Goal: Task Accomplishment & Management: Use online tool/utility

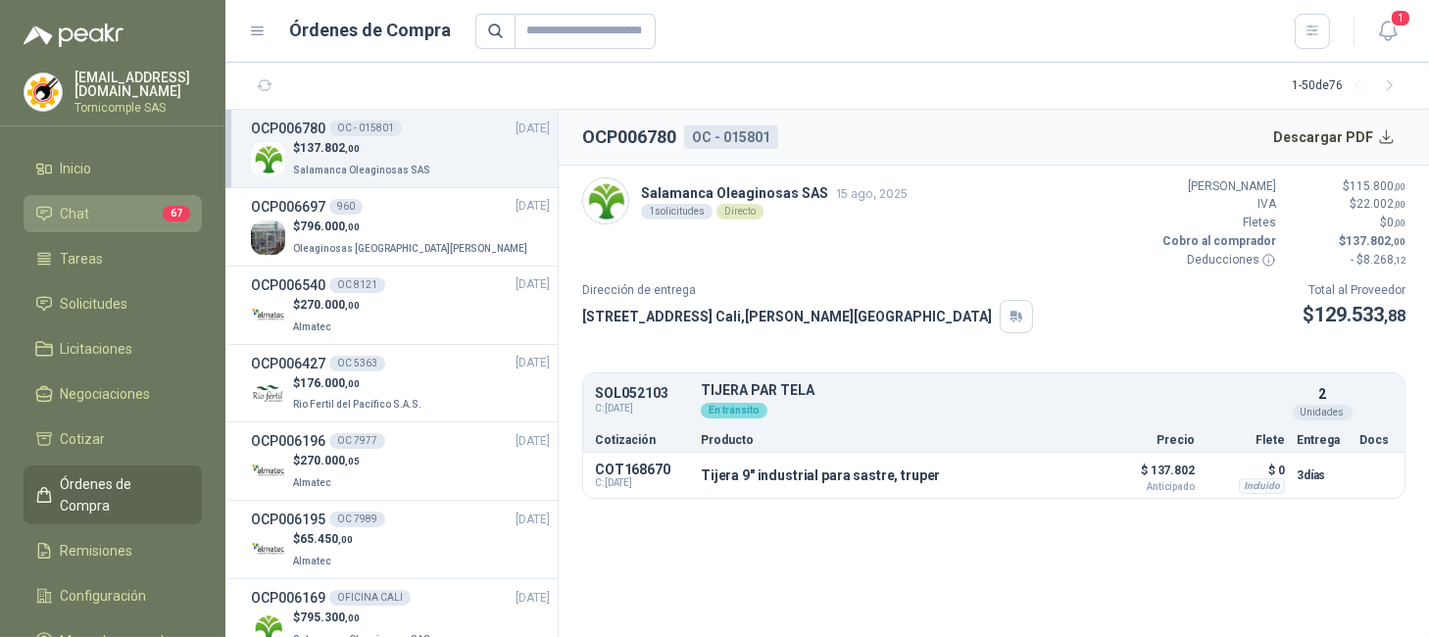
click at [70, 212] on span "Chat" at bounding box center [75, 214] width 29 height 22
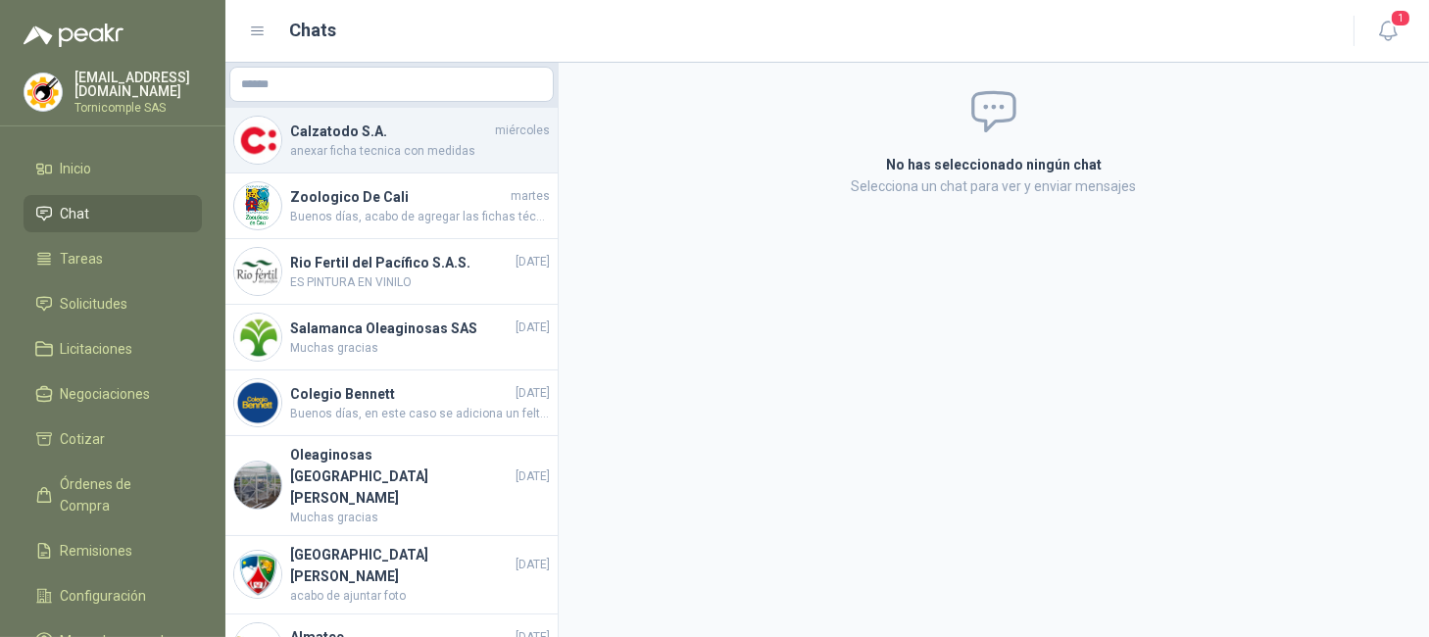
click at [457, 134] on h4 "Calzatodo S.A." at bounding box center [390, 132] width 201 height 22
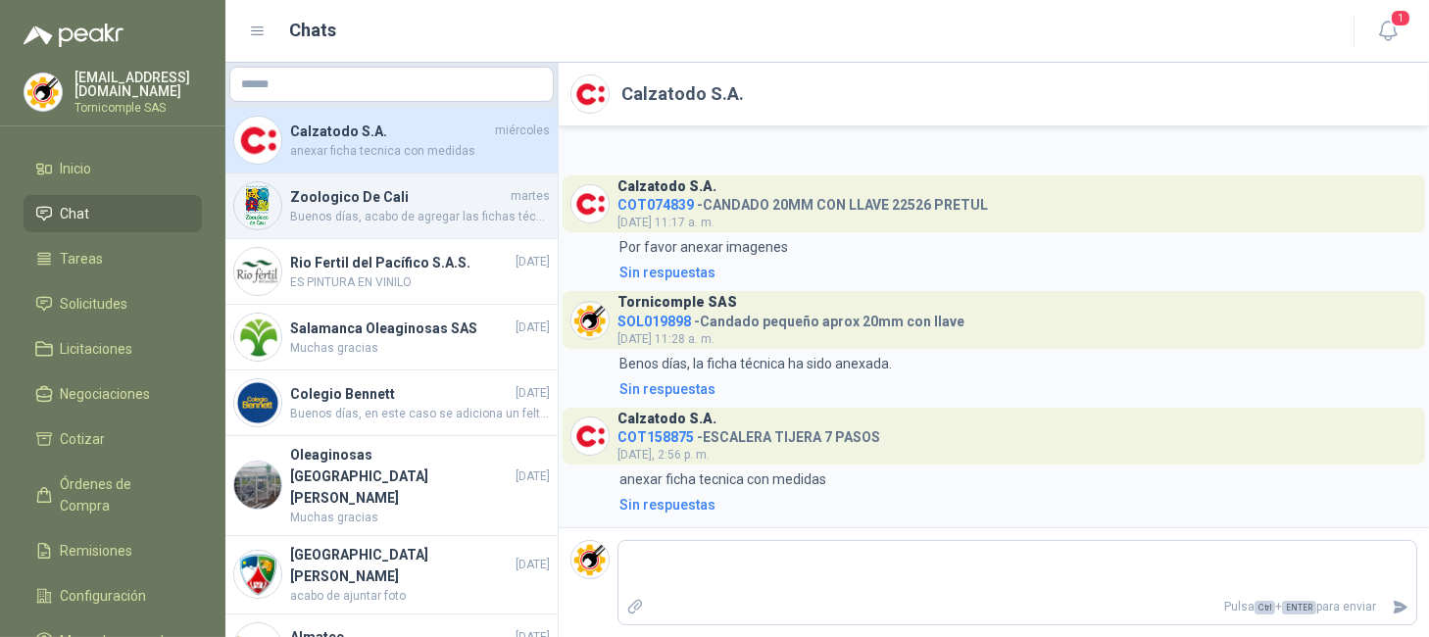
click at [449, 210] on span "Buenos días, acabo de agregar las fichas técnicas. de ambos mosquetones, son ex…" at bounding box center [420, 217] width 260 height 19
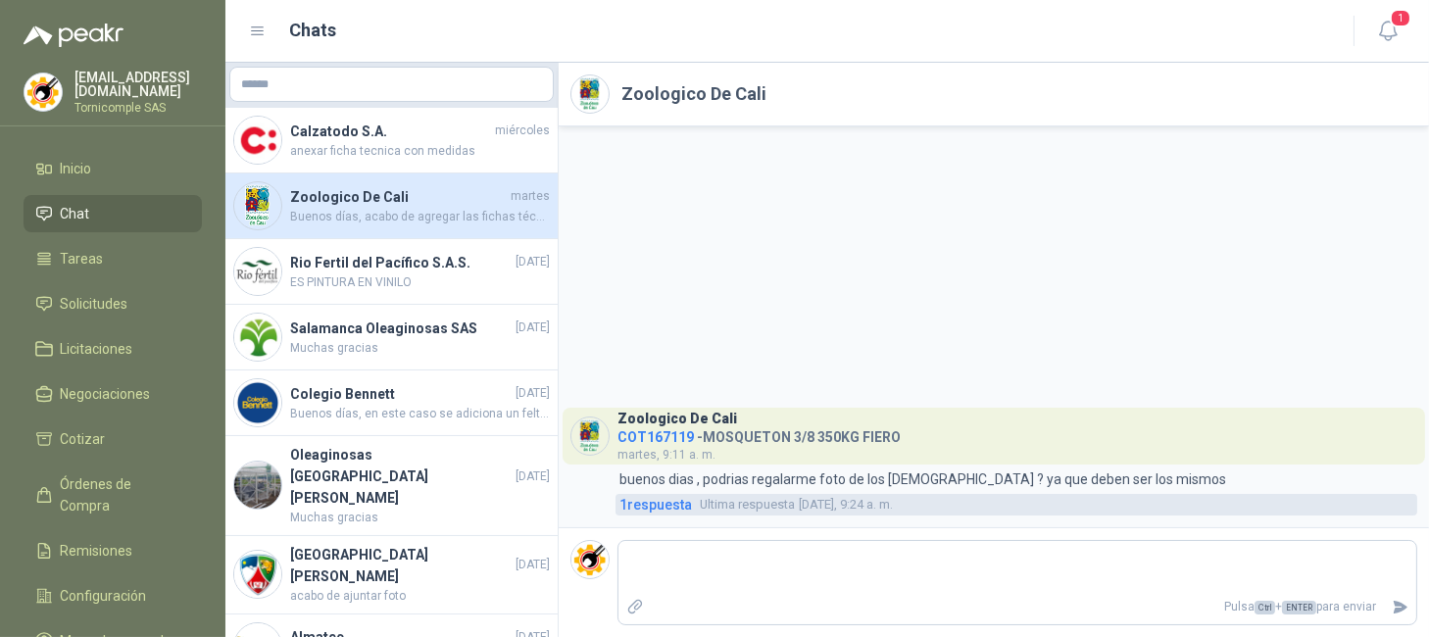
click at [620, 503] on span "1 respuesta" at bounding box center [656, 505] width 73 height 22
click at [634, 512] on span "1 respuesta" at bounding box center [656, 505] width 73 height 22
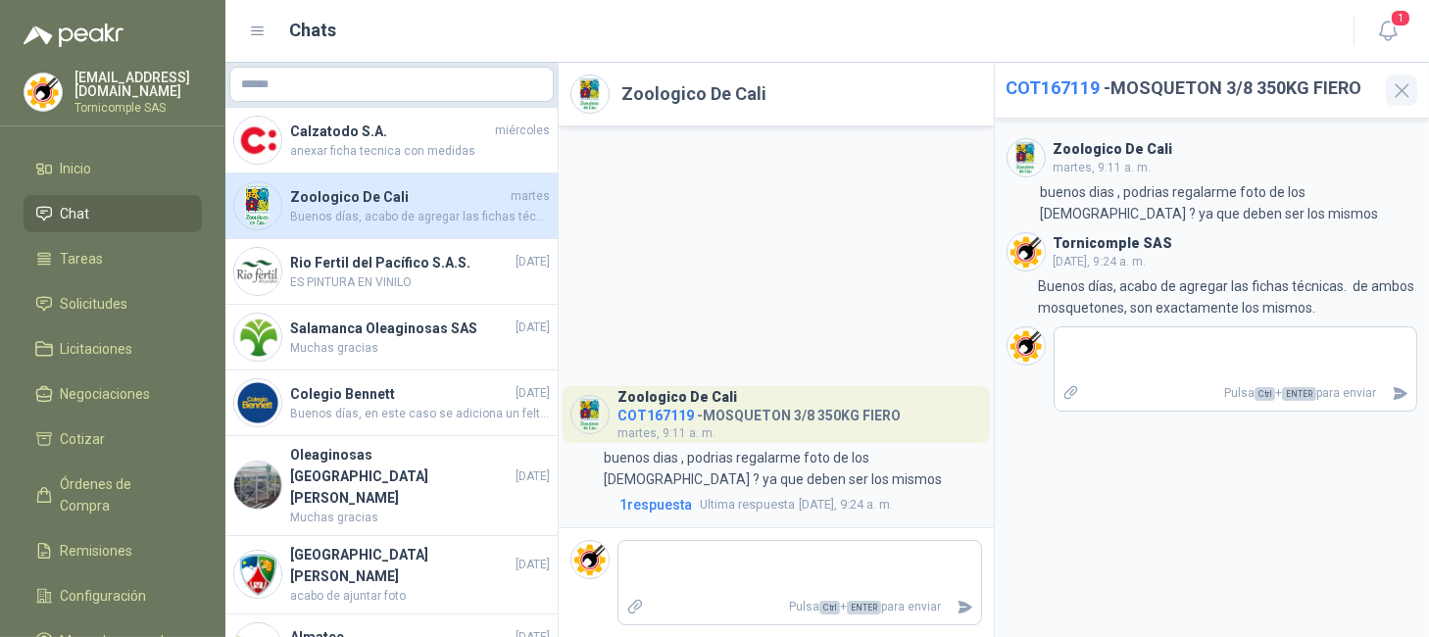
click at [1393, 87] on icon "button" at bounding box center [1402, 90] width 25 height 25
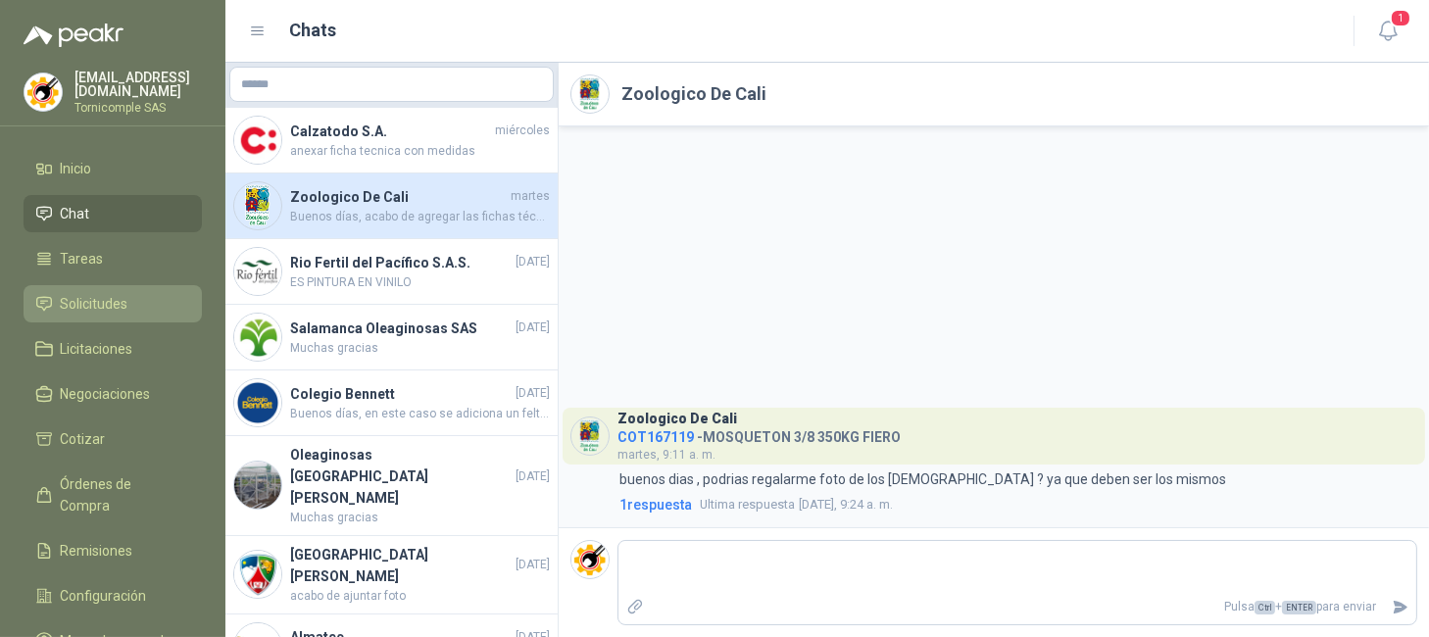
click at [157, 305] on li "Solicitudes" at bounding box center [112, 304] width 155 height 22
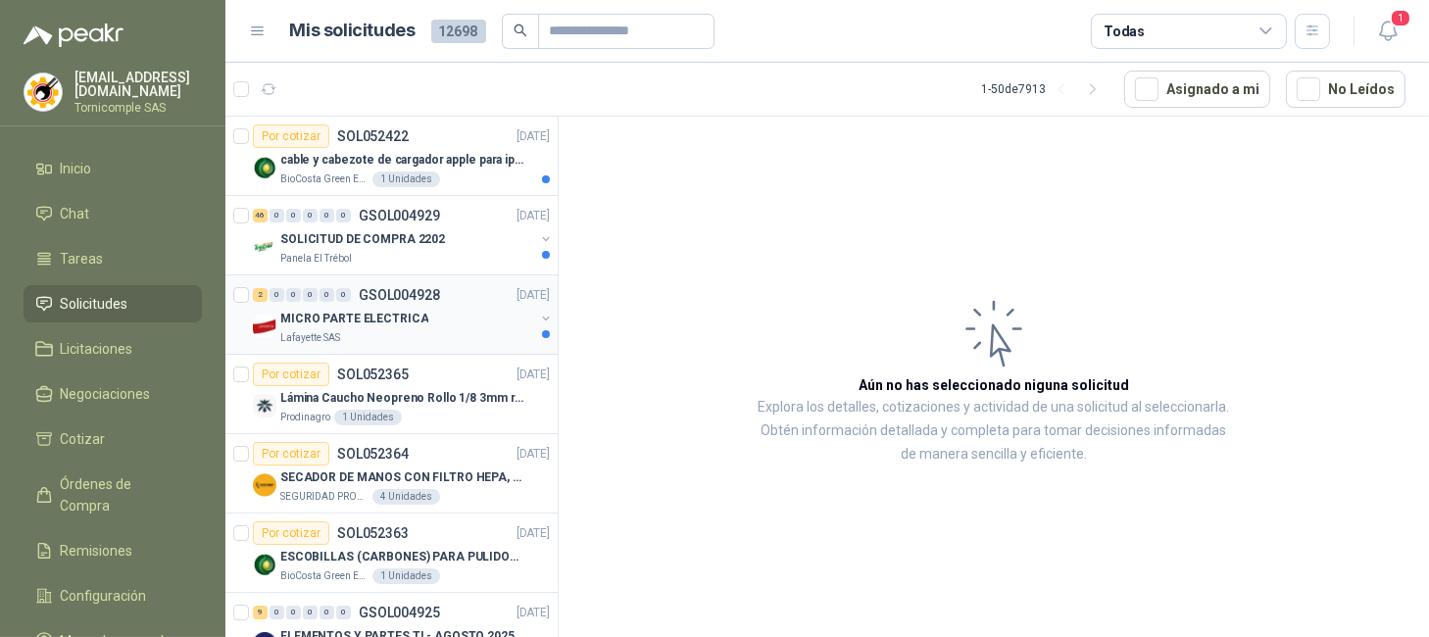
click at [386, 330] on div "Lafayette SAS" at bounding box center [407, 338] width 254 height 16
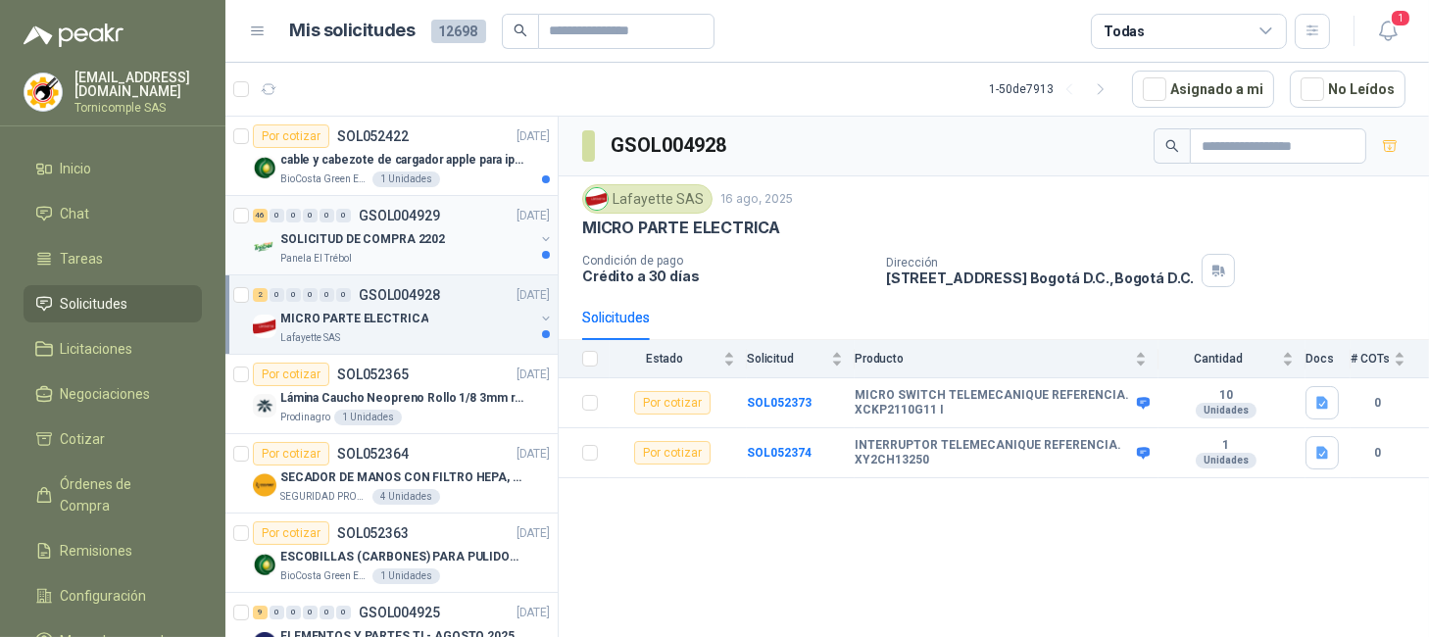
click at [414, 248] on p "SOLICITUD DE COMPRA 2202" at bounding box center [362, 239] width 165 height 19
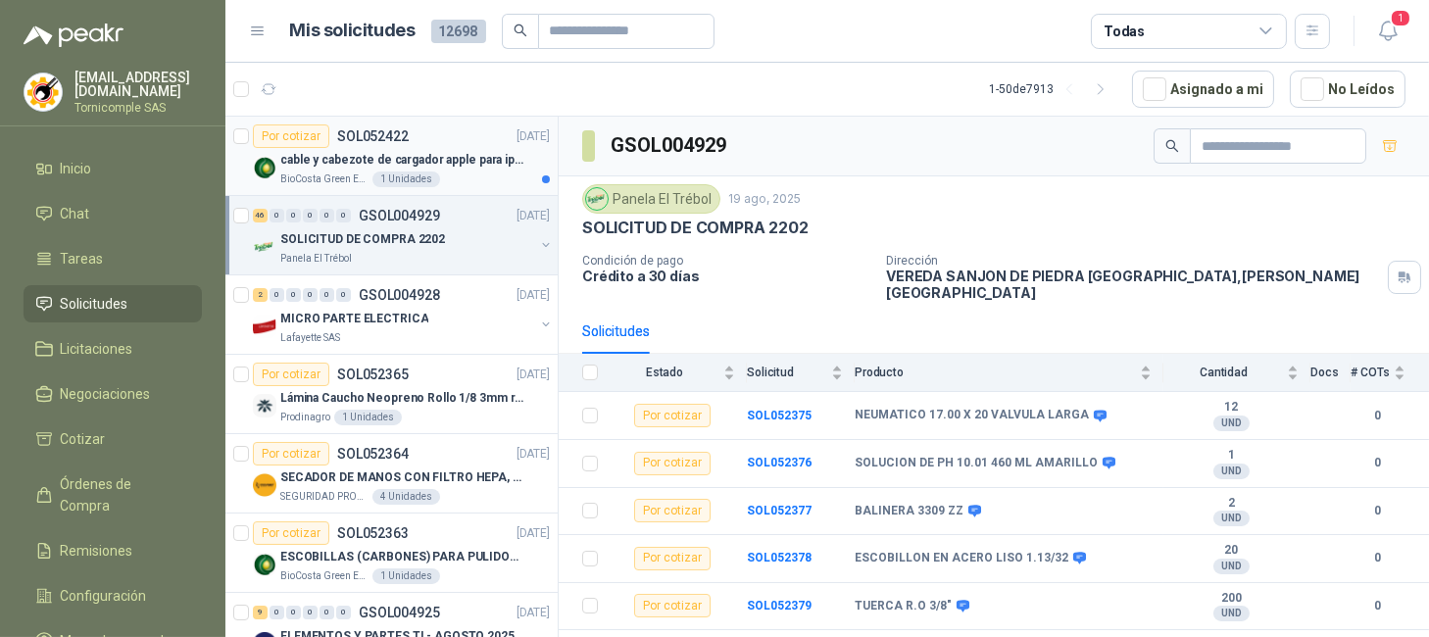
click at [416, 159] on p "cable y cabezote de cargador apple para iphone" at bounding box center [402, 160] width 244 height 19
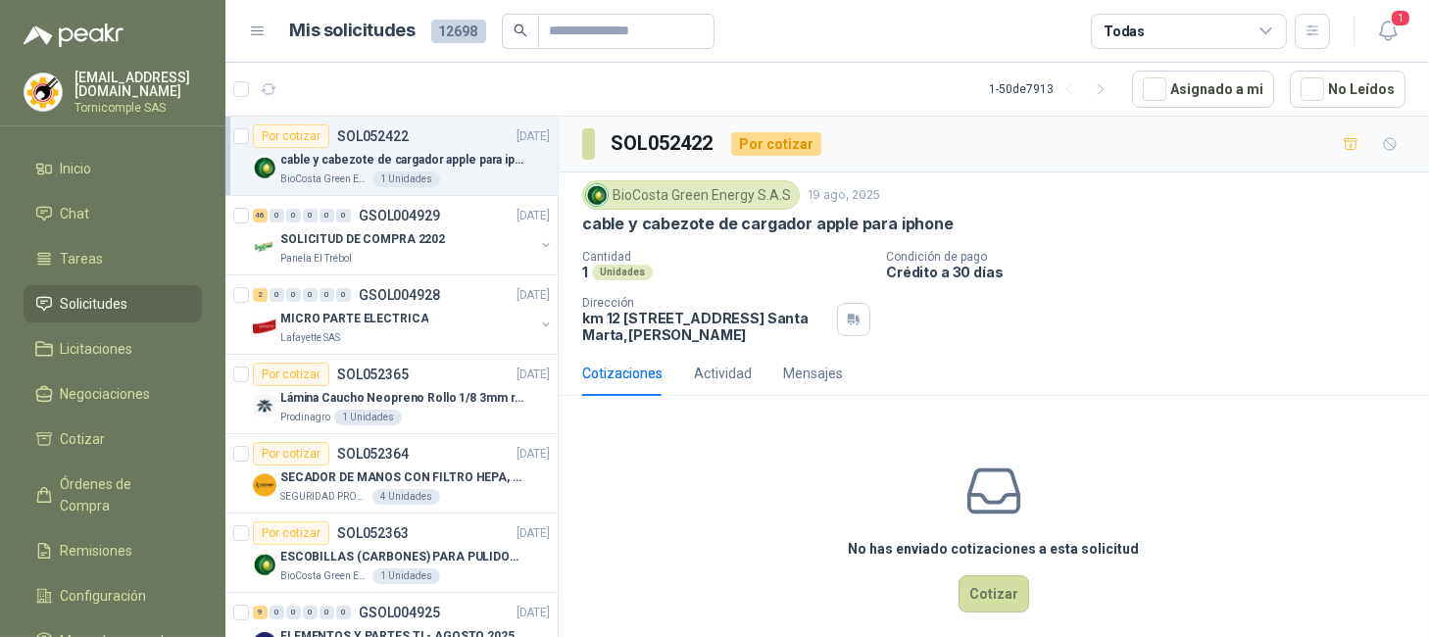
click at [946, 113] on article "1 - 50 de 7913 Asignado a mi No Leídos" at bounding box center [827, 89] width 1204 height 53
click at [1400, 9] on span "1" at bounding box center [1401, 18] width 22 height 19
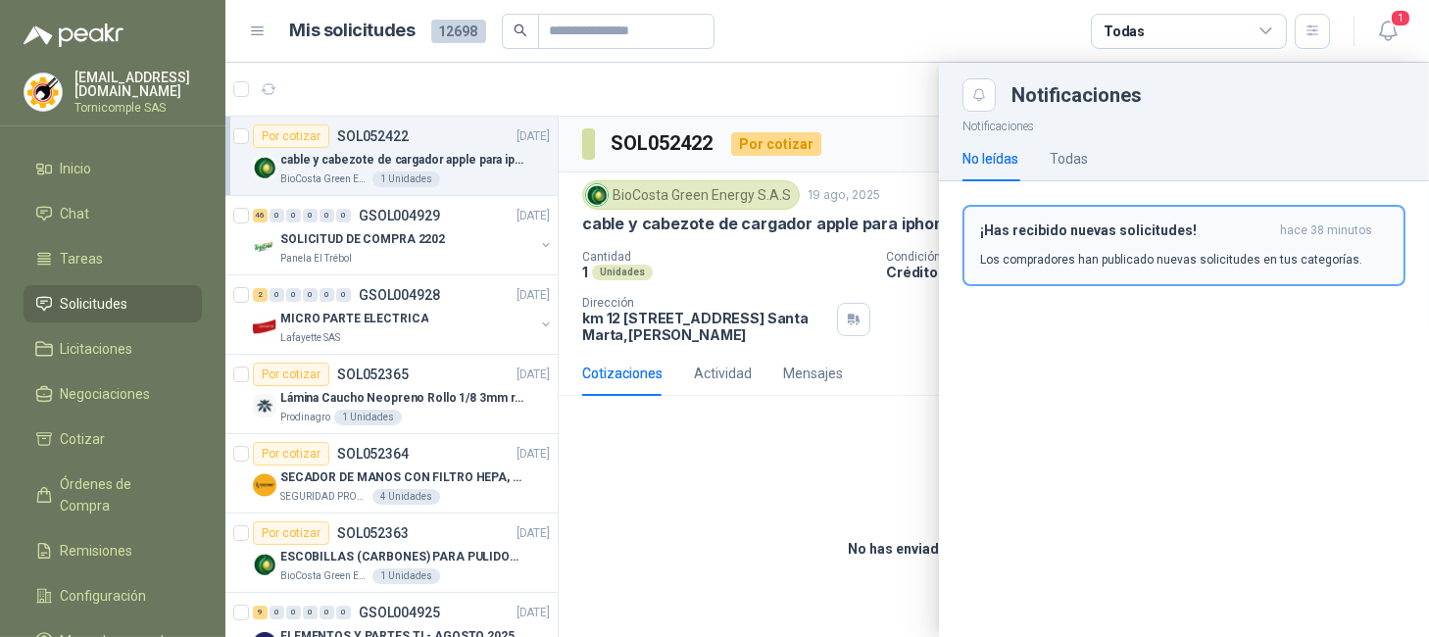
click at [1335, 244] on div "¡Has recibido nuevas solicitudes! hace 38 minutos Los compradores han publicado…" at bounding box center [1184, 246] width 408 height 46
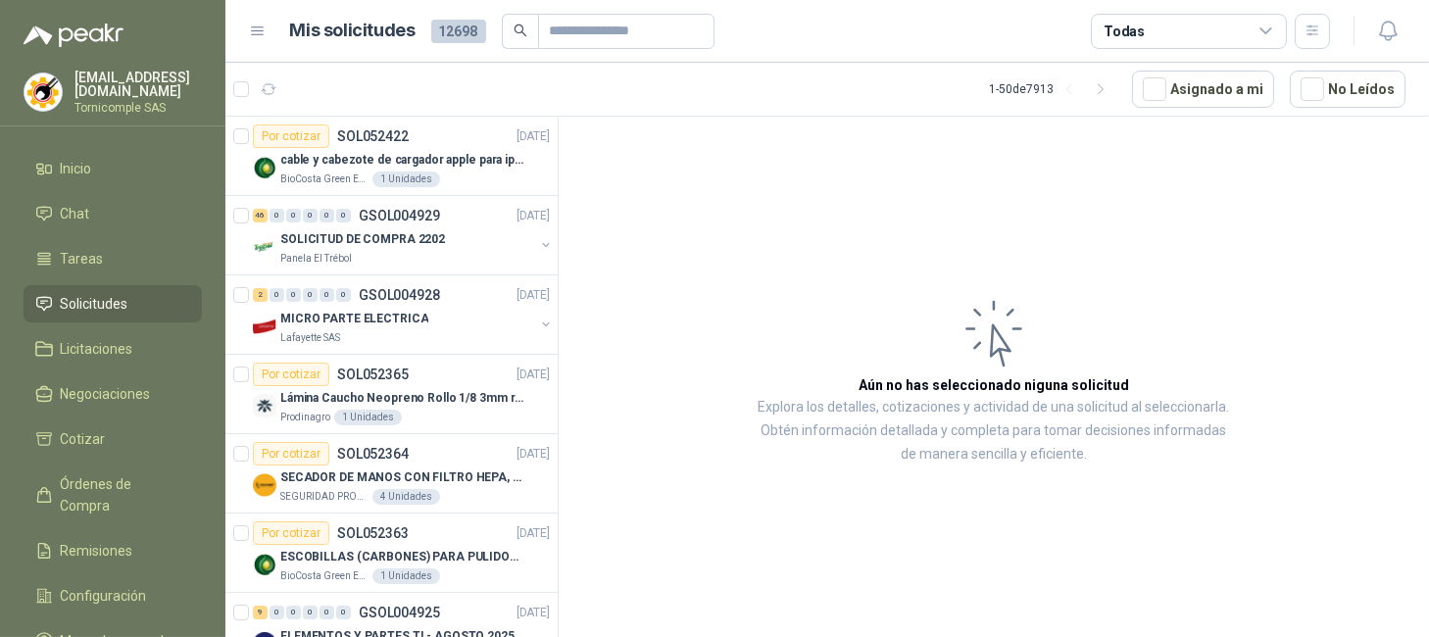
click at [97, 293] on span "Solicitudes" at bounding box center [95, 304] width 68 height 22
click at [105, 158] on li "Inicio" at bounding box center [112, 169] width 155 height 22
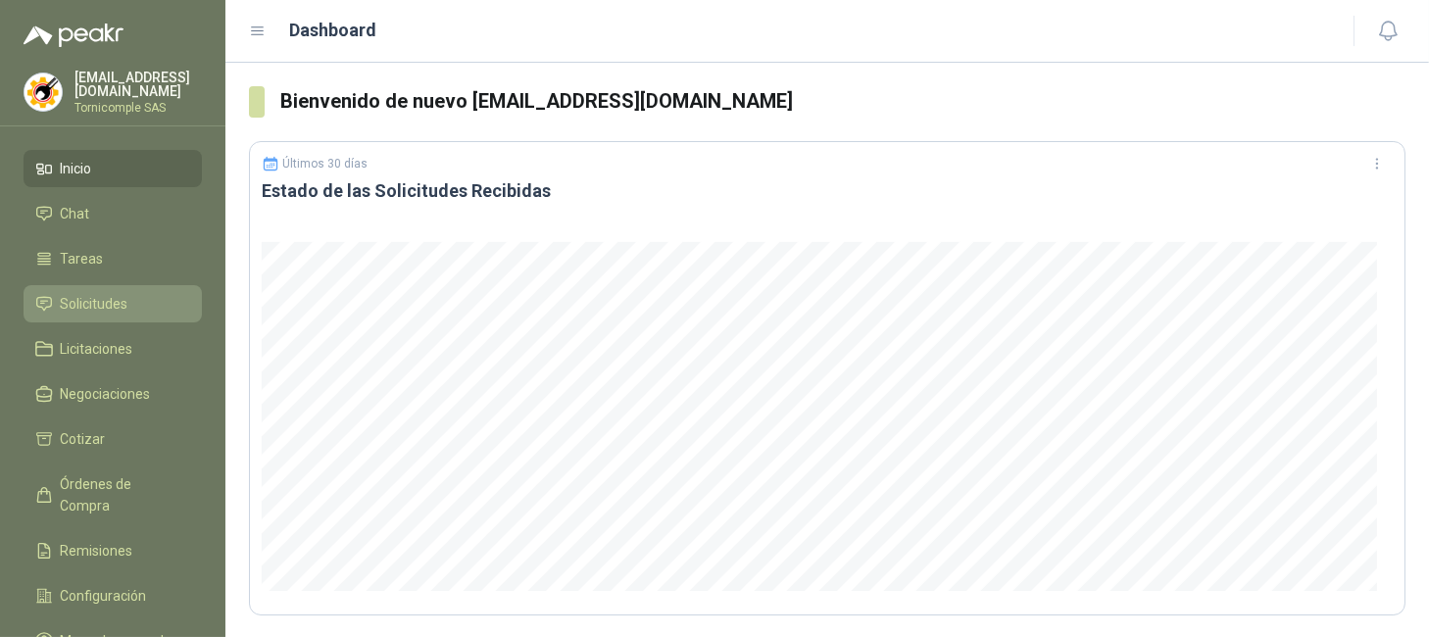
click at [120, 304] on span "Solicitudes" at bounding box center [95, 304] width 68 height 22
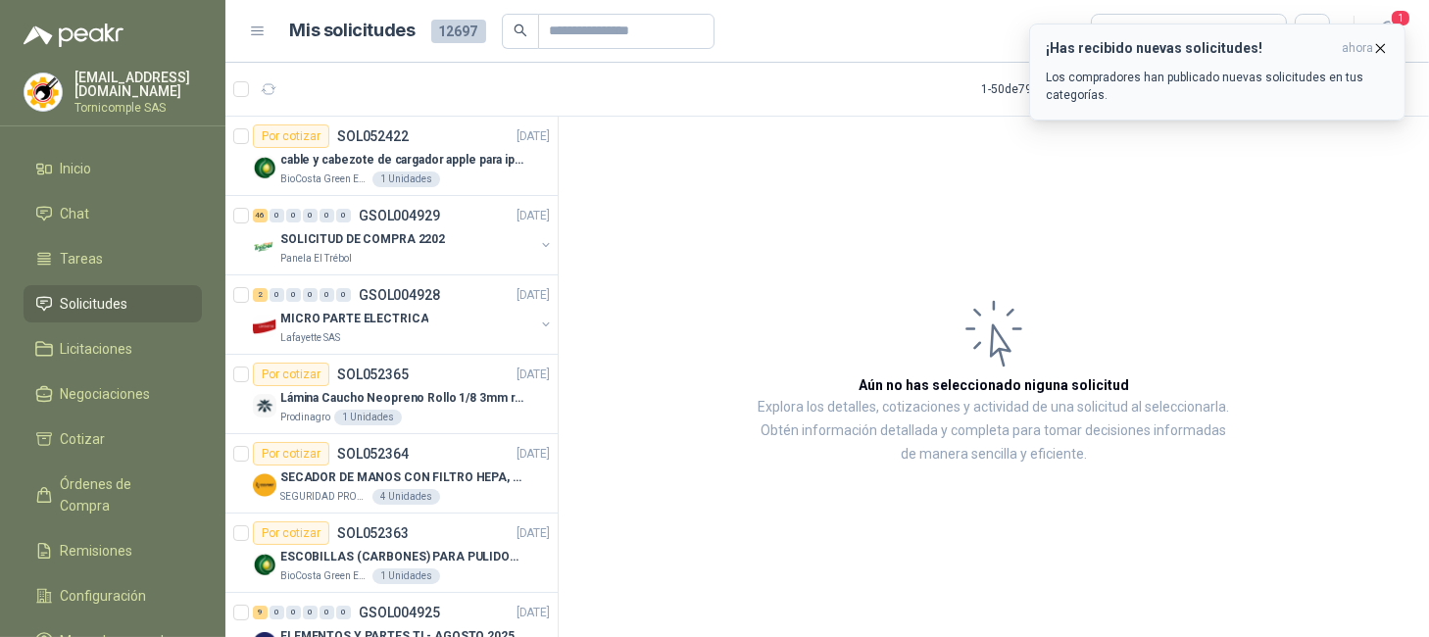
click at [1384, 47] on icon "button" at bounding box center [1381, 48] width 17 height 17
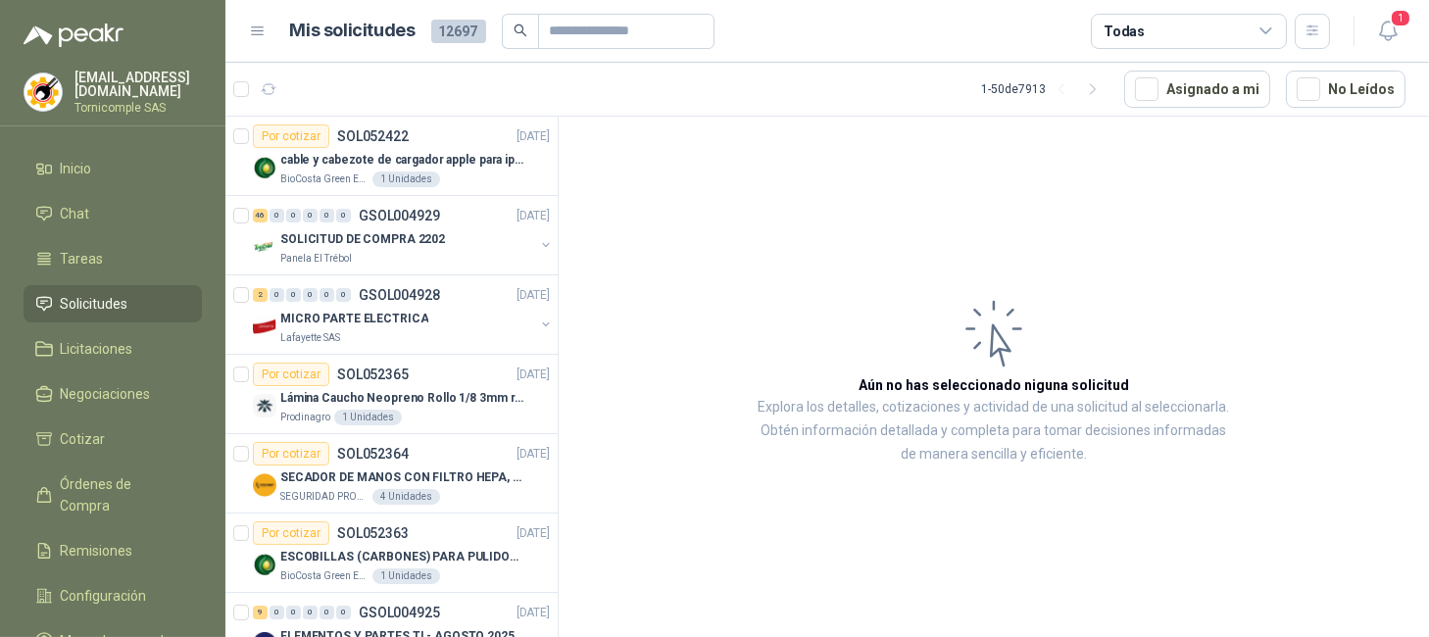
click at [1390, 34] on icon "button" at bounding box center [1388, 31] width 25 height 25
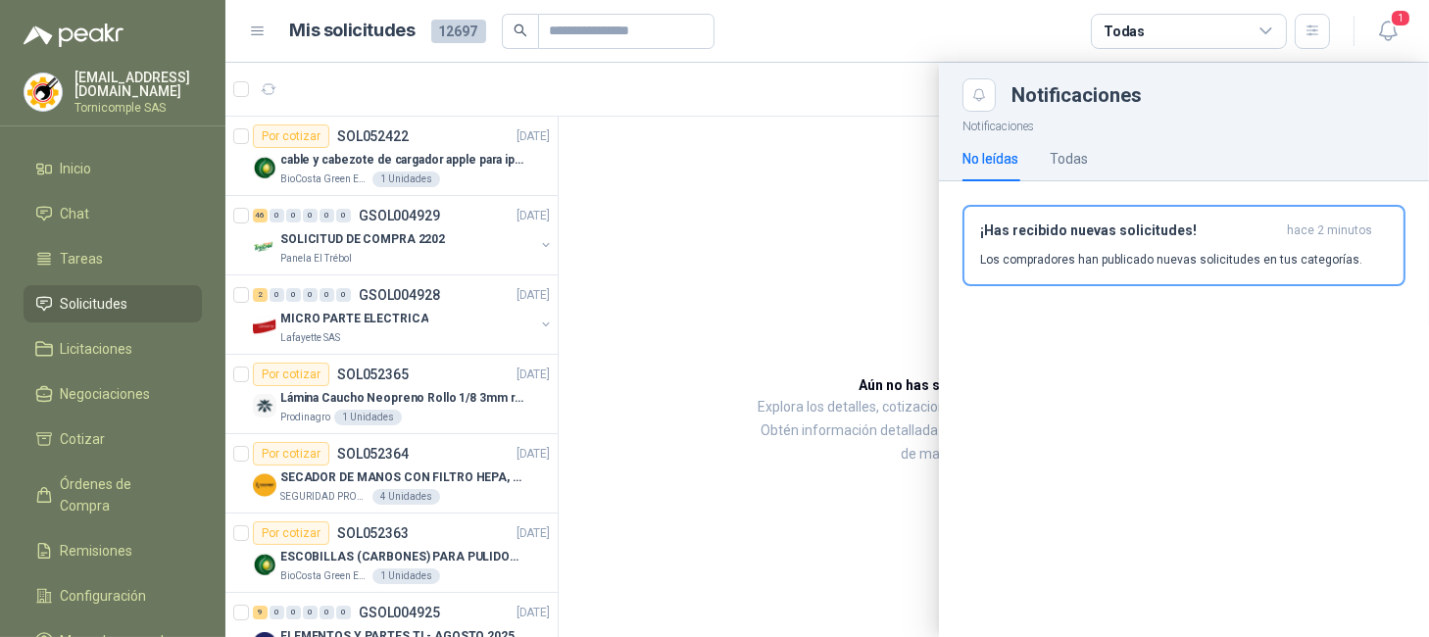
click at [1344, 255] on div "¡Has recibido nuevas solicitudes! hace 2 minutos Los compradores han publicado …" at bounding box center [1184, 246] width 408 height 46
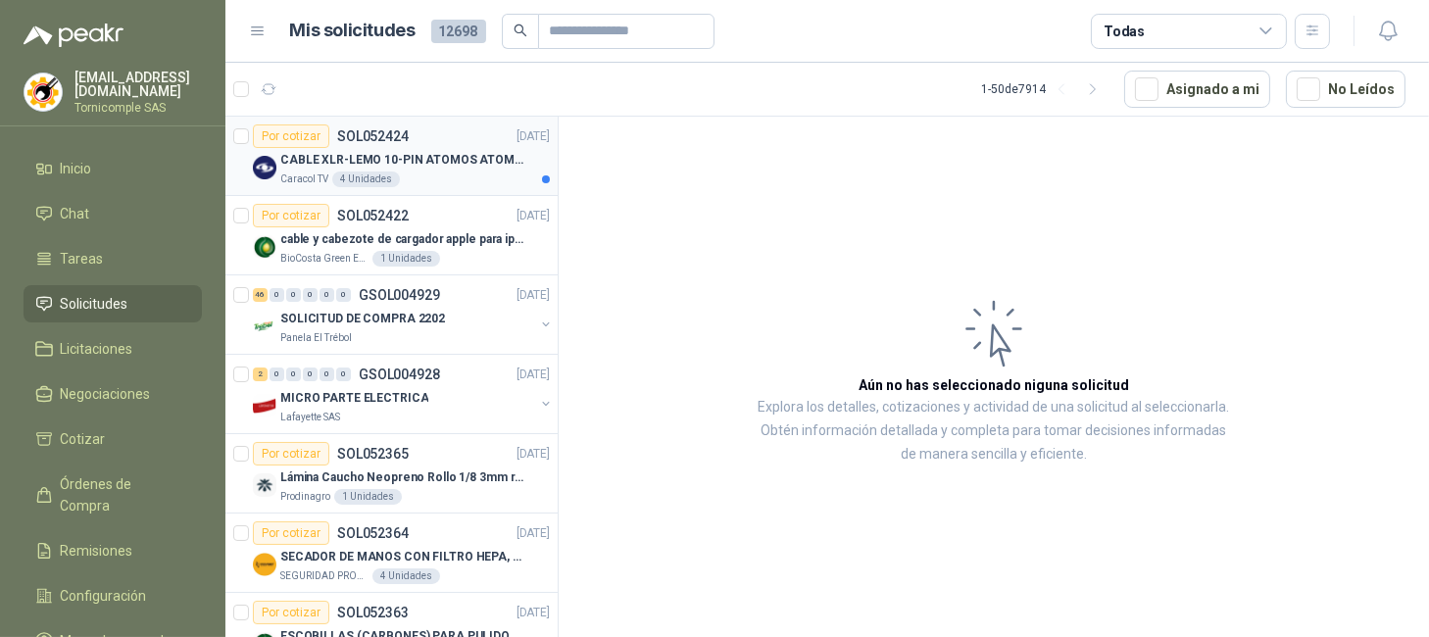
click at [362, 155] on p "CABLE XLR-LEMO 10-PIN ATOMOS ATOMCAB016" at bounding box center [402, 160] width 244 height 19
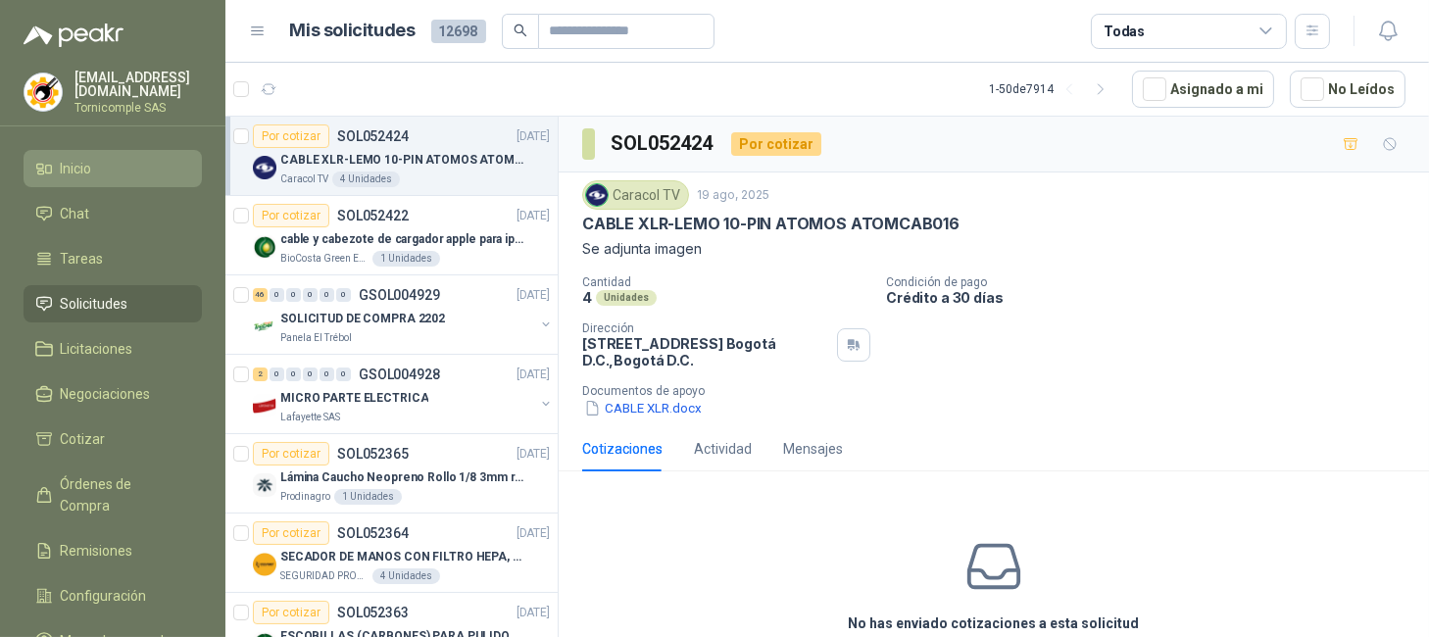
drag, startPoint x: 100, startPoint y: 298, endPoint x: 97, endPoint y: 179, distance: 118.7
click at [100, 297] on span "Solicitudes" at bounding box center [95, 304] width 68 height 22
click at [89, 164] on span "Inicio" at bounding box center [76, 169] width 31 height 22
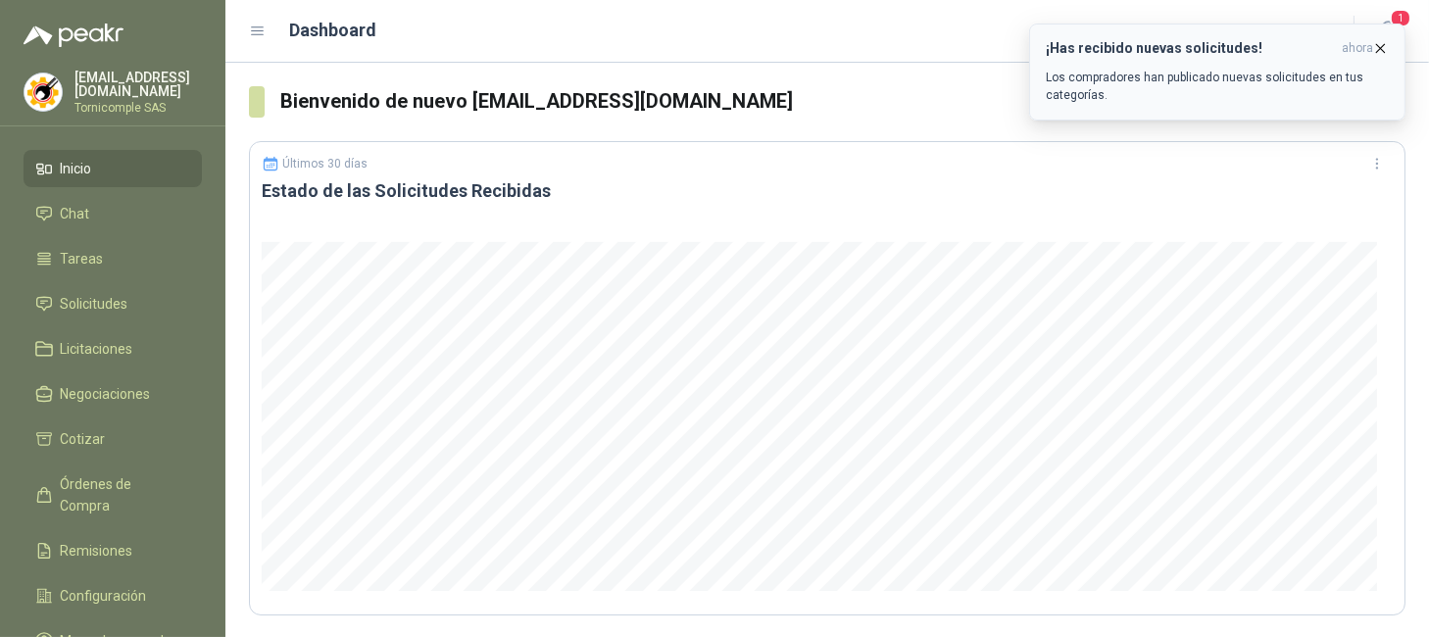
click at [1376, 24] on body "ventas@tornicomple.com Tornicomple SAS Inicio Chat Tareas Solicitudes Licitacio…" at bounding box center [714, 318] width 1429 height 637
click at [1376, 31] on button "¡Has recibido nuevas solicitudes! ahora Los compradores han publicado nuevas so…" at bounding box center [1217, 72] width 376 height 97
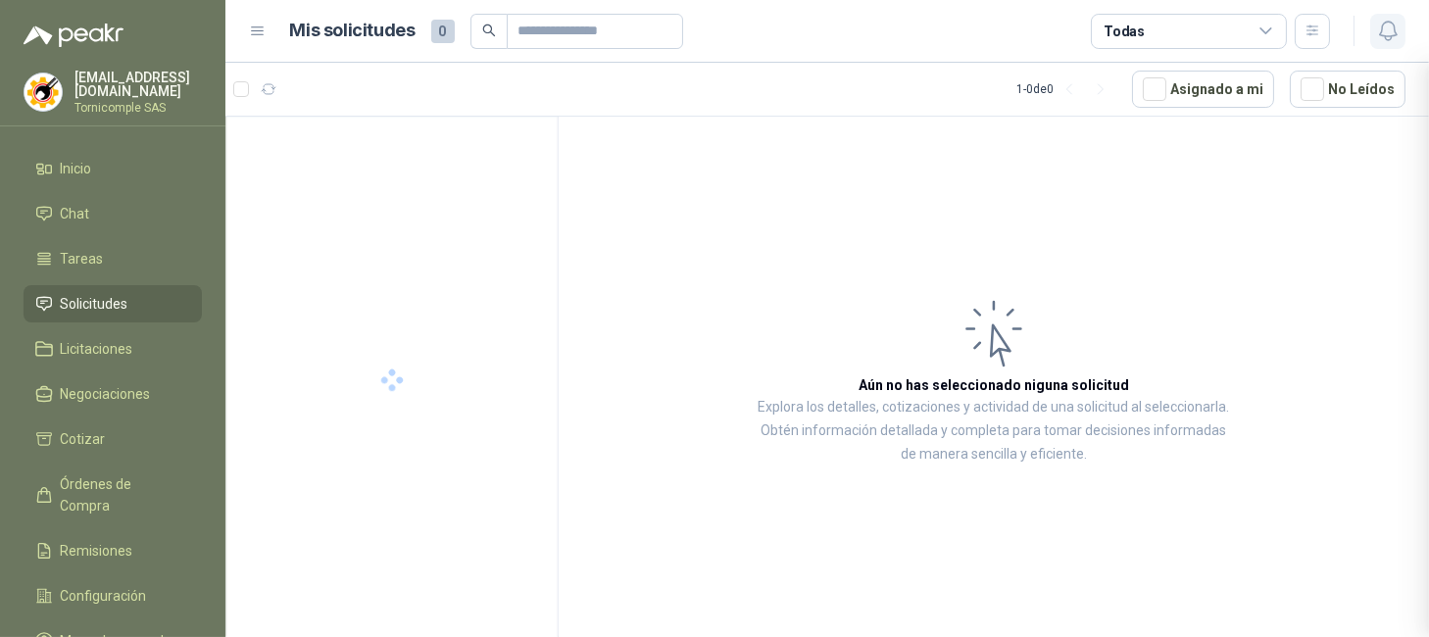
click at [1378, 40] on icon "button" at bounding box center [1388, 31] width 25 height 25
click at [1417, 39] on header "Mis solicitudes 0 Todas" at bounding box center [827, 31] width 1204 height 63
click at [1412, 33] on header "Mis solicitudes 0 Todas" at bounding box center [827, 31] width 1204 height 63
click at [1387, 31] on icon "button" at bounding box center [1388, 31] width 25 height 25
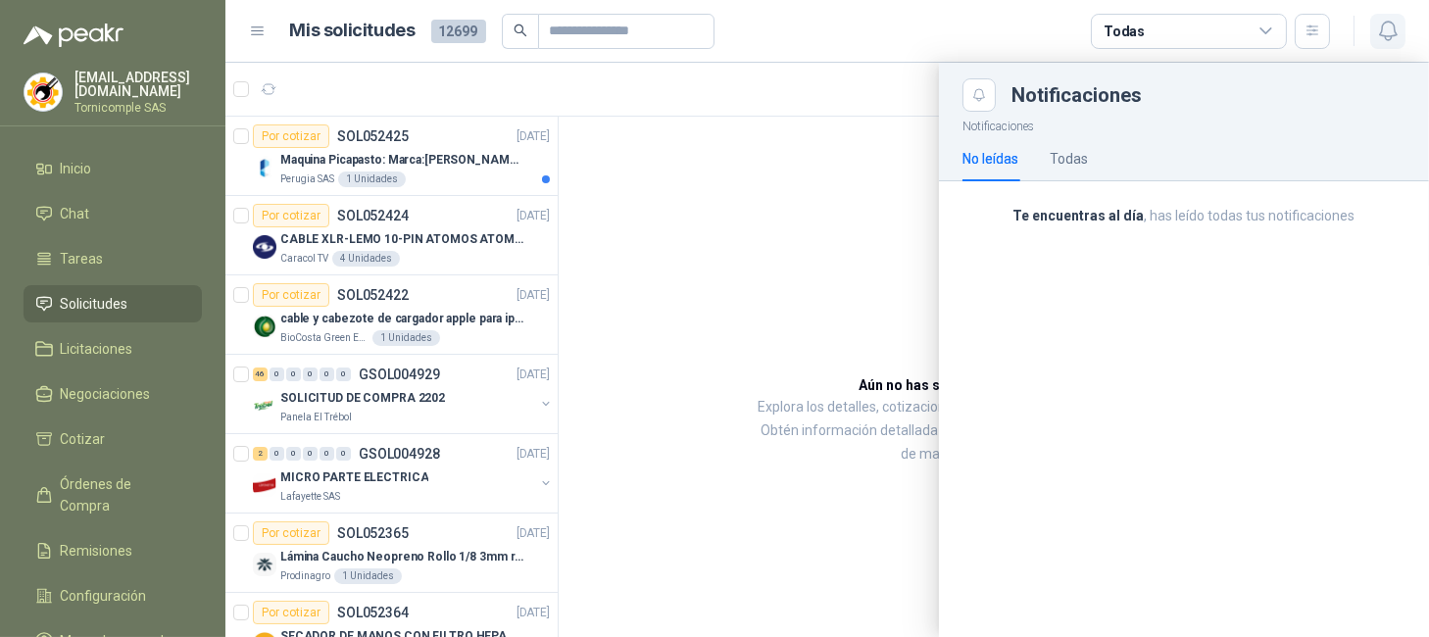
click at [1387, 31] on icon "button" at bounding box center [1388, 31] width 25 height 25
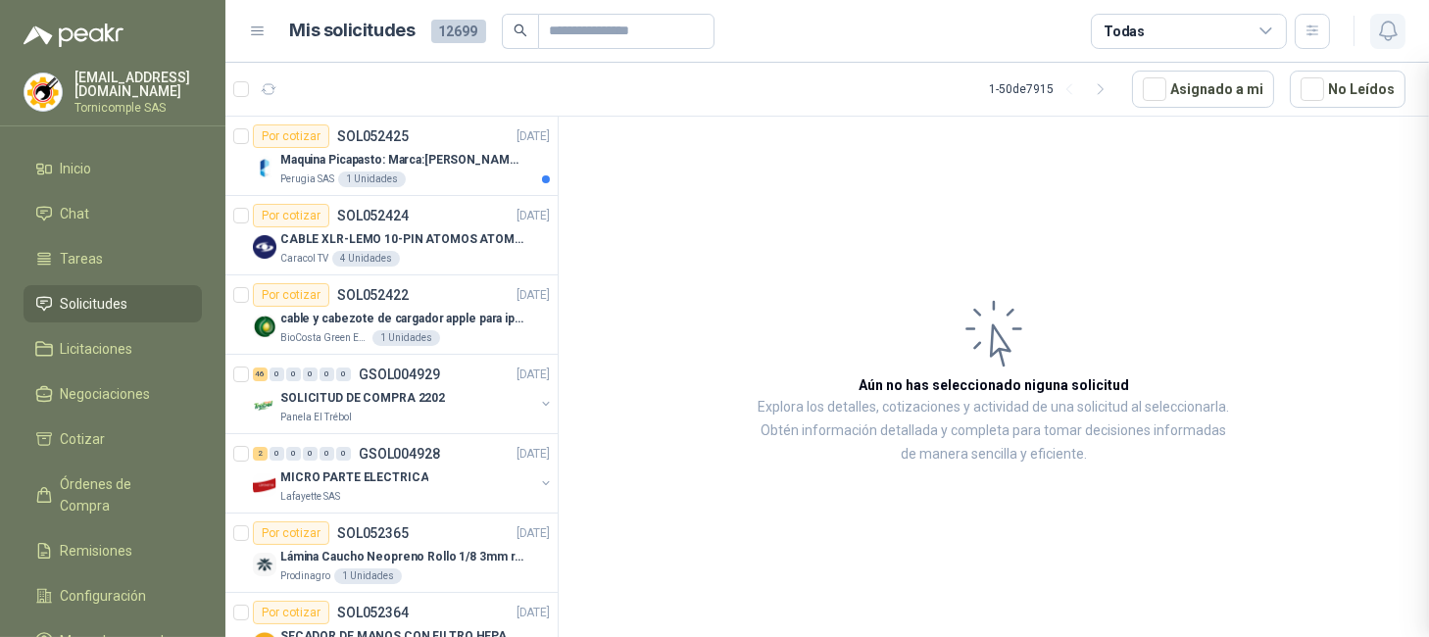
click at [1387, 31] on icon "button" at bounding box center [1388, 31] width 25 height 25
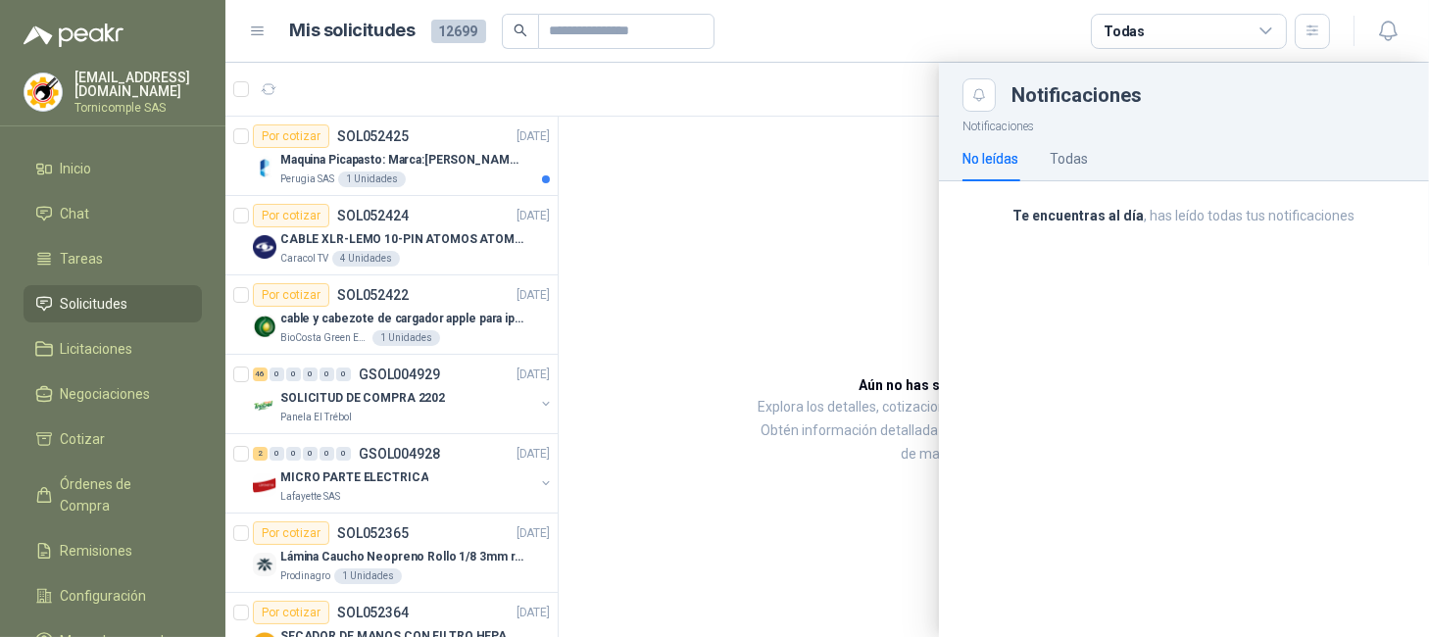
drag, startPoint x: 296, startPoint y: 285, endPoint x: 307, endPoint y: 261, distance: 26.8
click at [296, 288] on div at bounding box center [827, 350] width 1204 height 574
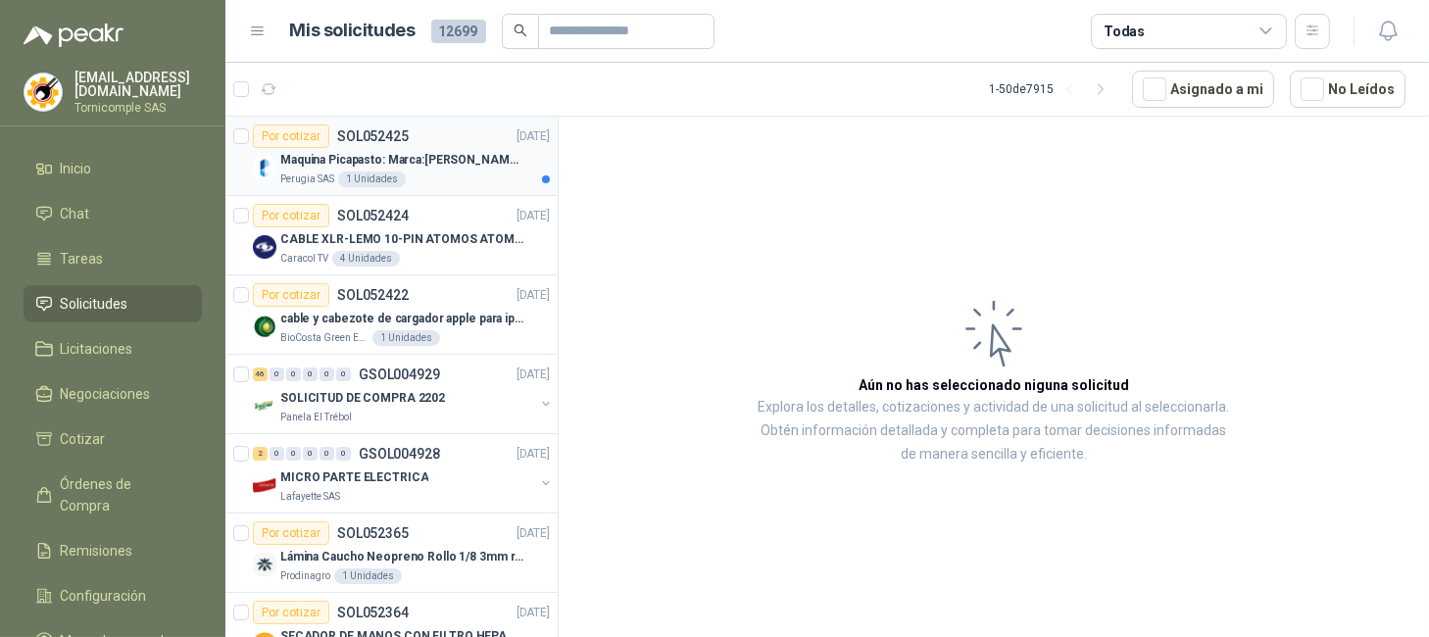
click at [347, 169] on p "Maquina Picapasto: Marca:Penagos. Modelo: P9MR. Serie: 2973" at bounding box center [402, 160] width 244 height 19
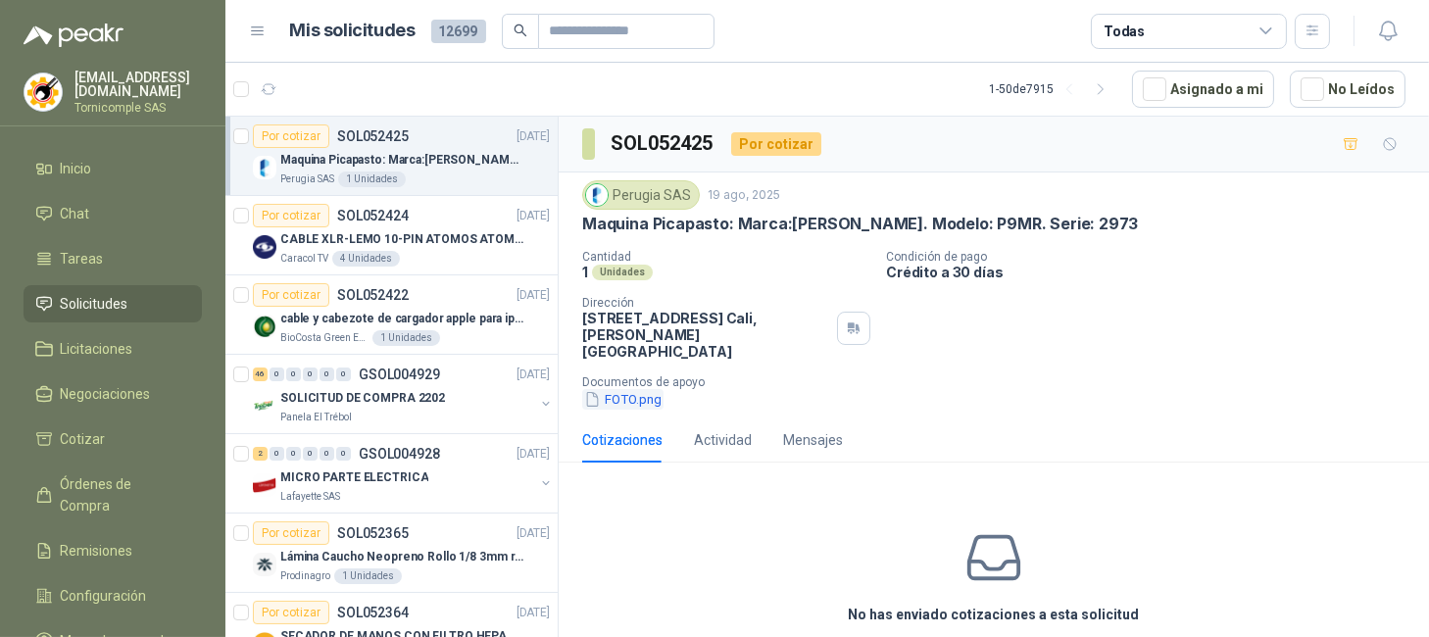
click at [650, 389] on button "FOTO.png" at bounding box center [622, 399] width 81 height 21
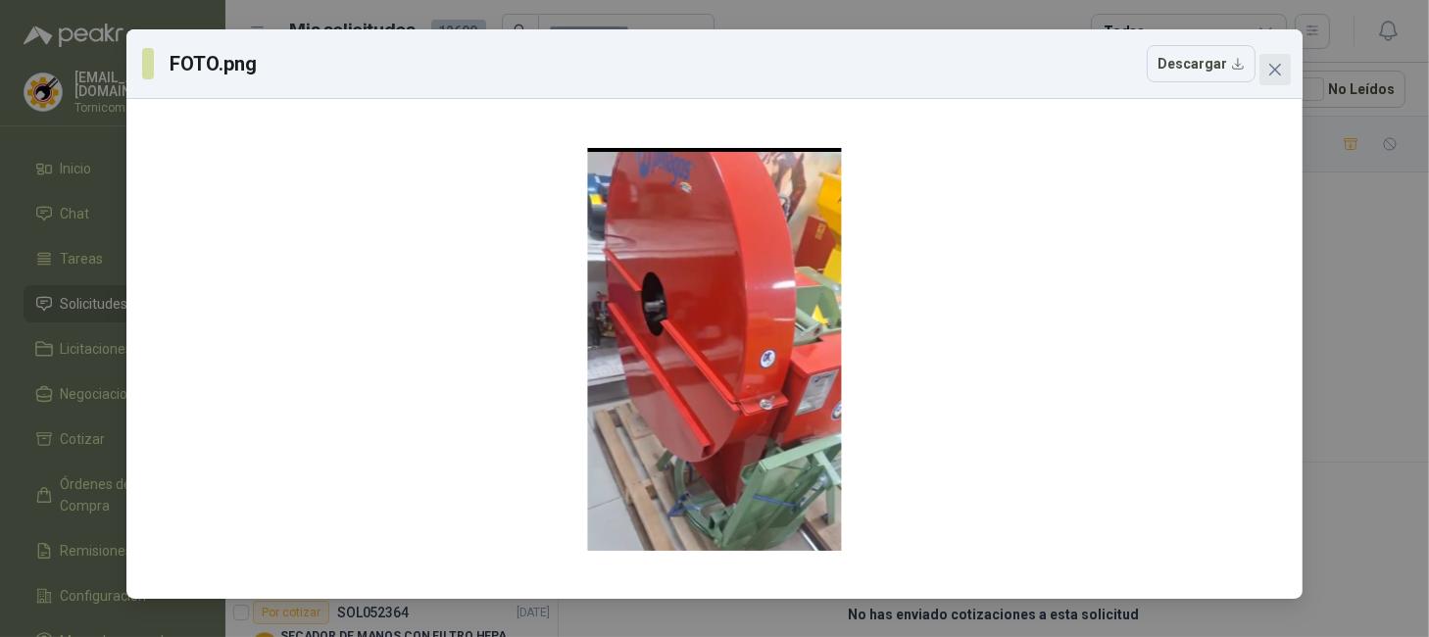
click at [1277, 70] on icon "close" at bounding box center [1276, 70] width 16 height 16
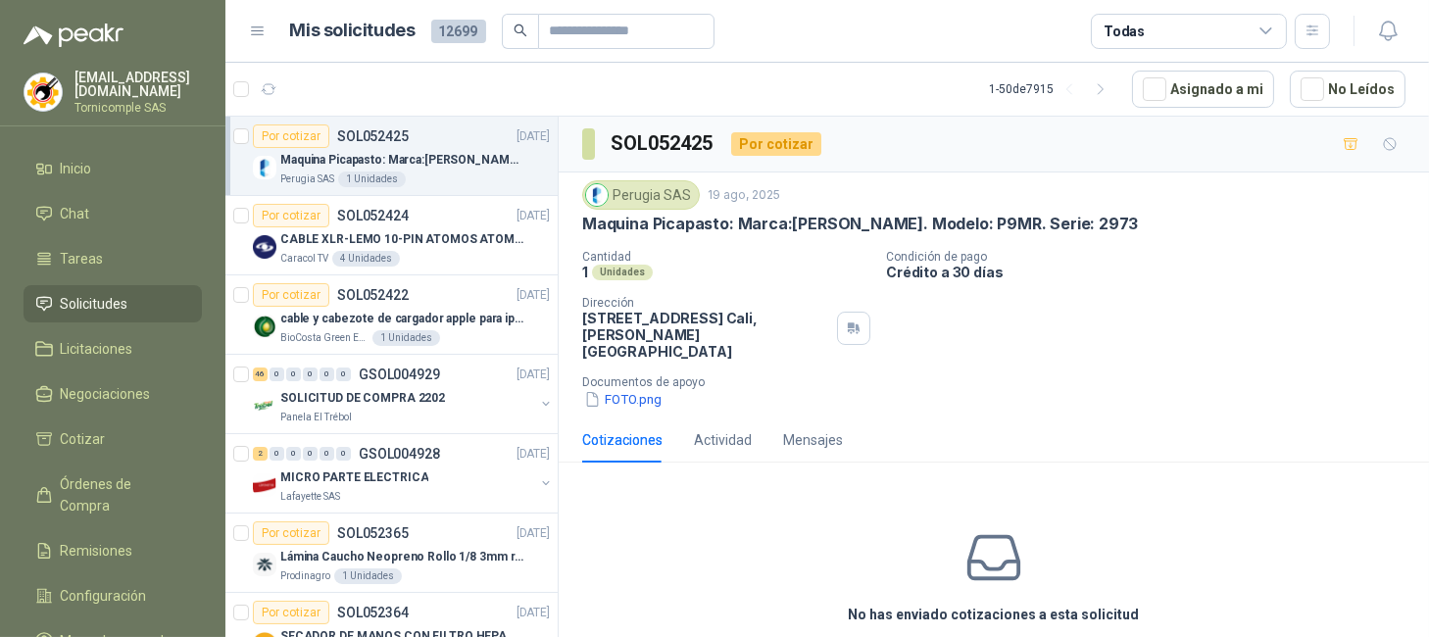
click at [114, 295] on span "Solicitudes" at bounding box center [95, 304] width 68 height 22
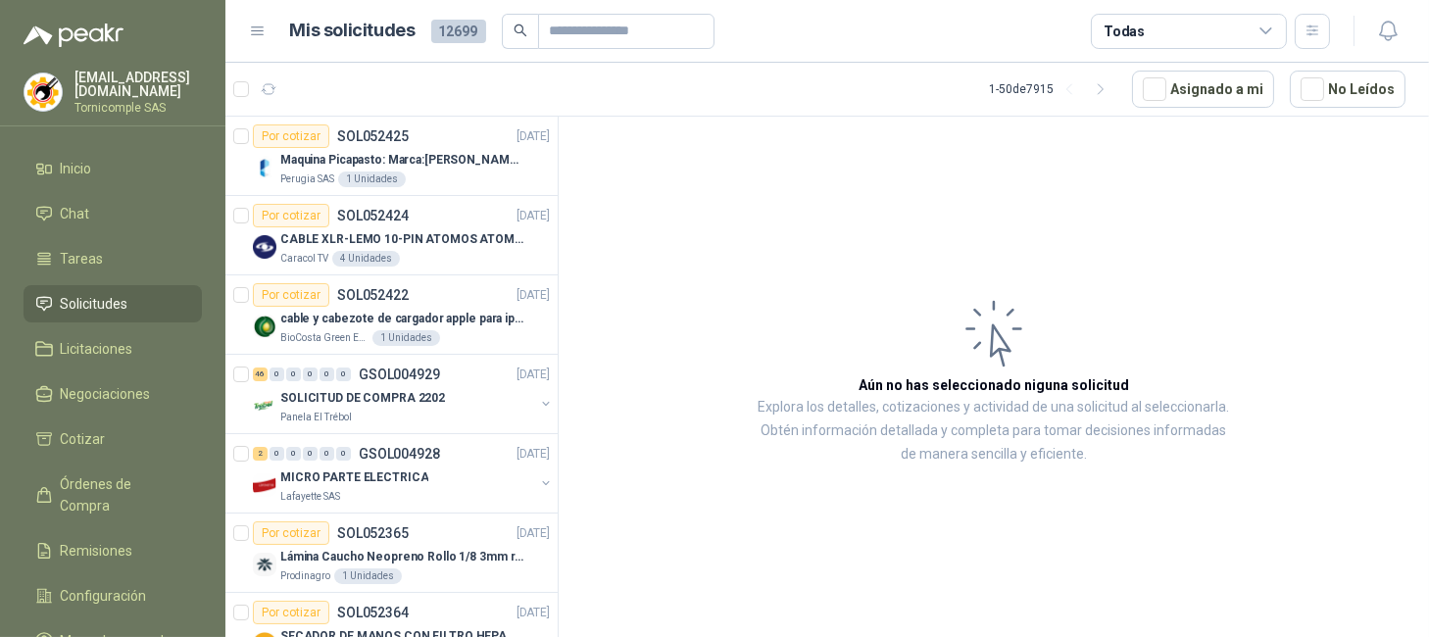
click at [114, 295] on span "Solicitudes" at bounding box center [95, 304] width 68 height 22
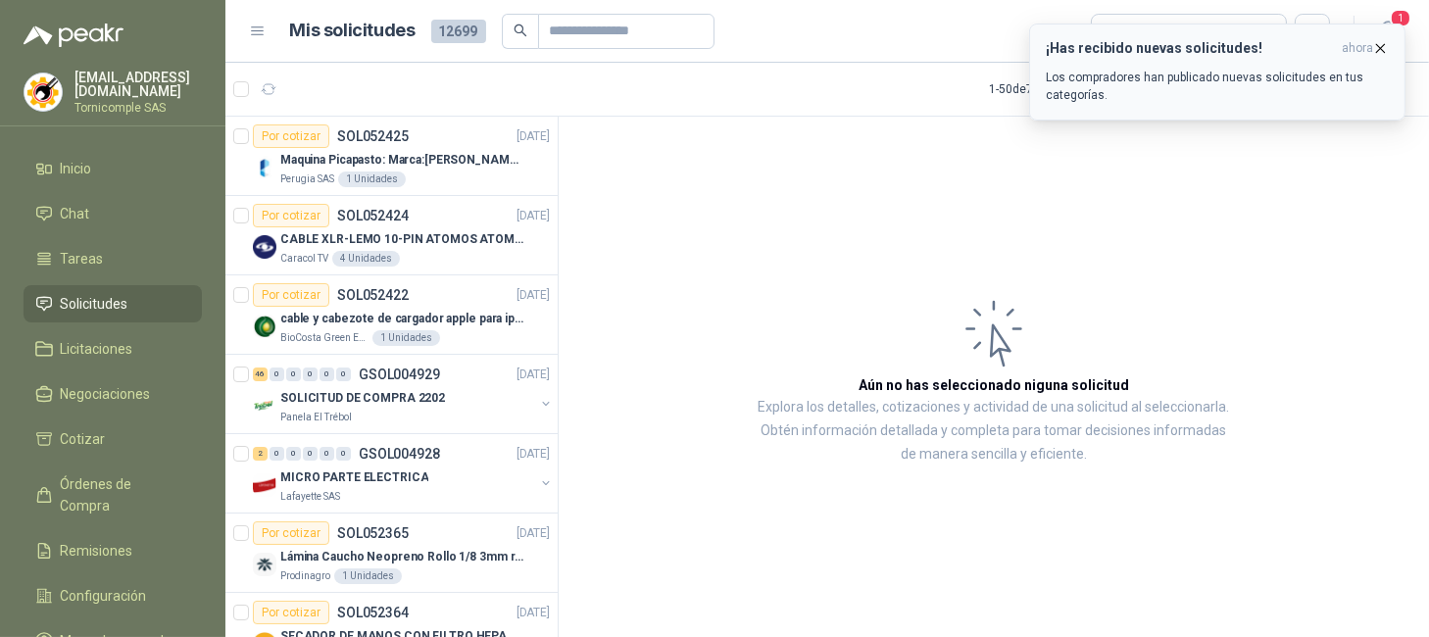
click at [1354, 49] on span "ahora" at bounding box center [1357, 48] width 31 height 17
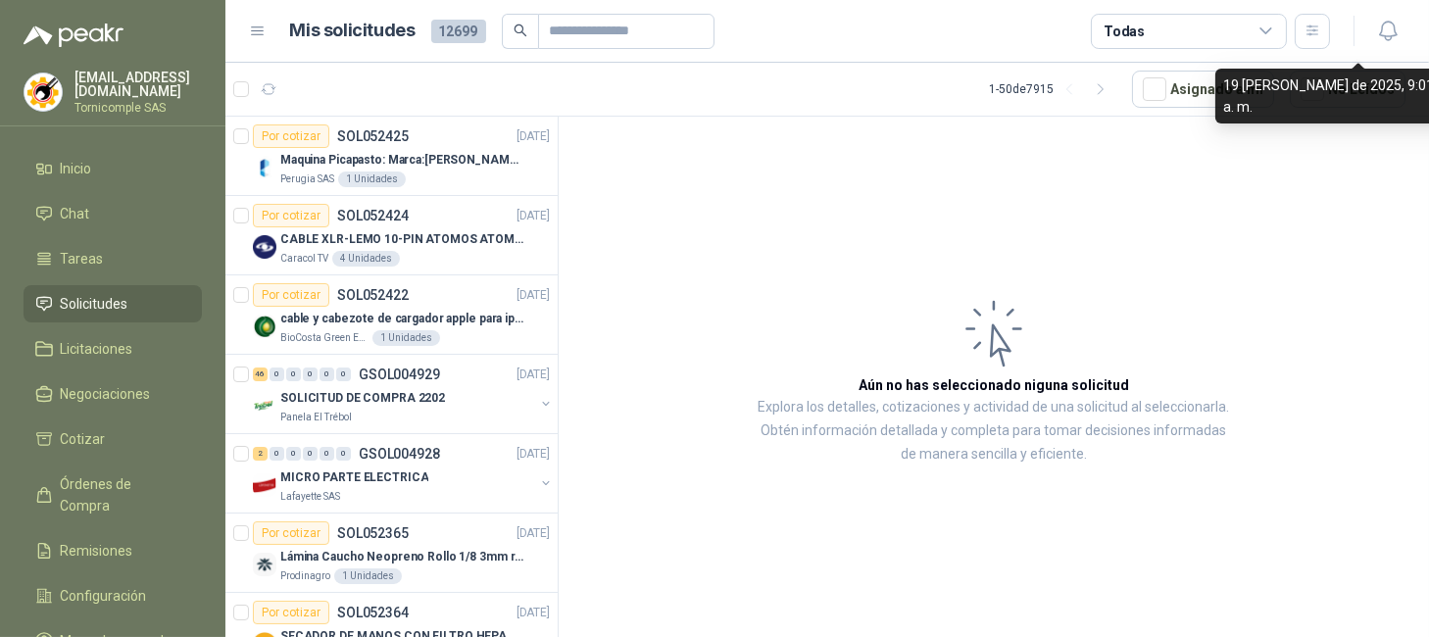
click at [1377, 24] on div "¡Has recibido nuevas solicitudes! ahora Los compradores han publicado nuevas so…" at bounding box center [1217, 24] width 376 height 0
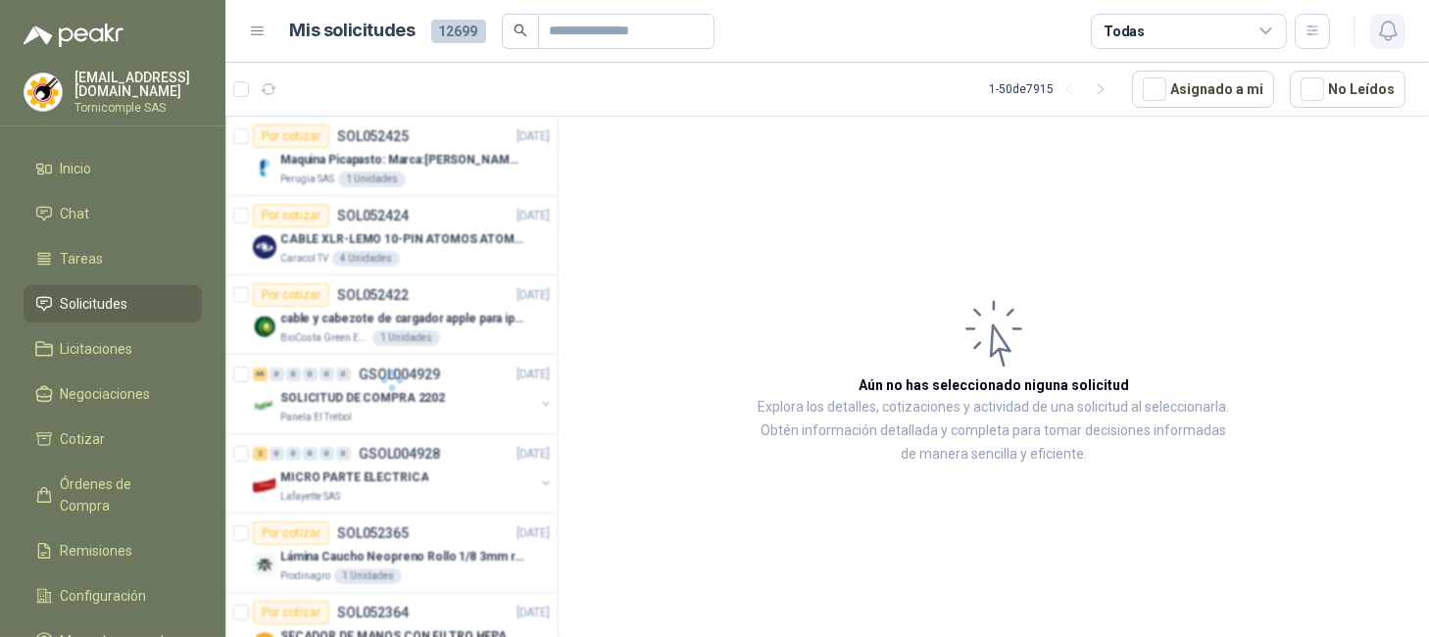
click at [1381, 33] on icon "button" at bounding box center [1387, 31] width 17 height 19
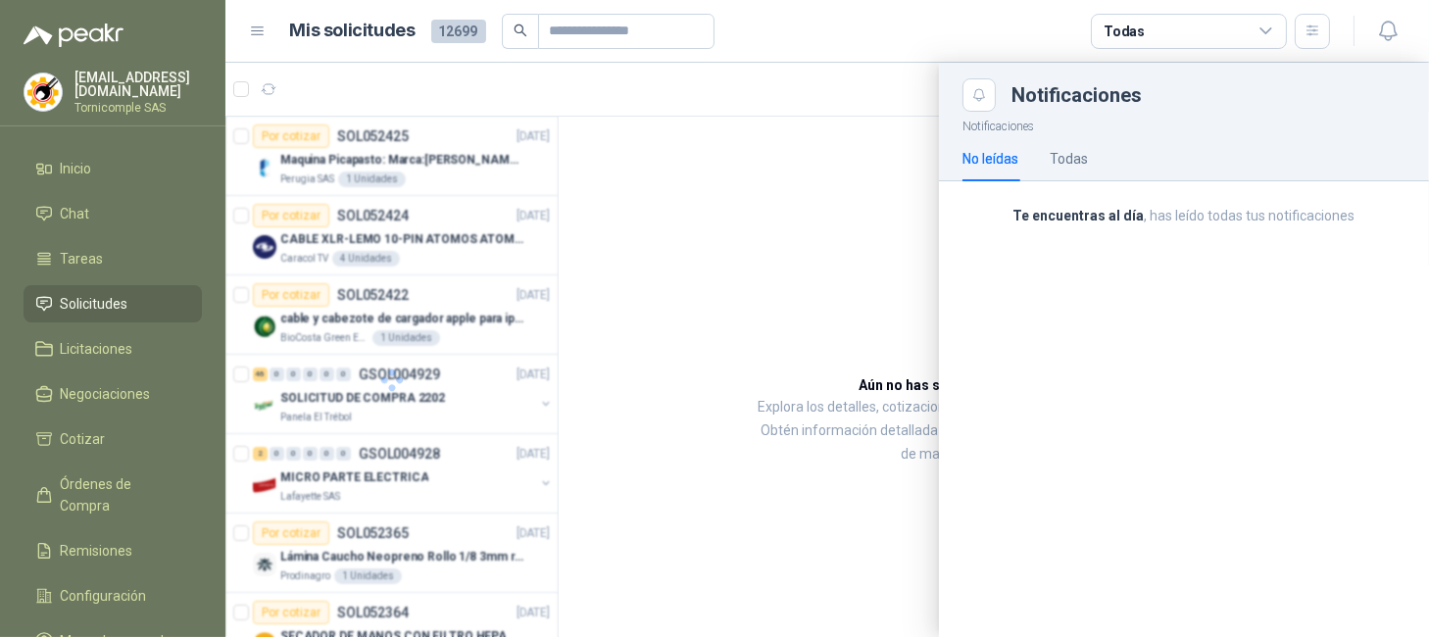
click at [584, 353] on div at bounding box center [827, 350] width 1204 height 574
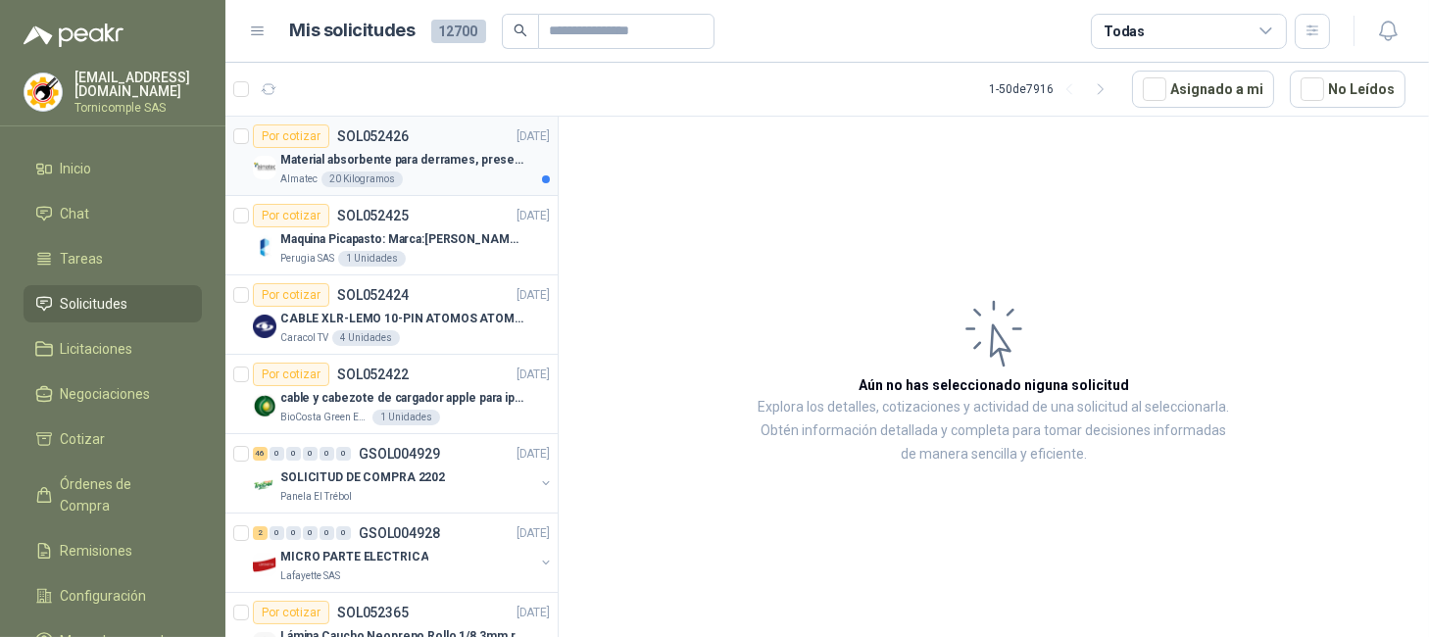
click at [413, 192] on article "Por cotizar SOL052426 19/08/25 Material absorbente para derrames, presentación …" at bounding box center [391, 156] width 332 height 79
click at [413, 180] on div "Almatec 20 Kilogramos" at bounding box center [415, 180] width 270 height 16
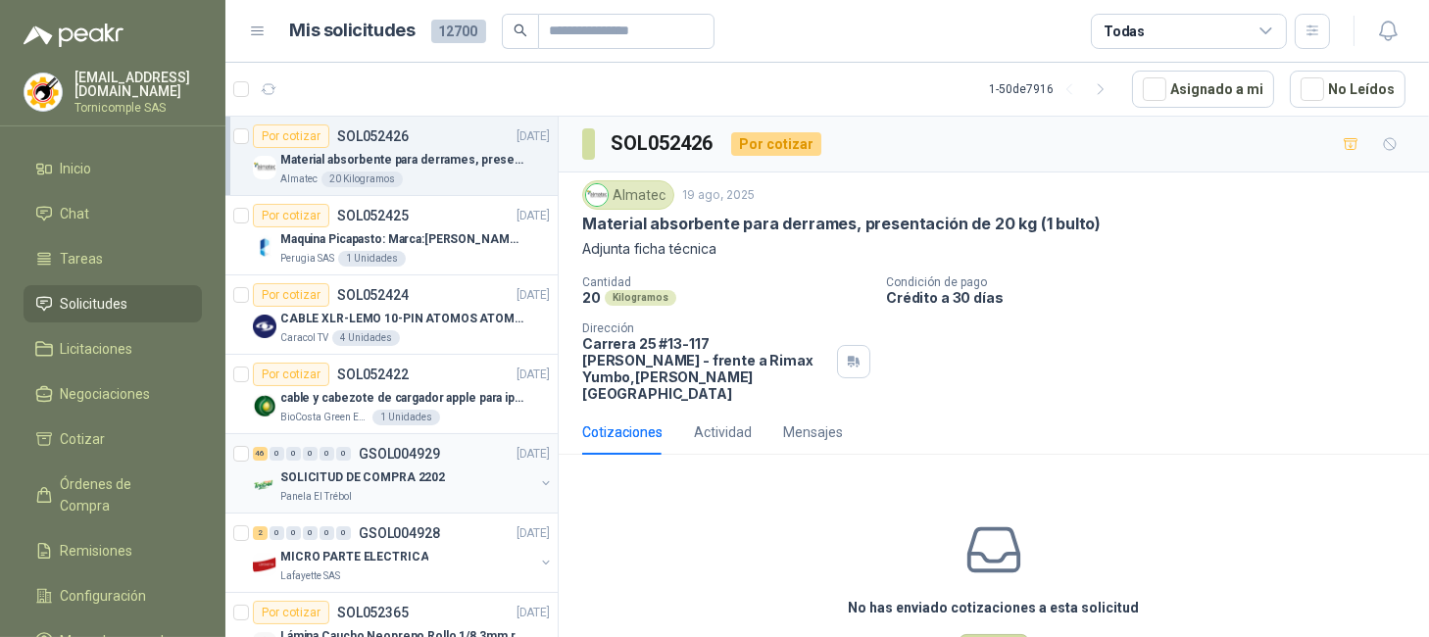
scroll to position [261, 0]
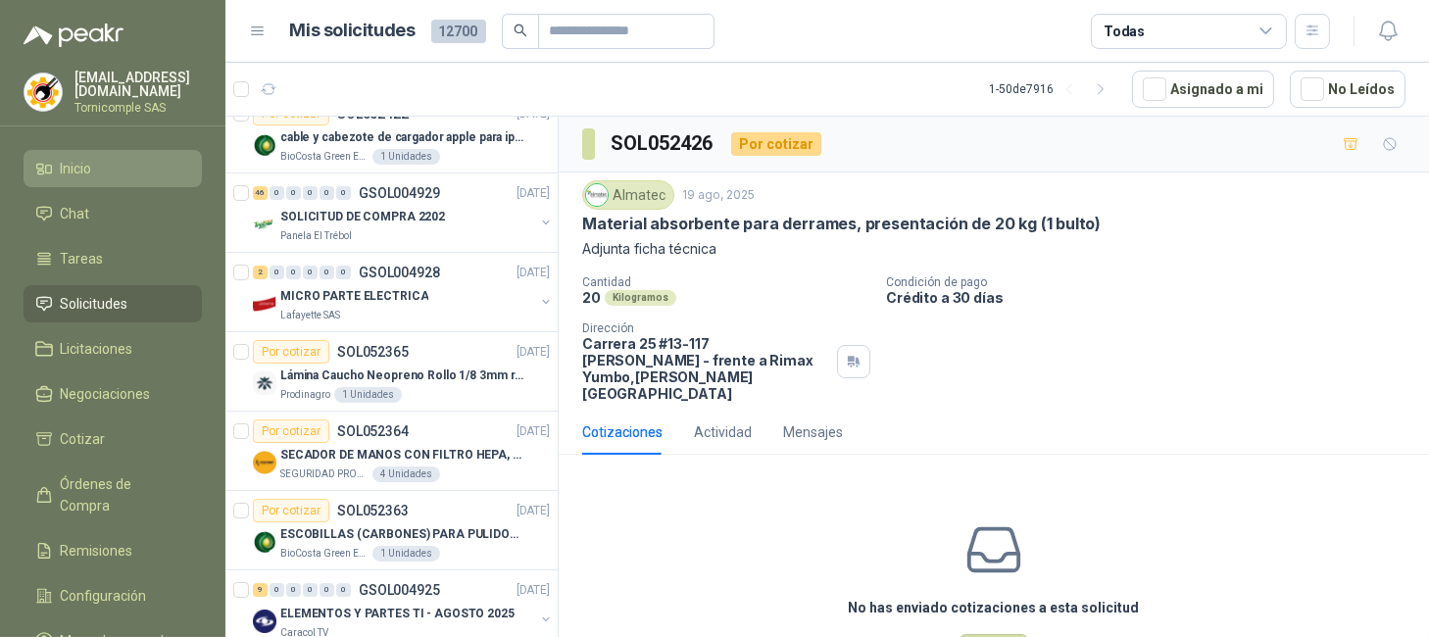
click at [83, 150] on link "Inicio" at bounding box center [113, 168] width 178 height 37
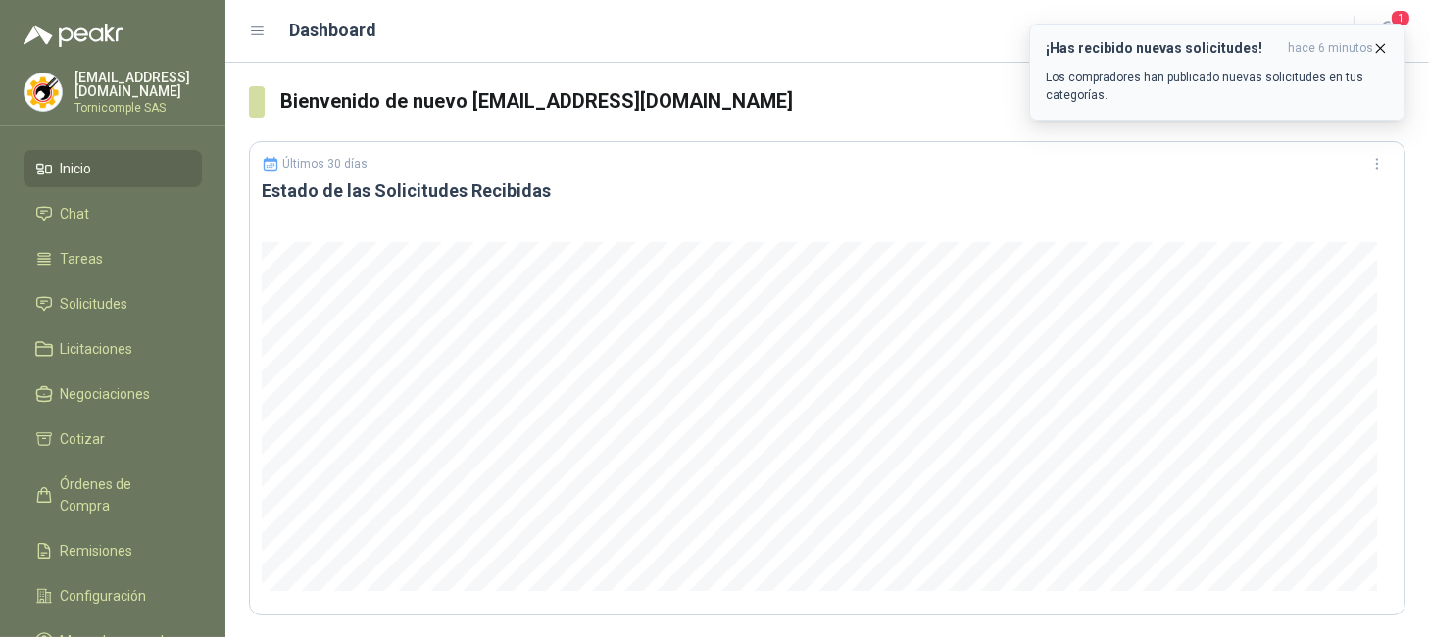
click at [1387, 53] on icon "button" at bounding box center [1381, 48] width 17 height 17
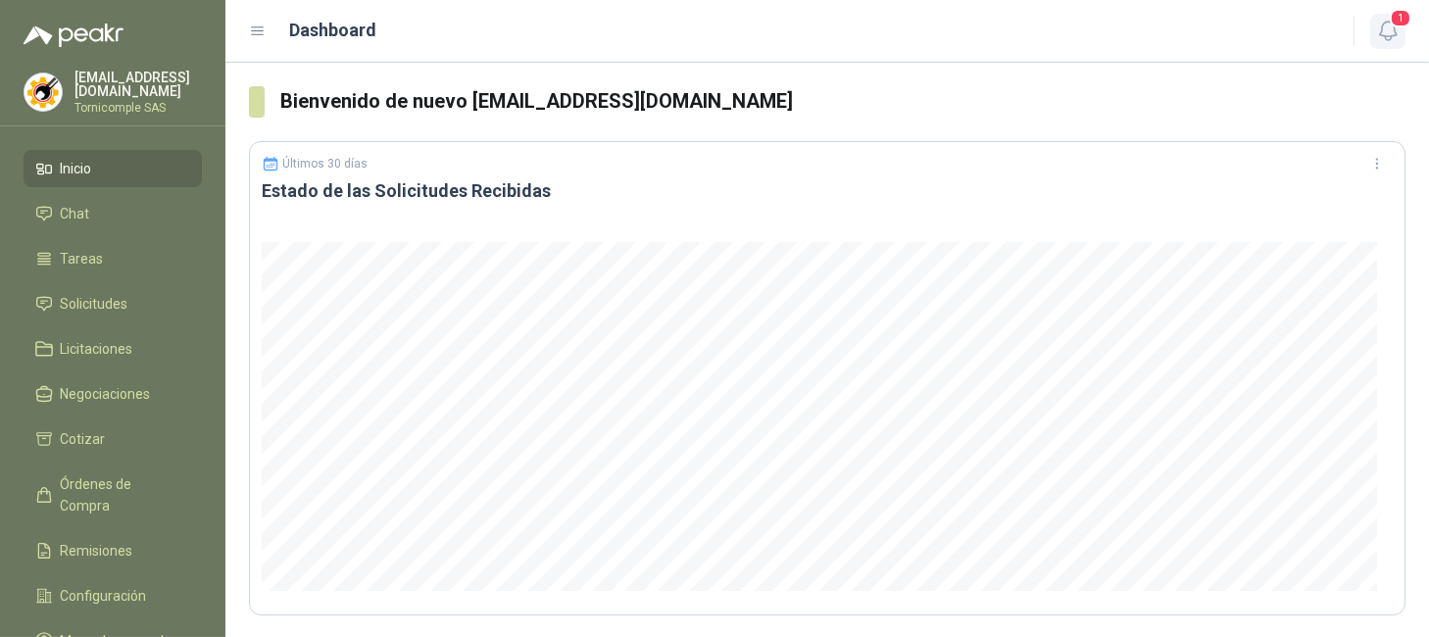
click at [1387, 38] on icon "button" at bounding box center [1388, 31] width 25 height 25
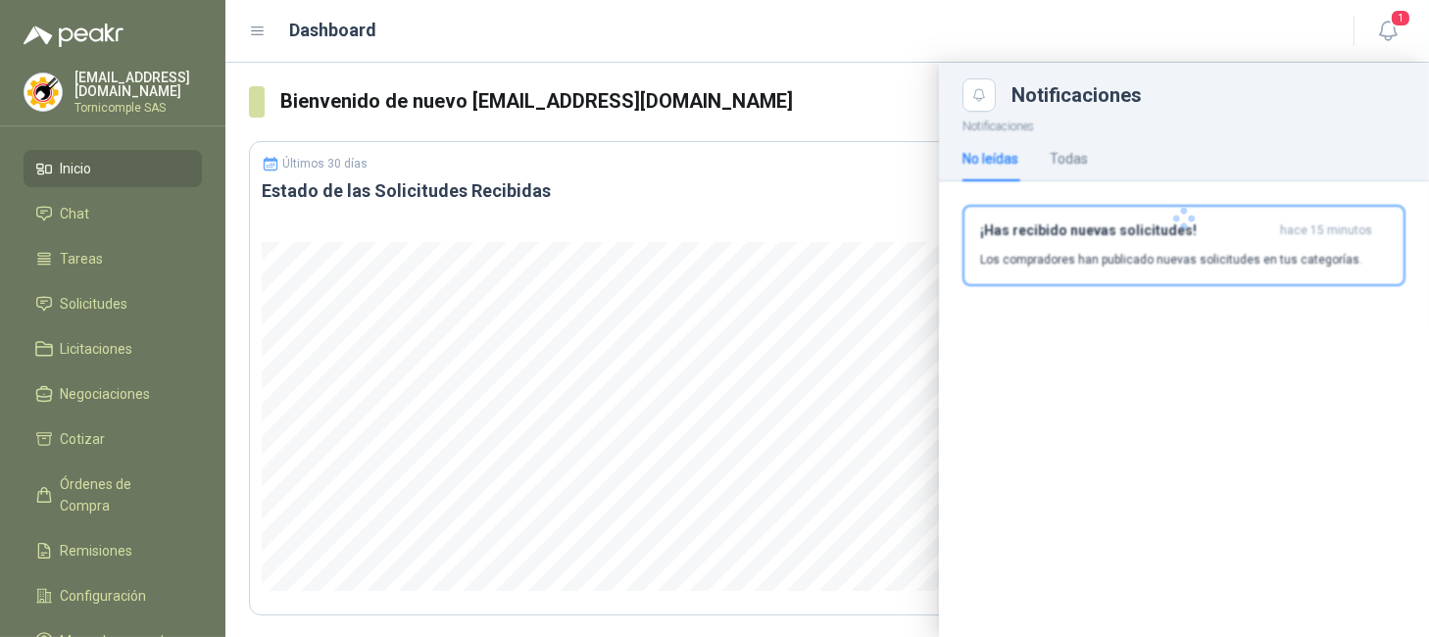
click at [1310, 249] on div at bounding box center [1184, 219] width 490 height 214
click at [1310, 251] on p "Los compradores han publicado nuevas solicitudes en tus categorías." at bounding box center [1171, 260] width 382 height 18
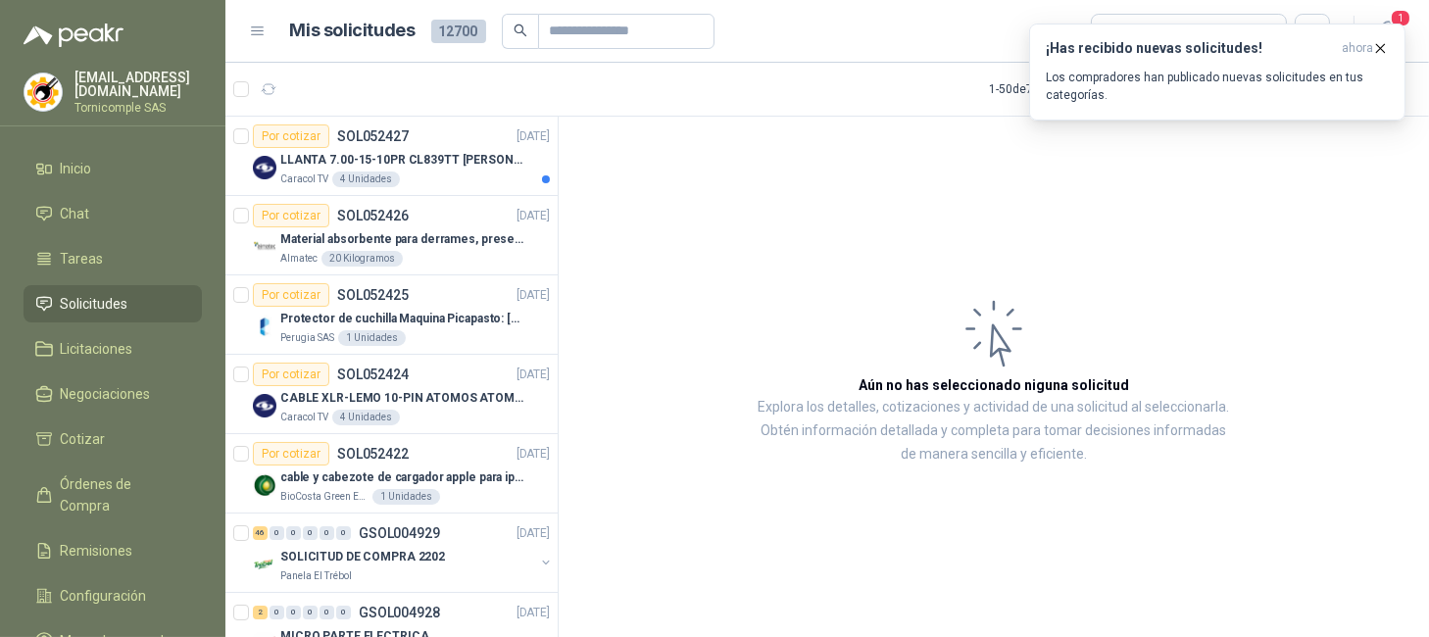
click at [1416, 18] on header "Mis solicitudes 12700 Todas 1" at bounding box center [827, 31] width 1204 height 63
click at [1408, 19] on span "1" at bounding box center [1401, 18] width 22 height 19
click at [1388, 29] on button "¡Has recibido nuevas solicitudes! ahora Los compradores han publicado nuevas so…" at bounding box center [1217, 72] width 376 height 97
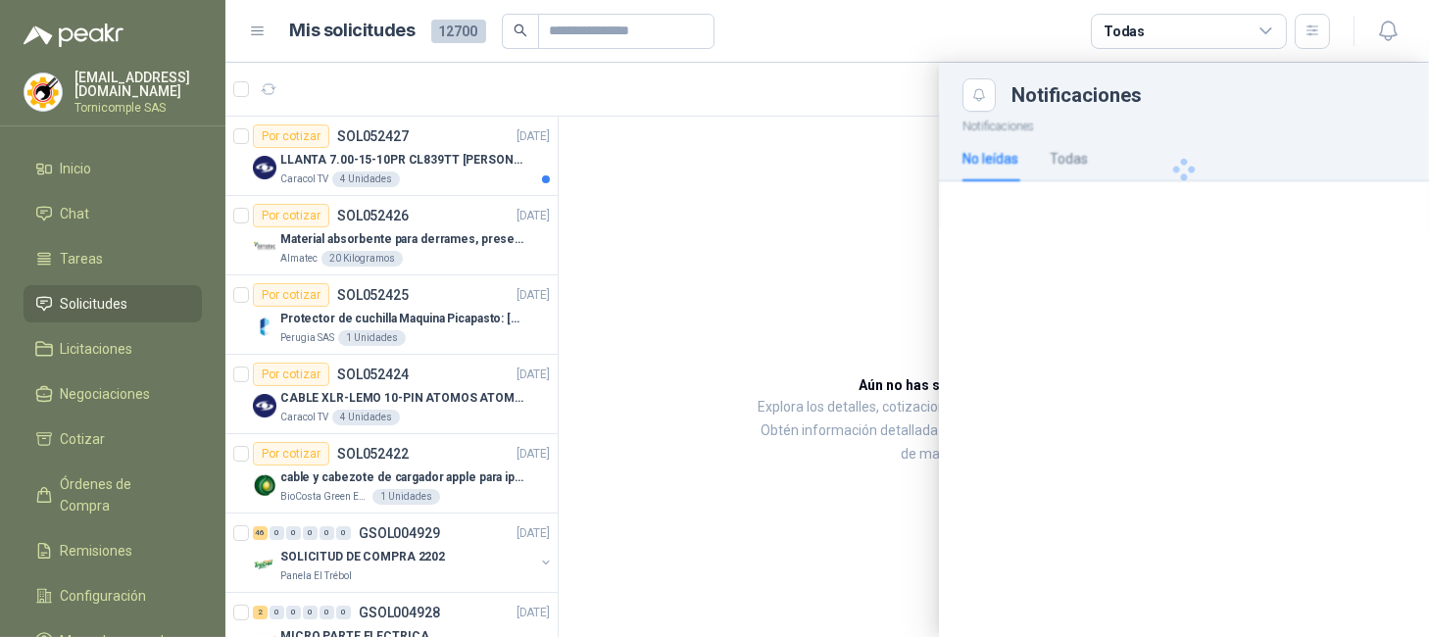
click at [1385, 40] on icon "button" at bounding box center [1381, 48] width 17 height 17
click at [1392, 25] on icon "button" at bounding box center [1388, 31] width 25 height 25
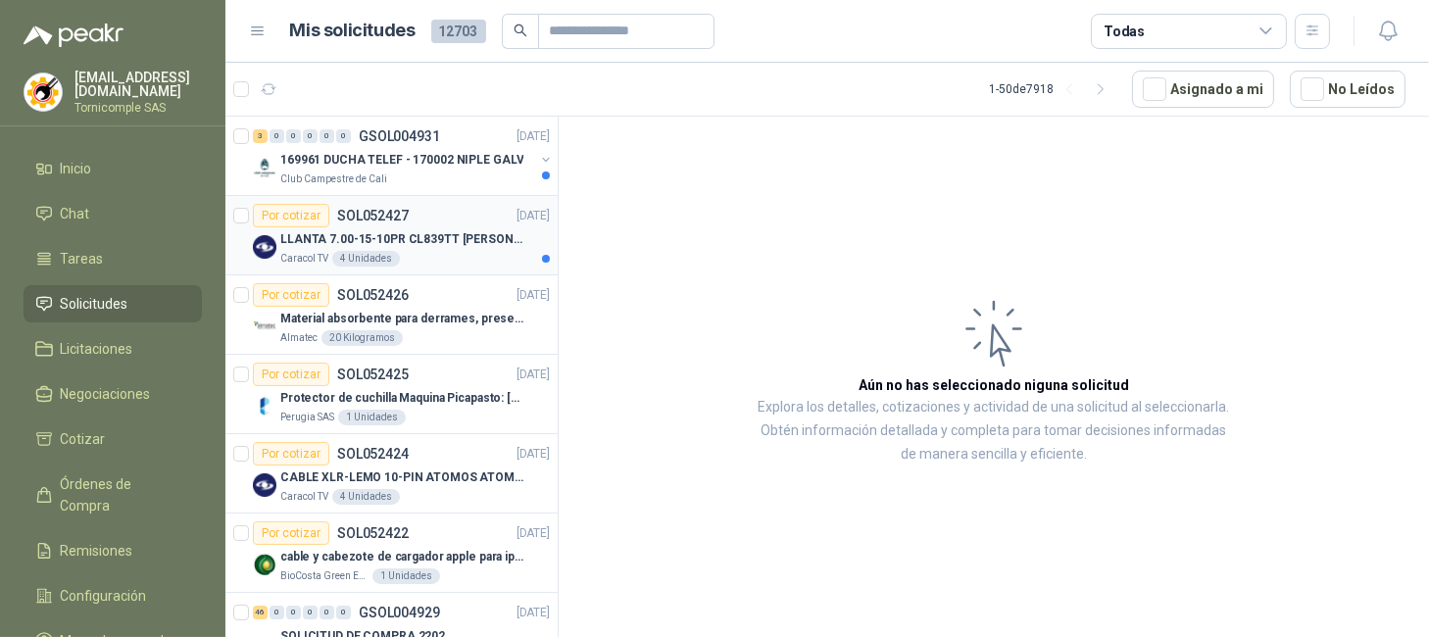
click at [358, 231] on p "LLANTA 7.00-15-10PR CL839TT TL WEST LAKE" at bounding box center [402, 239] width 244 height 19
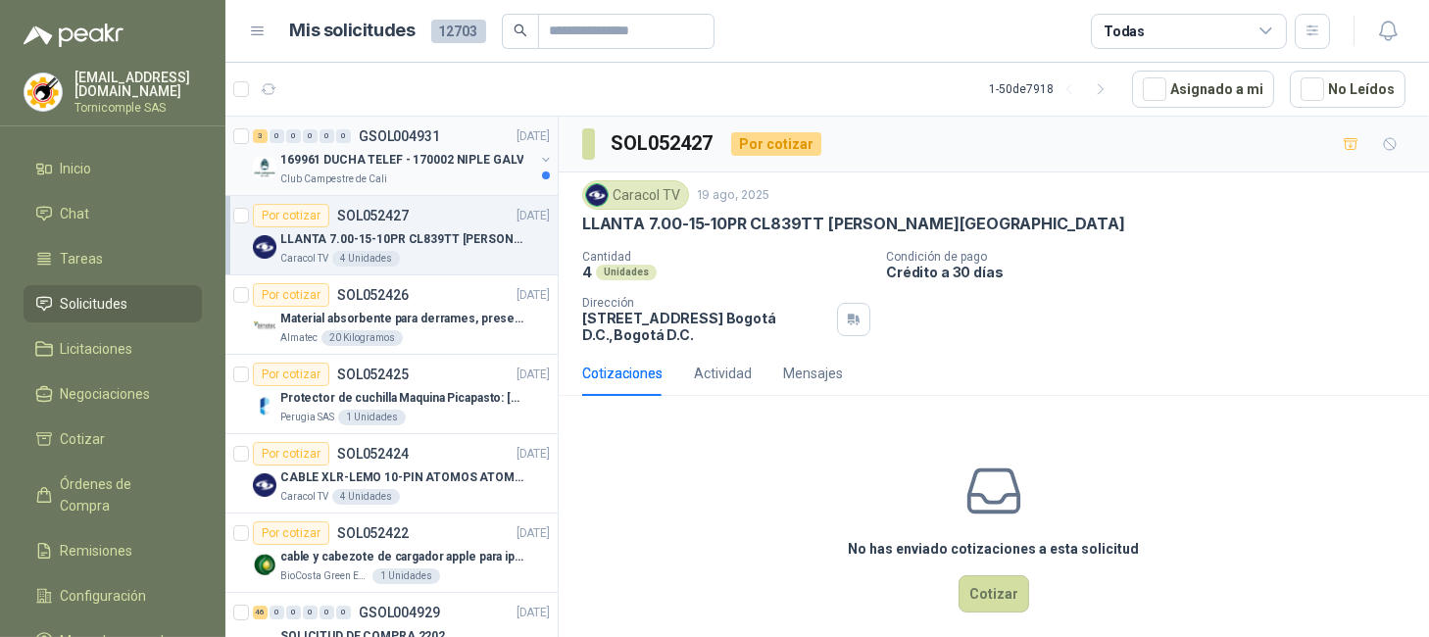
click at [365, 163] on p "169961 DUCHA TELEF - 170002 NIPLE GALV" at bounding box center [401, 160] width 243 height 19
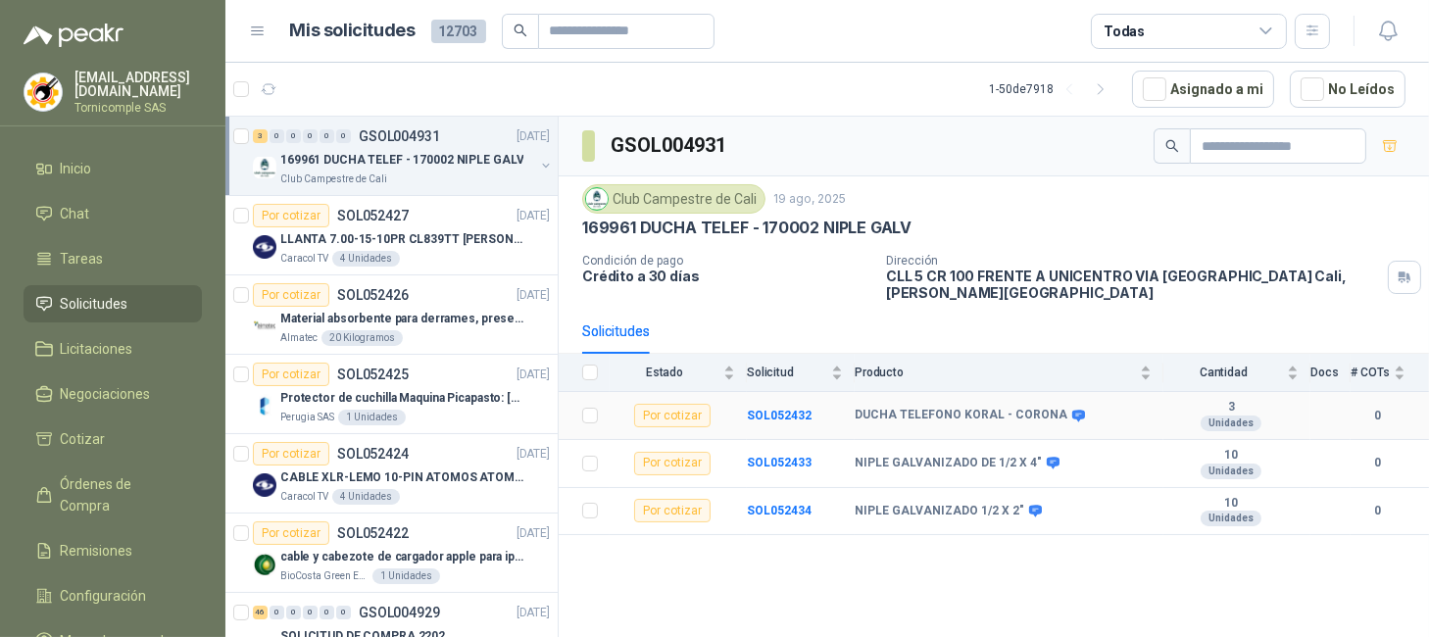
click at [1073, 410] on icon at bounding box center [1079, 416] width 13 height 12
click at [1047, 458] on icon at bounding box center [1053, 464] width 13 height 12
drag, startPoint x: 1025, startPoint y: 502, endPoint x: 794, endPoint y: 429, distance: 242.5
click at [1029, 505] on icon at bounding box center [1035, 511] width 13 height 12
click at [765, 409] on b "SOL052432" at bounding box center [779, 416] width 65 height 14
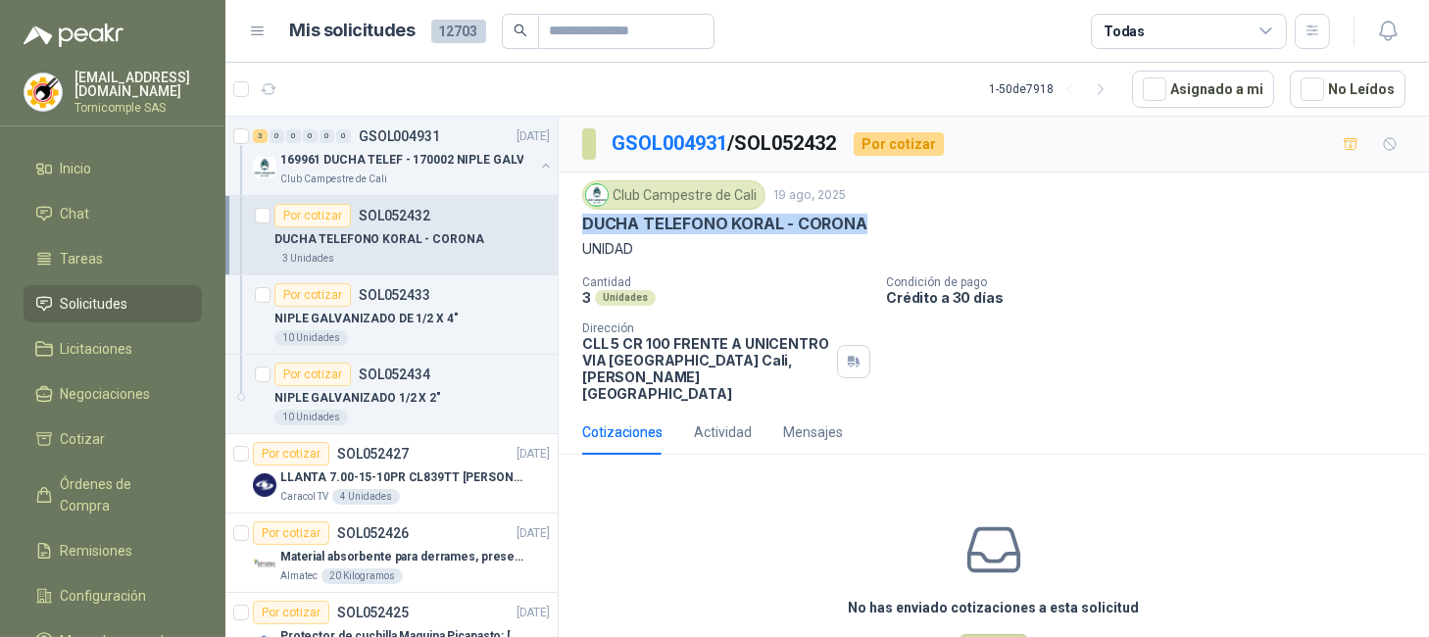
drag, startPoint x: 587, startPoint y: 222, endPoint x: 866, endPoint y: 221, distance: 278.4
click at [866, 221] on div "Club Campestre de Cali 19 ago, 2025 DUCHA TELEFONO KORAL - CORONA UNIDAD Cantid…" at bounding box center [994, 291] width 871 height 237
copy p "DUCHA TELEFONO KORAL - CORONA"
click at [95, 320] on ul "Inicio Chat Tareas Solicitudes Licitaciones Negociaciones Cotizar Órdenes de Co…" at bounding box center [112, 409] width 225 height 518
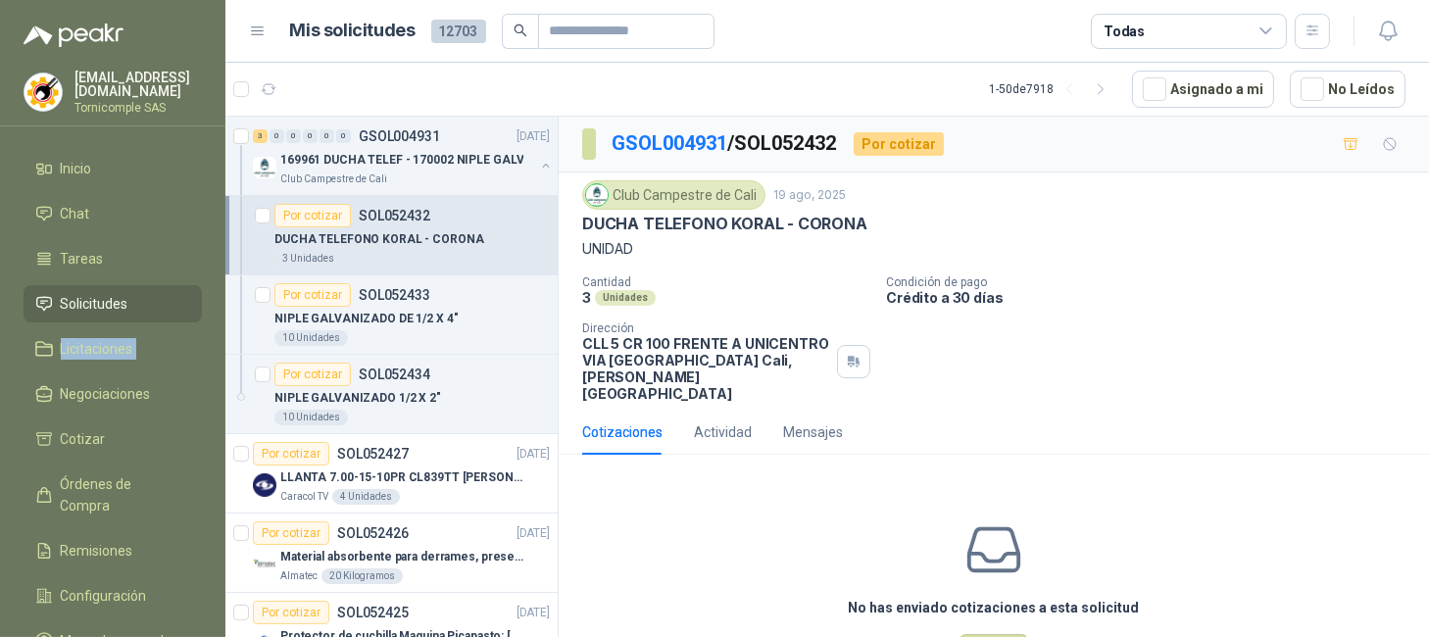
click at [95, 320] on ul "Inicio Chat Tareas Solicitudes Licitaciones Negociaciones Cotizar Órdenes de Co…" at bounding box center [112, 409] width 225 height 518
click at [89, 174] on span "Inicio" at bounding box center [76, 169] width 31 height 22
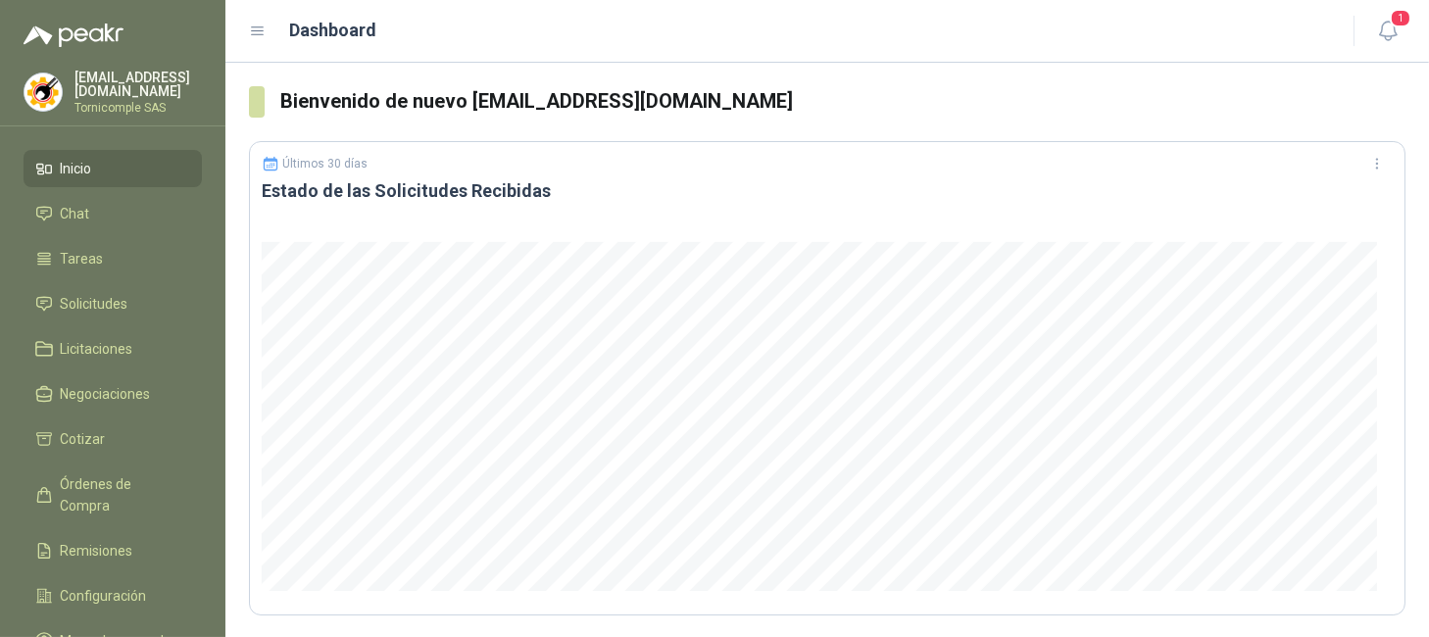
click at [1367, 34] on div "1" at bounding box center [1367, 31] width 75 height 30
click at [1390, 29] on icon "button" at bounding box center [1388, 31] width 25 height 25
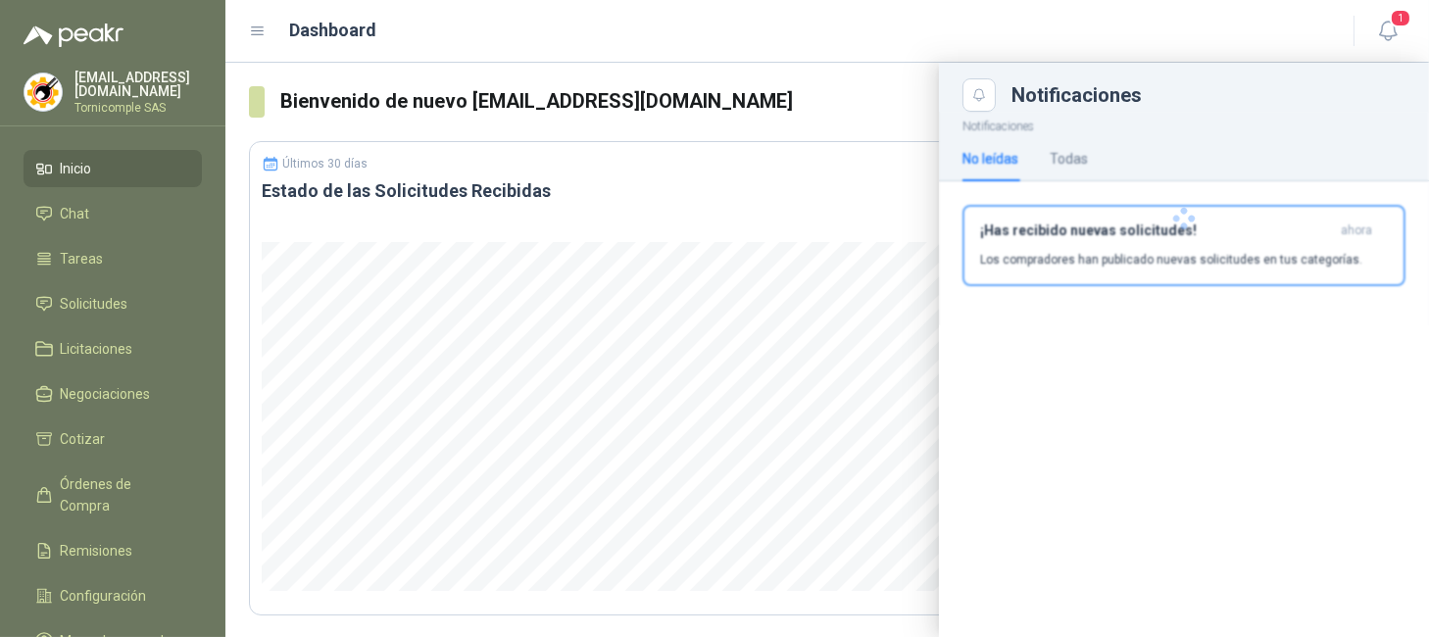
click at [1337, 225] on div at bounding box center [1184, 219] width 490 height 214
click at [1337, 247] on div "¡Has recibido nuevas solicitudes! ahora Los compradores han publicado nuevas so…" at bounding box center [1184, 246] width 408 height 46
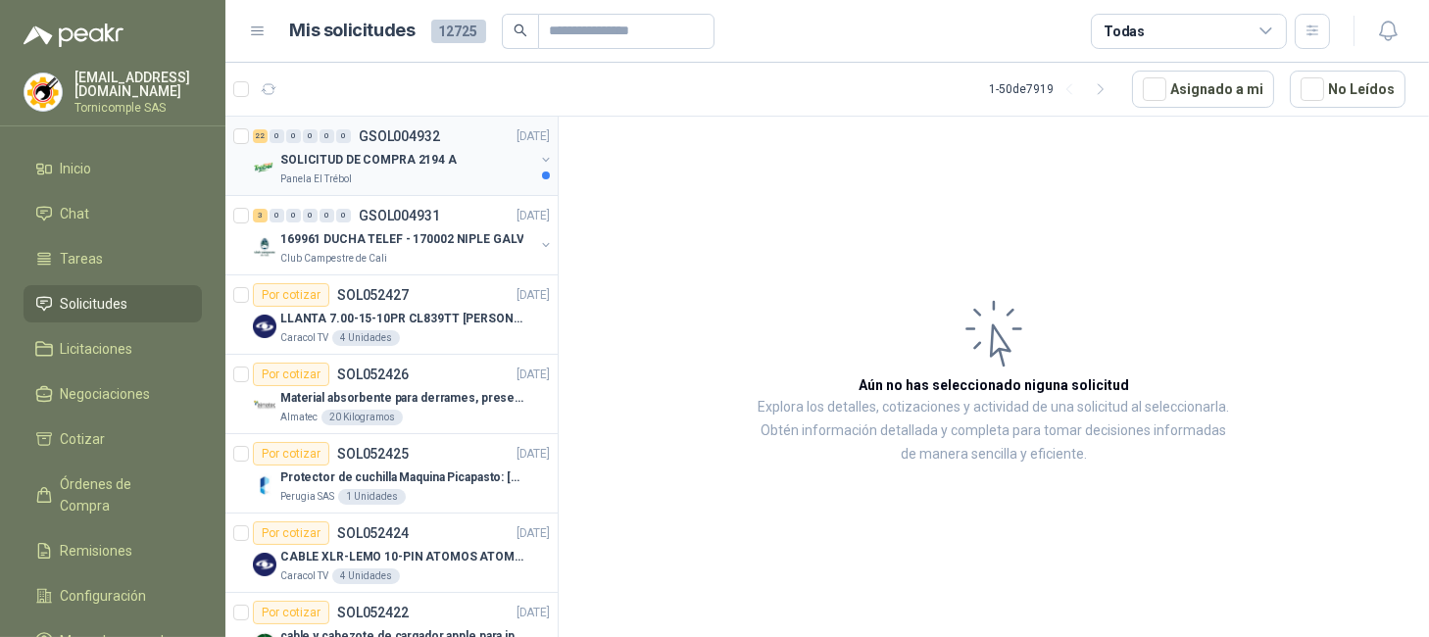
click at [483, 182] on div "Panela El Trébol" at bounding box center [407, 180] width 254 height 16
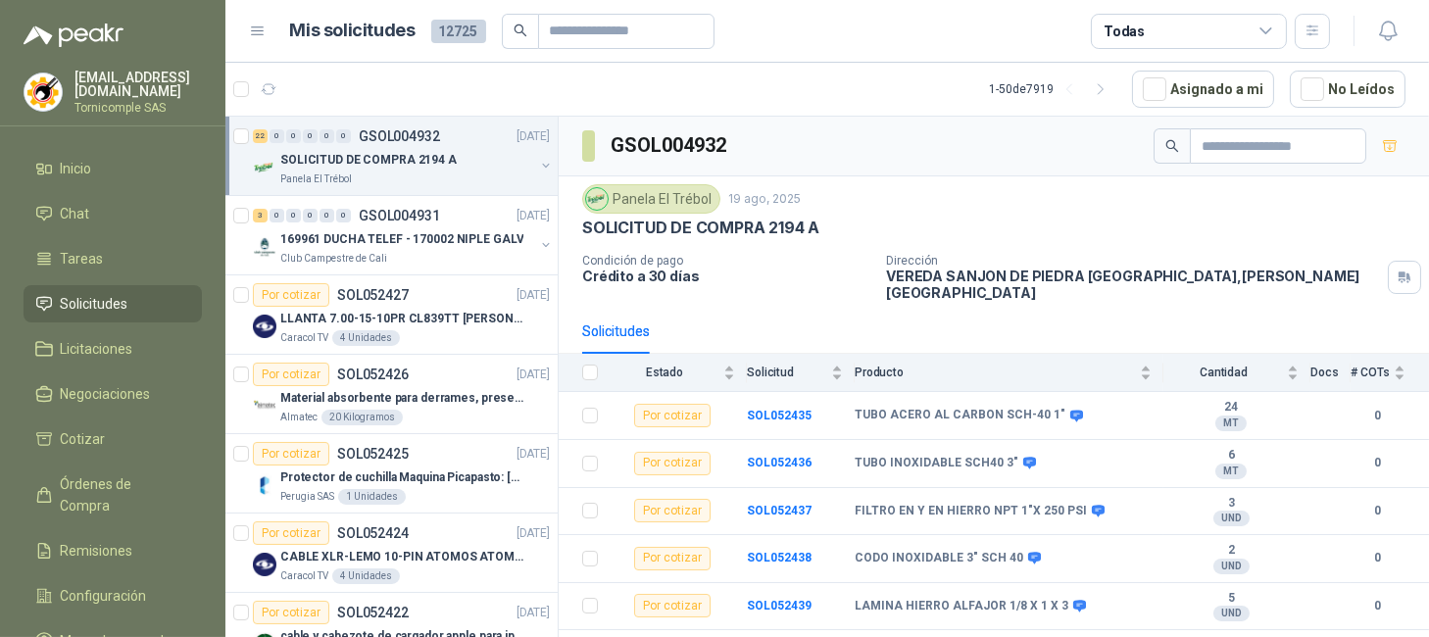
click at [483, 182] on div "Panela El Trébol" at bounding box center [407, 180] width 254 height 16
drag, startPoint x: 483, startPoint y: 182, endPoint x: 366, endPoint y: 52, distance: 175.6
click at [464, 167] on div "SOLICITUD DE COMPRA 2194 A Panela El Trébol" at bounding box center [407, 167] width 254 height 39
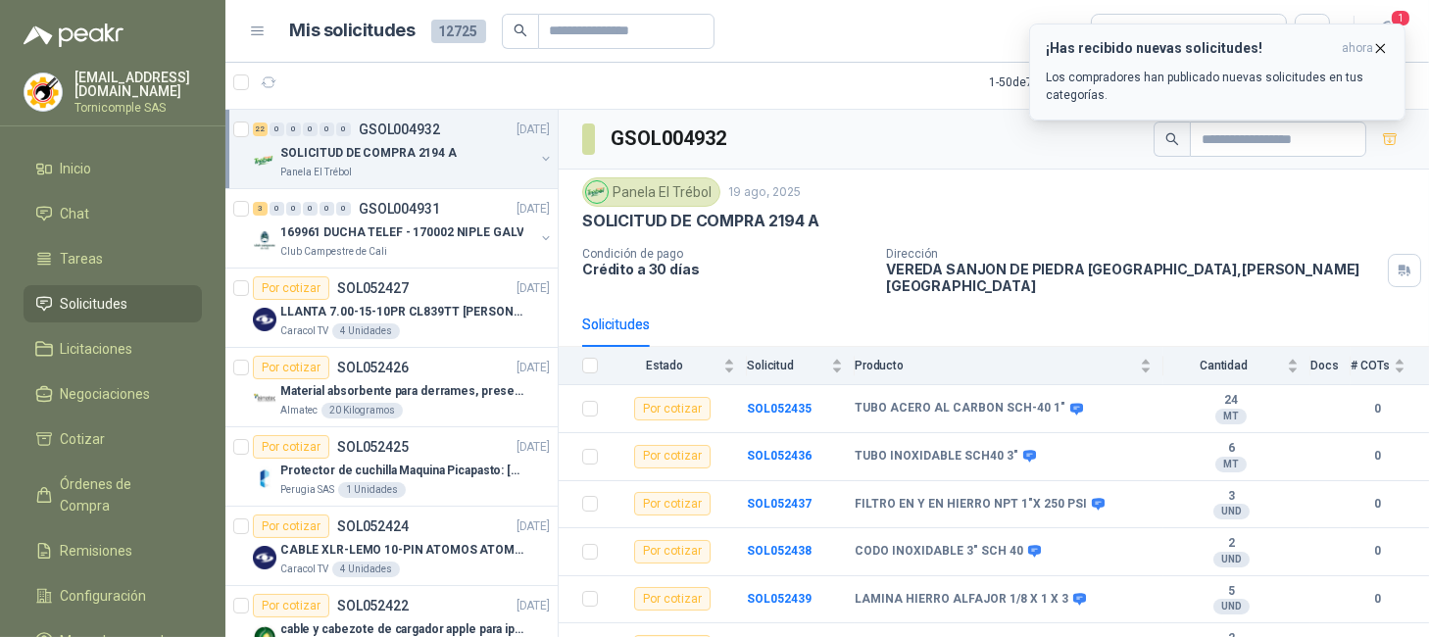
click at [1323, 71] on p "Los compradores han publicado nuevas solicitudes en tus categorías." at bounding box center [1217, 86] width 343 height 35
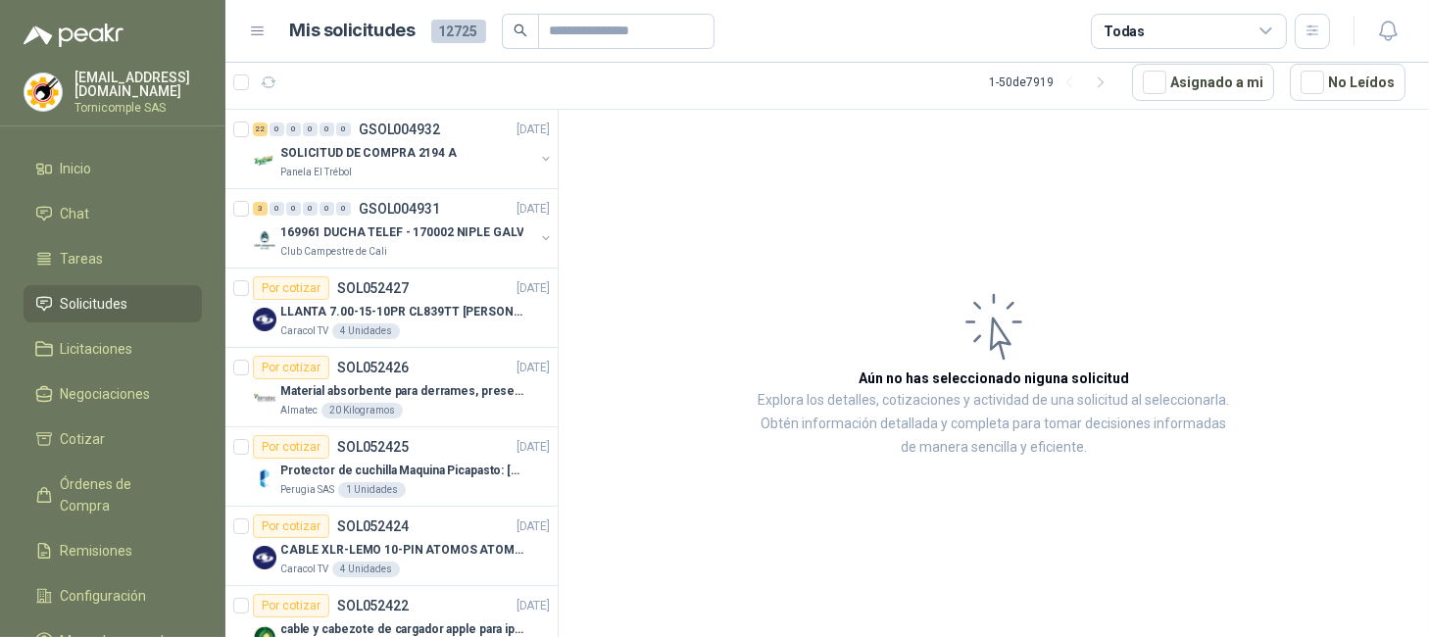
click at [127, 300] on span "Solicitudes" at bounding box center [95, 304] width 68 height 22
drag, startPoint x: 127, startPoint y: 299, endPoint x: 135, endPoint y: 189, distance: 110.1
click at [133, 266] on ul "Inicio Chat Tareas Solicitudes Licitaciones Negociaciones Cotizar Órdenes de Co…" at bounding box center [112, 409] width 225 height 518
click at [135, 173] on li "Inicio" at bounding box center [112, 169] width 155 height 22
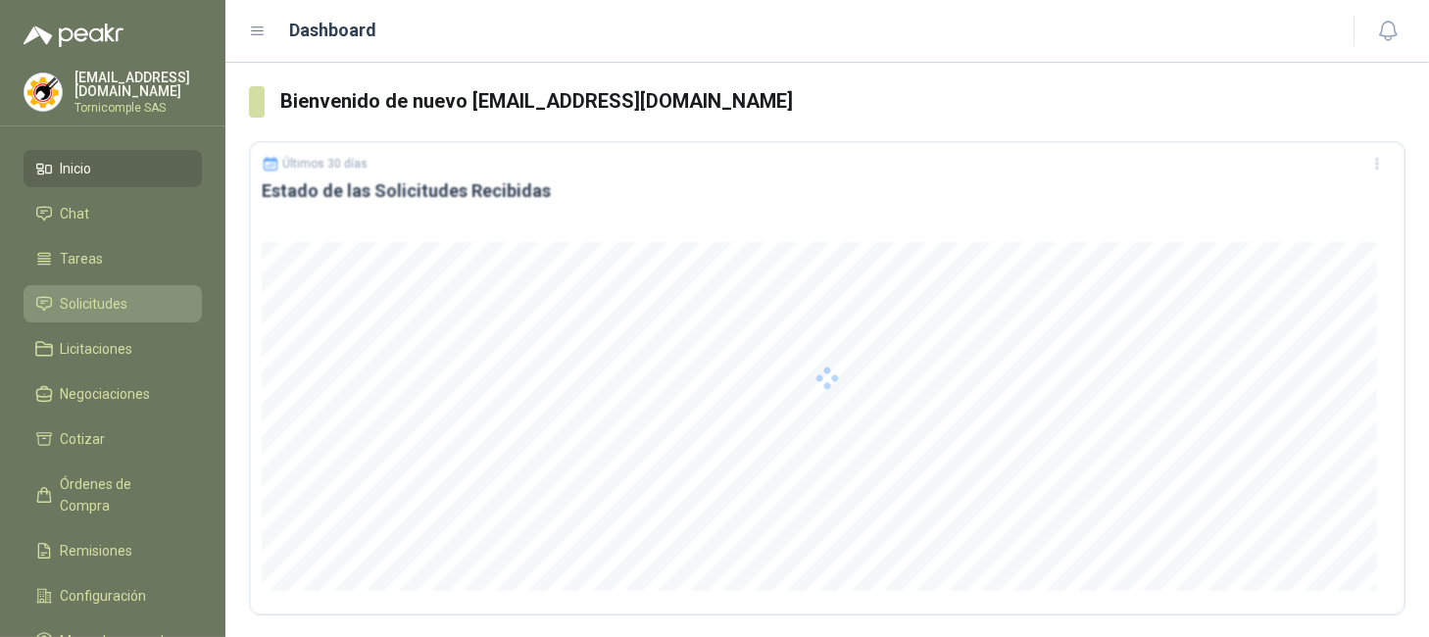
click at [127, 286] on link "Solicitudes" at bounding box center [113, 303] width 178 height 37
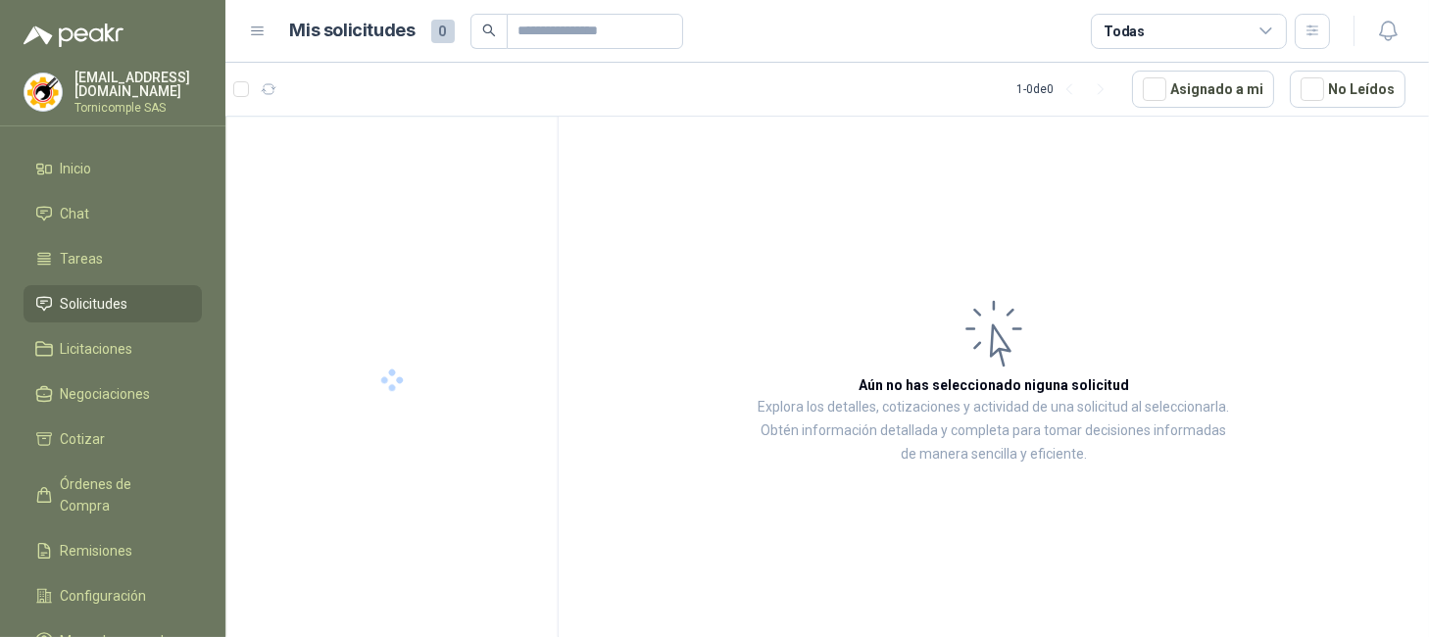
click at [128, 293] on li "Solicitudes" at bounding box center [112, 304] width 155 height 22
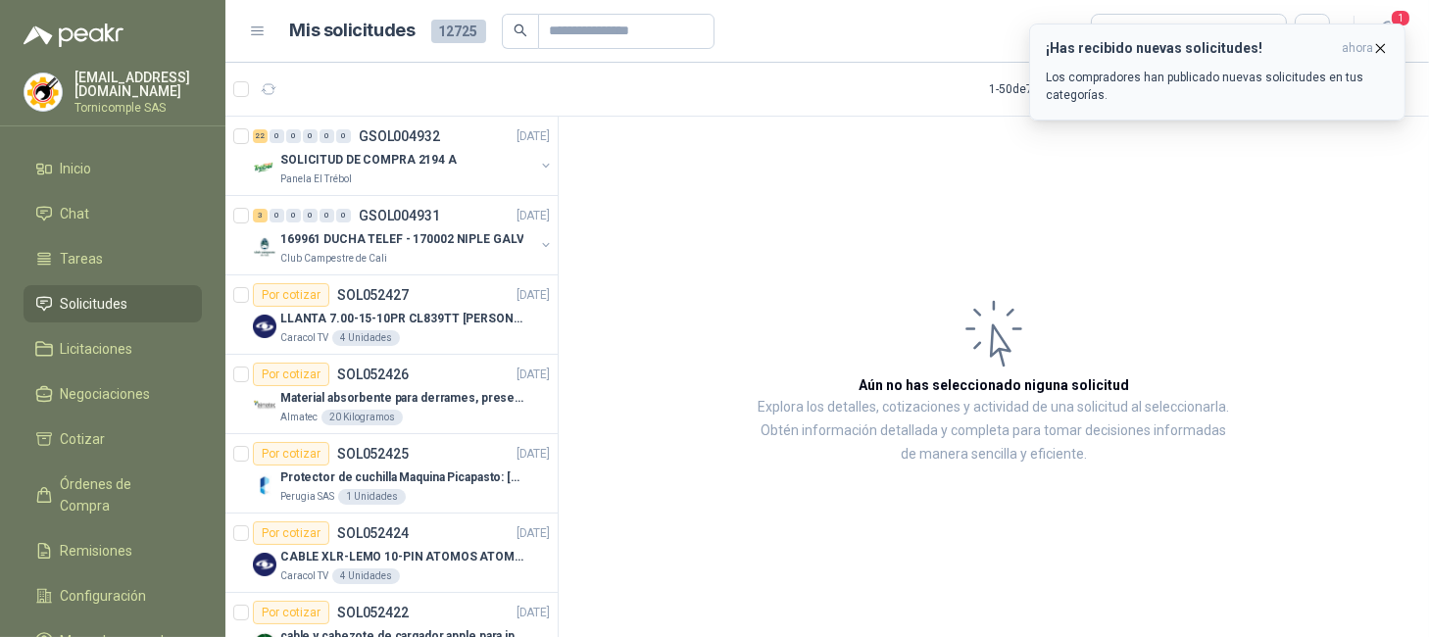
click at [1356, 55] on span "ahora" at bounding box center [1357, 48] width 31 height 17
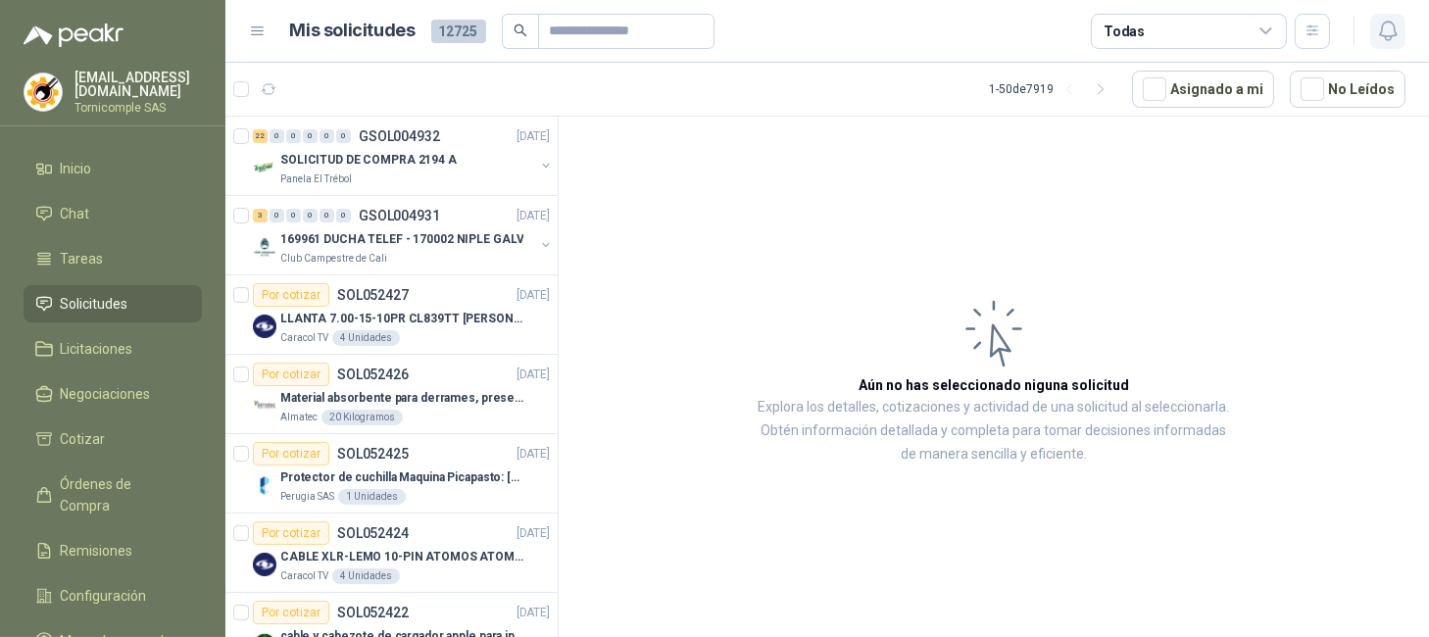
click at [1381, 33] on icon "button" at bounding box center [1387, 31] width 17 height 19
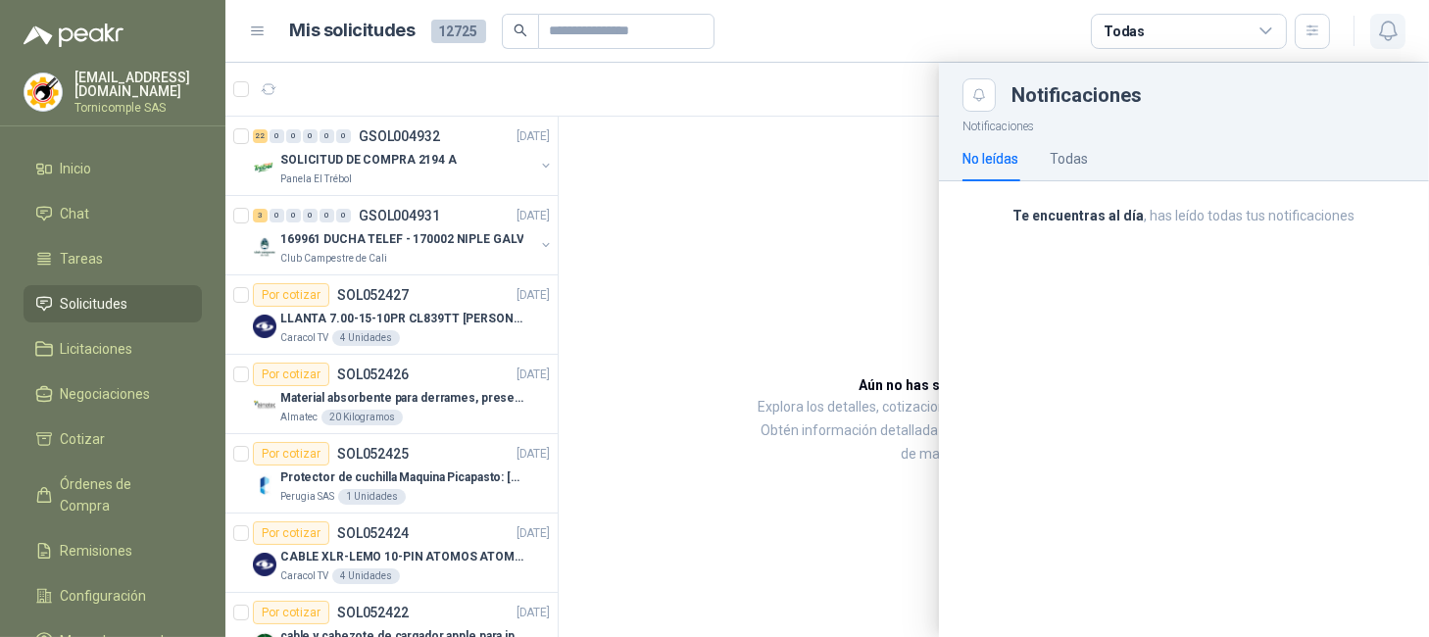
click at [1381, 33] on icon "button" at bounding box center [1387, 31] width 17 height 19
click at [1330, 236] on div "Notificaciones No leídas Todas" at bounding box center [1184, 374] width 490 height 525
click at [763, 294] on div at bounding box center [827, 350] width 1204 height 574
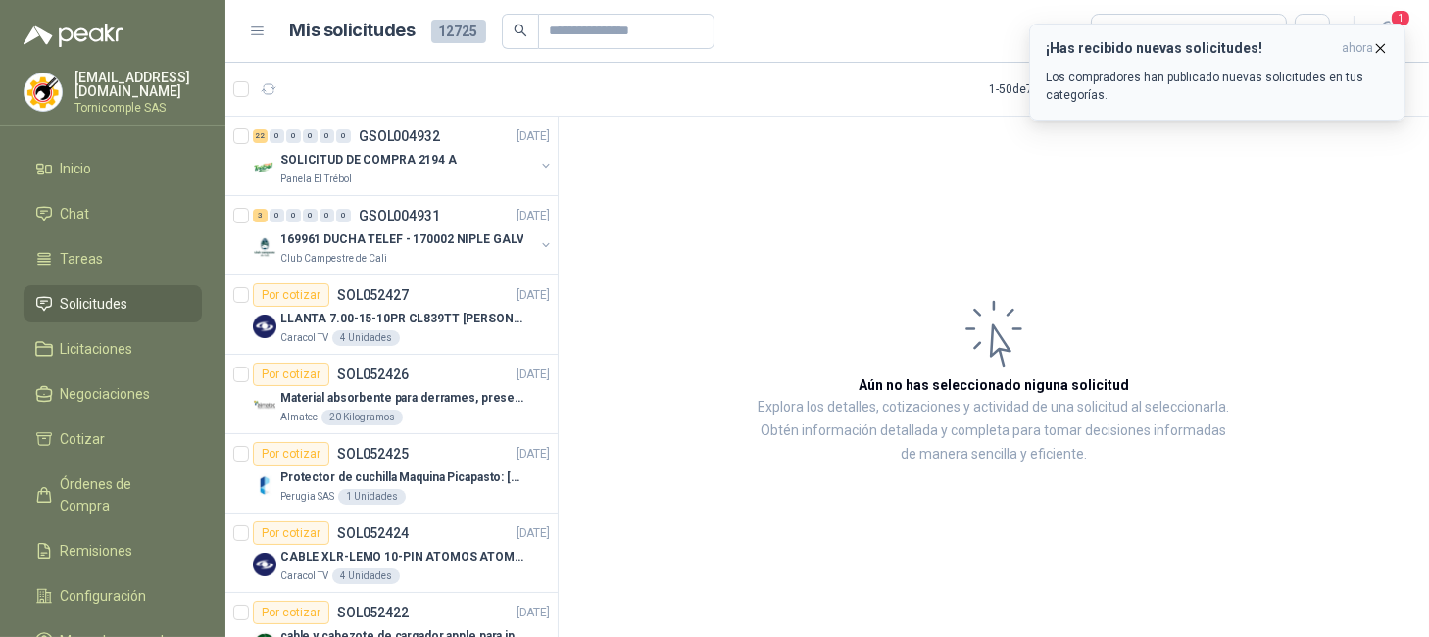
click at [1375, 43] on icon "button" at bounding box center [1381, 48] width 17 height 17
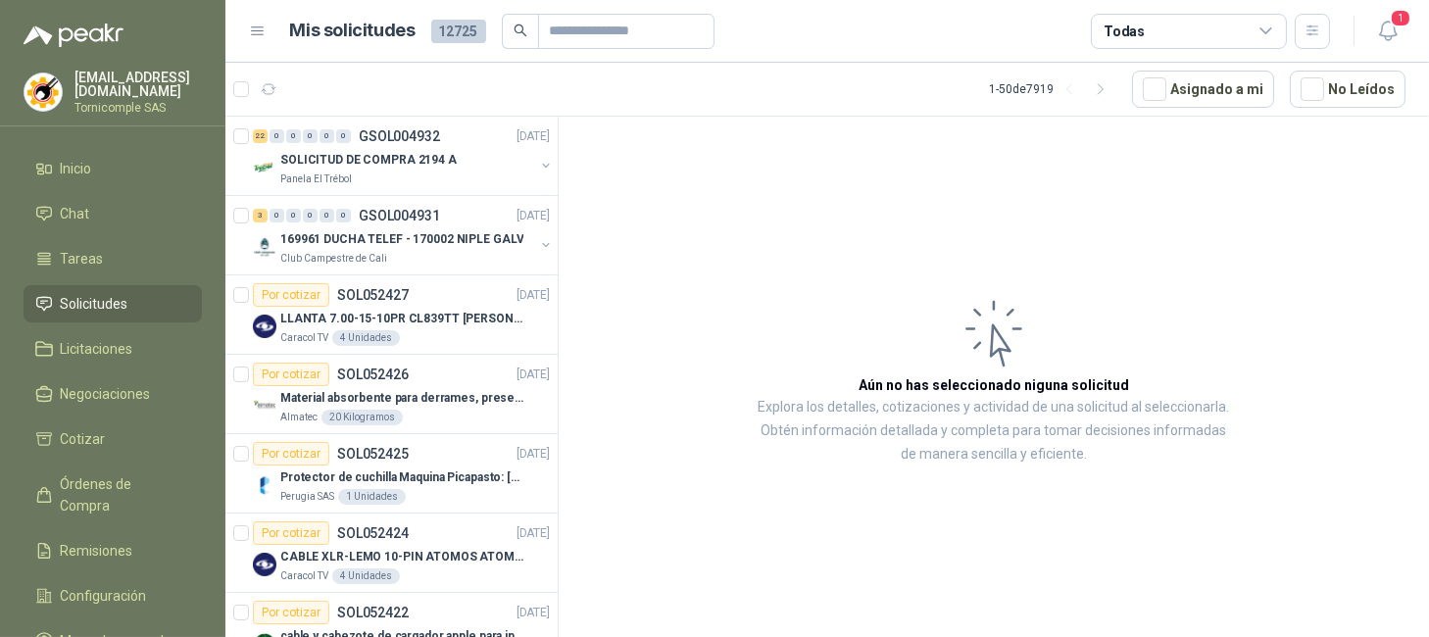
click at [1394, 32] on icon "button" at bounding box center [1387, 31] width 17 height 19
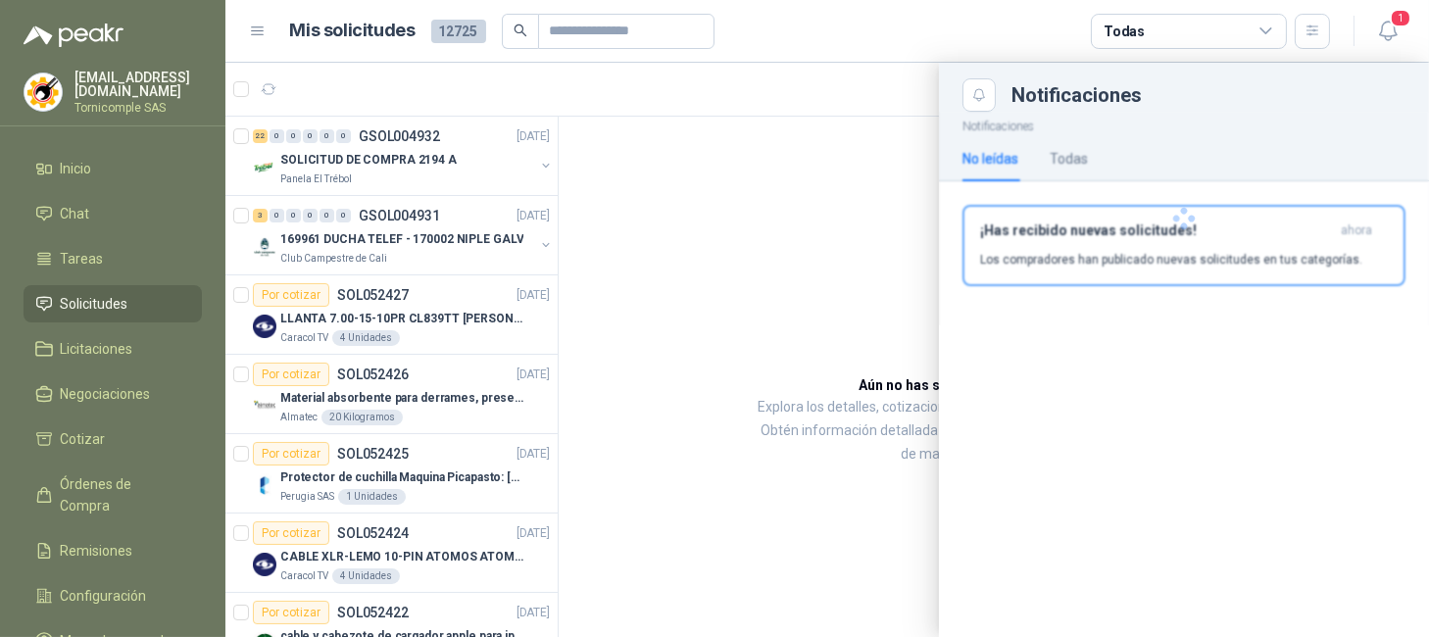
click at [1248, 231] on div at bounding box center [1184, 219] width 490 height 214
click at [1248, 231] on h3 "¡Has recibido nuevas solicitudes!" at bounding box center [1156, 231] width 353 height 17
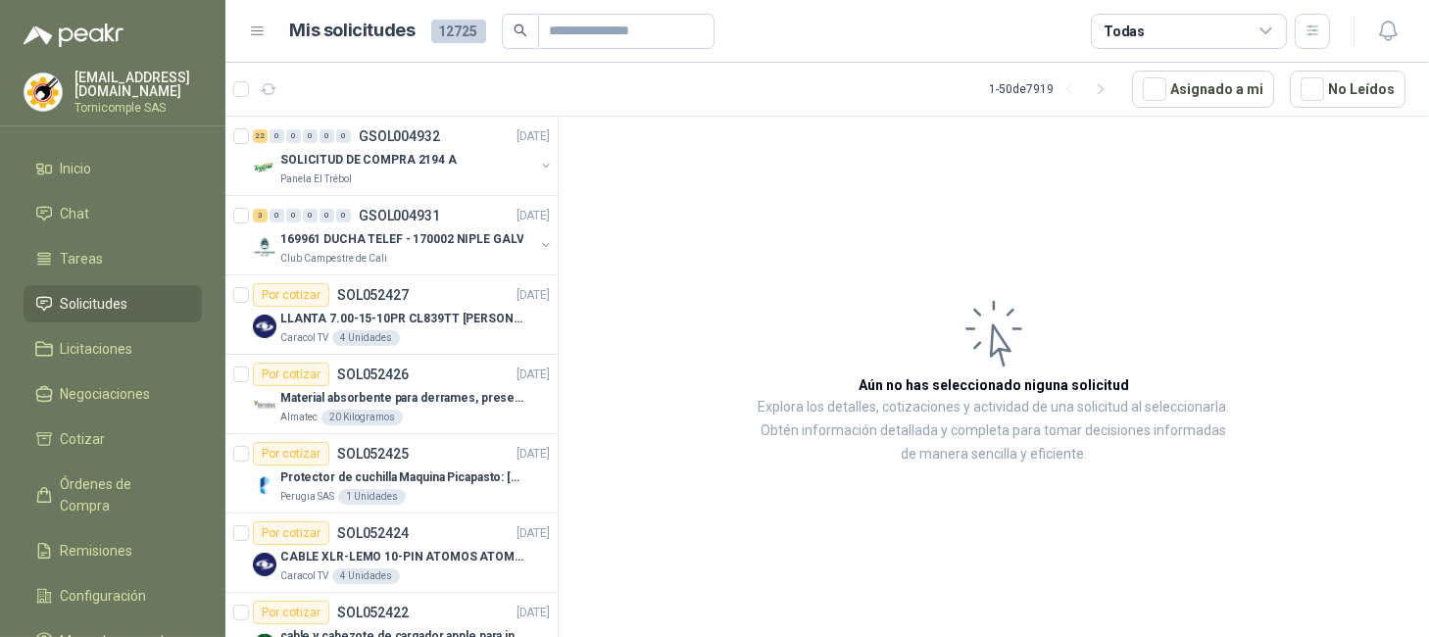
click at [90, 304] on span "Solicitudes" at bounding box center [95, 304] width 68 height 22
click at [110, 174] on li "Inicio" at bounding box center [112, 169] width 155 height 22
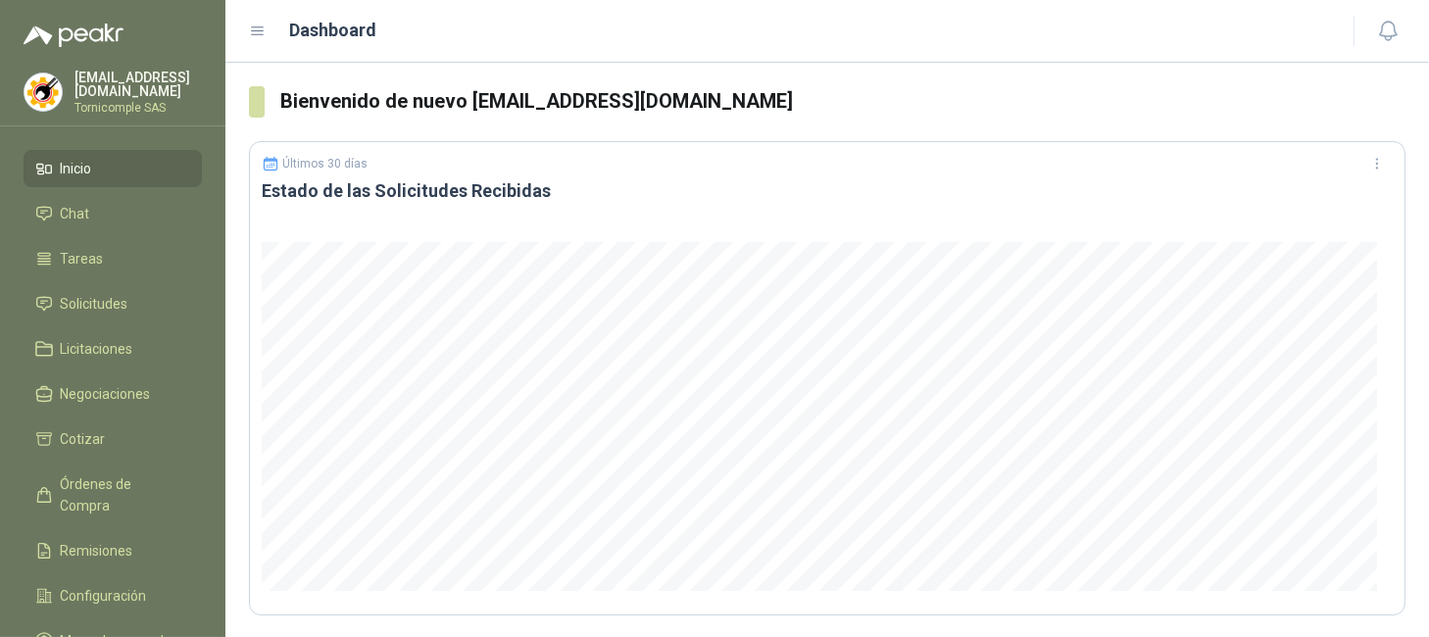
click at [111, 320] on ul "Inicio Chat Tareas Solicitudes Licitaciones Negociaciones Cotizar Órdenes de Co…" at bounding box center [112, 409] width 225 height 518
click at [81, 300] on span "Solicitudes" at bounding box center [95, 304] width 68 height 22
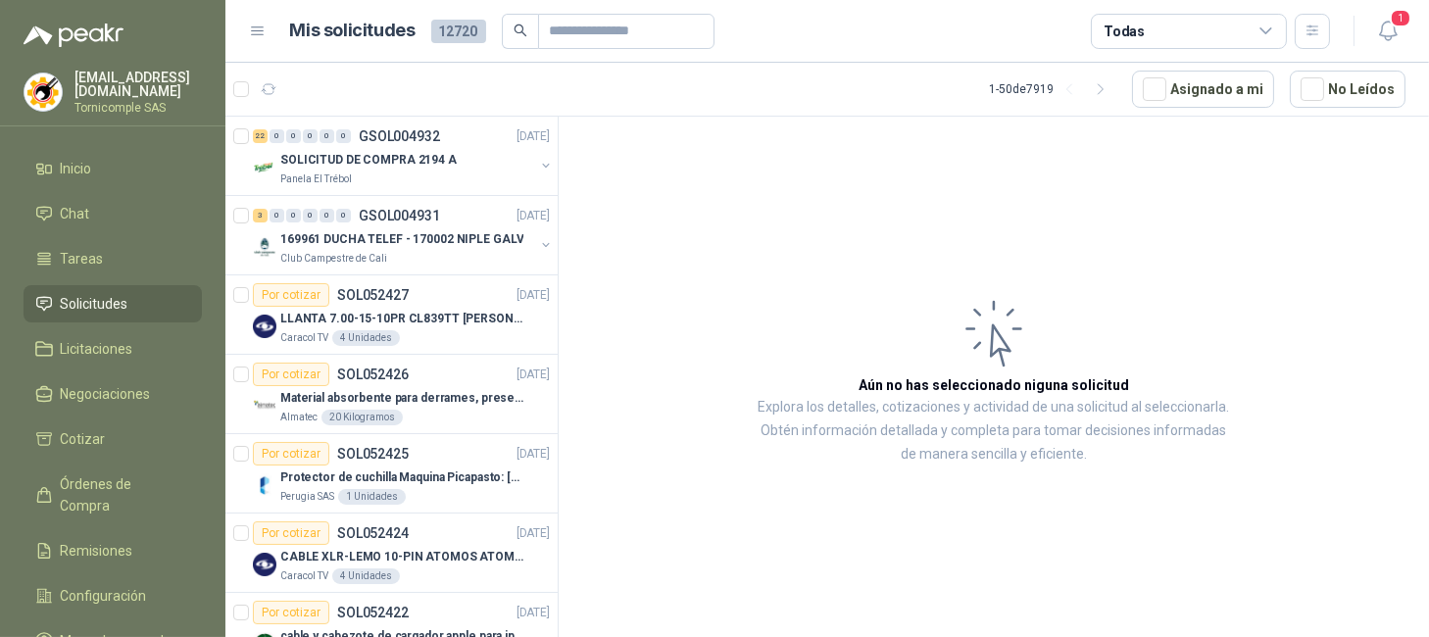
drag, startPoint x: 1415, startPoint y: 15, endPoint x: 1391, endPoint y: 28, distance: 27.2
click at [1412, 15] on header "Mis solicitudes 12720 Todas 1" at bounding box center [827, 31] width 1204 height 63
click at [1393, 30] on icon "button" at bounding box center [1387, 31] width 17 height 19
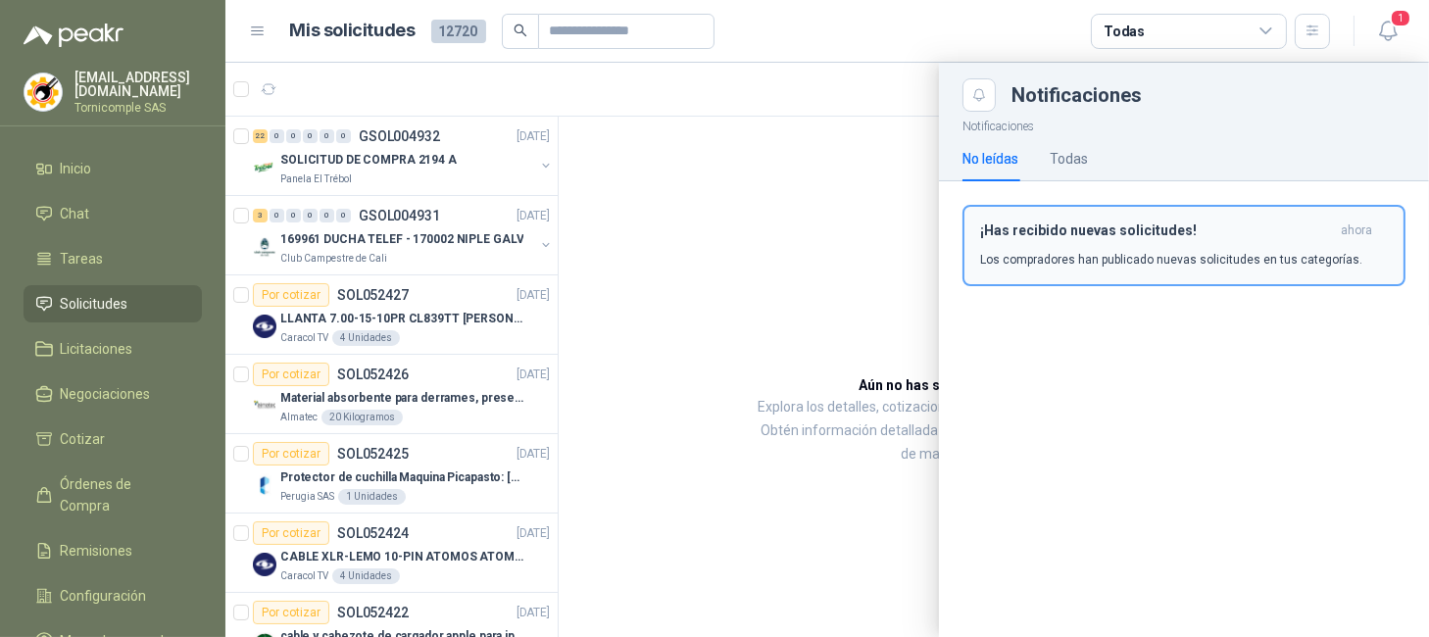
click at [1310, 252] on p "Los compradores han publicado nuevas solicitudes en tus categorías." at bounding box center [1171, 260] width 382 height 18
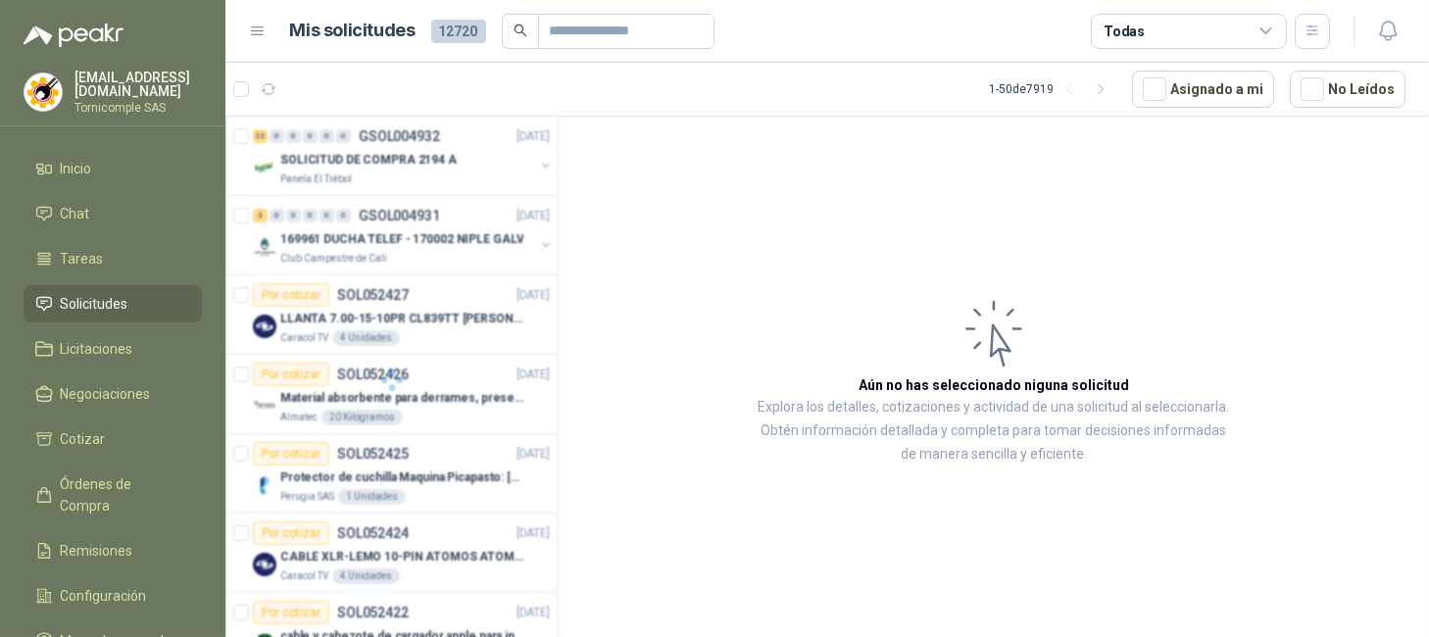
drag, startPoint x: 1309, startPoint y: 252, endPoint x: 886, endPoint y: 203, distance: 425.4
click at [1307, 252] on article "Aún no has seleccionado niguna solicitud Explora los detalles, cotizaciones y a…" at bounding box center [994, 380] width 871 height 527
drag, startPoint x: 417, startPoint y: 250, endPoint x: 400, endPoint y: 200, distance: 52.7
click at [416, 247] on div at bounding box center [391, 380] width 333 height 527
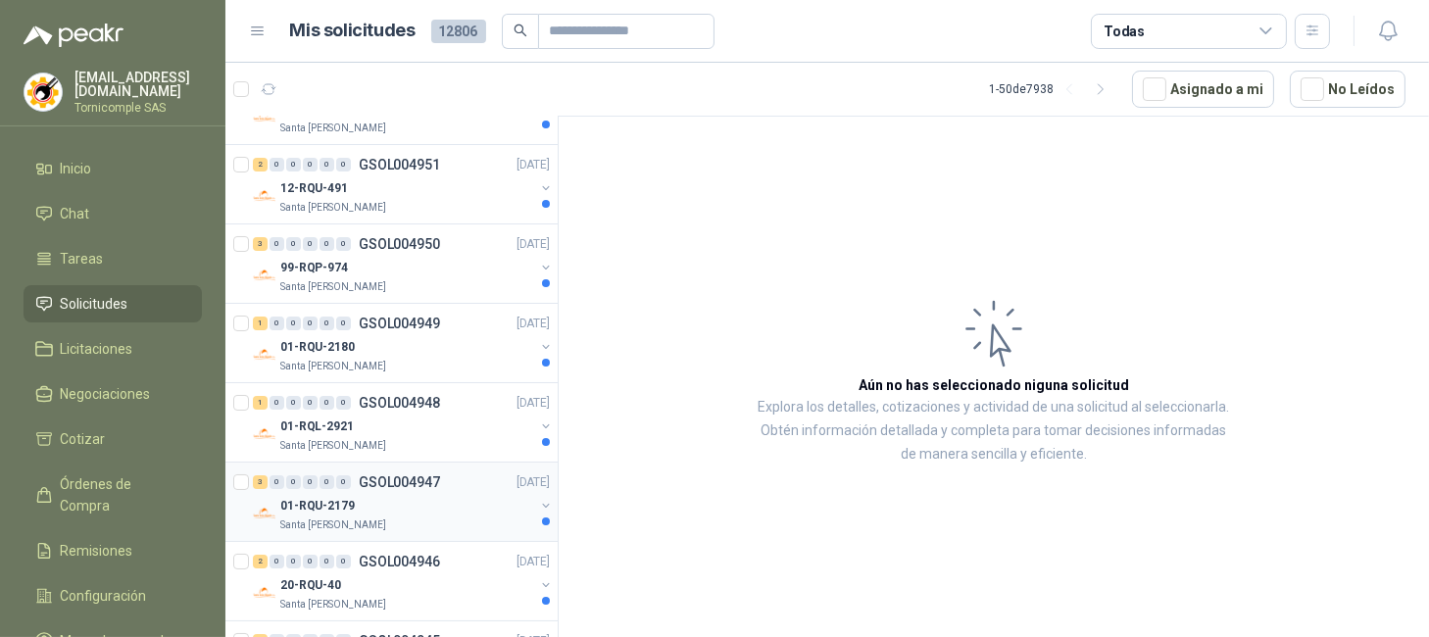
scroll to position [523, 0]
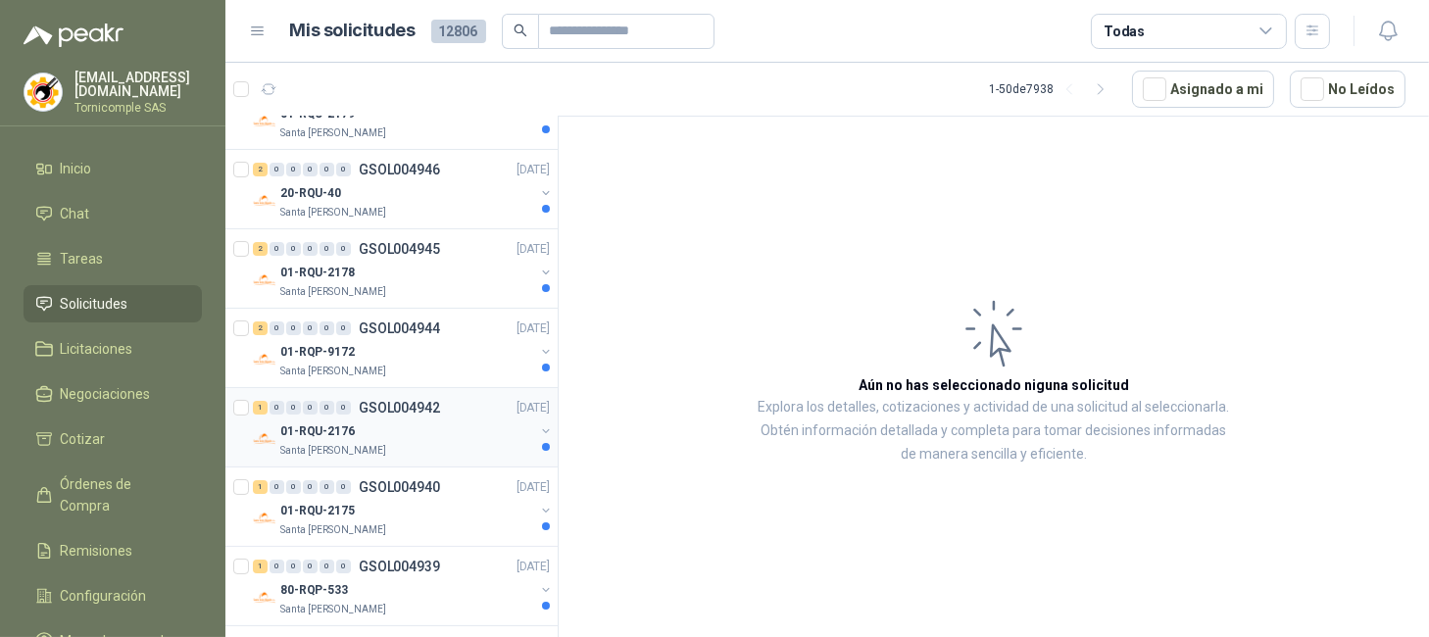
click at [463, 425] on div "01-RQU-2176" at bounding box center [407, 432] width 254 height 24
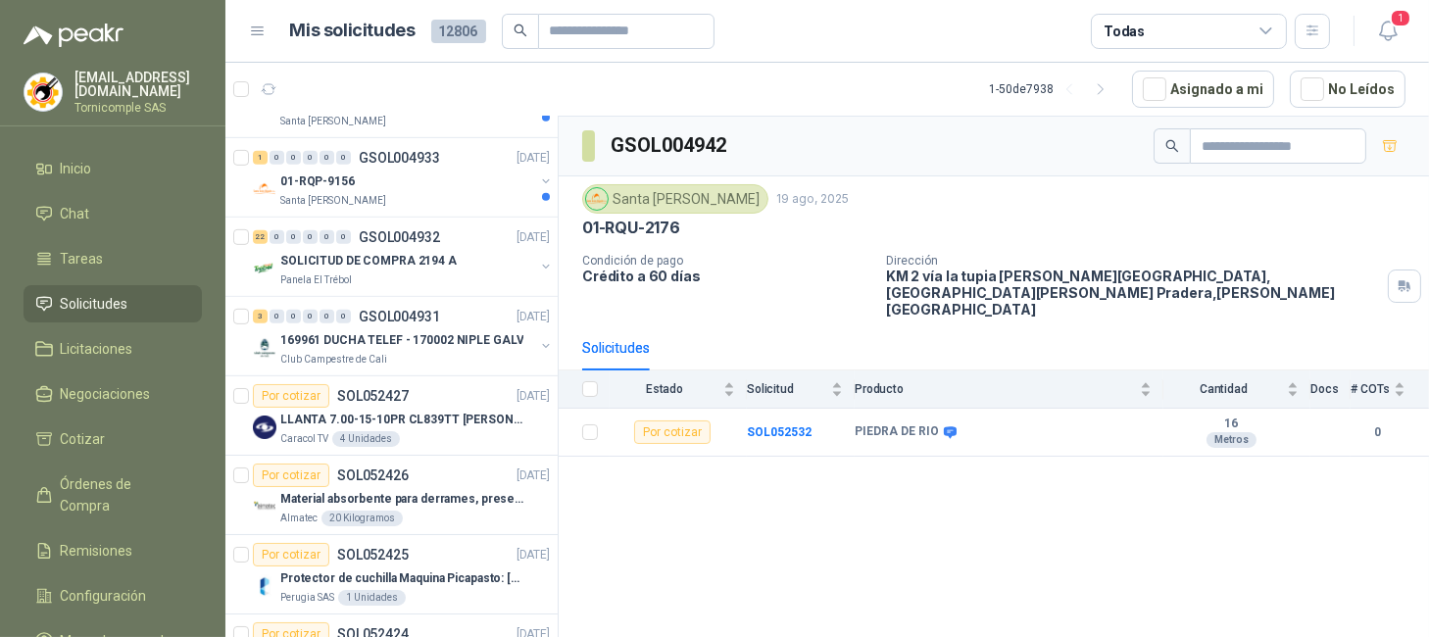
scroll to position [1437, 0]
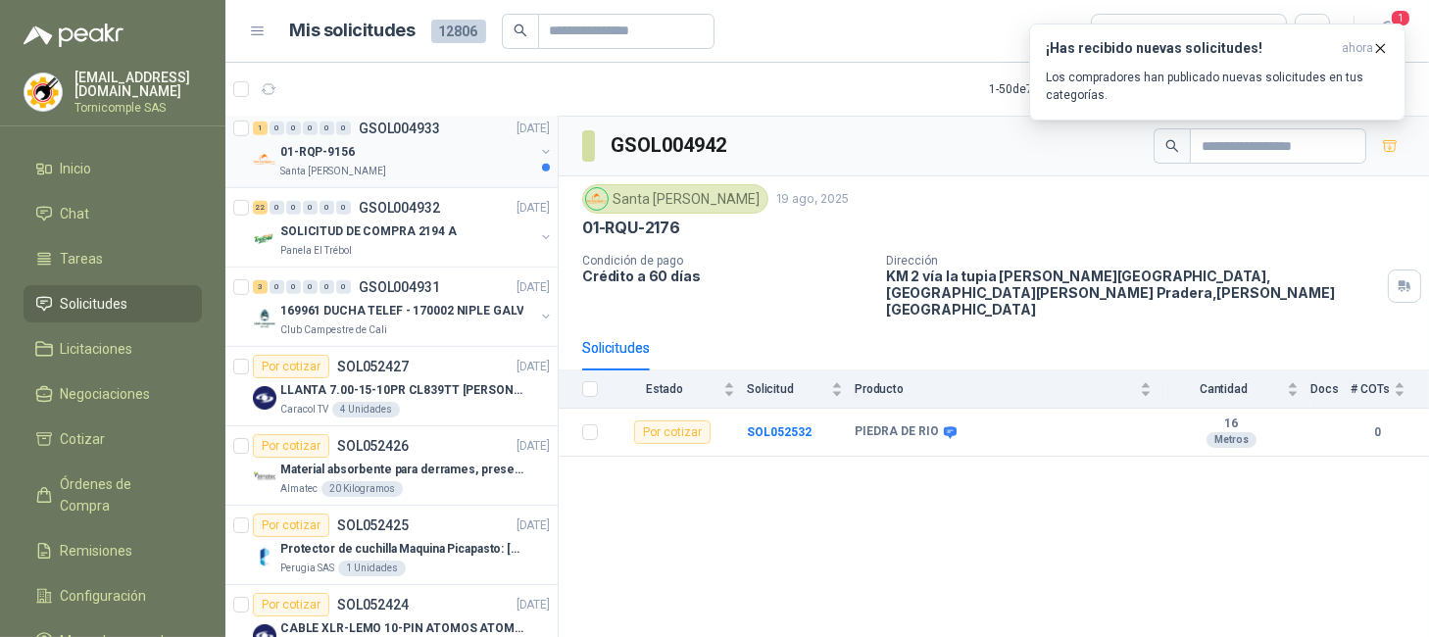
click at [493, 164] on div "Santa [PERSON_NAME]" at bounding box center [407, 172] width 254 height 16
click at [1374, 48] on icon "button" at bounding box center [1381, 48] width 17 height 17
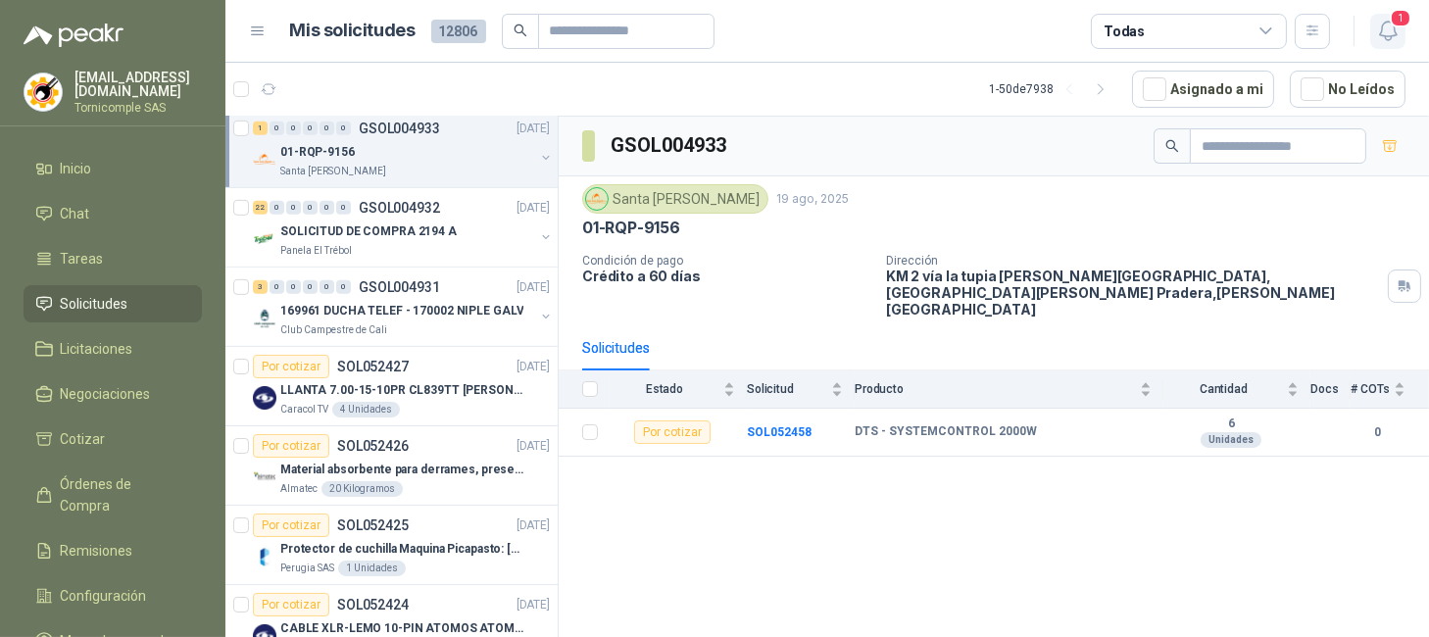
click at [1377, 37] on icon "button" at bounding box center [1388, 31] width 25 height 25
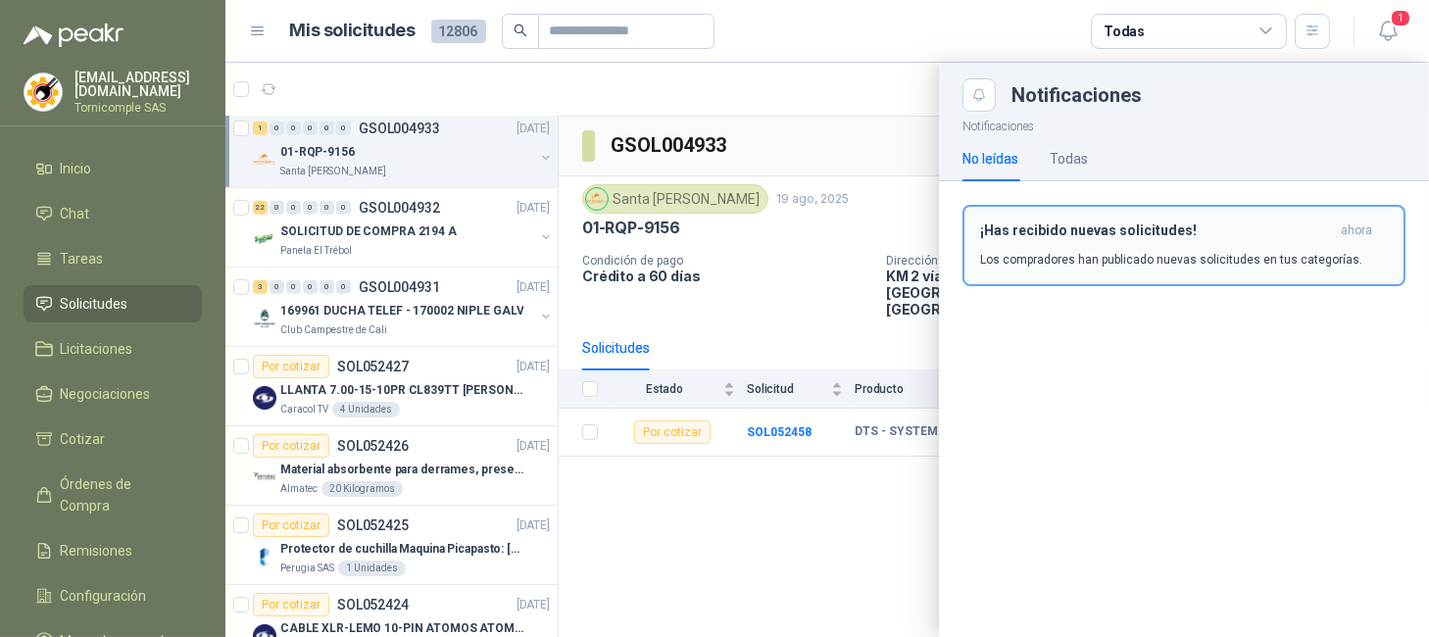
click at [1334, 245] on div "¡Has recibido nuevas solicitudes! ahora Los compradores han publicado nuevas so…" at bounding box center [1184, 246] width 408 height 46
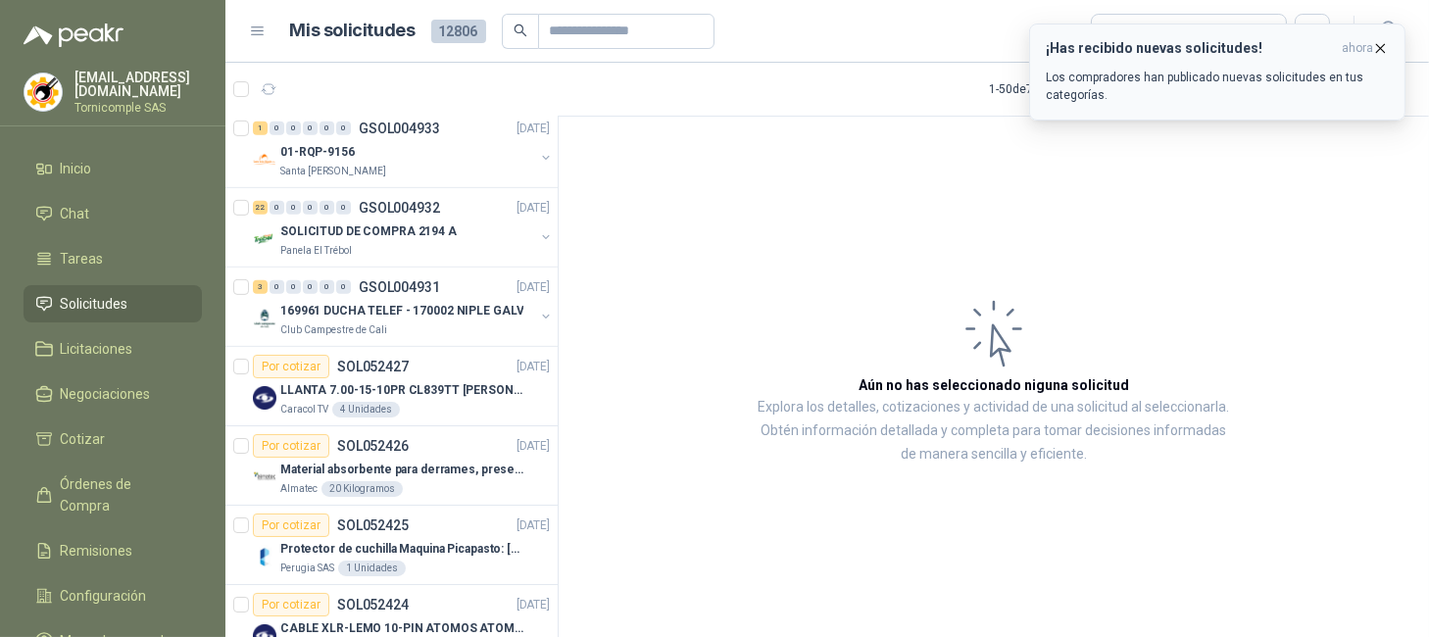
click at [1341, 61] on div "¡Has recibido nuevas solicitudes! ahora Los compradores han publicado nuevas so…" at bounding box center [1217, 72] width 343 height 64
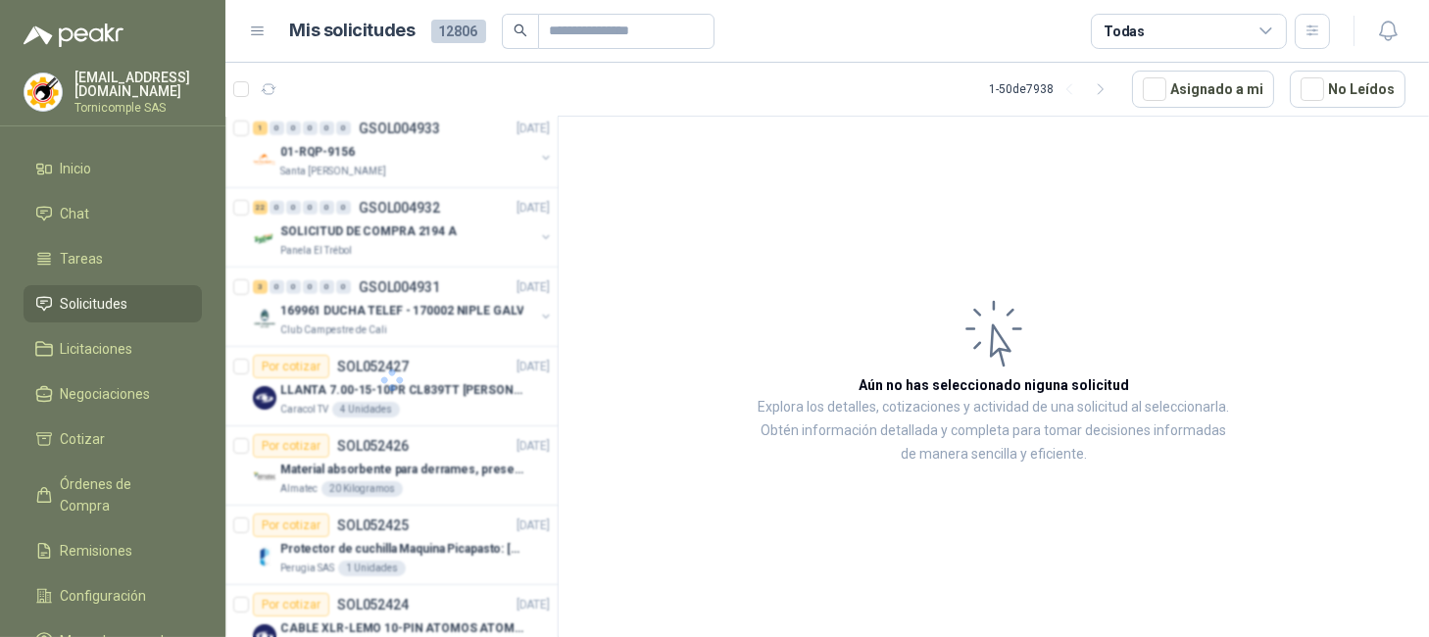
click at [466, 302] on div at bounding box center [391, 380] width 333 height 527
click at [466, 302] on p "169961 DUCHA TELEF - 170002 NIPLE GALV" at bounding box center [401, 311] width 243 height 19
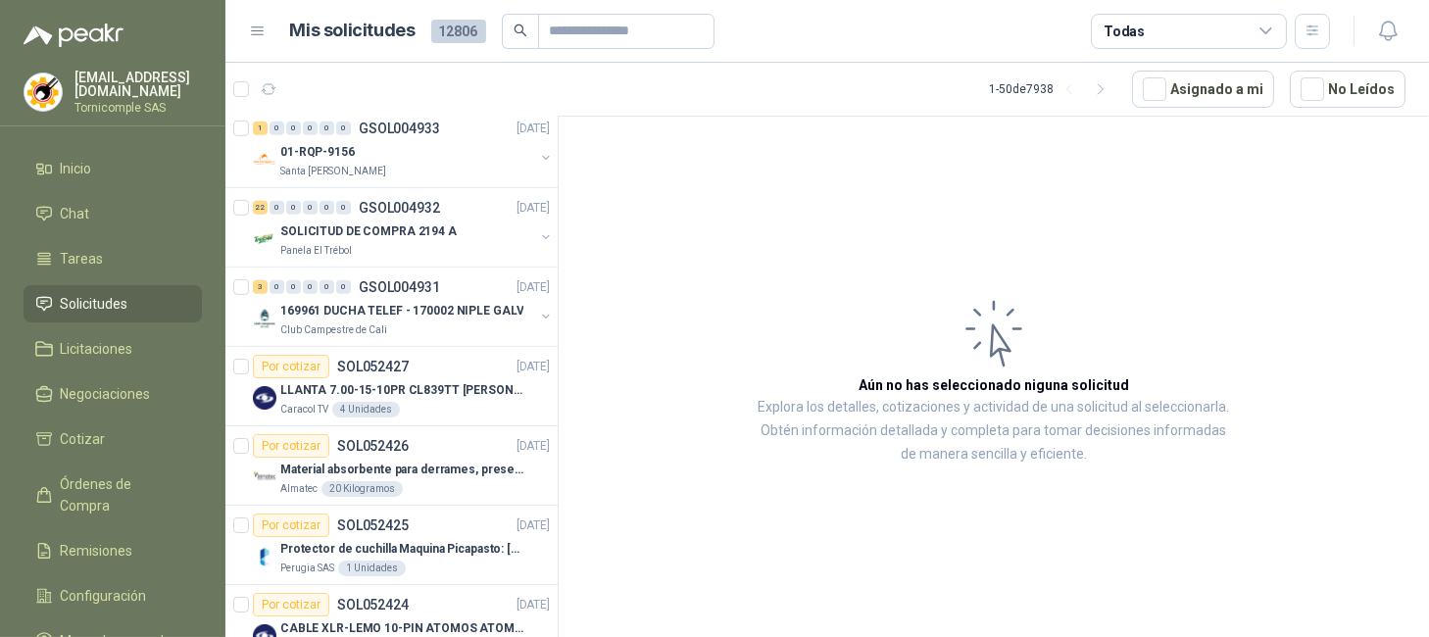
click at [466, 302] on p "169961 DUCHA TELEF - 170002 NIPLE GALV" at bounding box center [401, 311] width 243 height 19
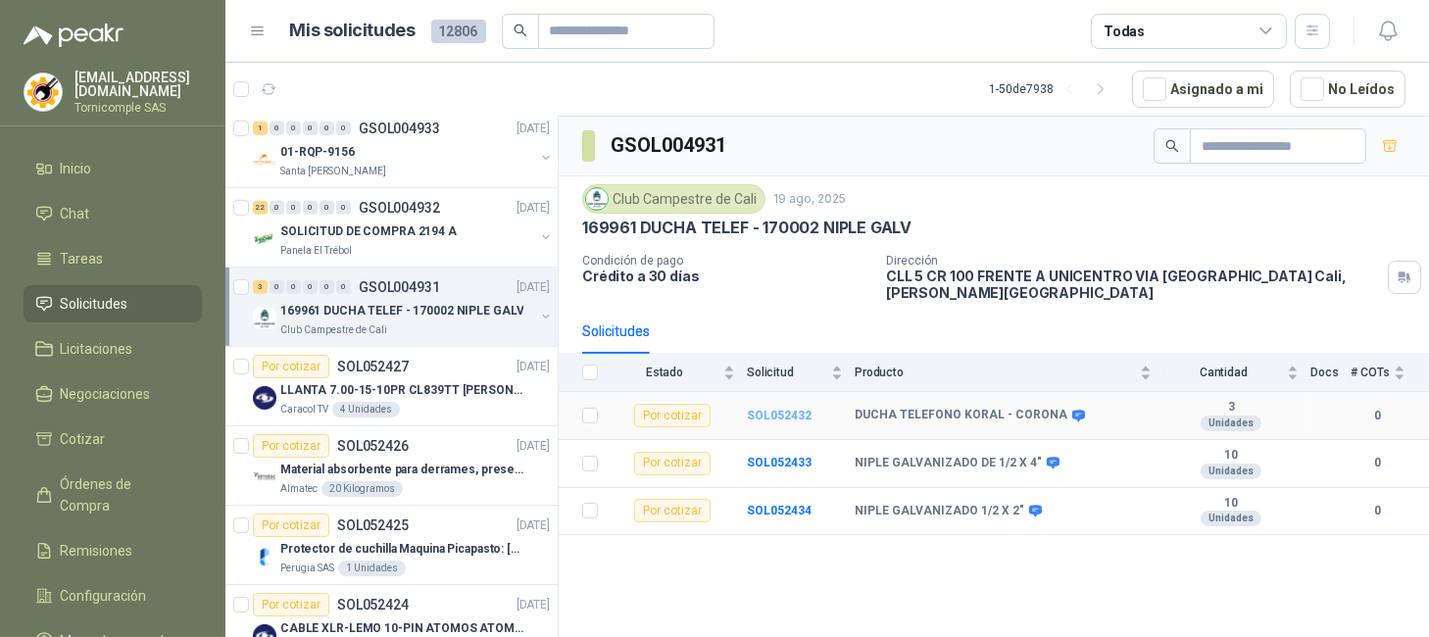
click at [805, 409] on b "SOL052432" at bounding box center [779, 416] width 65 height 14
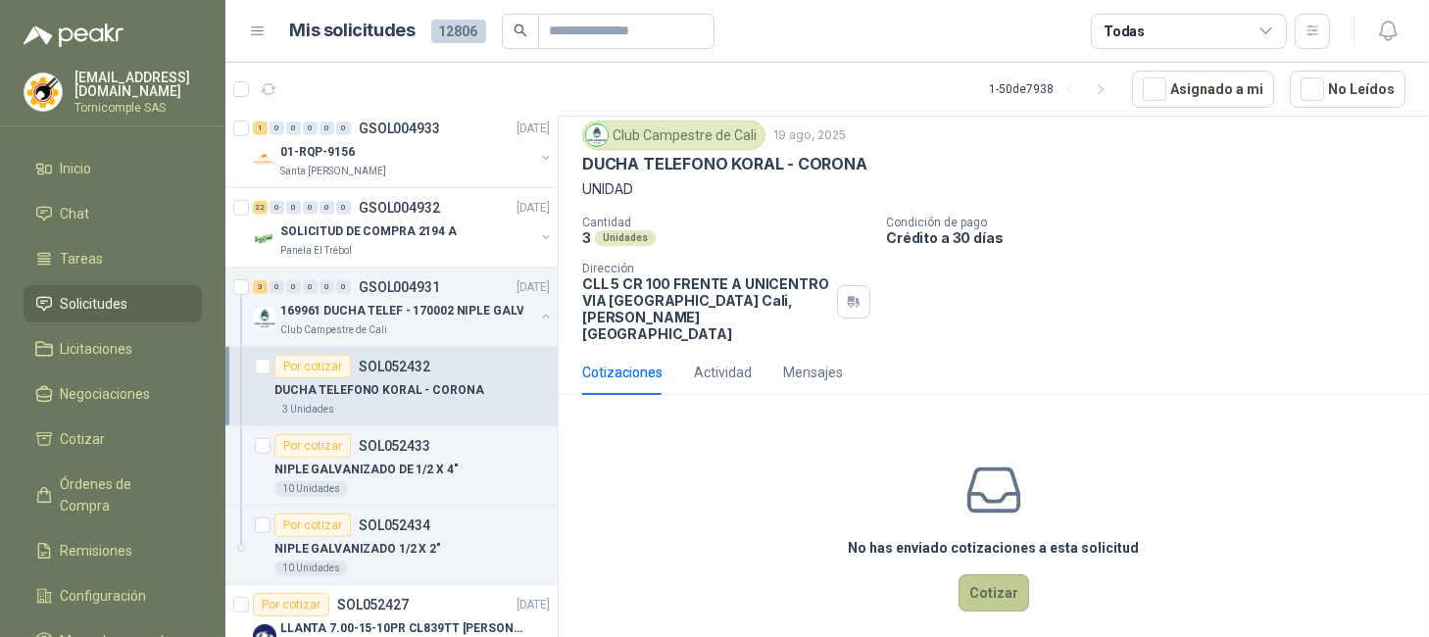
click at [962, 583] on button "Cotizar" at bounding box center [994, 592] width 71 height 37
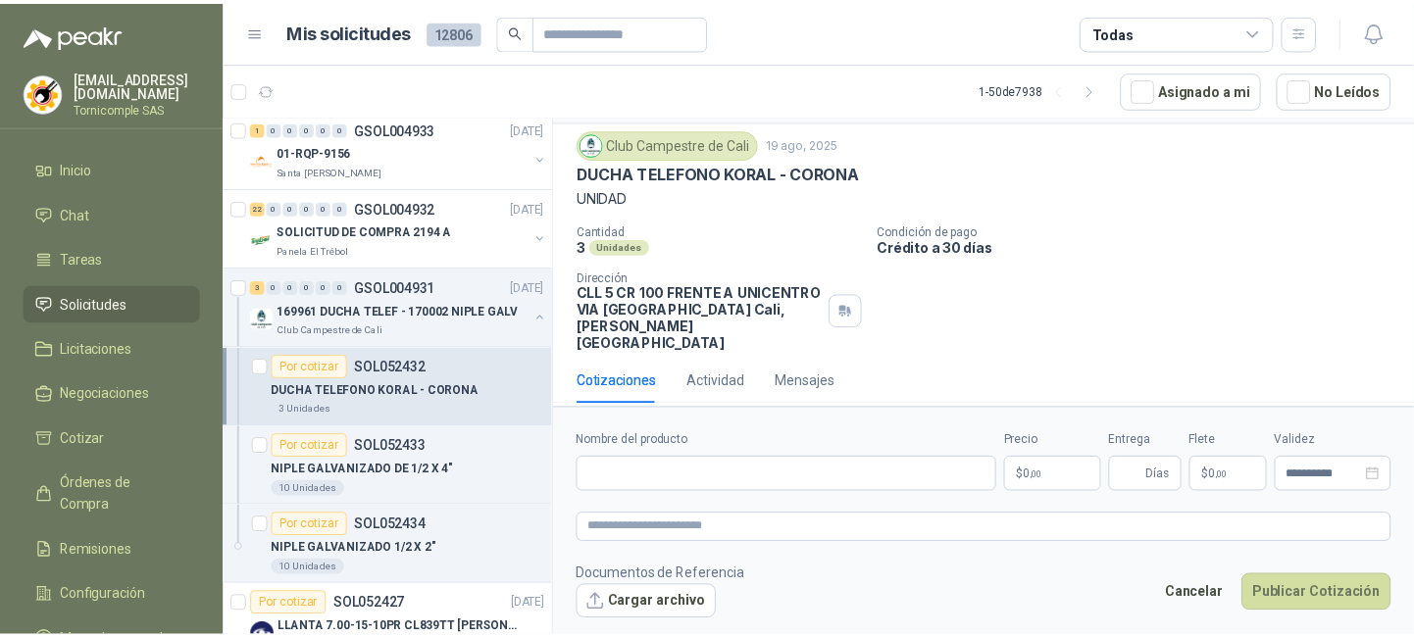
scroll to position [50, 0]
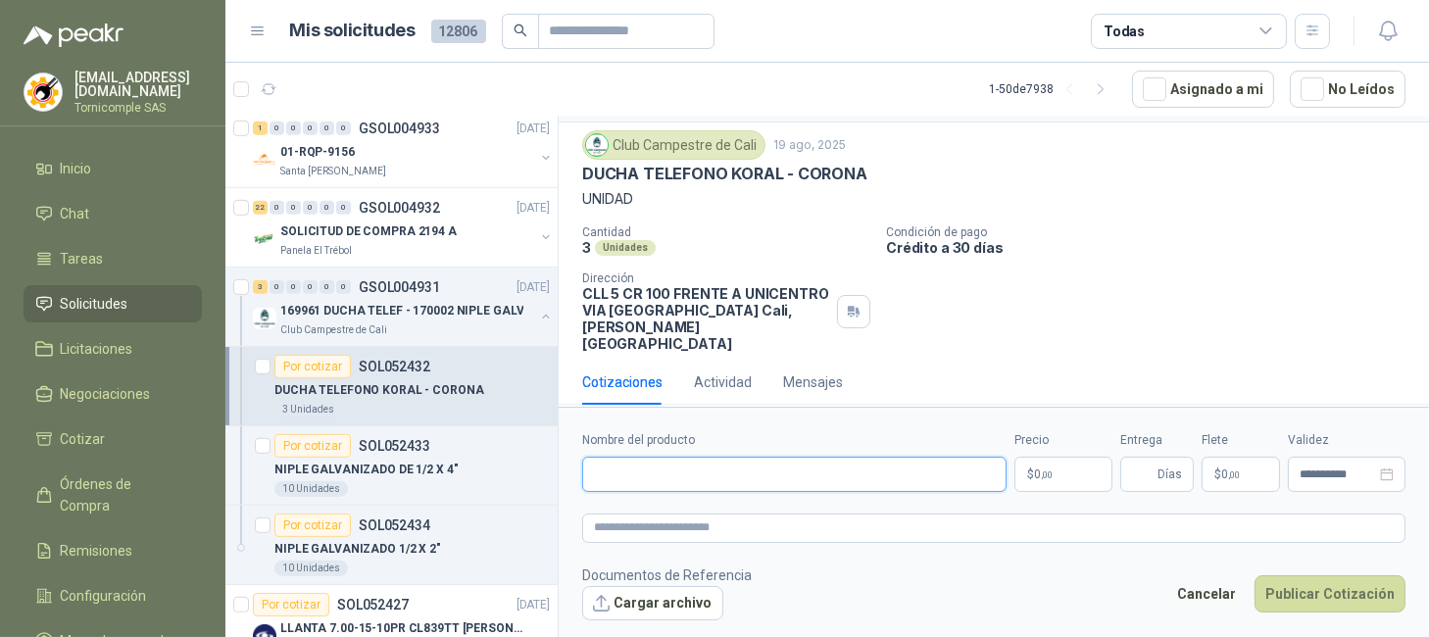
click at [820, 487] on input "Nombre del producto" at bounding box center [794, 474] width 424 height 35
type input "**********"
click at [1084, 473] on body "ventas@tornicomple.com Tornicomple SAS Inicio Chat Tareas Solicitudes Licitacio…" at bounding box center [714, 318] width 1429 height 637
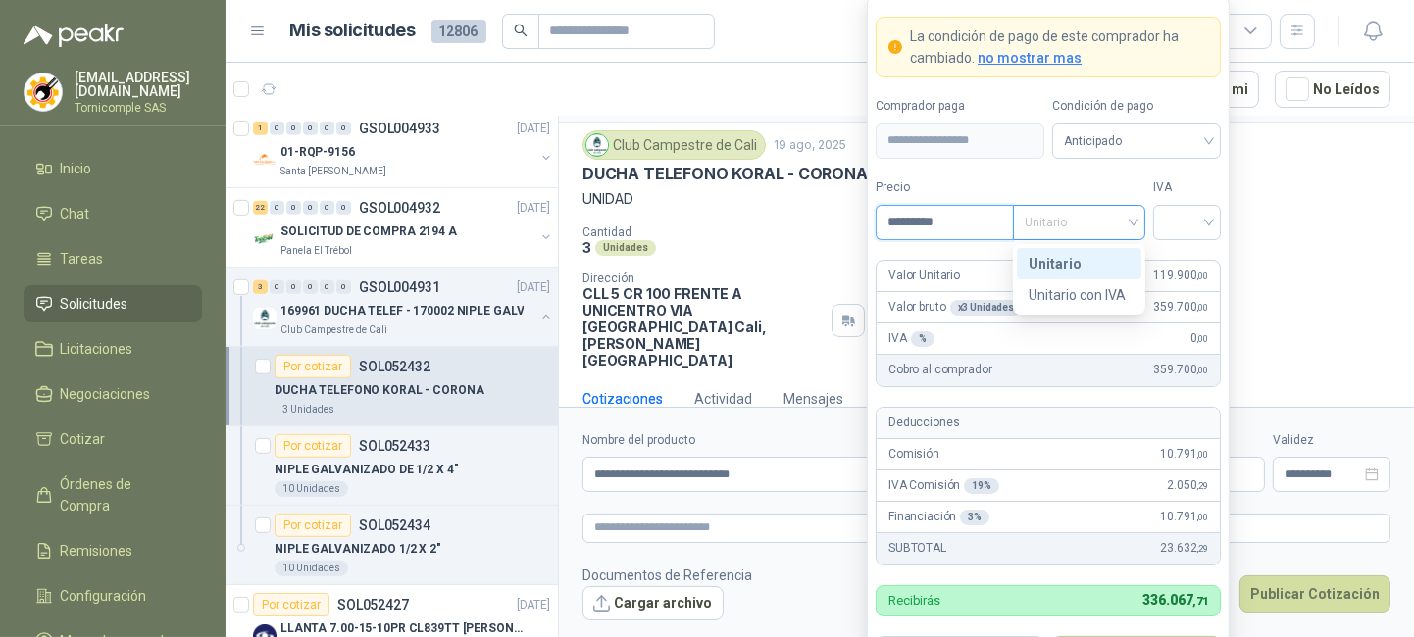
click at [1060, 225] on span "Unitario" at bounding box center [1078, 222] width 109 height 29
type input "*********"
click at [1077, 289] on div "Unitario con IVA" at bounding box center [1078, 295] width 101 height 22
click at [1088, 222] on span "Unitario con IVA" at bounding box center [1078, 222] width 109 height 29
click at [1088, 267] on div "Unitario" at bounding box center [1078, 264] width 101 height 22
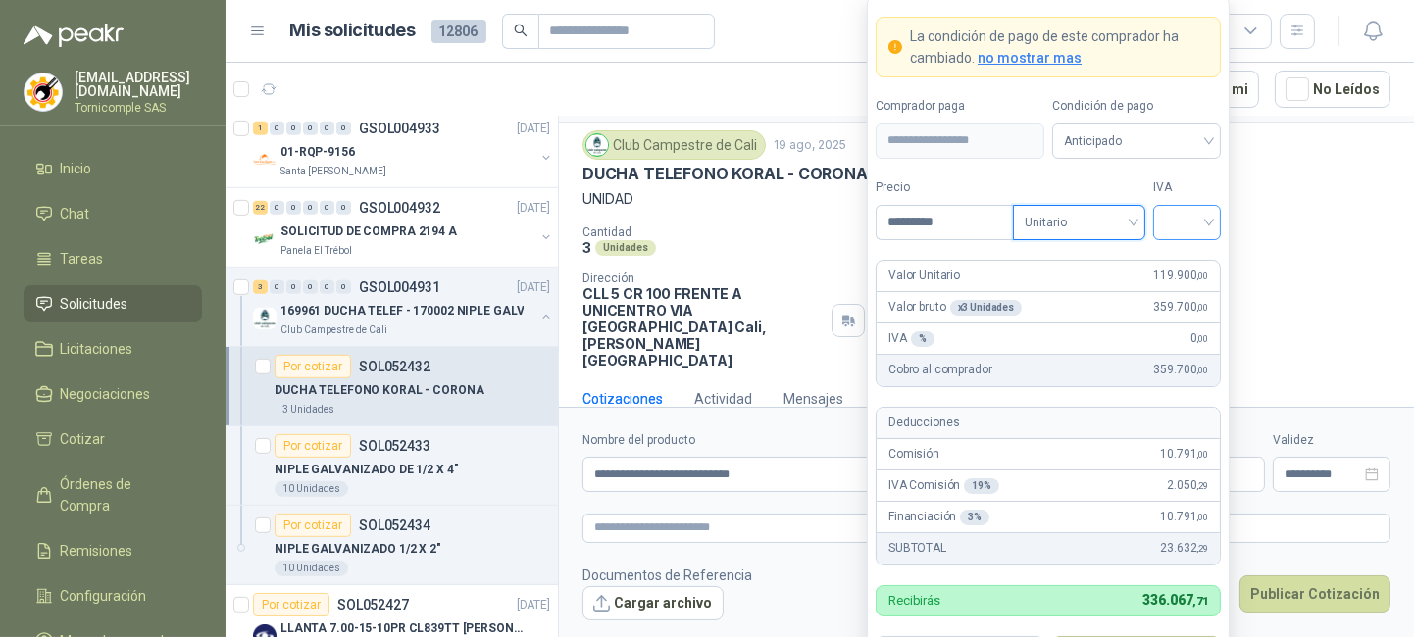
click at [1181, 220] on input "search" at bounding box center [1187, 220] width 44 height 29
drag, startPoint x: 1196, startPoint y: 260, endPoint x: 1192, endPoint y: 278, distance: 19.0
click at [1196, 261] on div "19%" at bounding box center [1187, 264] width 36 height 22
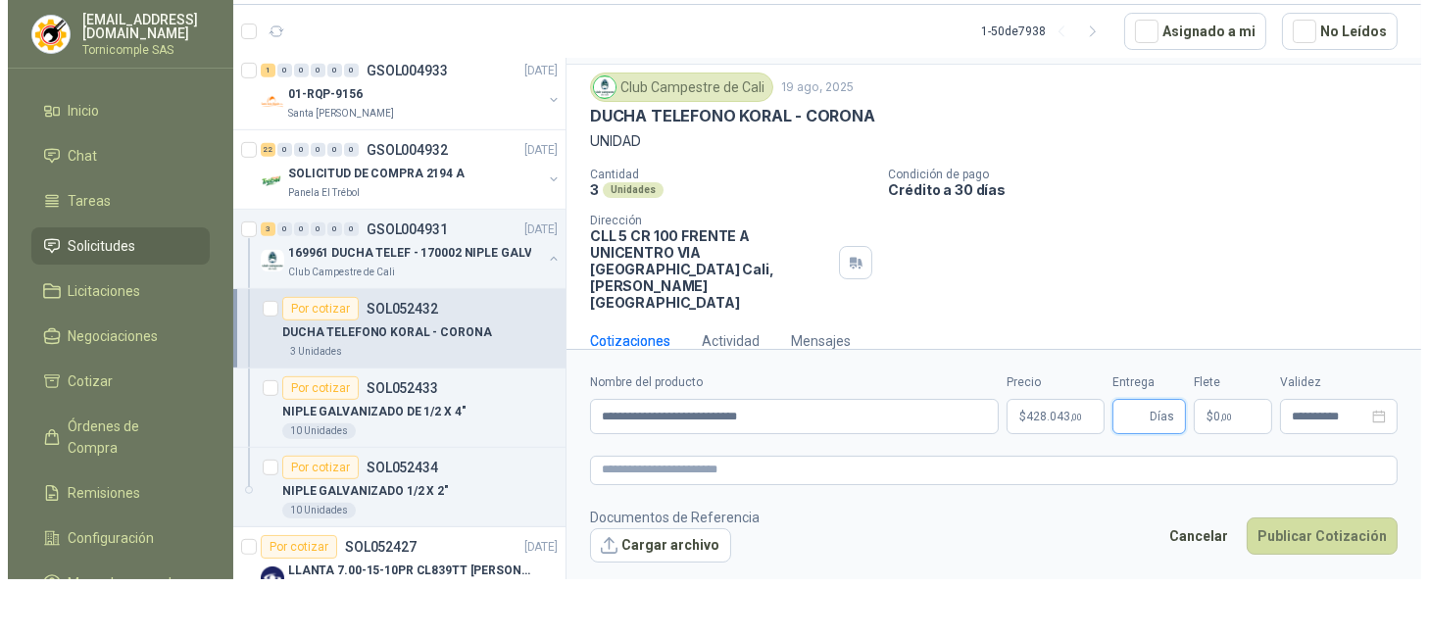
scroll to position [0, 0]
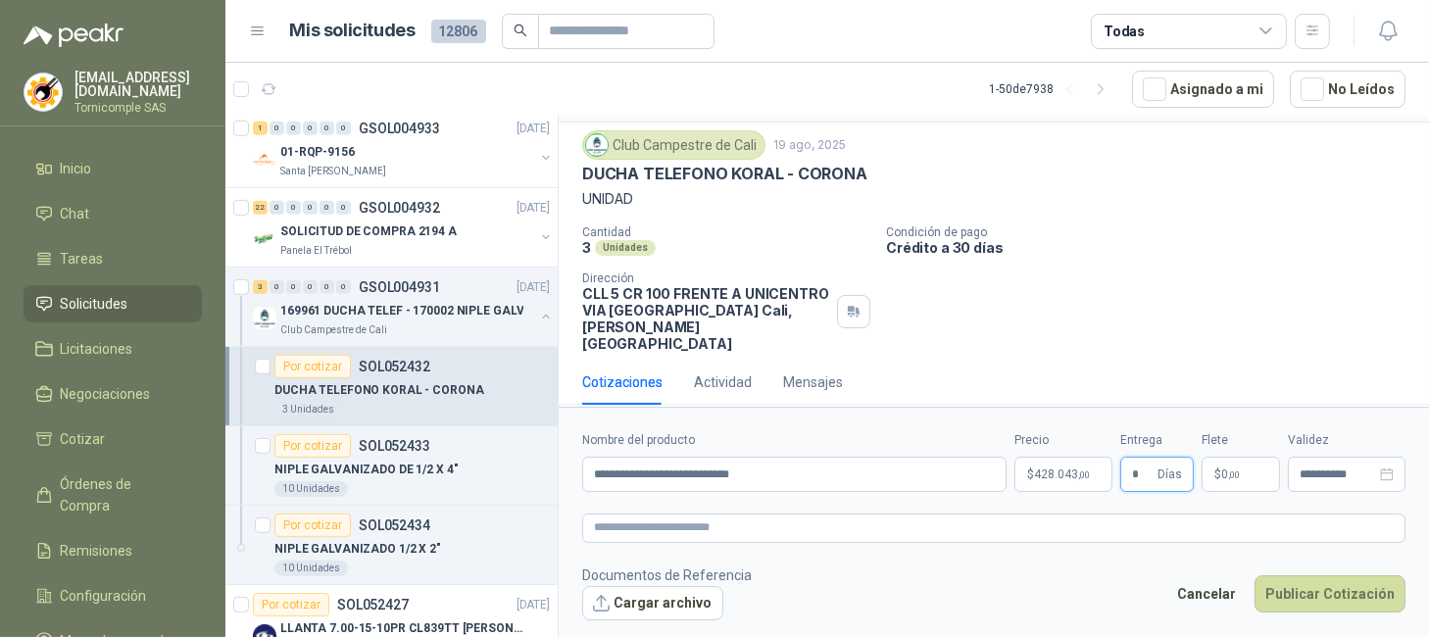
type input "*"
click at [1211, 468] on p "$ 0 ,00" at bounding box center [1241, 474] width 78 height 35
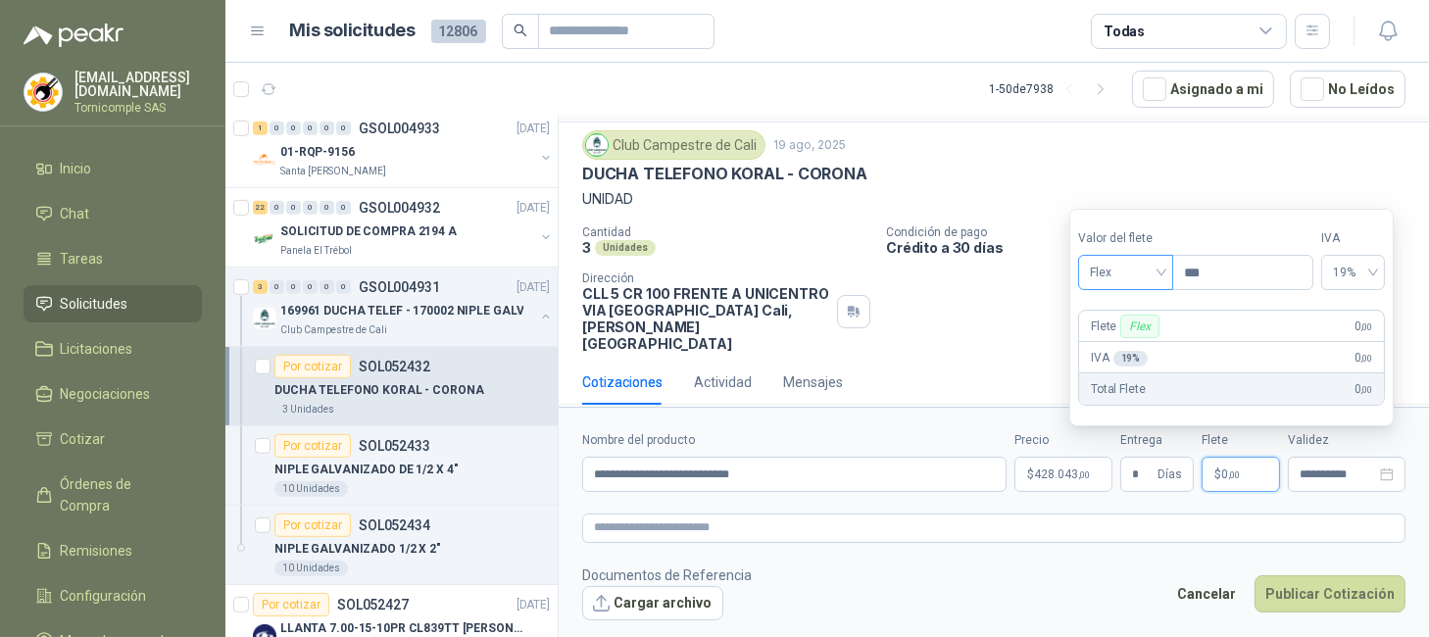
click at [1132, 267] on span "Flex" at bounding box center [1126, 272] width 72 height 29
drag, startPoint x: 1139, startPoint y: 345, endPoint x: 1166, endPoint y: 381, distance: 44.9
click at [1139, 346] on div "Incluido" at bounding box center [1130, 346] width 72 height 22
click at [1335, 600] on button "Publicar Cotización" at bounding box center [1330, 593] width 151 height 37
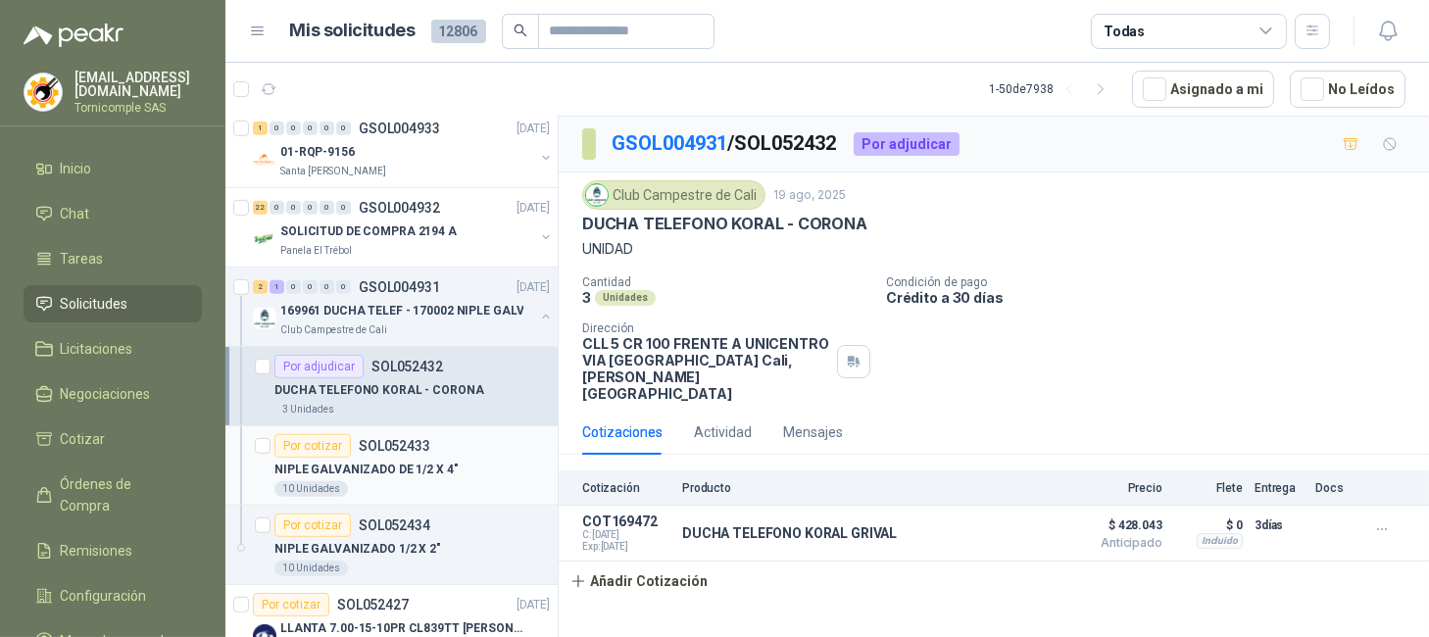
click at [337, 454] on div "Por cotizar" at bounding box center [313, 446] width 76 height 24
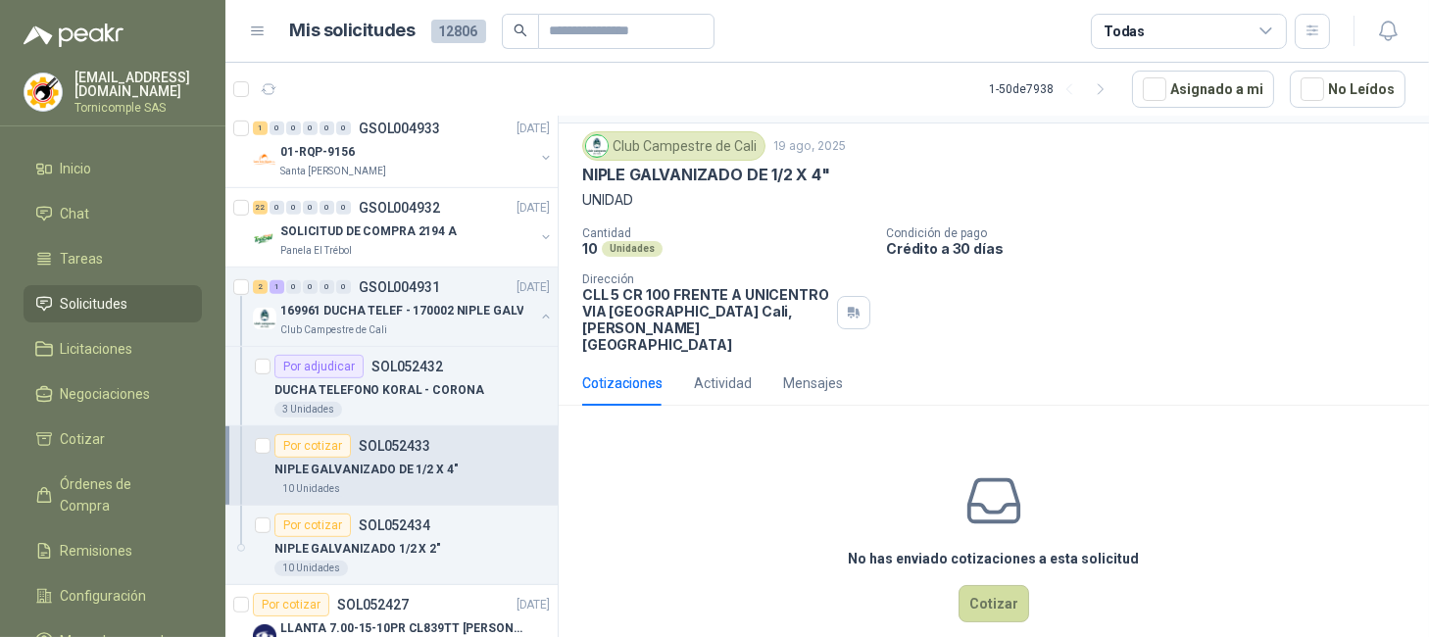
scroll to position [60, 0]
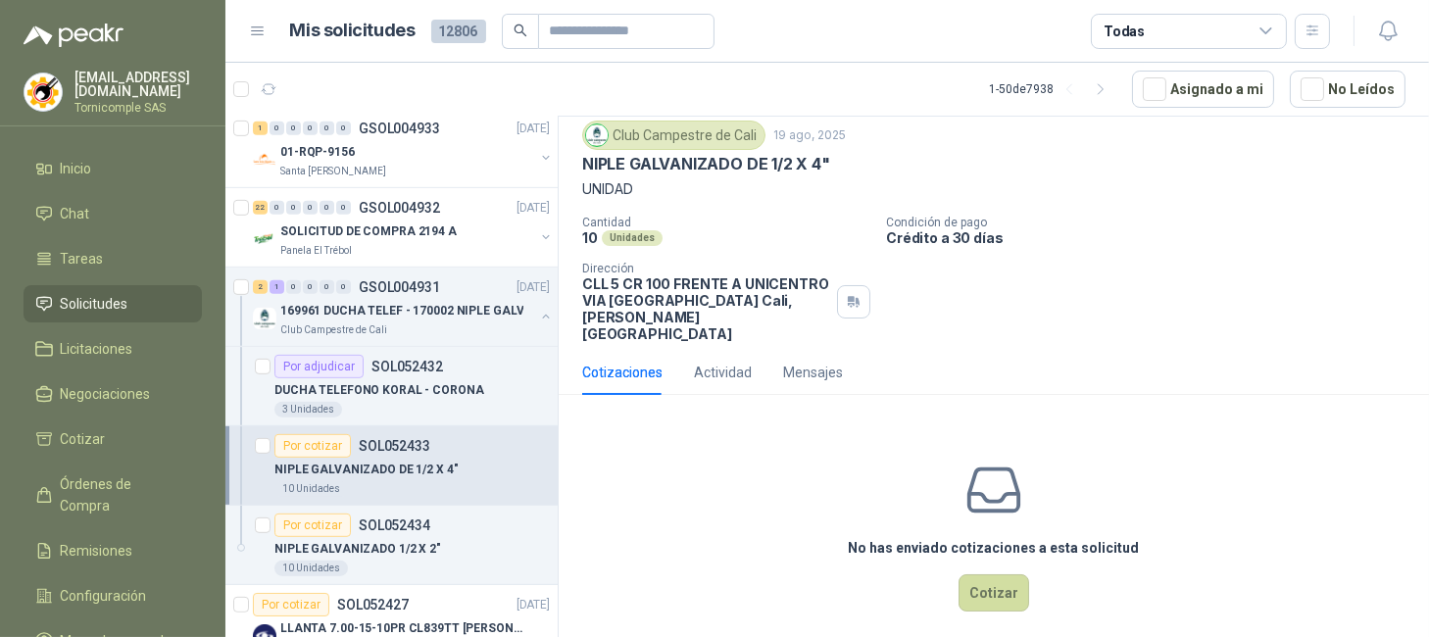
click at [1021, 574] on div "No has enviado cotizaciones a esta solicitud Cotizar" at bounding box center [994, 536] width 871 height 250
click at [1008, 579] on button "Cotizar" at bounding box center [994, 592] width 71 height 37
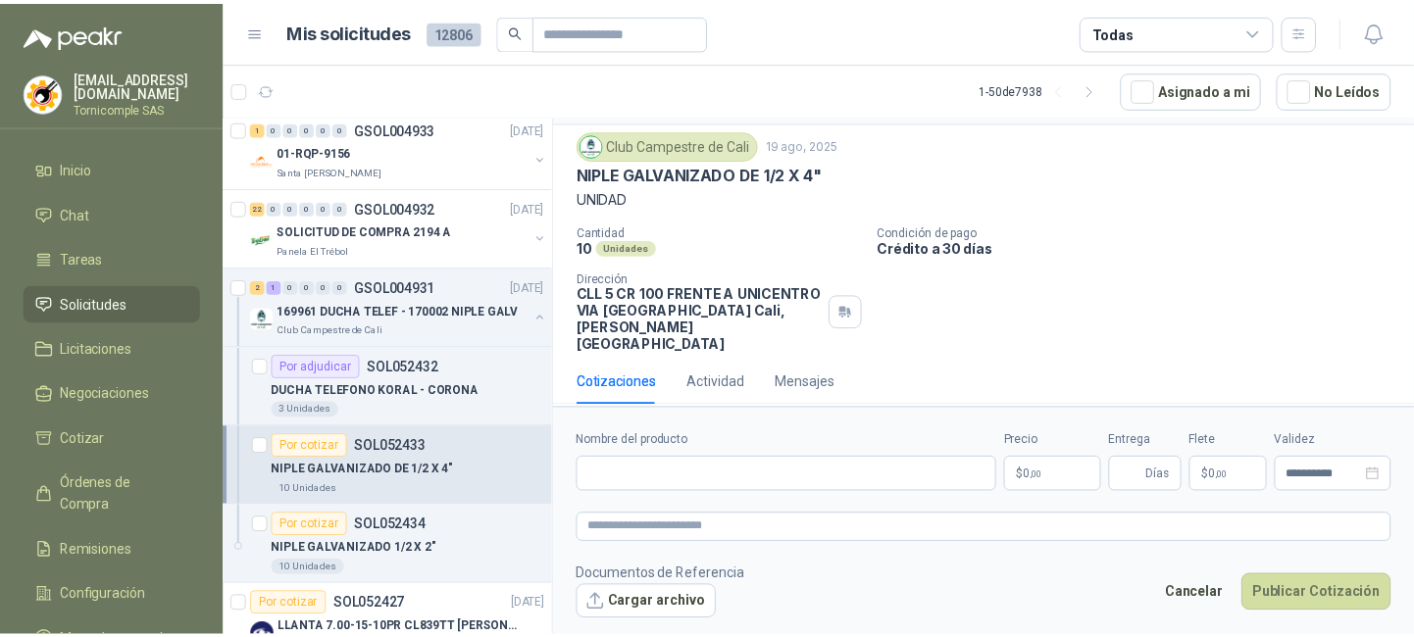
scroll to position [50, 0]
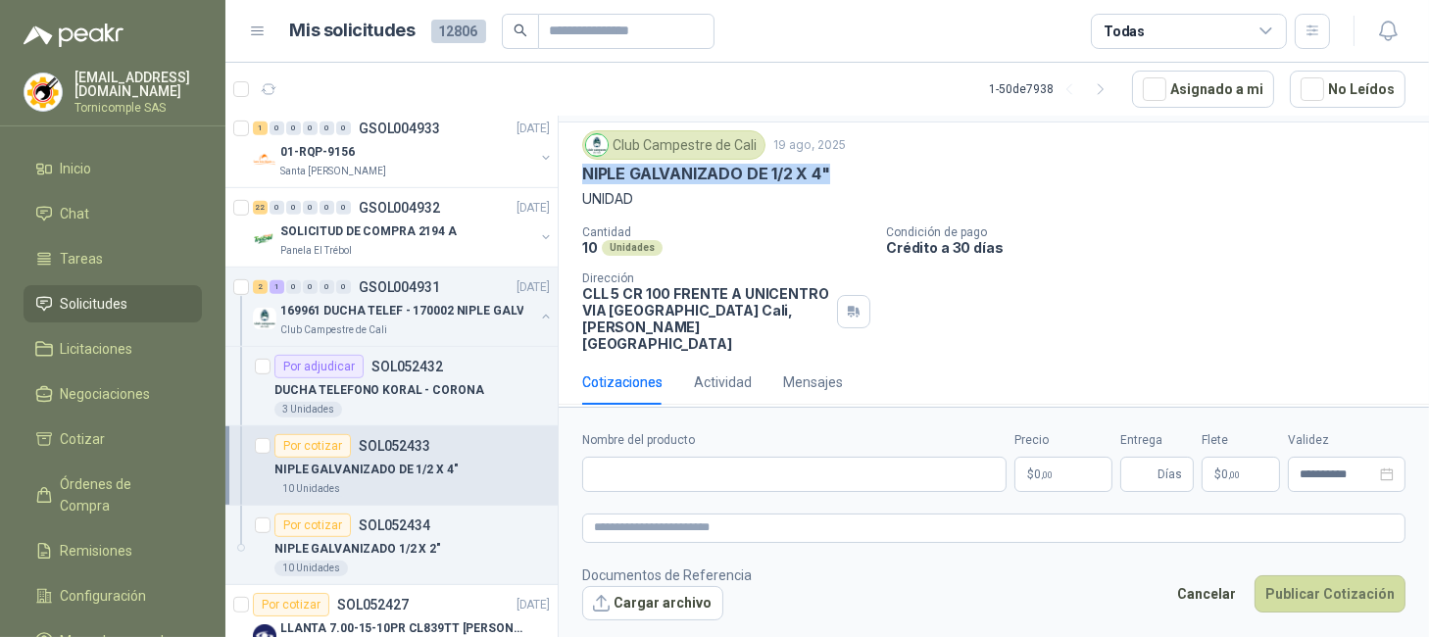
drag, startPoint x: 587, startPoint y: 173, endPoint x: 828, endPoint y: 172, distance: 241.2
click at [828, 172] on p "NIPLE GALVANIZADO DE 1/2 X 4"" at bounding box center [706, 174] width 248 height 21
copy p "NIPLE GALVANIZADO DE 1/2 X 4""
click at [745, 486] on input "Nombre del producto" at bounding box center [794, 474] width 424 height 35
paste input "**********"
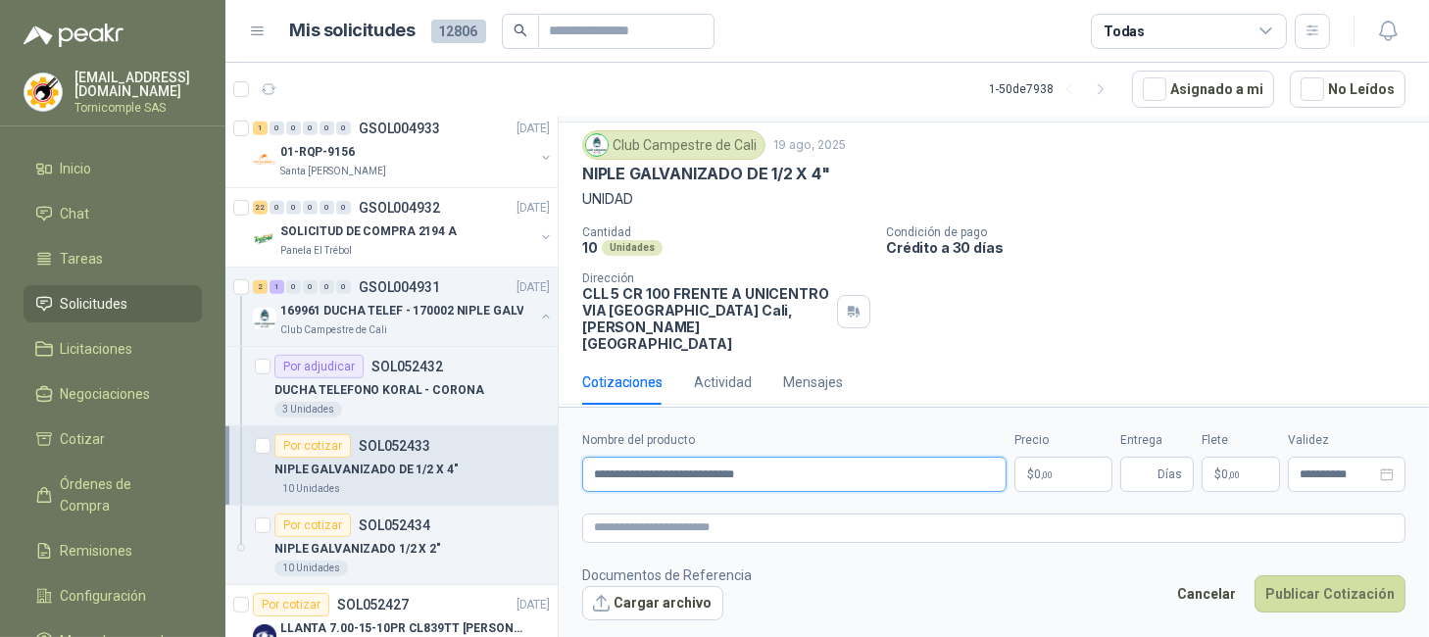
type input "**********"
click at [1075, 462] on body "ventas@tornicomple.com Tornicomple SAS Inicio Chat Tareas Solicitudes Licitacio…" at bounding box center [714, 318] width 1429 height 637
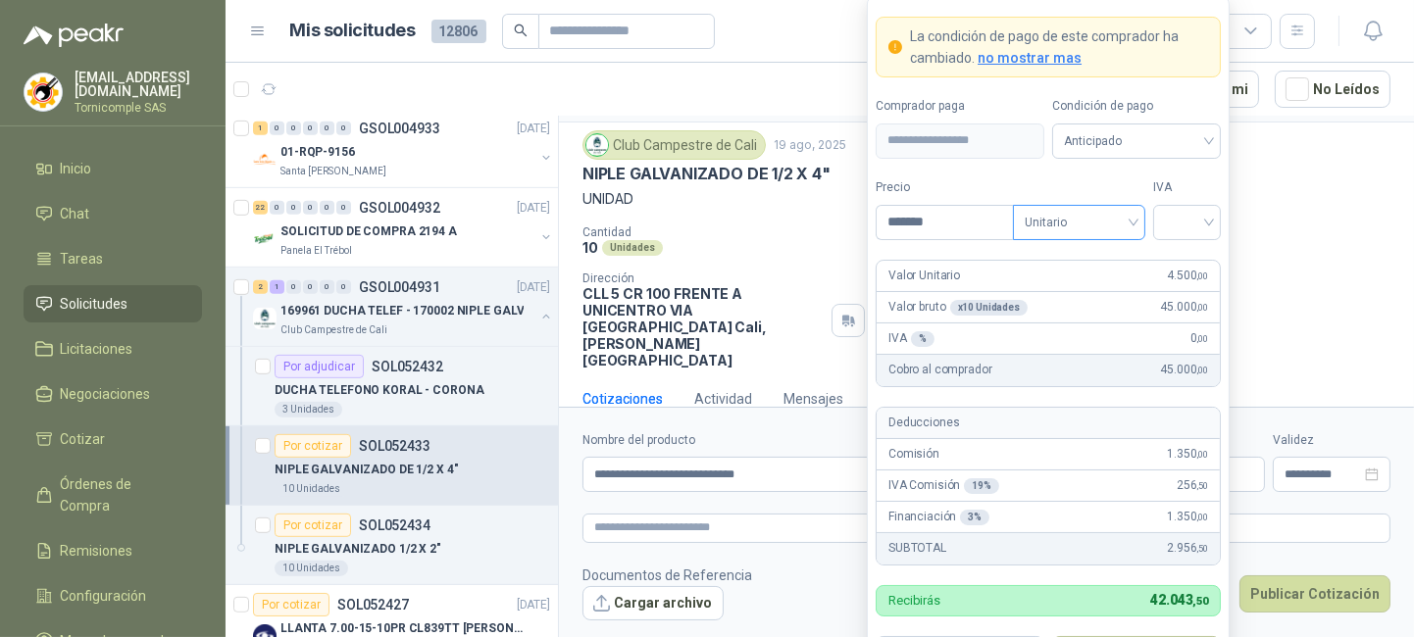
click at [1079, 220] on span "Unitario" at bounding box center [1078, 222] width 109 height 29
type input "*******"
click at [1098, 249] on div "Unitario" at bounding box center [1079, 263] width 125 height 31
click at [1188, 223] on input "search" at bounding box center [1187, 220] width 44 height 29
click at [1189, 259] on div "19%" at bounding box center [1187, 264] width 36 height 22
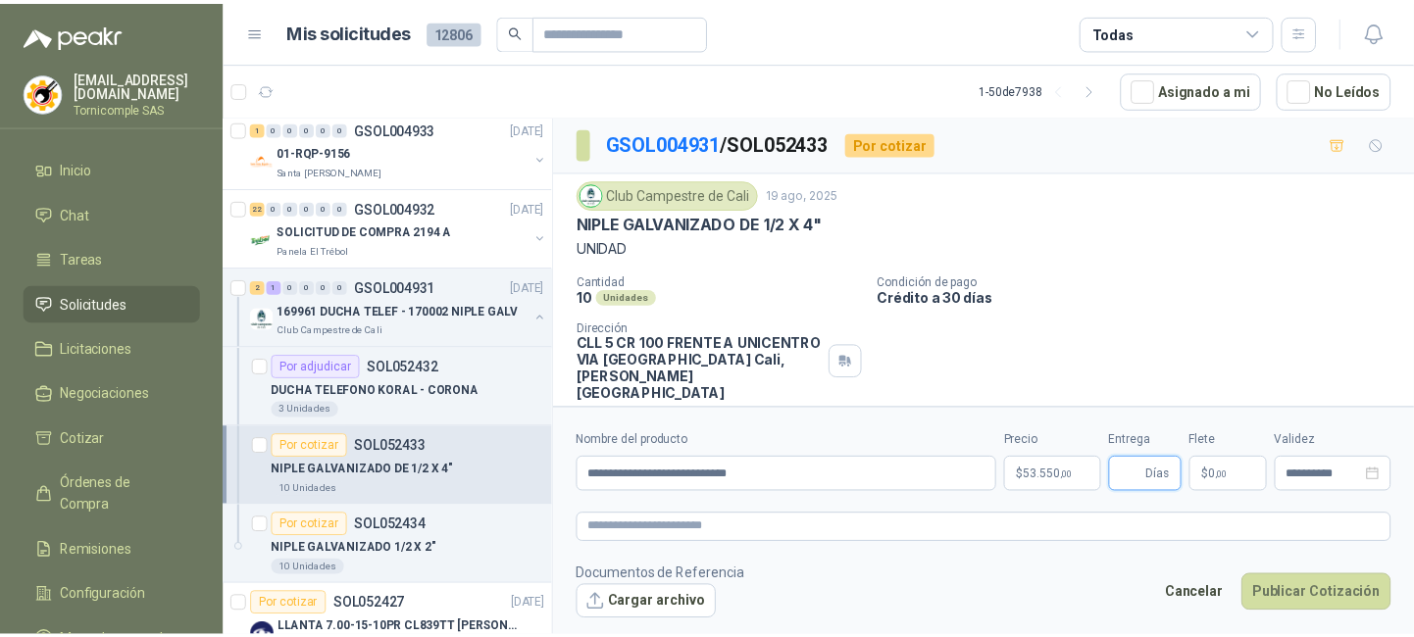
scroll to position [0, 0]
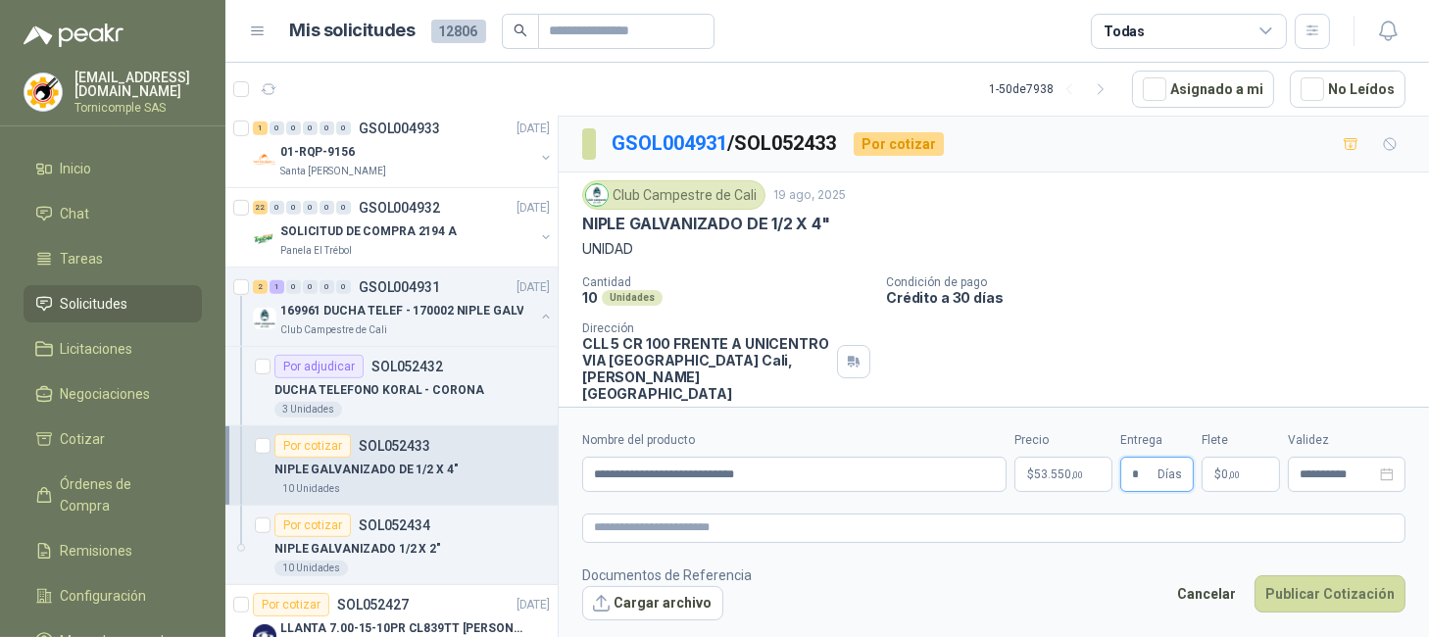
type input "*"
drag, startPoint x: 1228, startPoint y: 474, endPoint x: 1224, endPoint y: 461, distance: 13.3
click at [1228, 474] on span ",00" at bounding box center [1234, 475] width 12 height 11
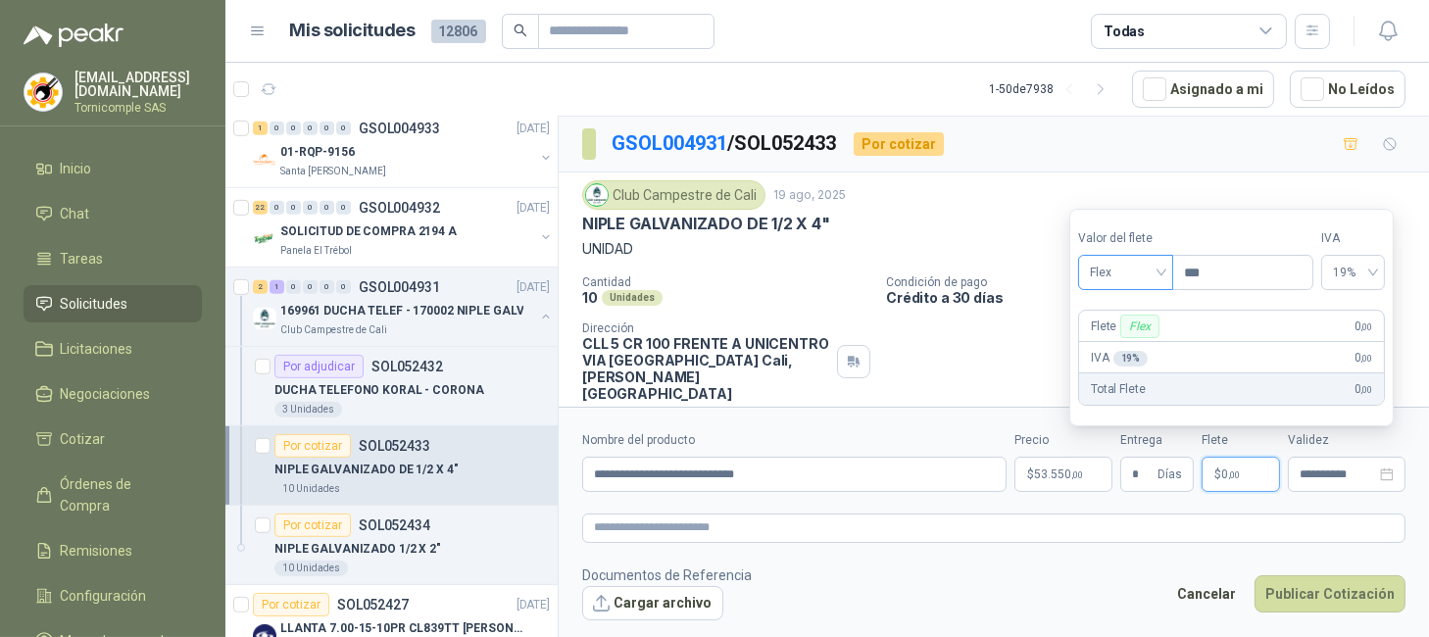
drag, startPoint x: 1091, startPoint y: 274, endPoint x: 1110, endPoint y: 288, distance: 23.7
click at [1093, 274] on span "Flex" at bounding box center [1126, 272] width 72 height 29
drag, startPoint x: 1126, startPoint y: 346, endPoint x: 1336, endPoint y: 534, distance: 281.9
click at [1133, 354] on div "Incluido" at bounding box center [1130, 346] width 72 height 22
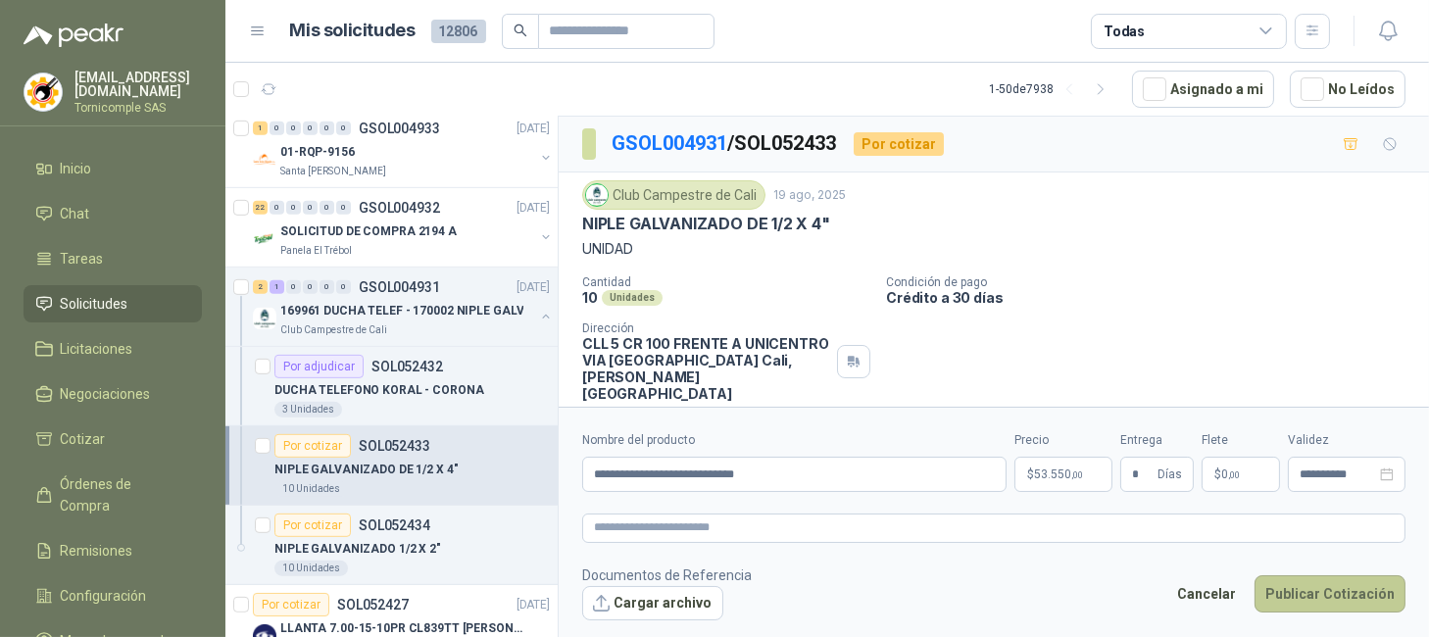
click at [1321, 577] on button "Publicar Cotización" at bounding box center [1330, 593] width 151 height 37
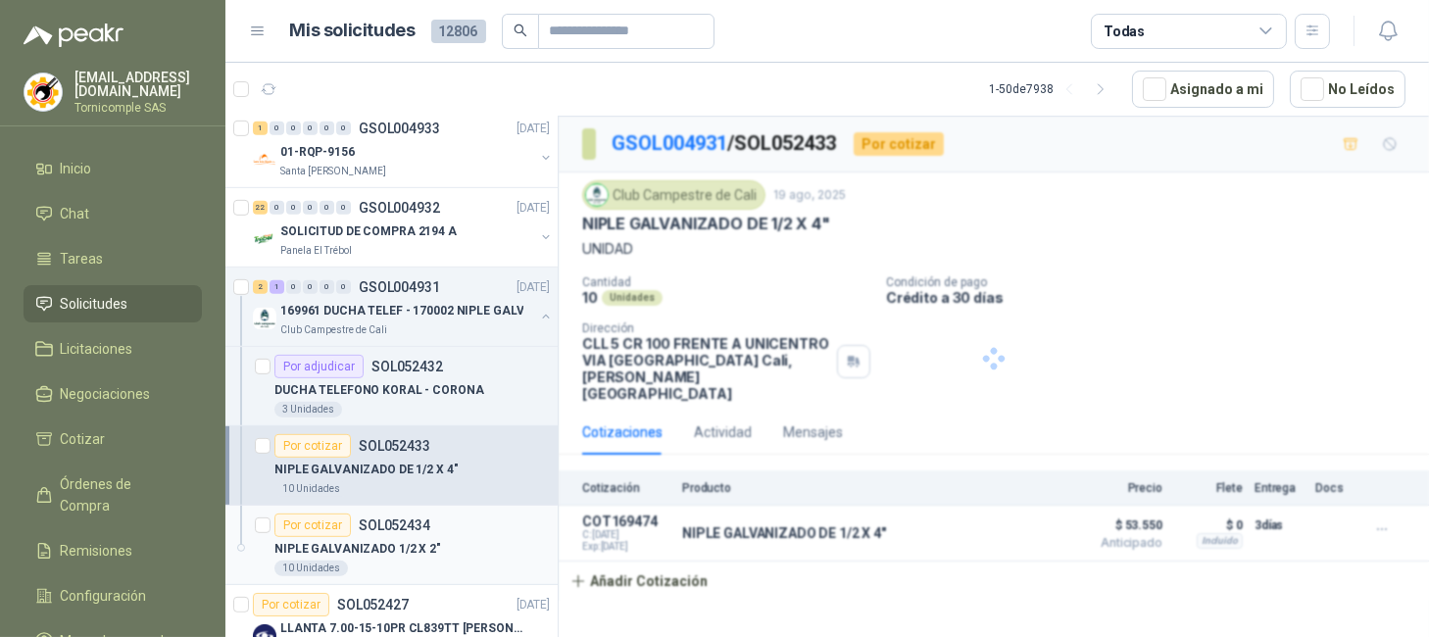
click at [368, 526] on p "SOL052434" at bounding box center [395, 526] width 72 height 14
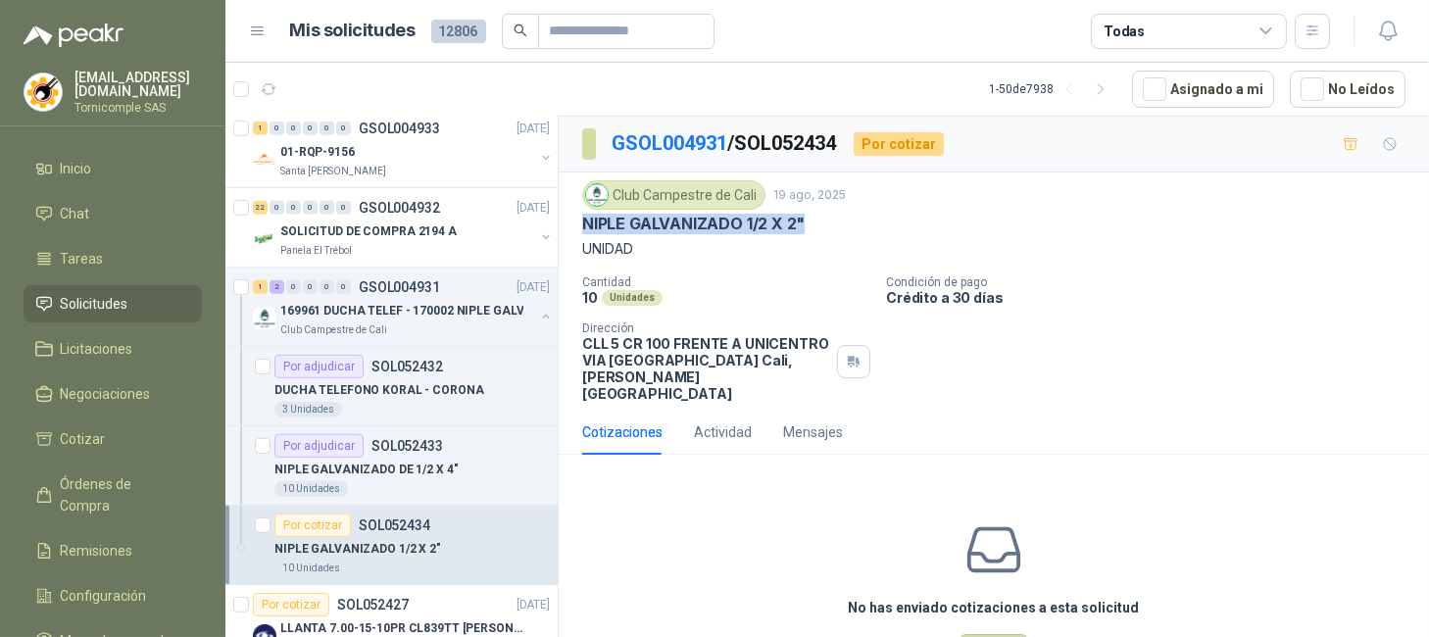
click at [859, 233] on div "NIPLE GALVANIZADO 1/2 X 2"" at bounding box center [994, 224] width 824 height 21
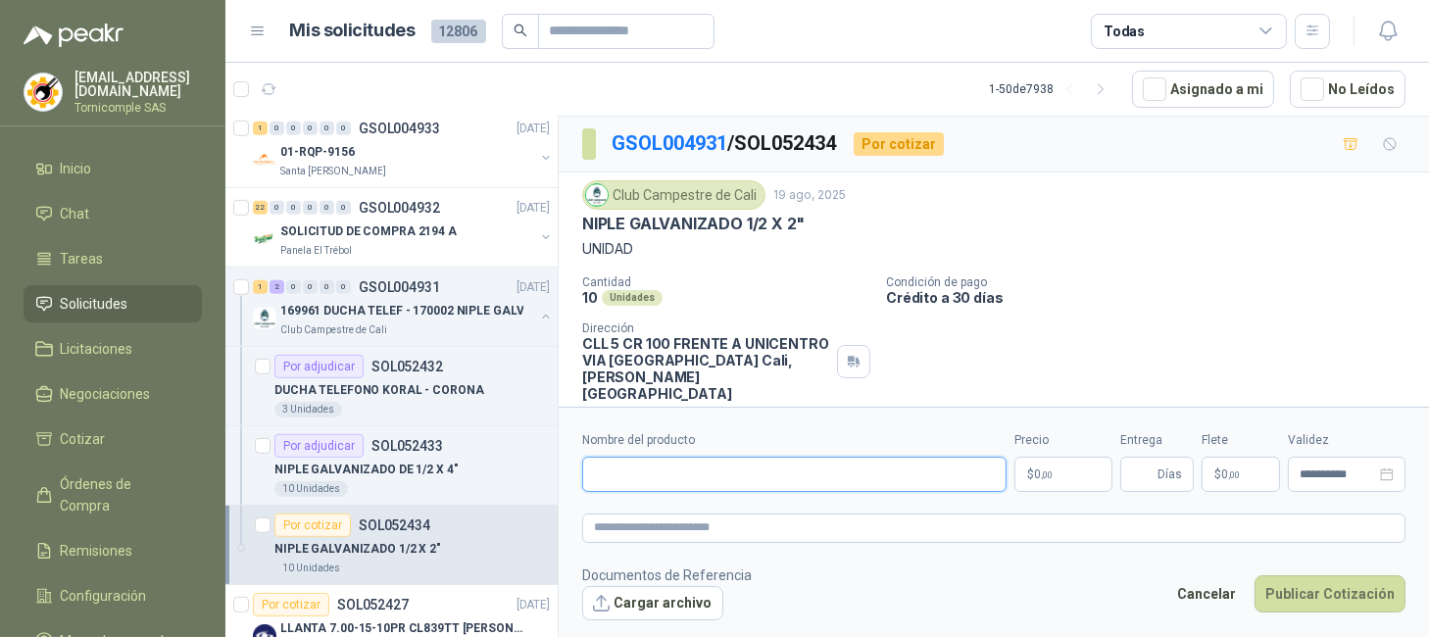
click at [811, 489] on input "Nombre del producto" at bounding box center [794, 474] width 424 height 35
paste input "**********"
type input "**********"
click at [1069, 474] on body "ventas@tornicomple.com Tornicomple SAS Inicio Chat Tareas Solicitudes Licitacio…" at bounding box center [714, 318] width 1429 height 637
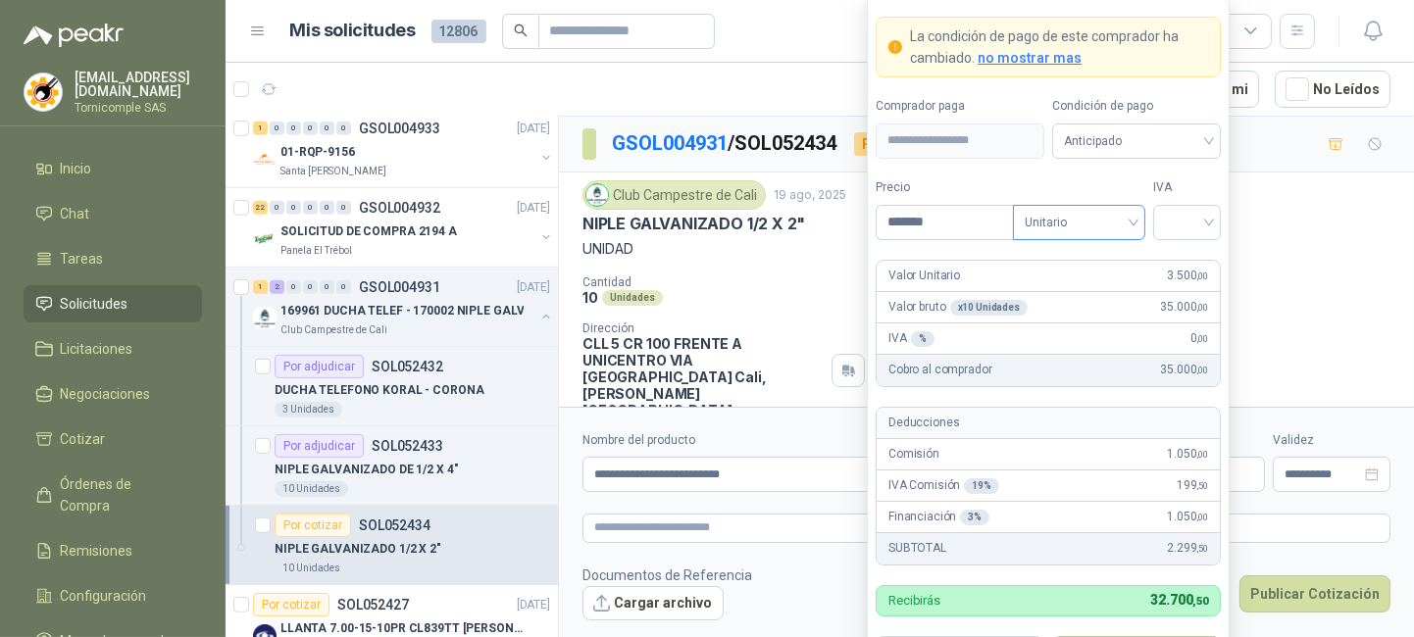
type input "*******"
click at [1102, 206] on input "search" at bounding box center [1078, 220] width 109 height 29
click at [1122, 294] on div "Unitario con IVA" at bounding box center [1078, 295] width 101 height 22
click at [1099, 239] on div "Unitario con IVA" at bounding box center [1079, 222] width 132 height 35
click at [1110, 264] on div "Unitario" at bounding box center [1078, 264] width 101 height 22
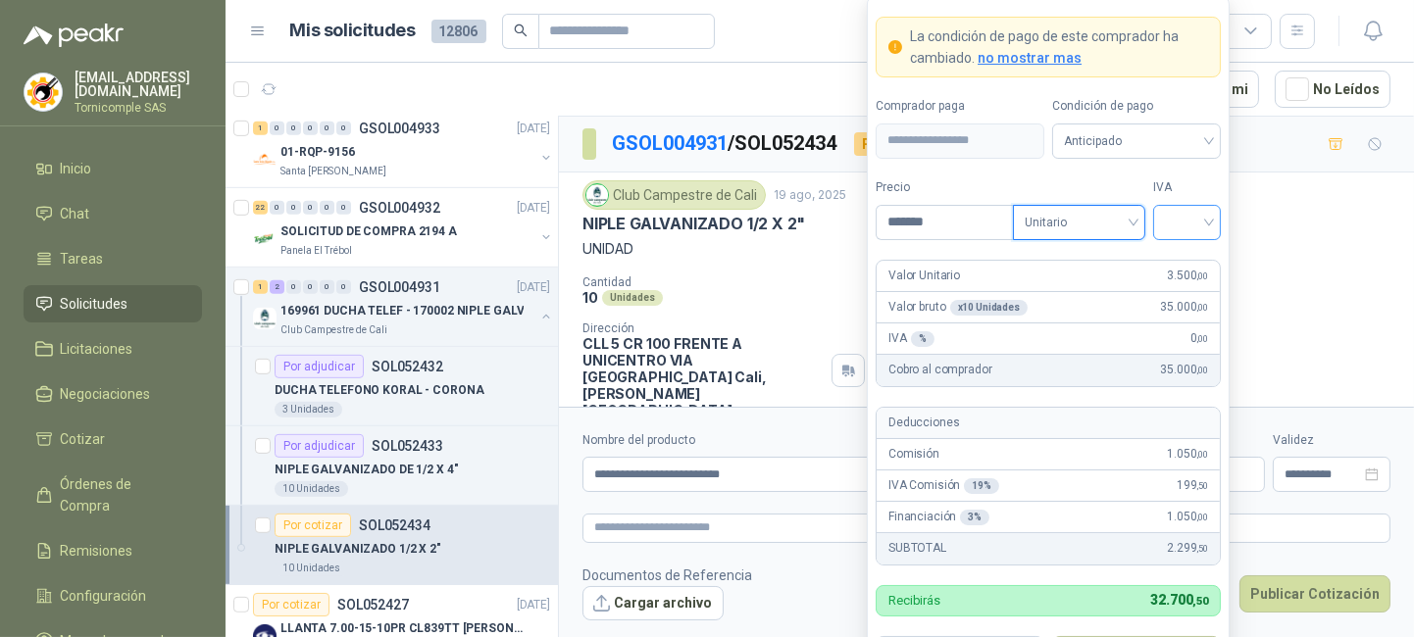
click at [1179, 219] on input "search" at bounding box center [1187, 220] width 44 height 29
drag, startPoint x: 1186, startPoint y: 257, endPoint x: 1179, endPoint y: 463, distance: 206.0
click at [1186, 260] on div "19%" at bounding box center [1187, 264] width 36 height 22
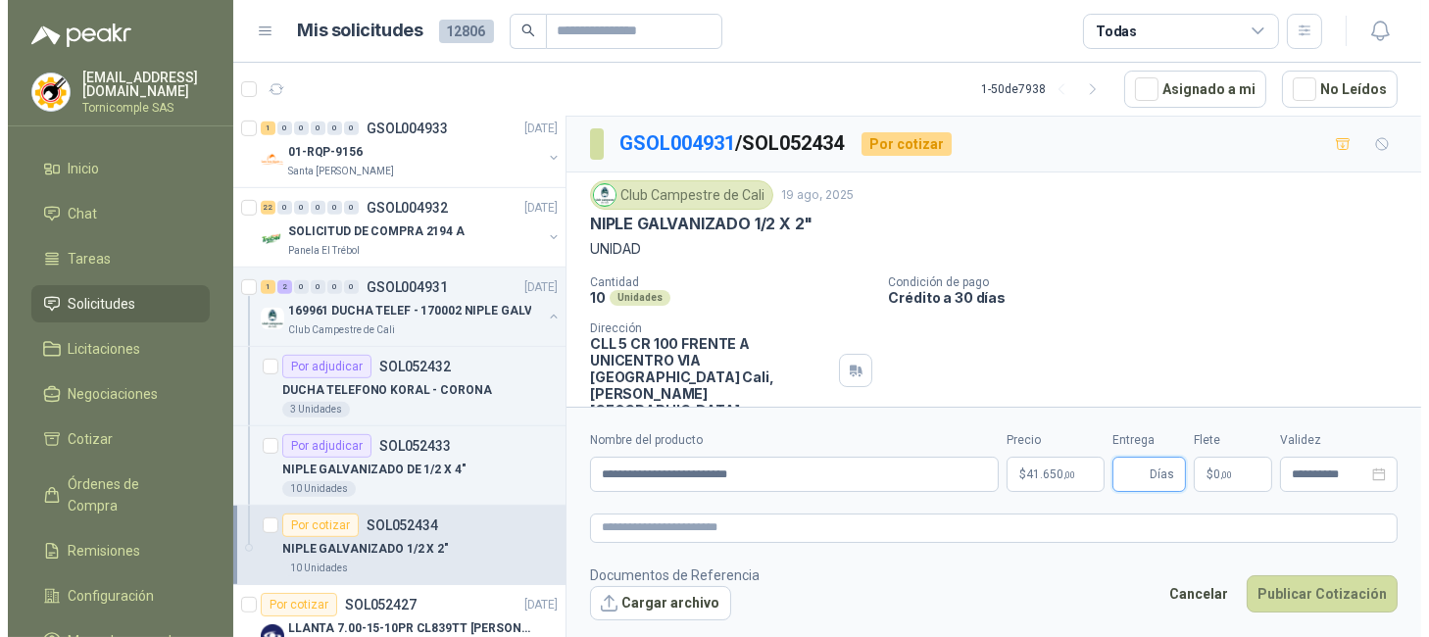
scroll to position [50, 0]
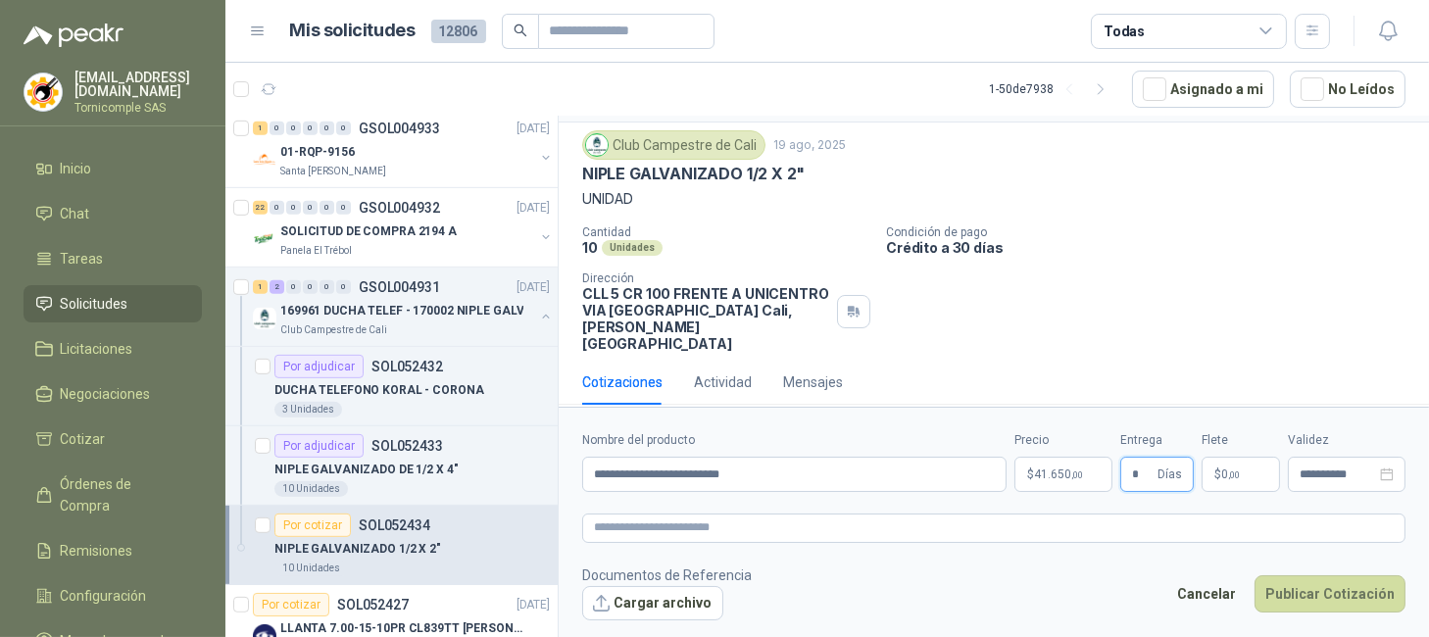
type input "*"
click at [1244, 475] on p "$ 0 ,00" at bounding box center [1241, 474] width 78 height 35
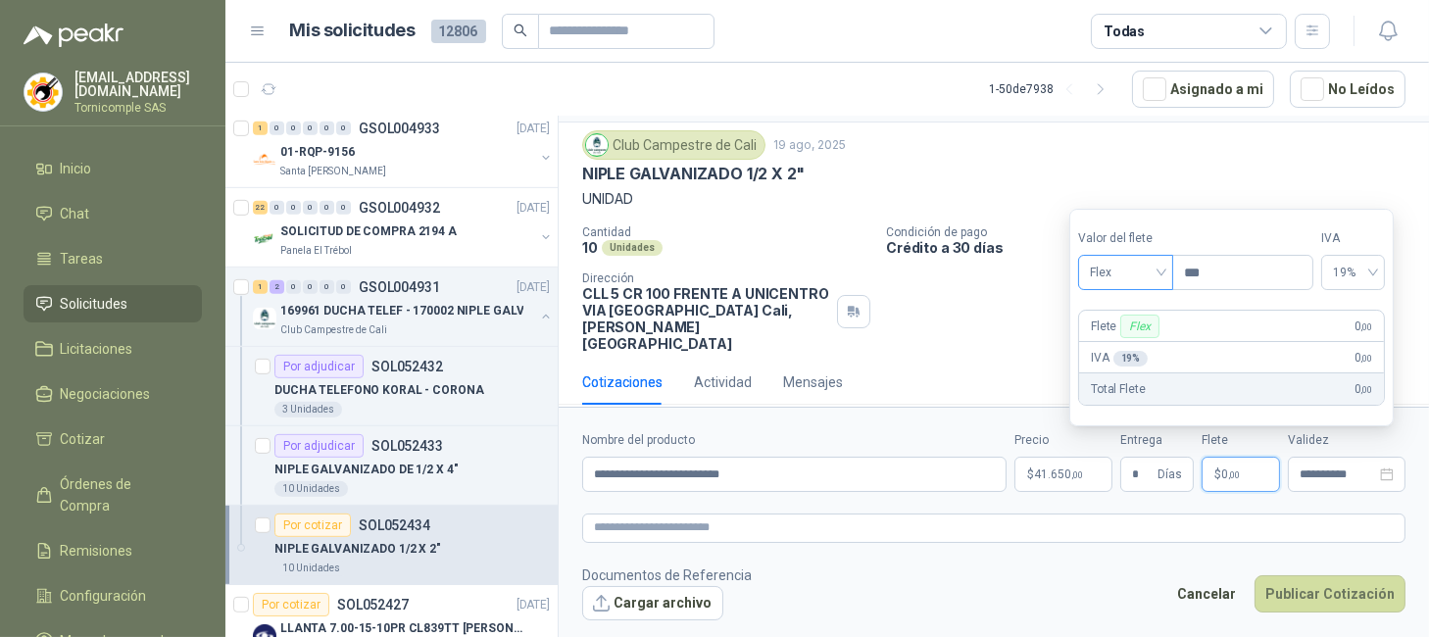
click at [1140, 266] on span "Flex" at bounding box center [1126, 272] width 72 height 29
drag, startPoint x: 1129, startPoint y: 352, endPoint x: 1282, endPoint y: 499, distance: 212.2
click at [1130, 352] on div "Incluido" at bounding box center [1130, 346] width 72 height 22
click at [1300, 577] on button "Publicar Cotización" at bounding box center [1330, 593] width 151 height 37
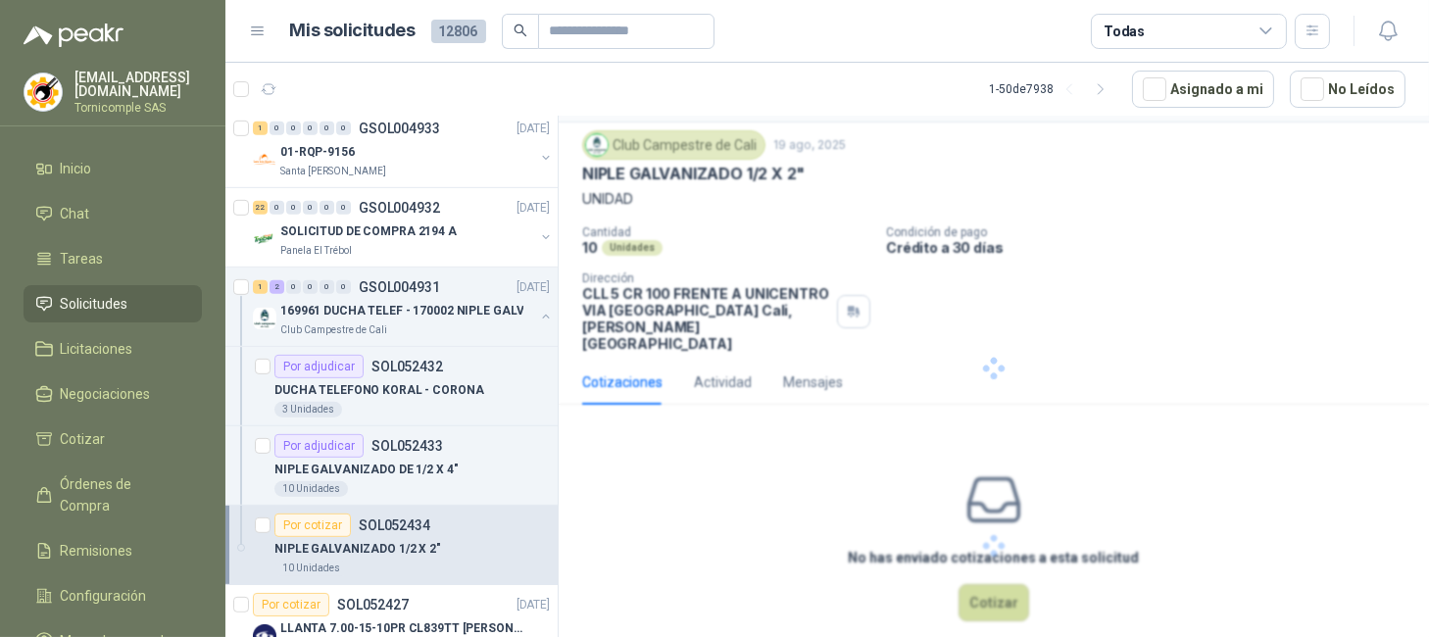
scroll to position [0, 0]
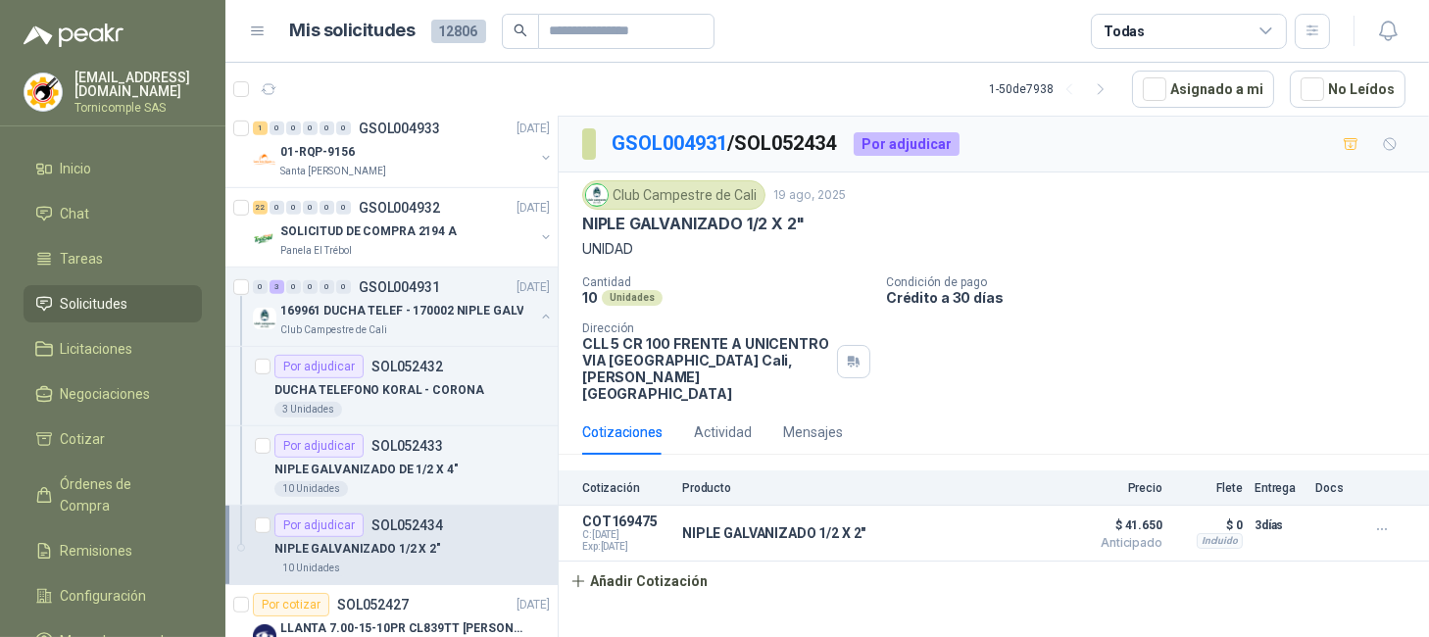
click at [119, 293] on span "Solicitudes" at bounding box center [95, 304] width 68 height 22
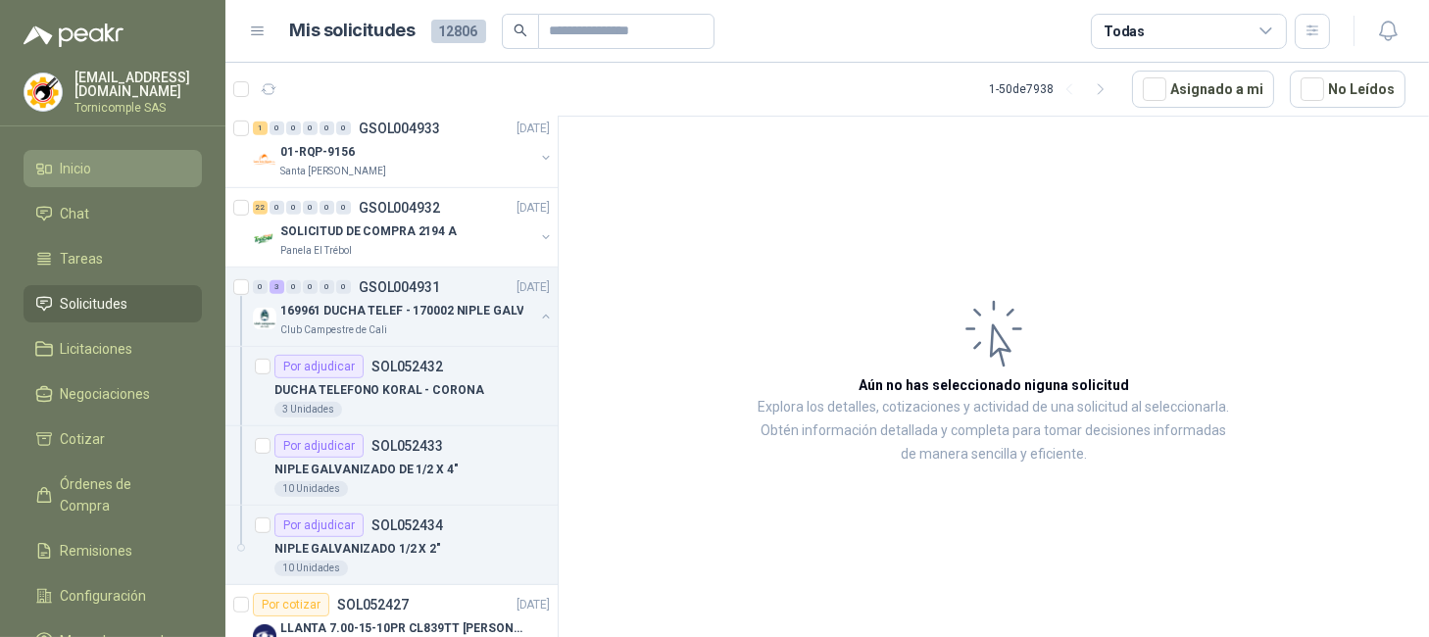
click at [112, 158] on li "Inicio" at bounding box center [112, 169] width 155 height 22
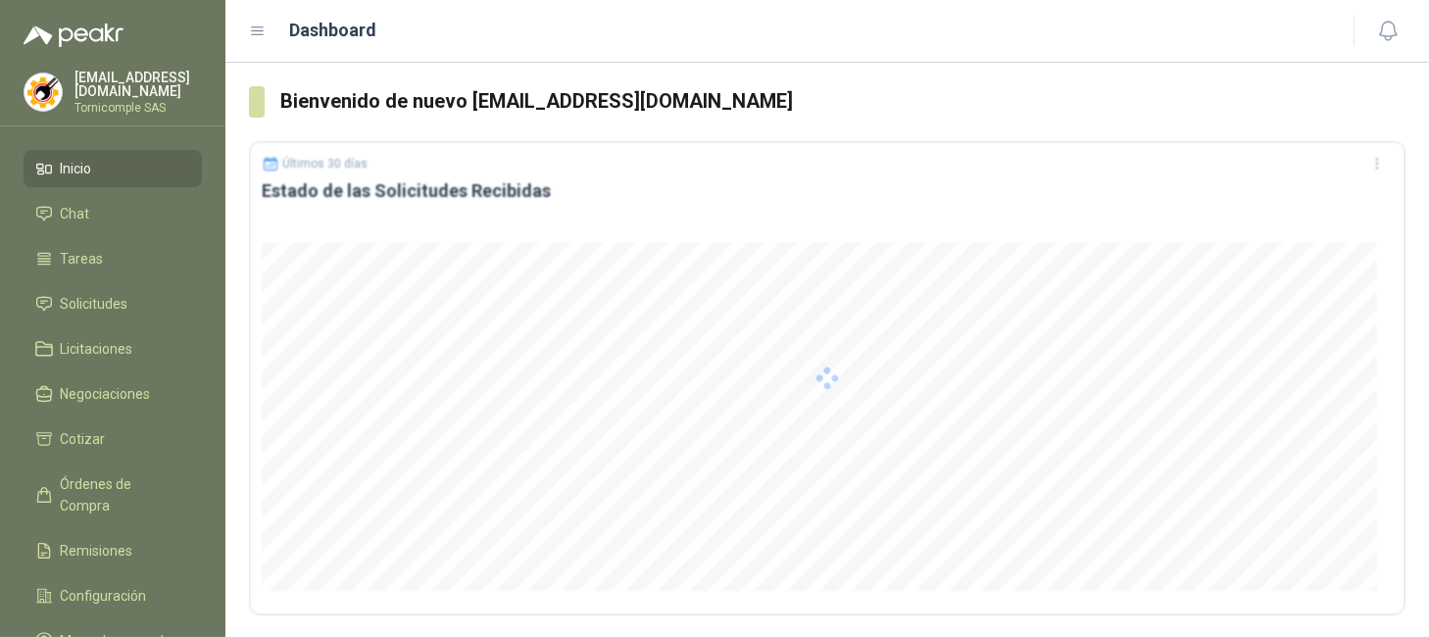
click at [113, 159] on li "Inicio" at bounding box center [112, 169] width 155 height 22
click at [110, 298] on span "Solicitudes" at bounding box center [95, 304] width 68 height 22
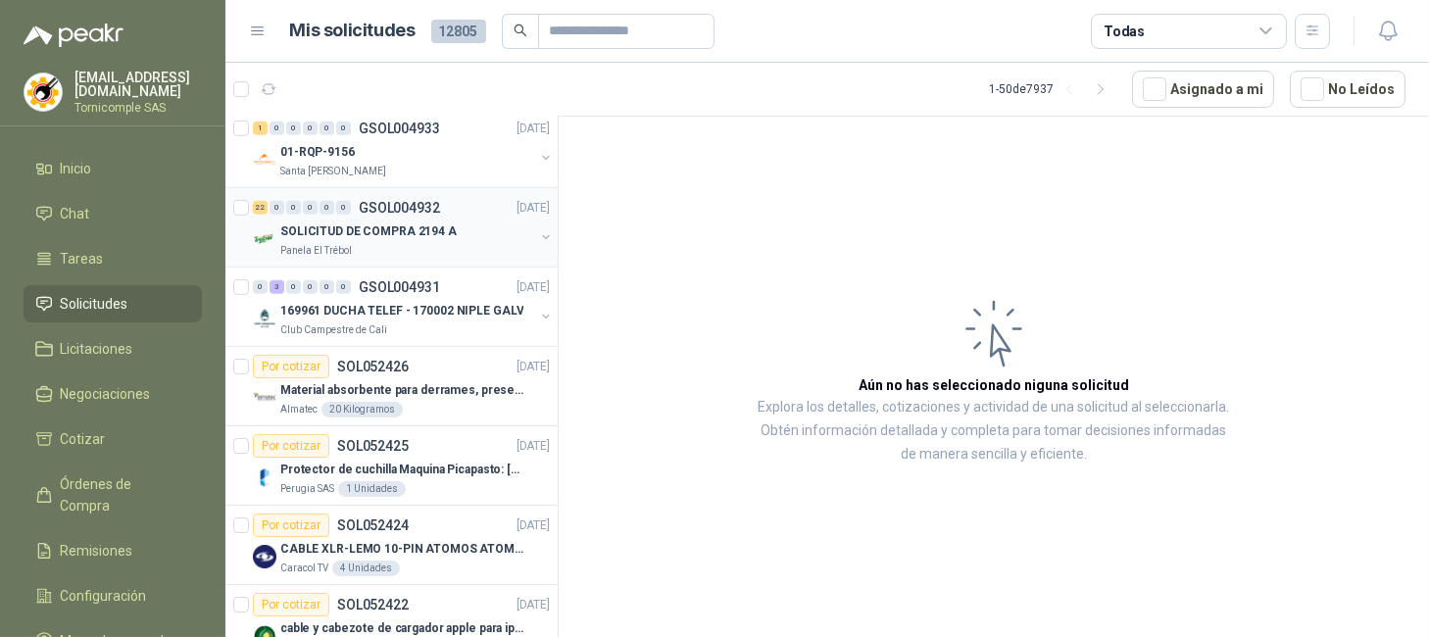
scroll to position [1307, 0]
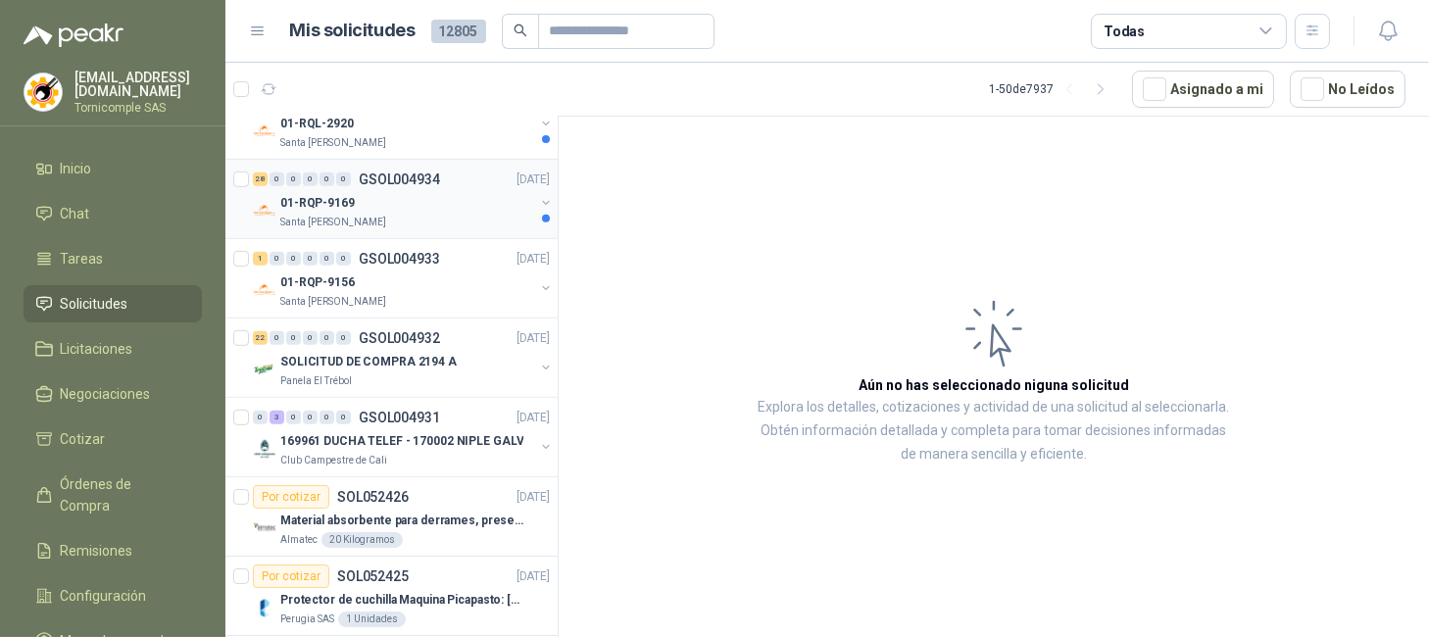
click at [480, 212] on div "01-RQP-9169" at bounding box center [407, 203] width 254 height 24
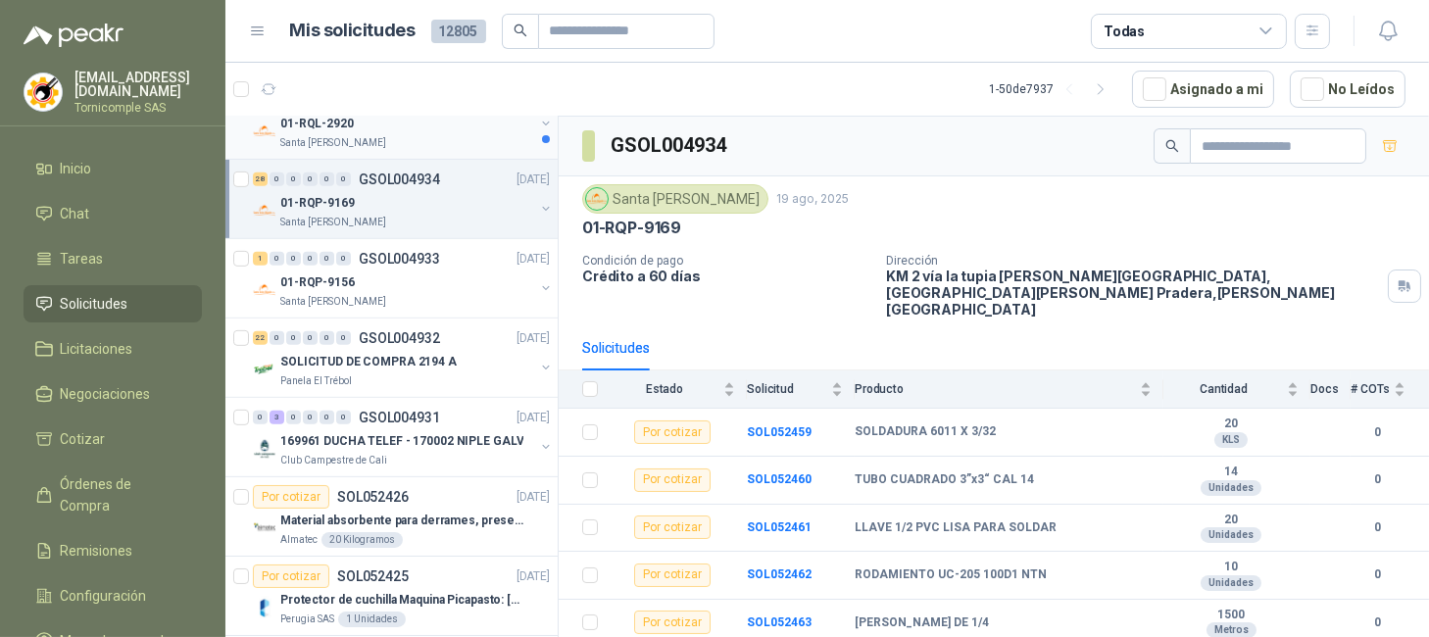
click at [364, 138] on p "Santa [PERSON_NAME]" at bounding box center [333, 143] width 106 height 16
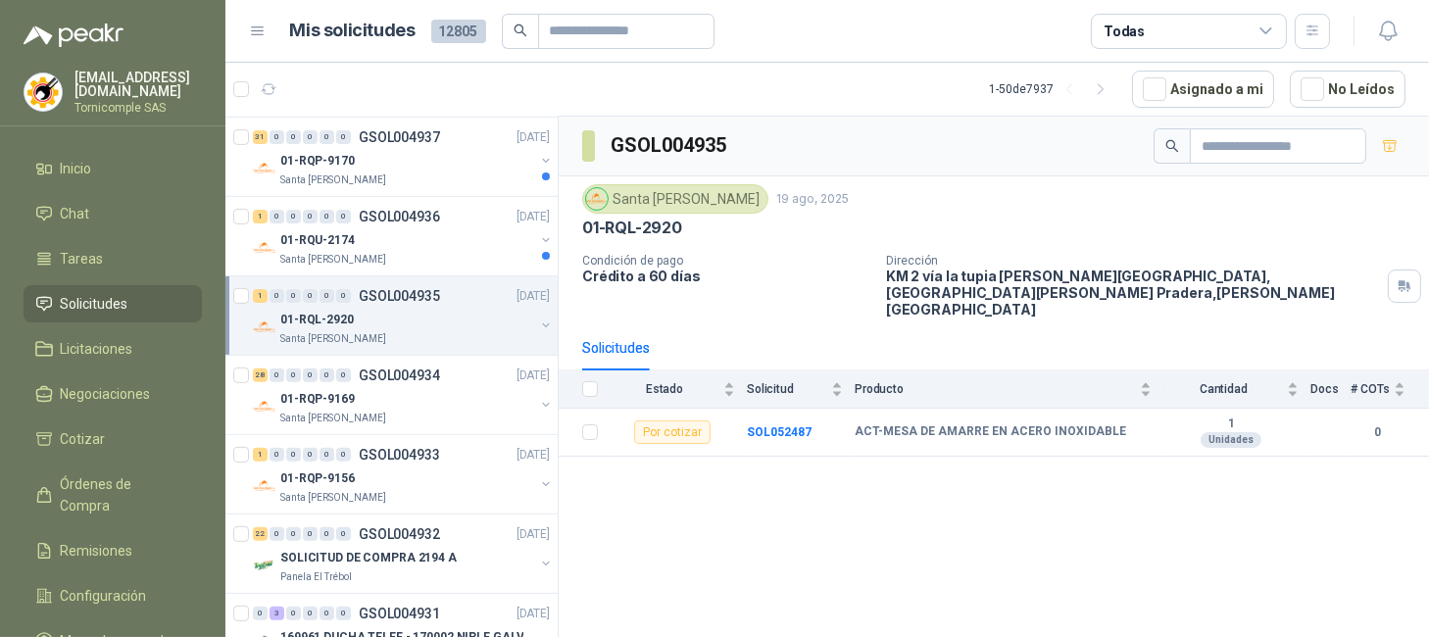
scroll to position [1070, 0]
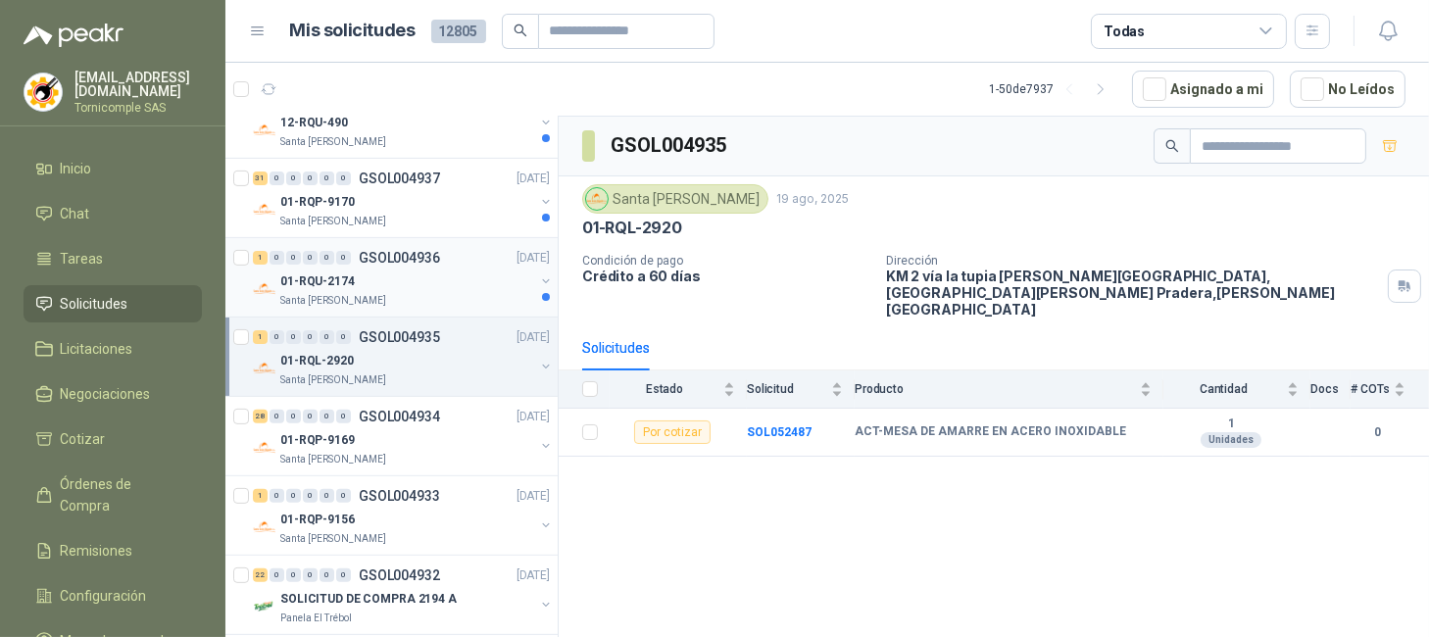
click at [489, 299] on div "Santa [PERSON_NAME]" at bounding box center [407, 301] width 254 height 16
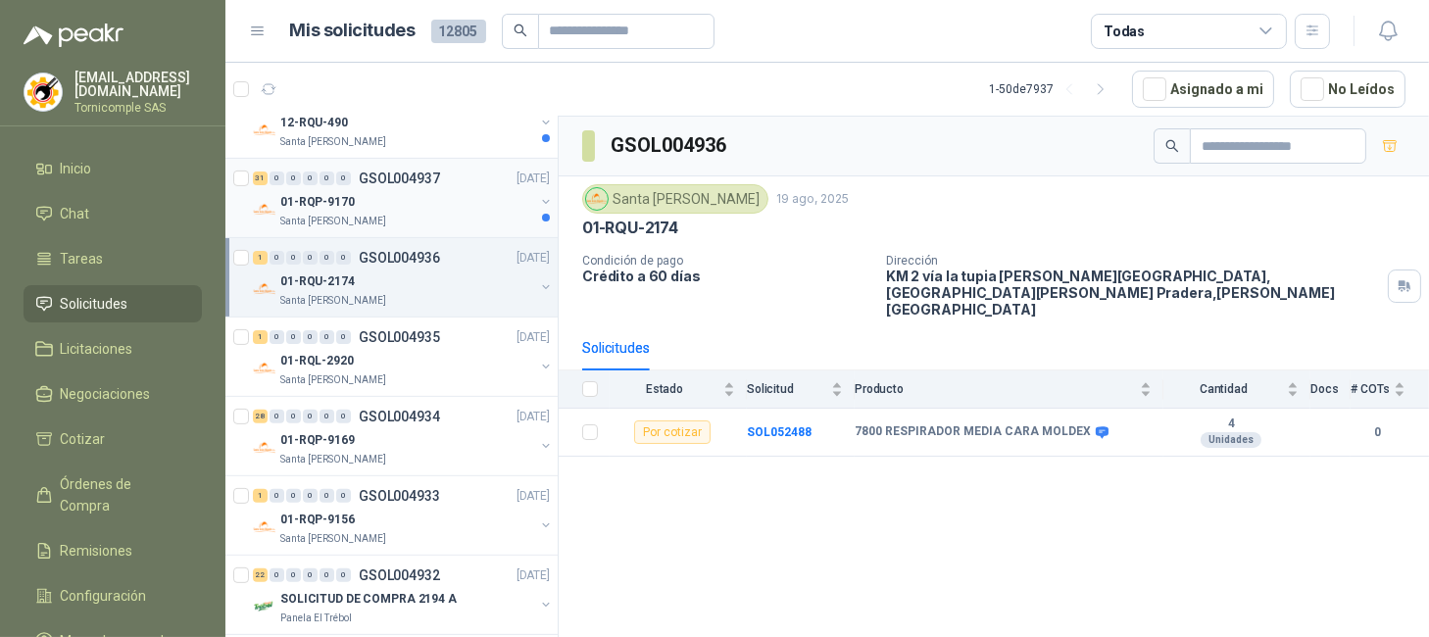
click at [452, 217] on div "Santa [PERSON_NAME]" at bounding box center [407, 222] width 254 height 16
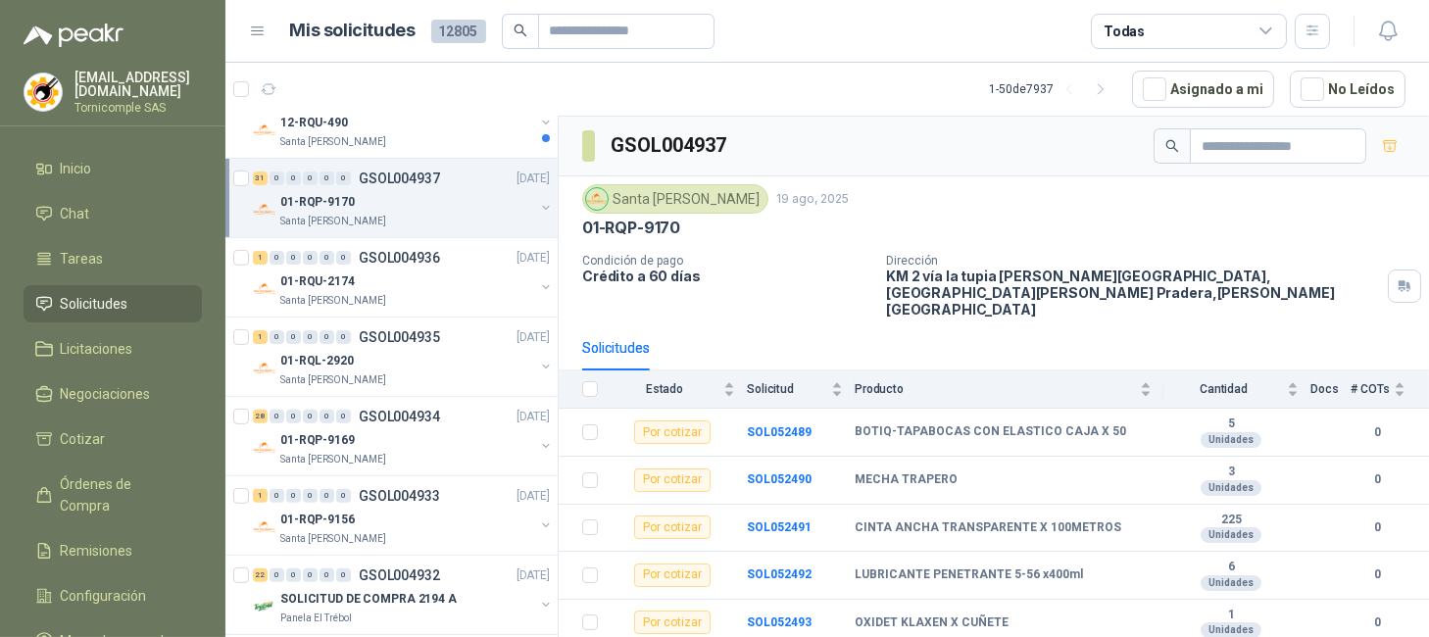
scroll to position [938, 0]
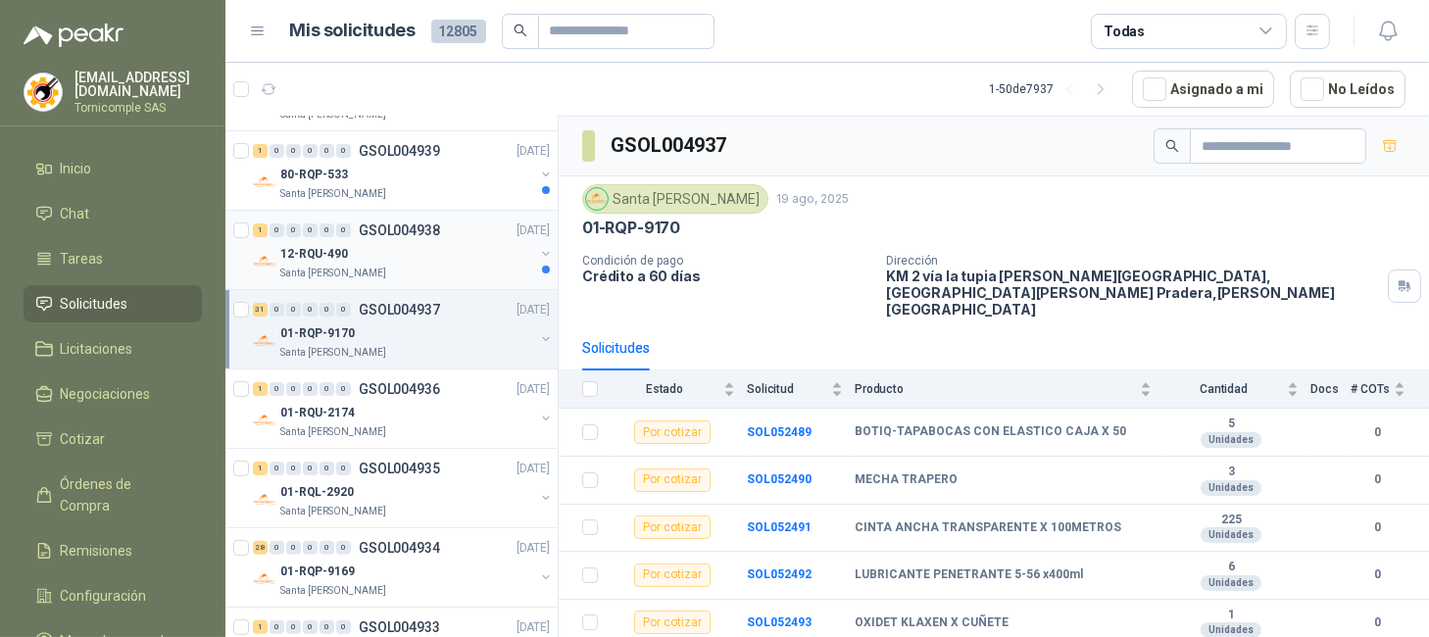
click at [453, 231] on div "1 0 0 0 0 0 GSOL004938 19/08/25" at bounding box center [403, 231] width 301 height 24
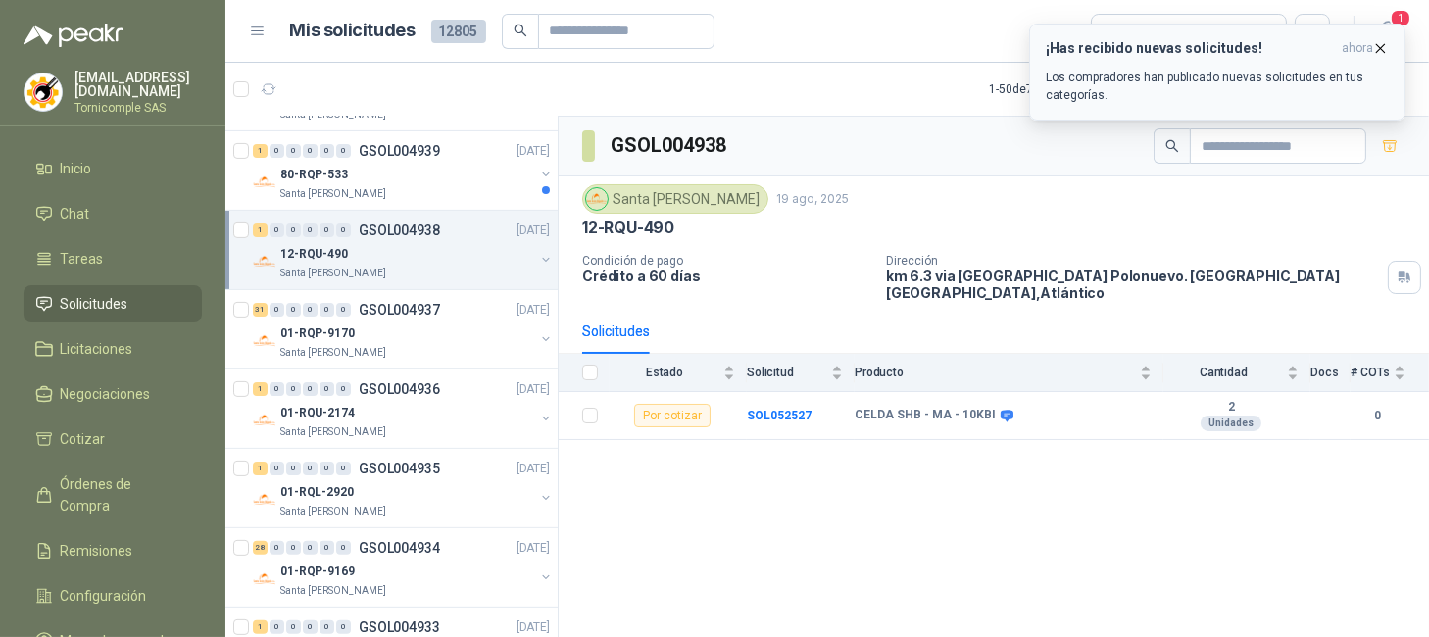
click at [1314, 47] on h3 "¡Has recibido nuevas solicitudes!" at bounding box center [1190, 48] width 288 height 17
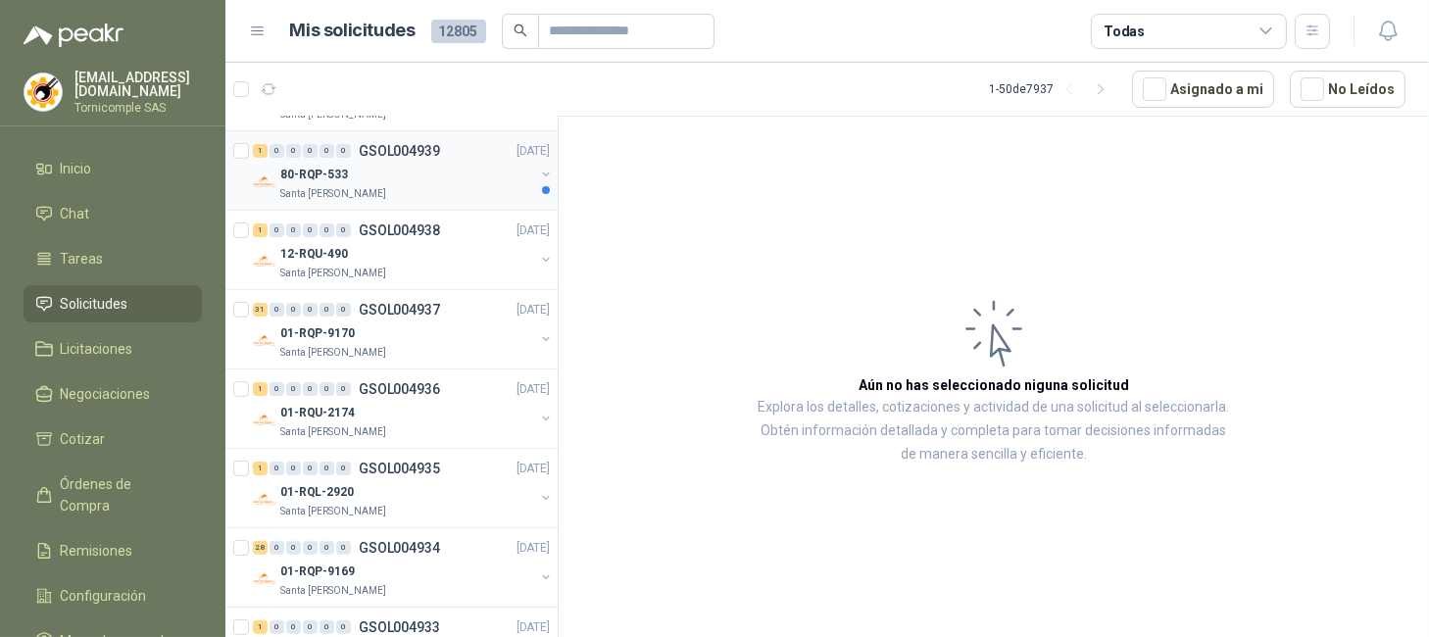
click at [507, 172] on div "80-RQP-533" at bounding box center [407, 175] width 254 height 24
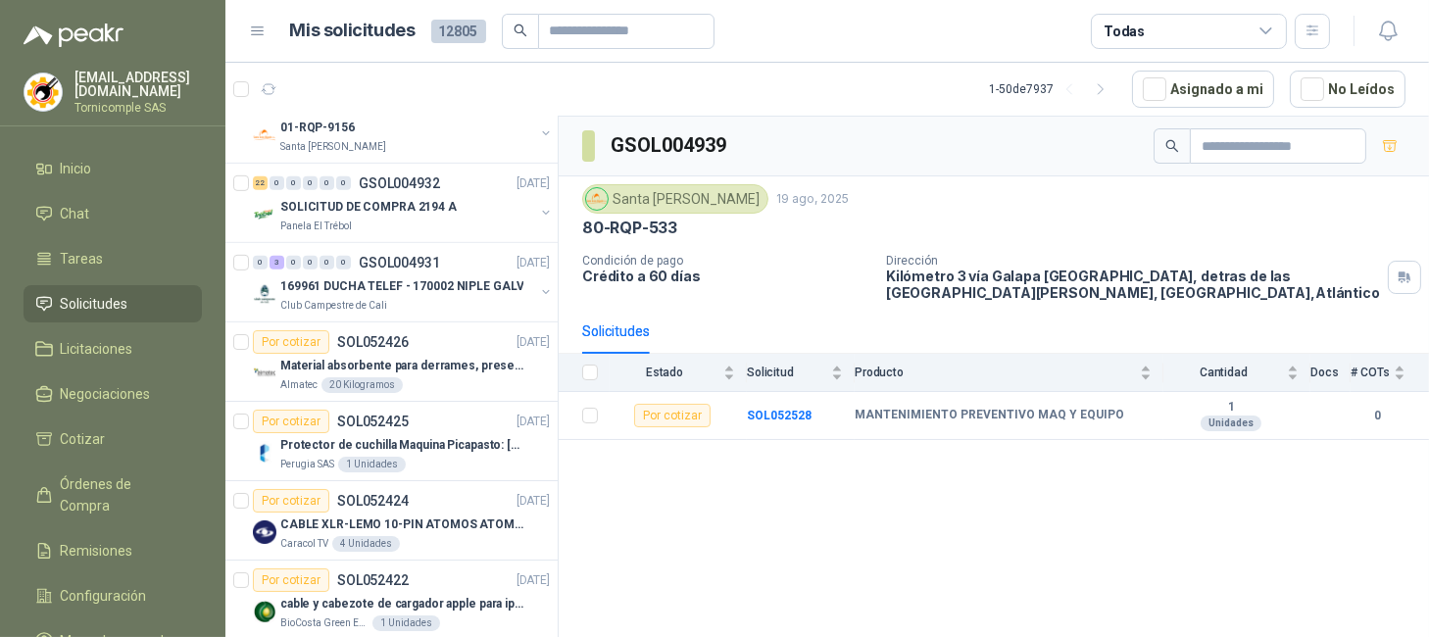
scroll to position [1592, 0]
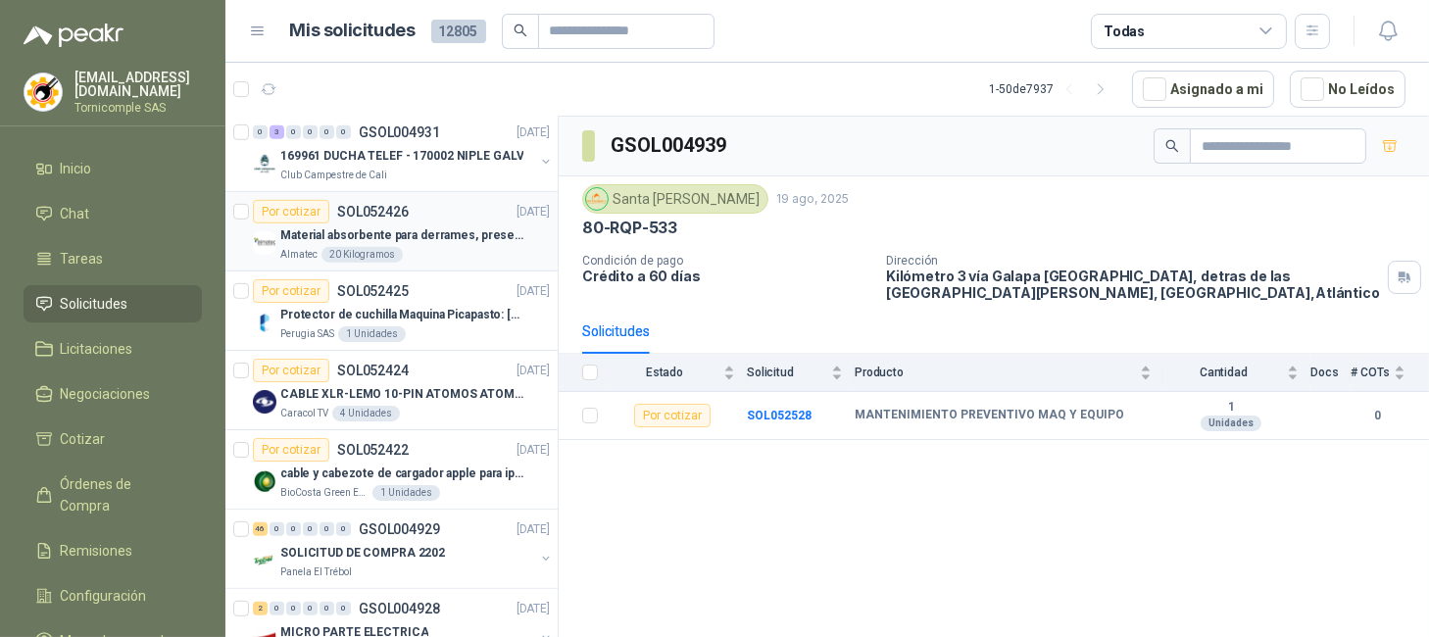
click at [458, 217] on div "Por cotizar SOL052426 19/08/25" at bounding box center [401, 212] width 297 height 24
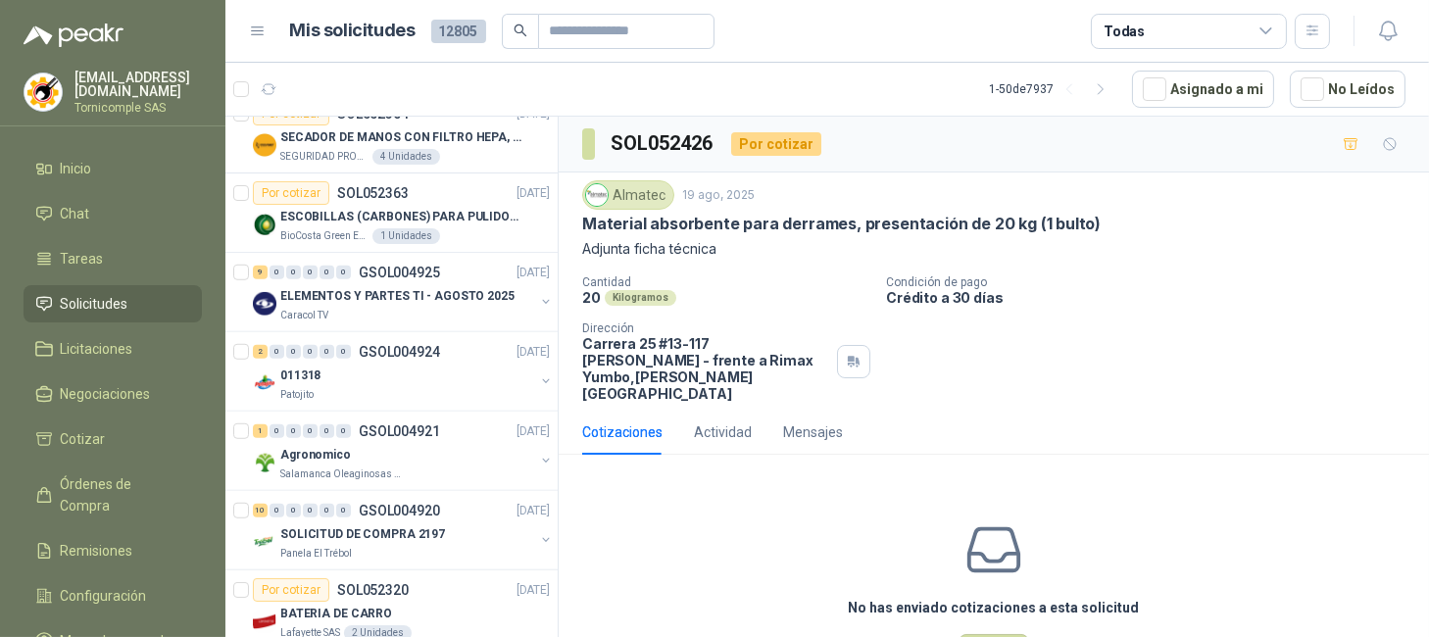
scroll to position [2376, 0]
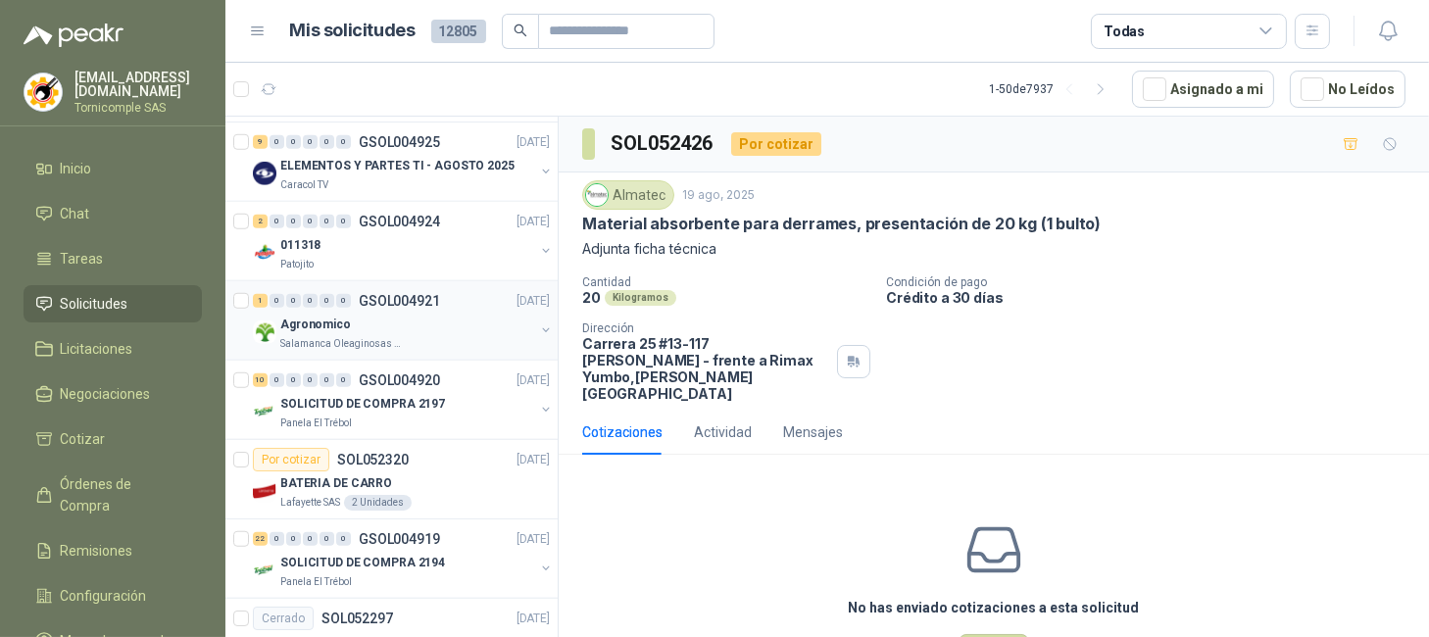
click at [431, 307] on p "GSOL004921" at bounding box center [399, 301] width 81 height 14
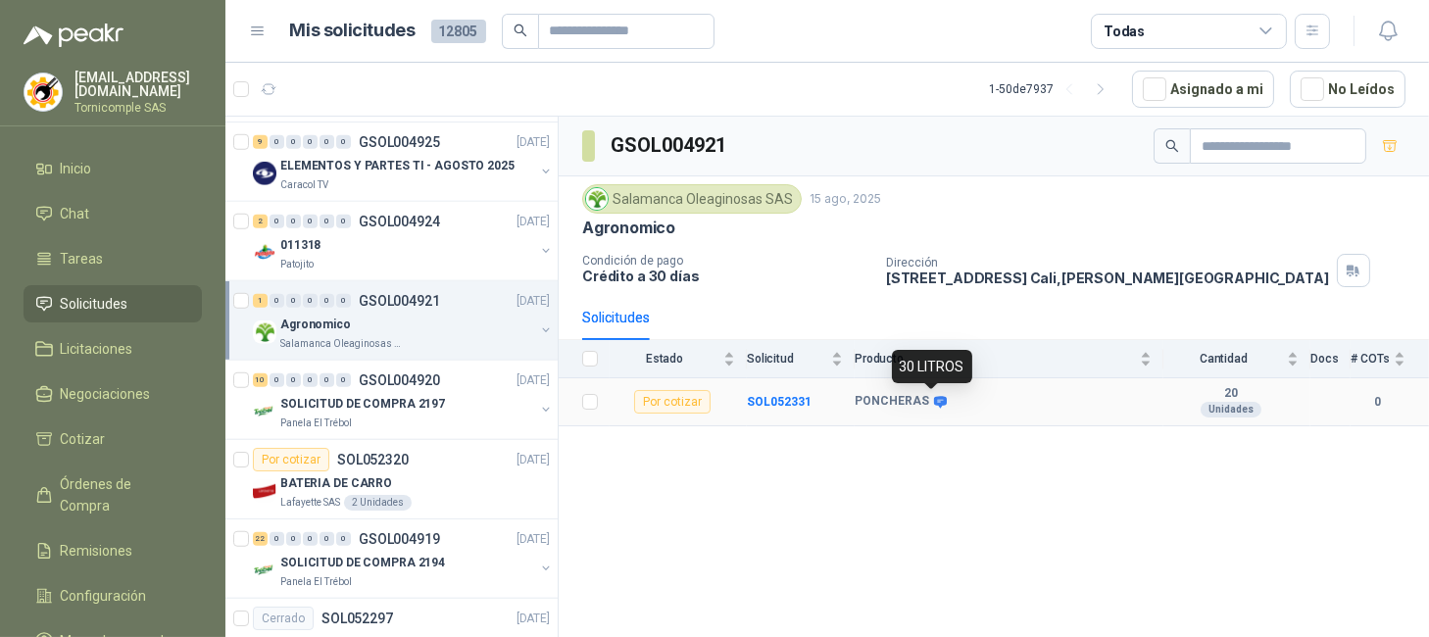
click at [941, 399] on icon at bounding box center [940, 402] width 13 height 12
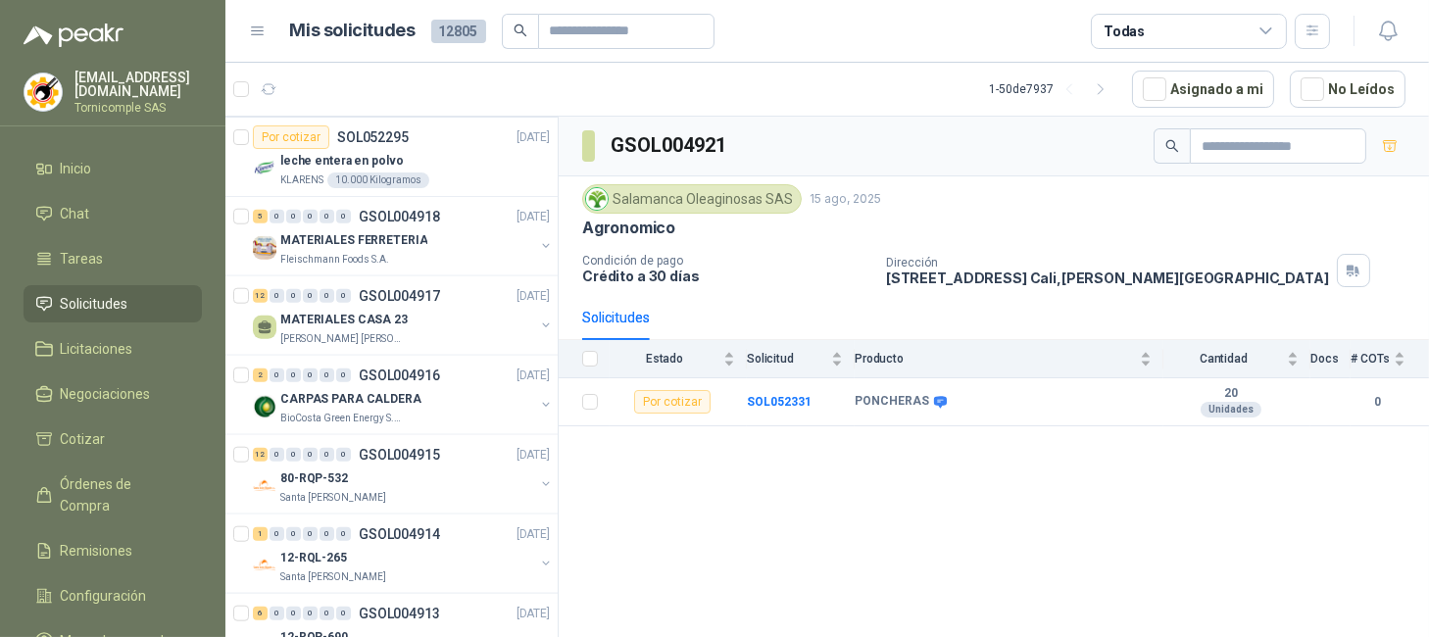
scroll to position [3030, 0]
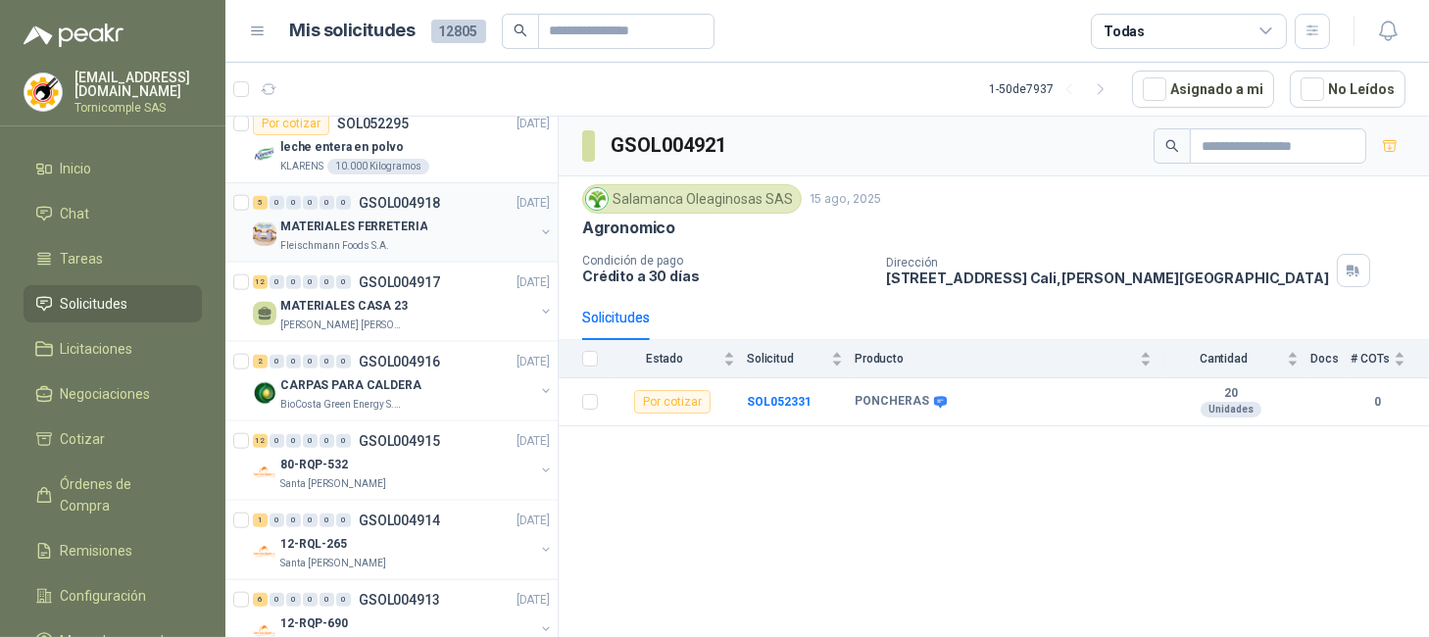
click at [489, 224] on div "MATERIALES FERRETERIA" at bounding box center [407, 227] width 254 height 24
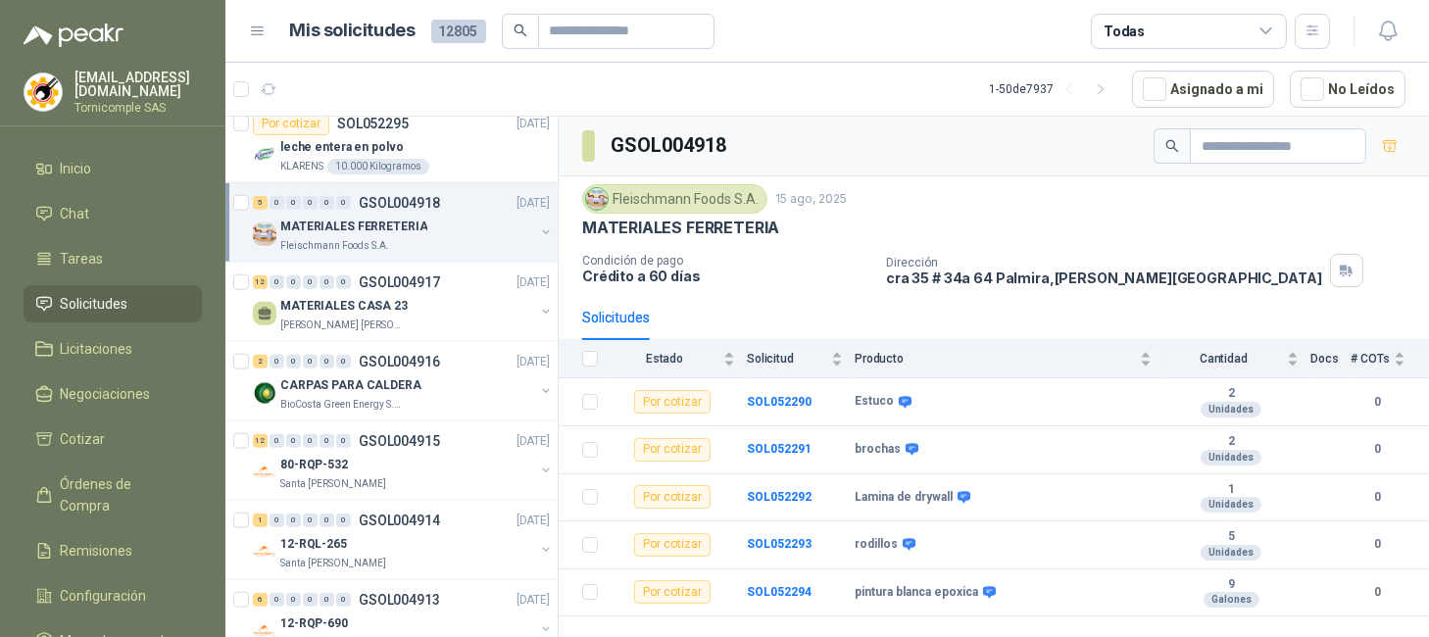
scroll to position [3291, 0]
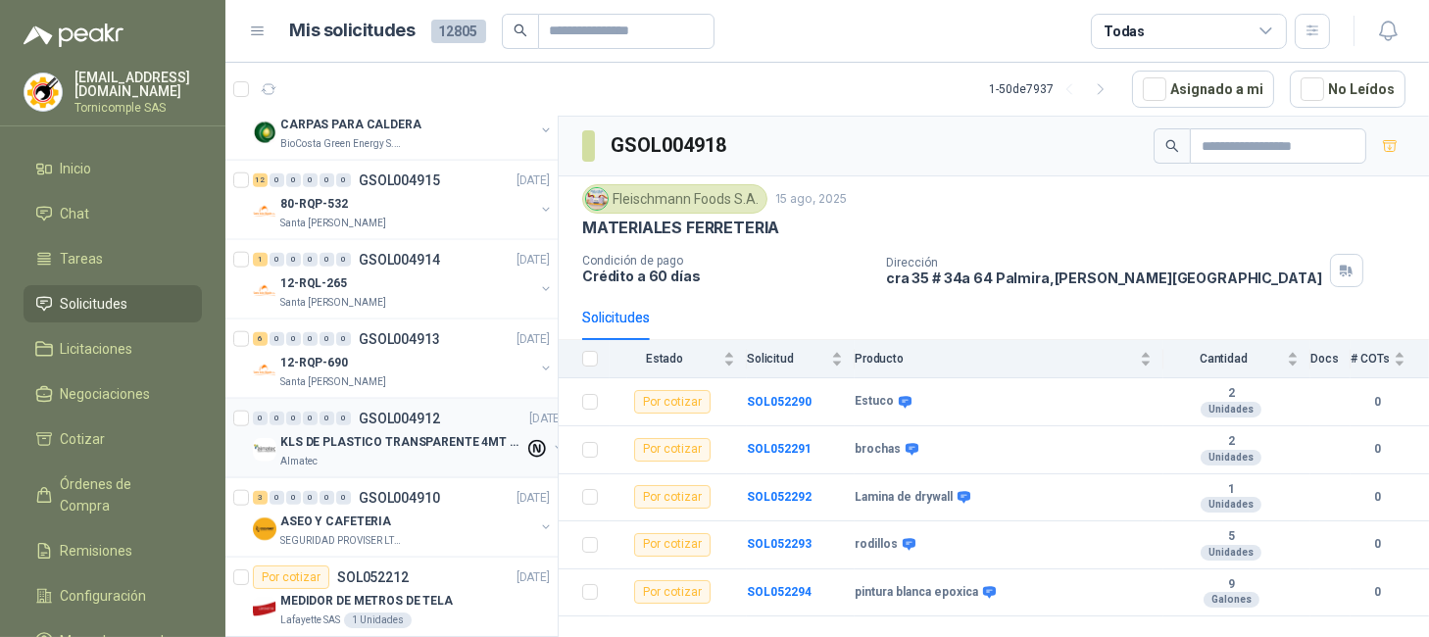
click at [450, 442] on p "KLS DE PLASTICO TRANSPARENTE 4MT CAL 4 Y CINTA TRA" at bounding box center [402, 442] width 244 height 19
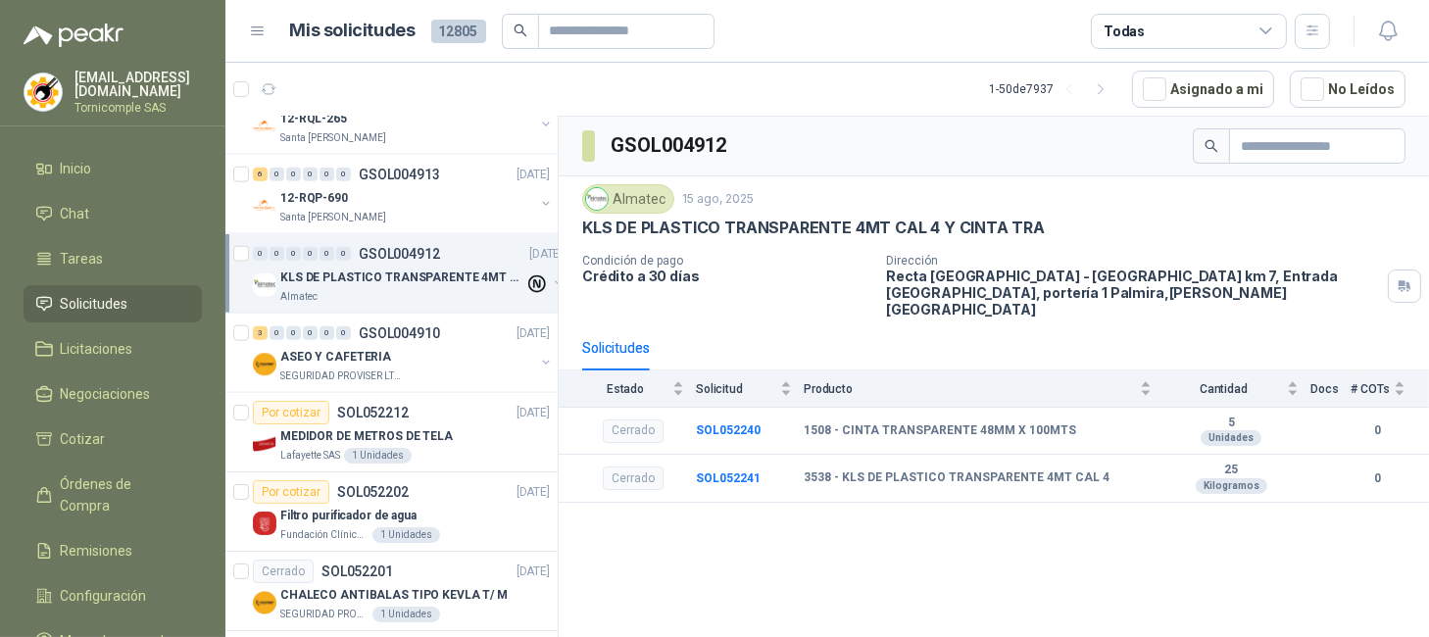
scroll to position [3488, 0]
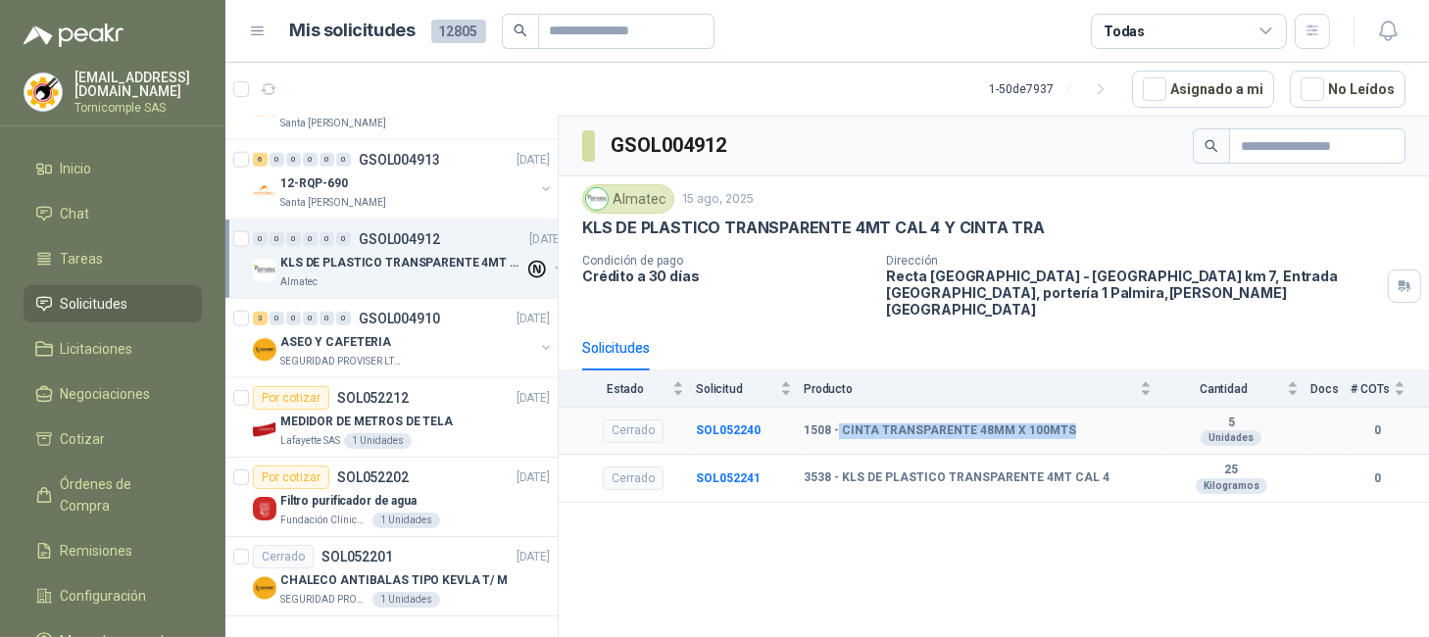
drag, startPoint x: 837, startPoint y: 422, endPoint x: 1103, endPoint y: 395, distance: 267.0
click at [1103, 408] on td "1508 - CINTA TRANSPARENTE 48MM X 100MTS" at bounding box center [984, 432] width 360 height 48
click at [414, 592] on div "1 Unidades" at bounding box center [407, 600] width 68 height 16
click at [467, 489] on div "Filtro purificador de agua" at bounding box center [415, 501] width 270 height 24
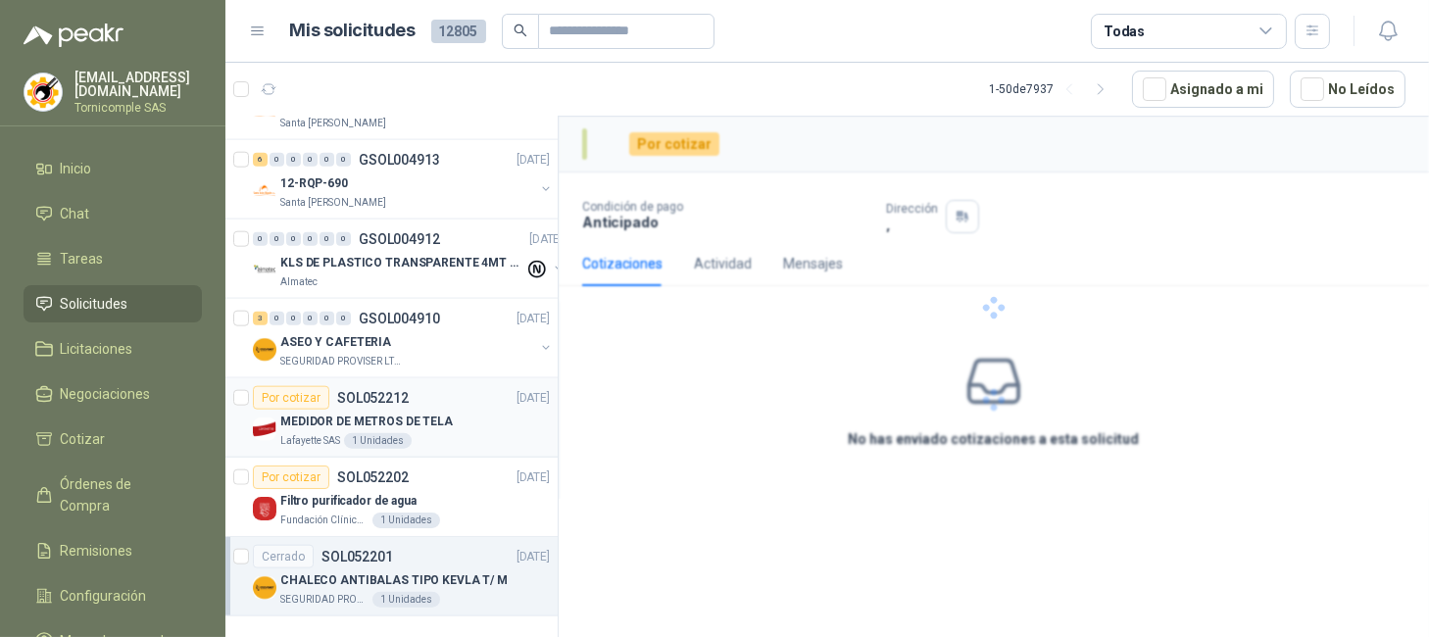
click at [400, 413] on p "MEDIDOR DE METROS DE TELA" at bounding box center [366, 422] width 173 height 19
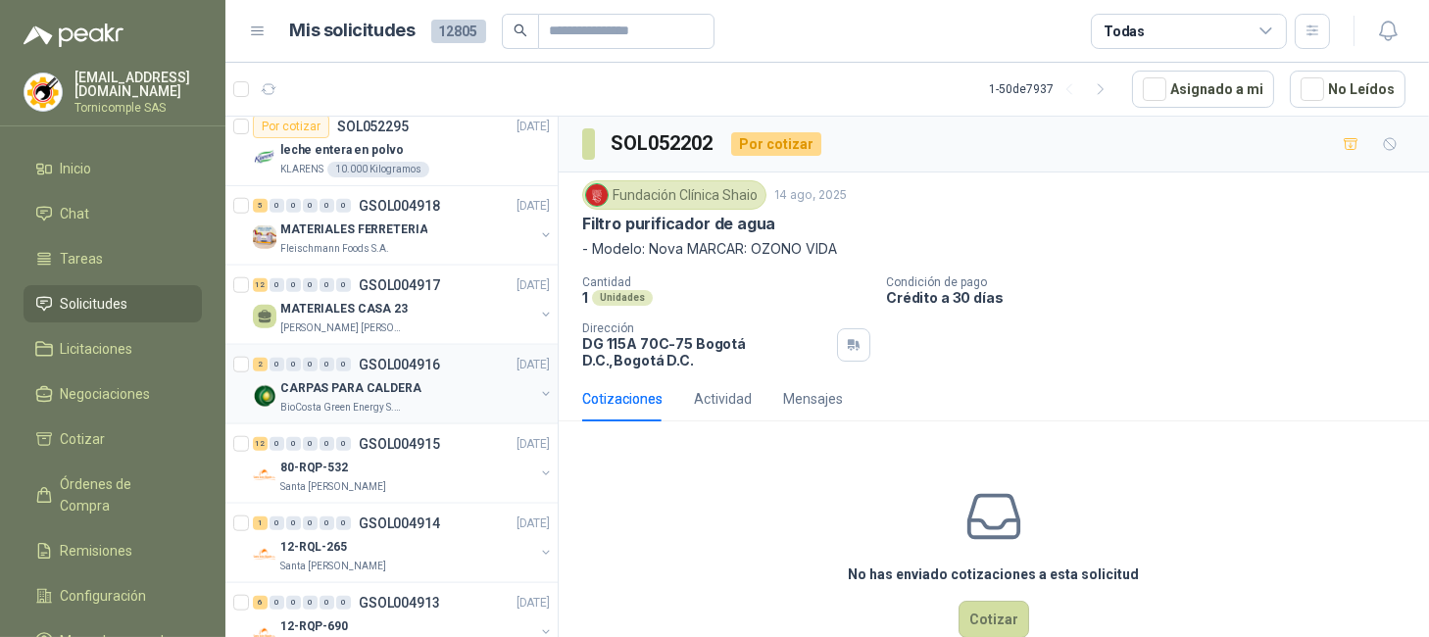
scroll to position [3226, 0]
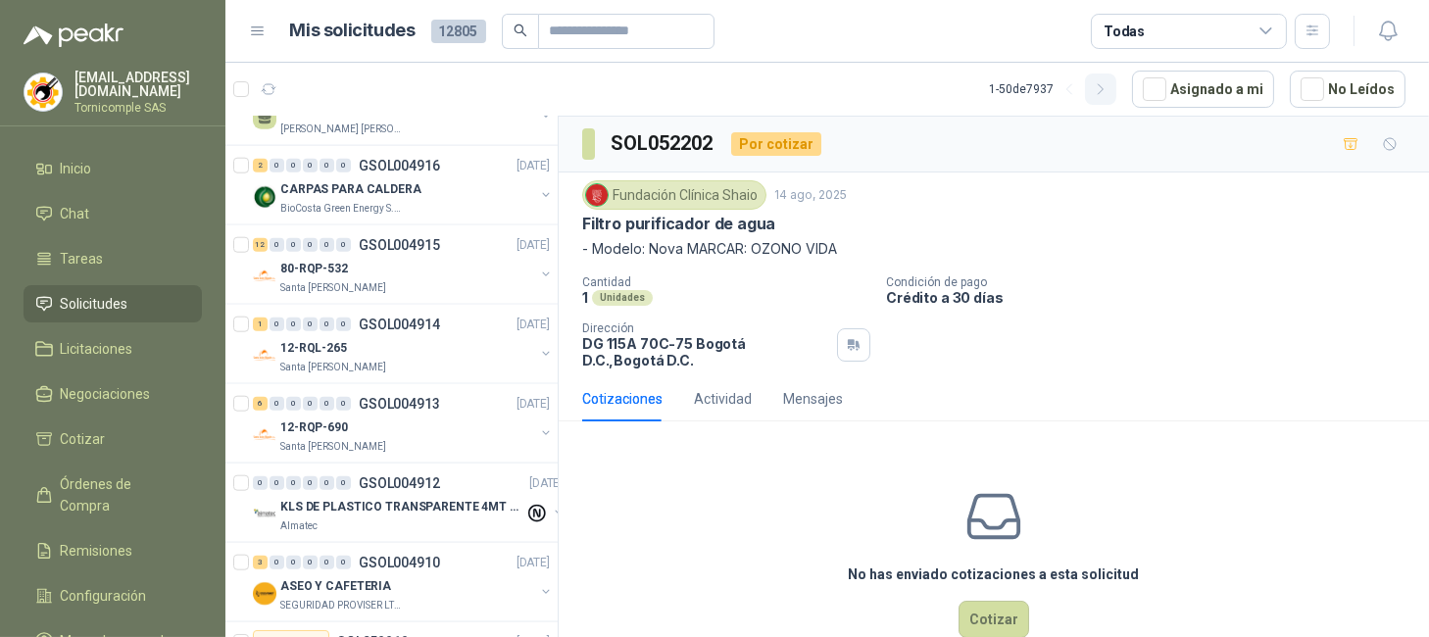
click at [1108, 82] on icon "button" at bounding box center [1101, 89] width 17 height 17
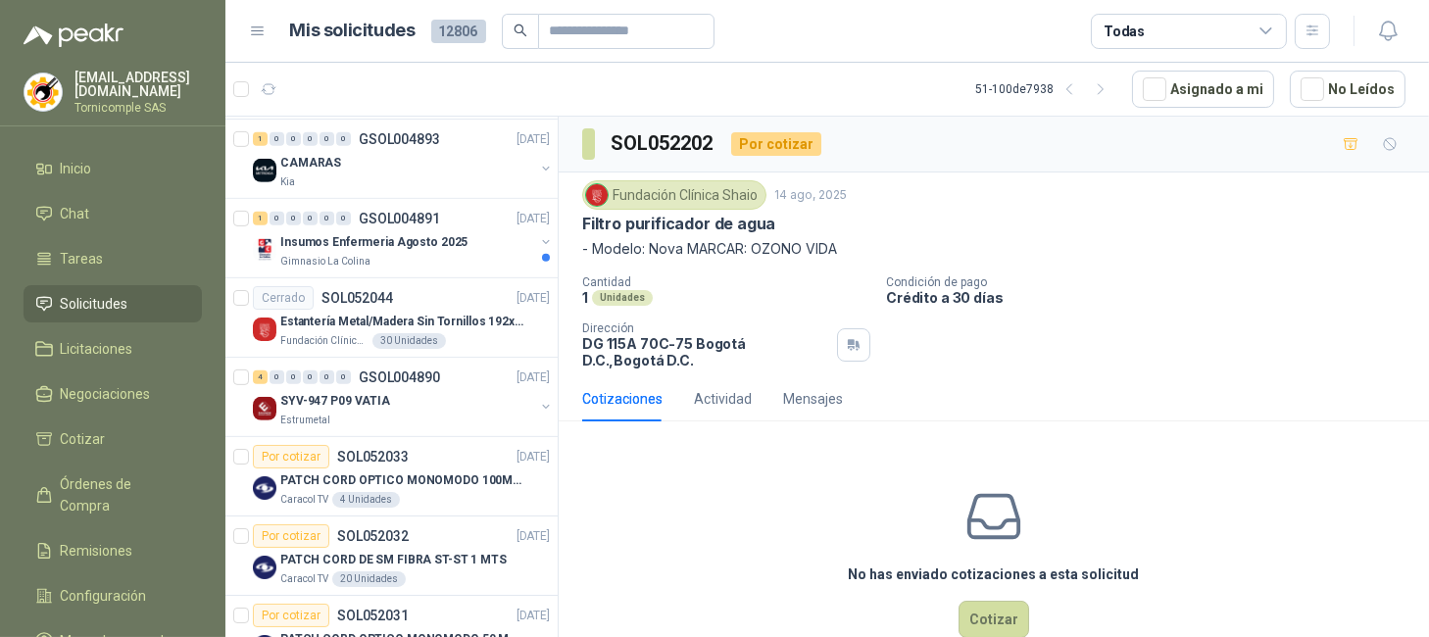
scroll to position [1266, 0]
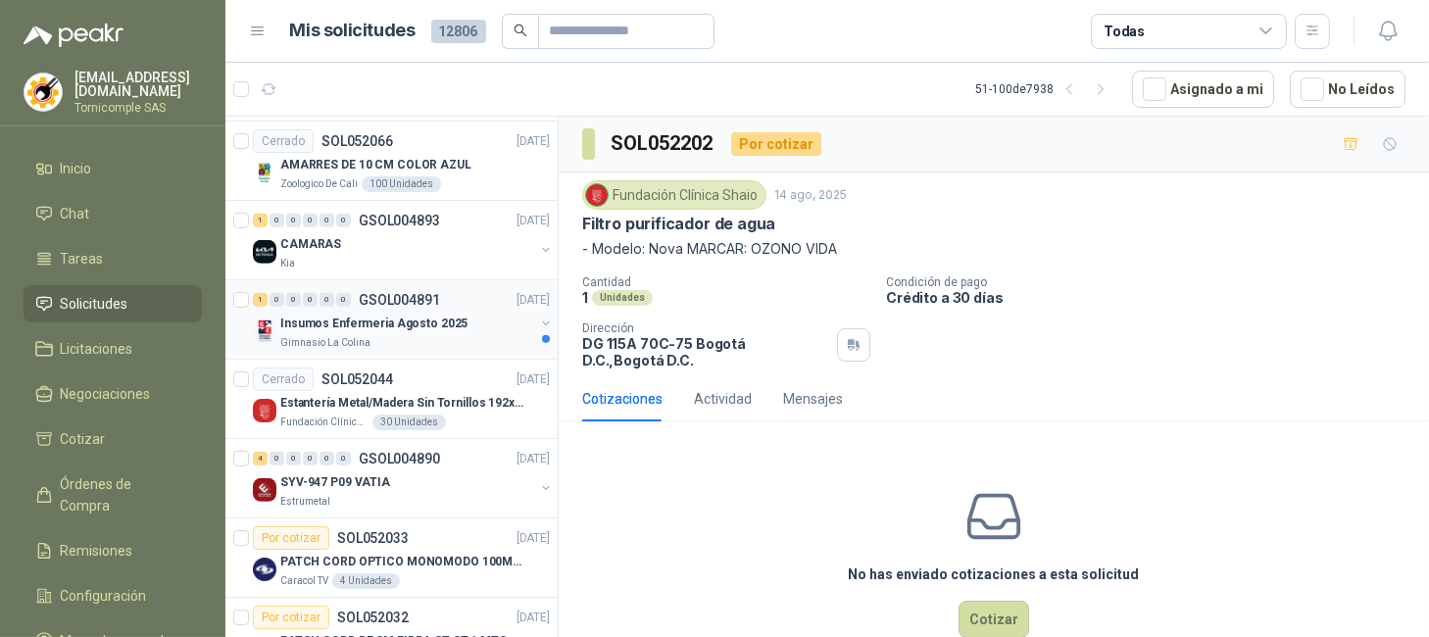
click at [466, 310] on div "1 0 0 0 0 0 GSOL004891 13/08/25" at bounding box center [403, 300] width 301 height 24
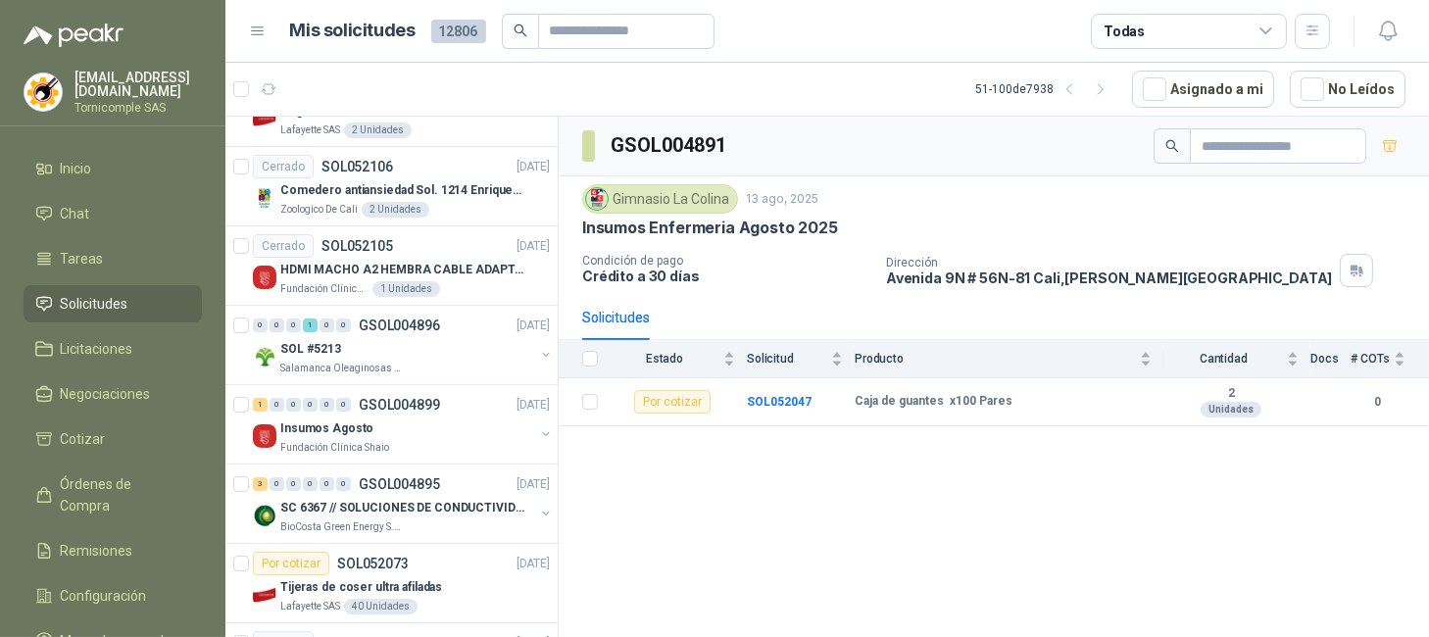
scroll to position [743, 0]
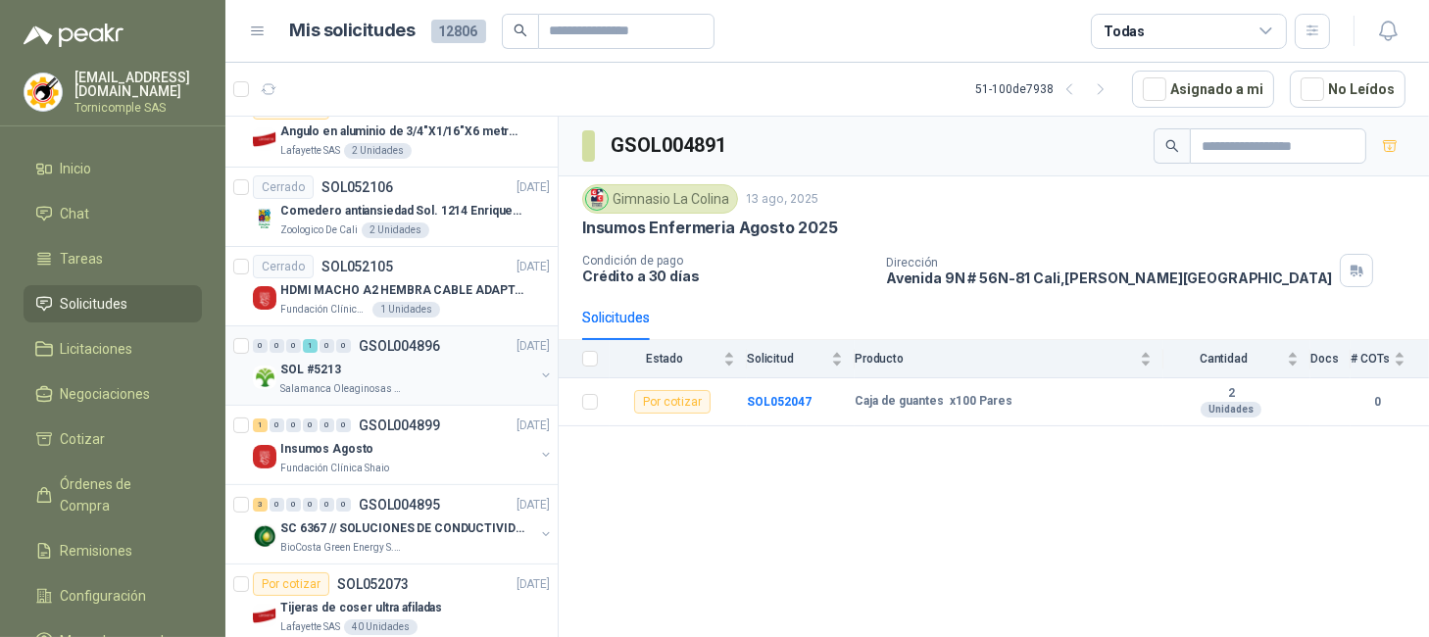
click at [476, 374] on div "SOL #5213" at bounding box center [407, 370] width 254 height 24
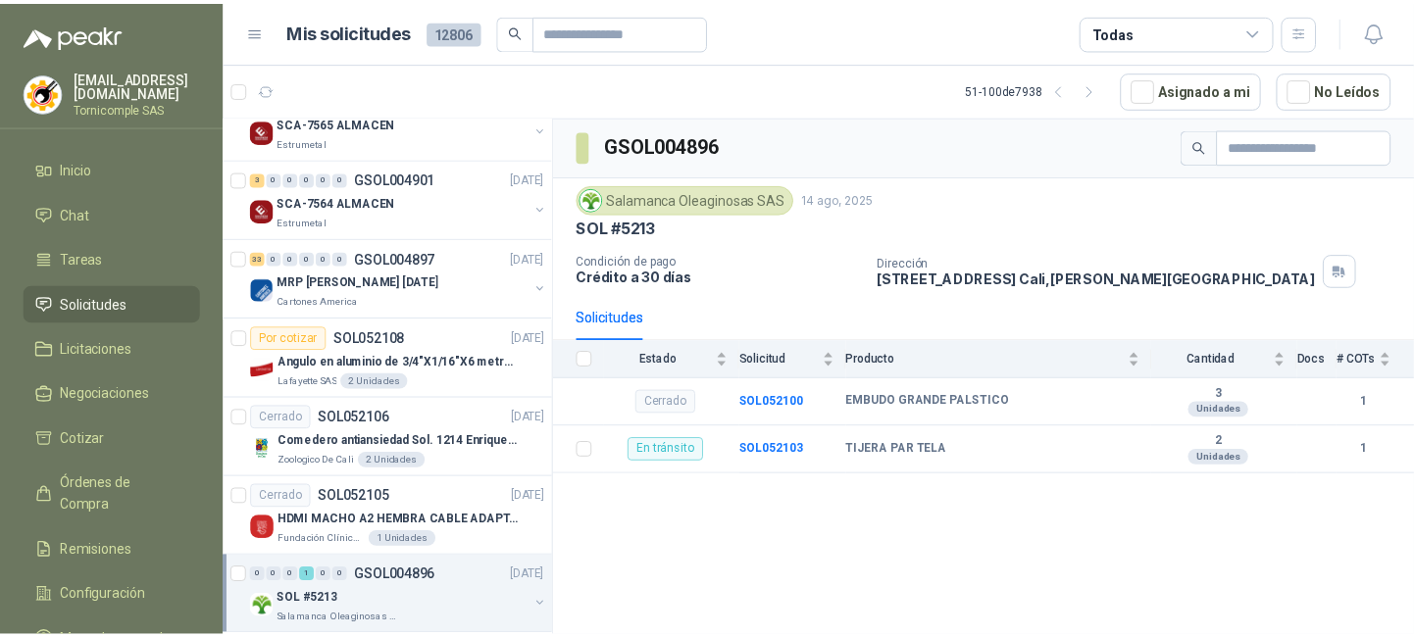
scroll to position [481, 0]
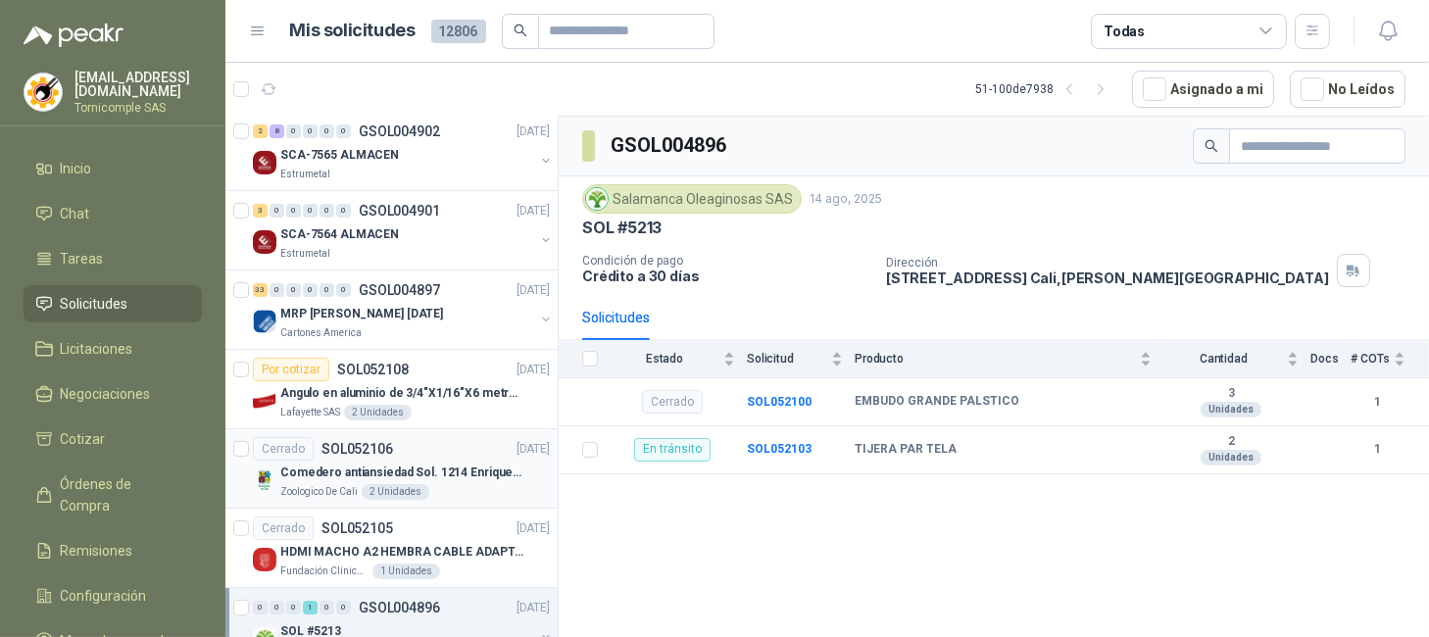
click at [434, 474] on p "Comedero antiansiedad Sol. 1214 Enriquecimiento" at bounding box center [402, 473] width 244 height 19
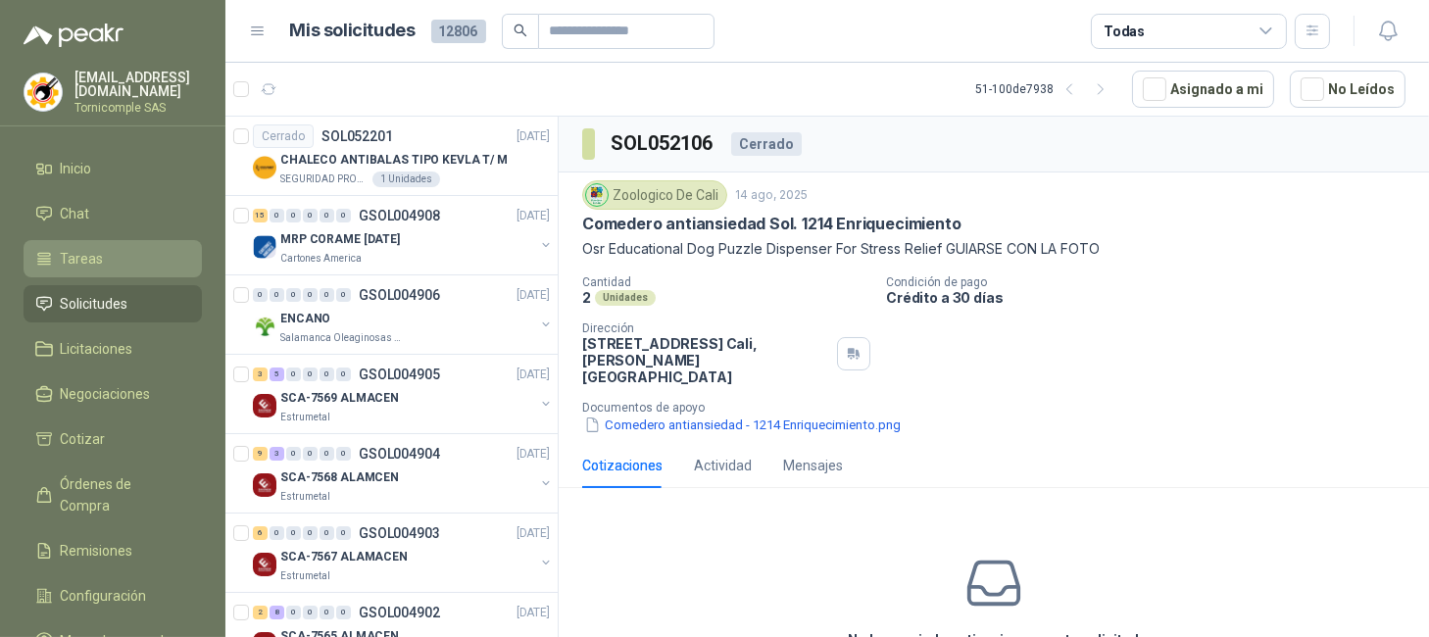
click at [157, 269] on link "Tareas" at bounding box center [113, 258] width 178 height 37
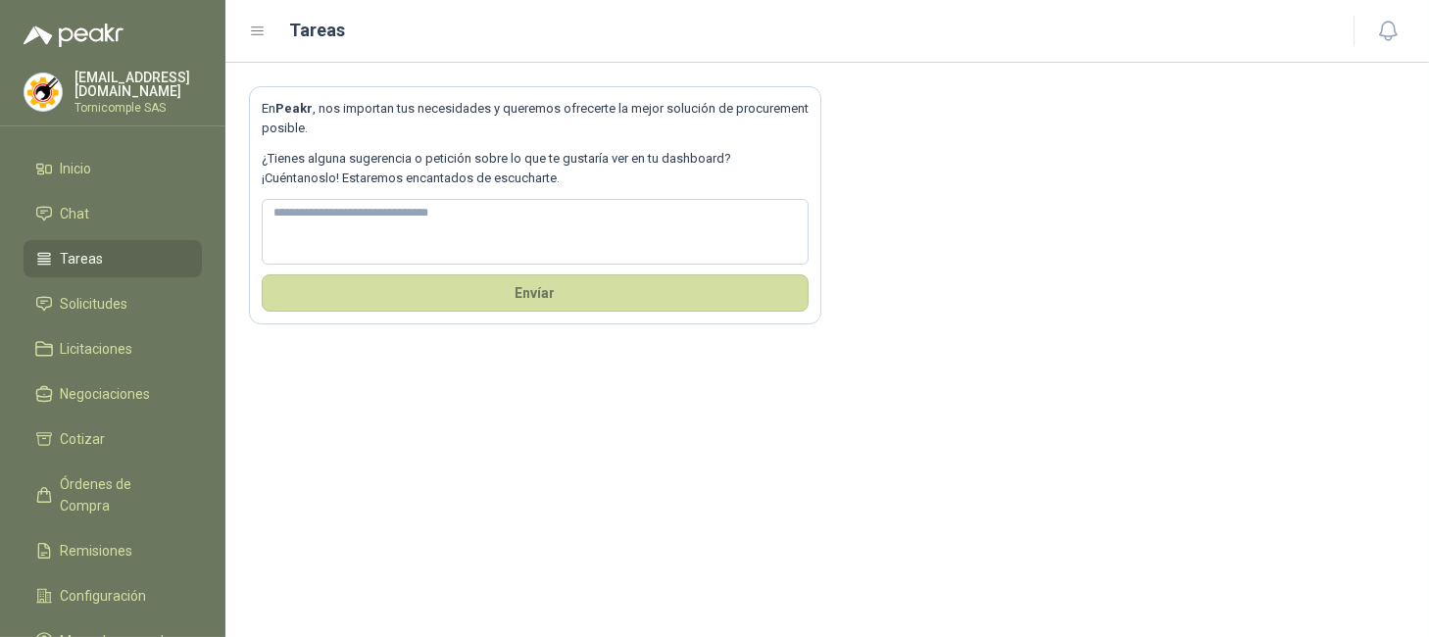
click at [73, 250] on span "Tareas" at bounding box center [82, 259] width 43 height 22
click at [82, 173] on span "Inicio" at bounding box center [76, 169] width 31 height 22
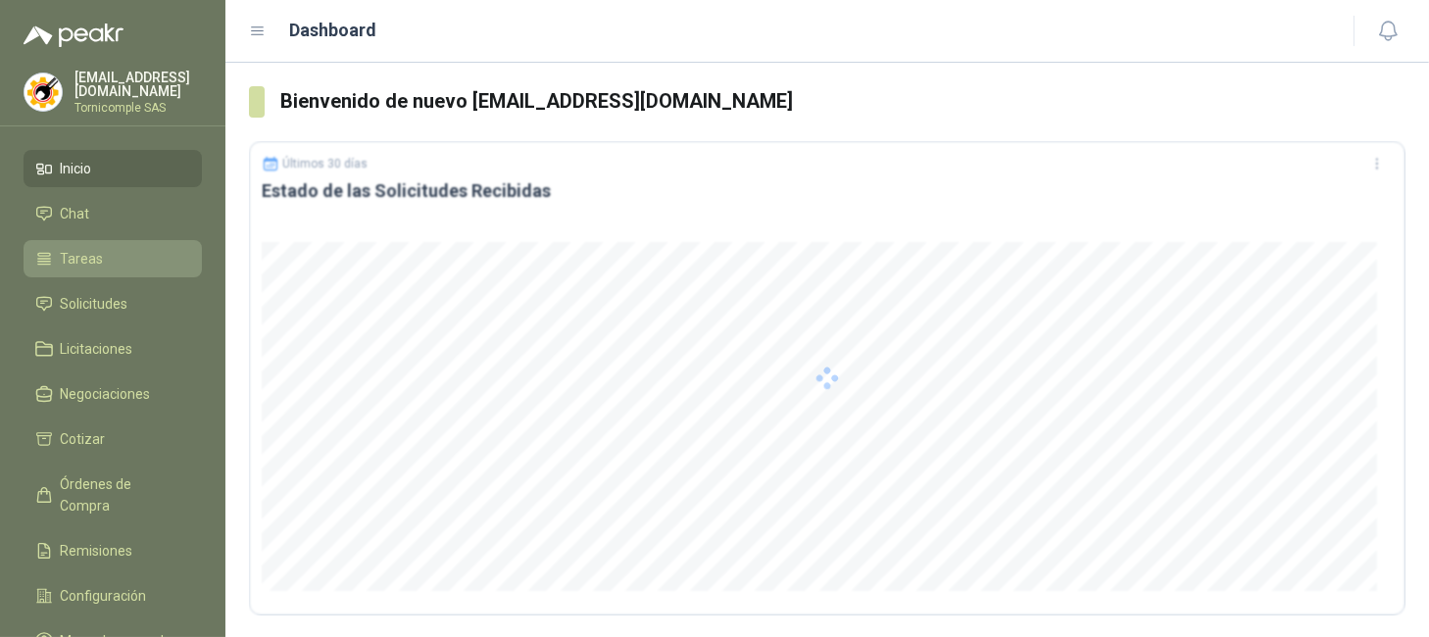
click at [67, 242] on link "Tareas" at bounding box center [113, 258] width 178 height 37
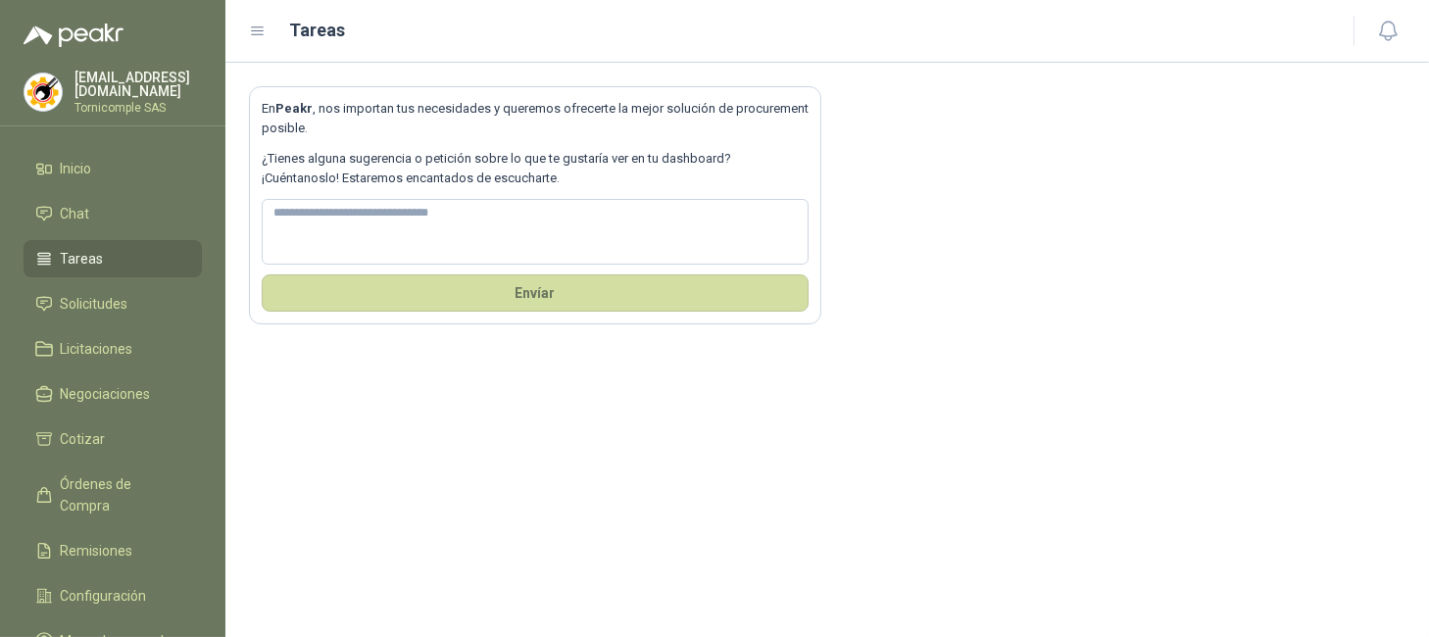
click at [120, 254] on li "Tareas" at bounding box center [112, 259] width 155 height 22
click at [89, 165] on span "Inicio" at bounding box center [76, 169] width 31 height 22
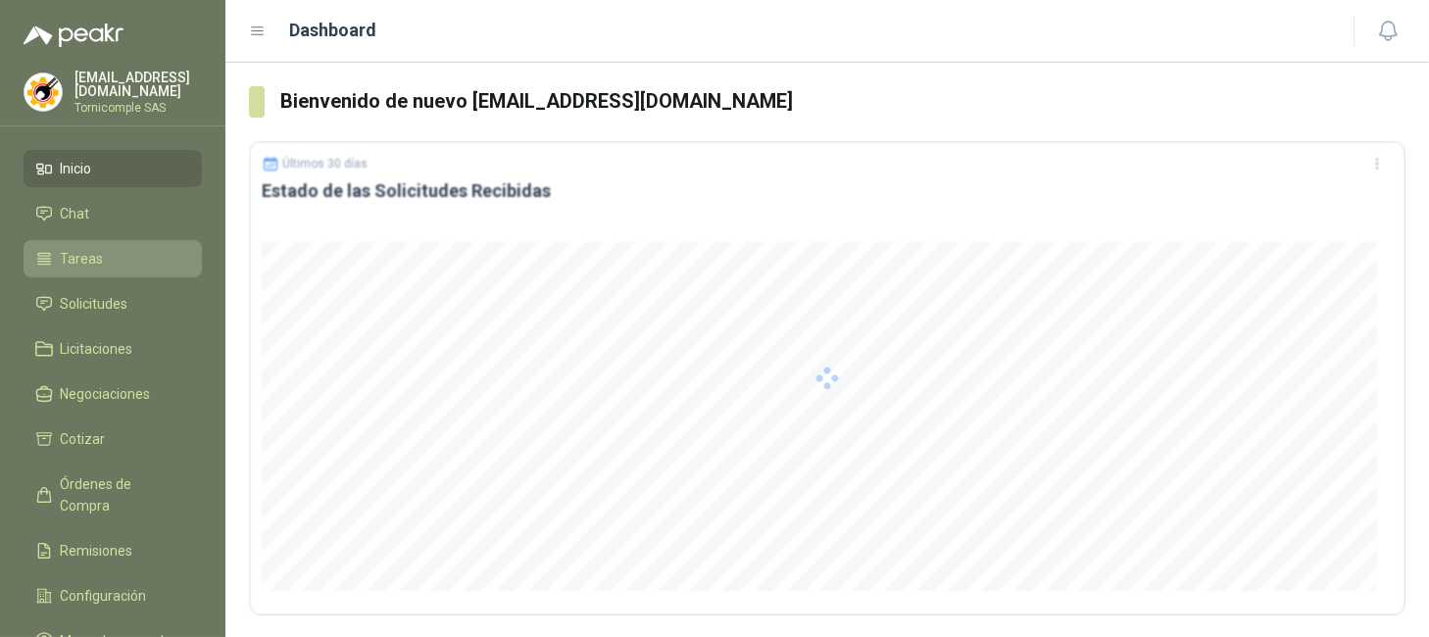
click at [83, 261] on span "Tareas" at bounding box center [82, 259] width 43 height 22
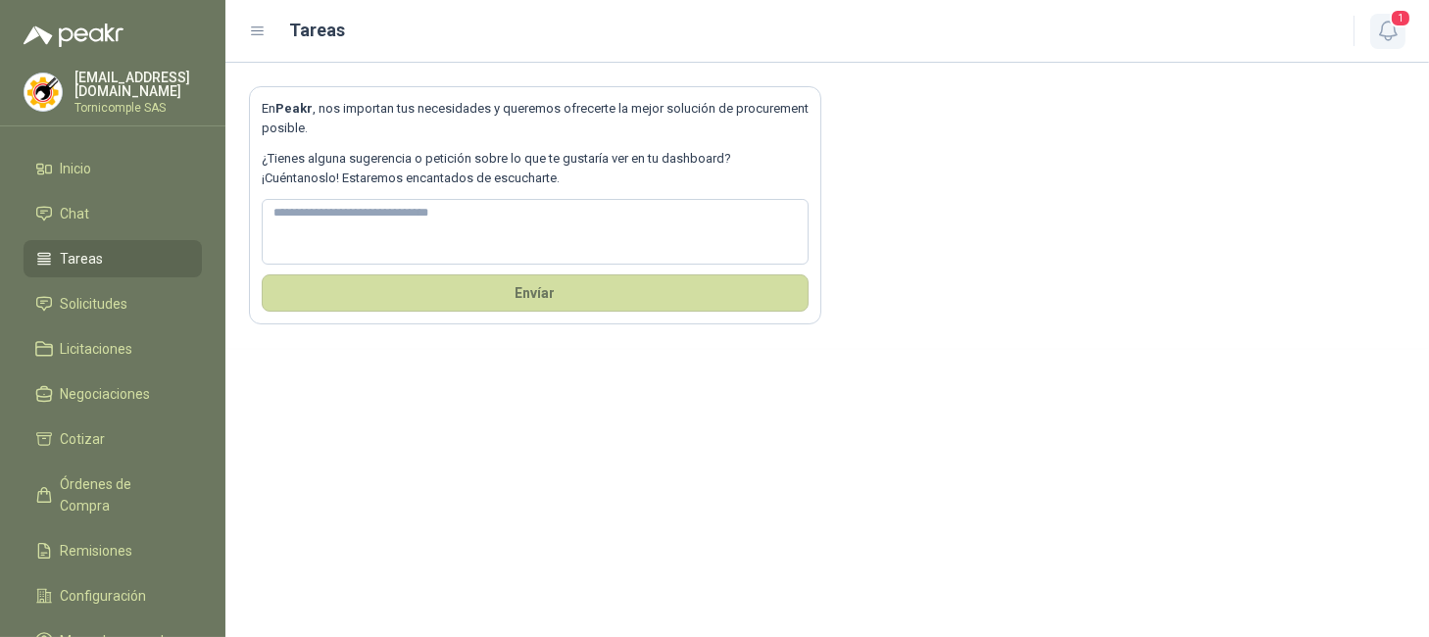
click at [1400, 38] on icon "button" at bounding box center [1388, 31] width 25 height 25
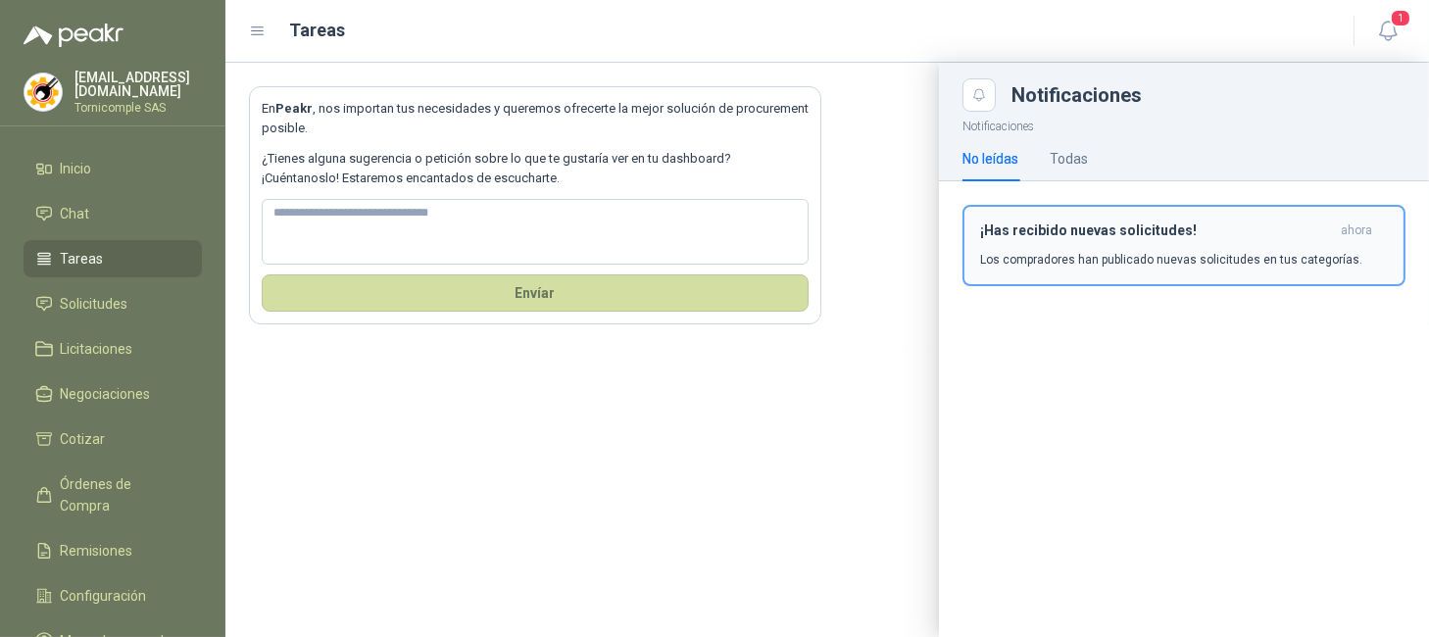
click at [1250, 231] on h3 "¡Has recibido nuevas solicitudes!" at bounding box center [1156, 231] width 353 height 17
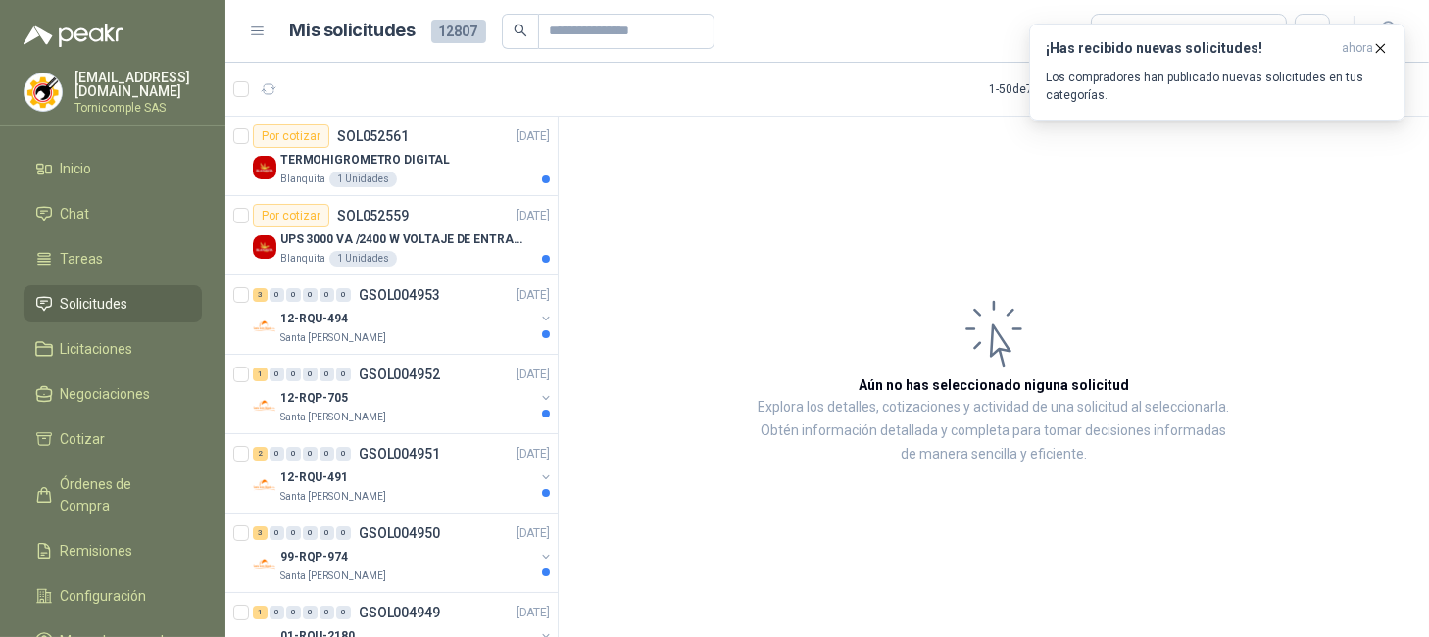
drag, startPoint x: 481, startPoint y: 157, endPoint x: 342, endPoint y: 3, distance: 207.5
click at [481, 156] on div "TERMOHIGROMETRO DIGITAL" at bounding box center [415, 160] width 270 height 24
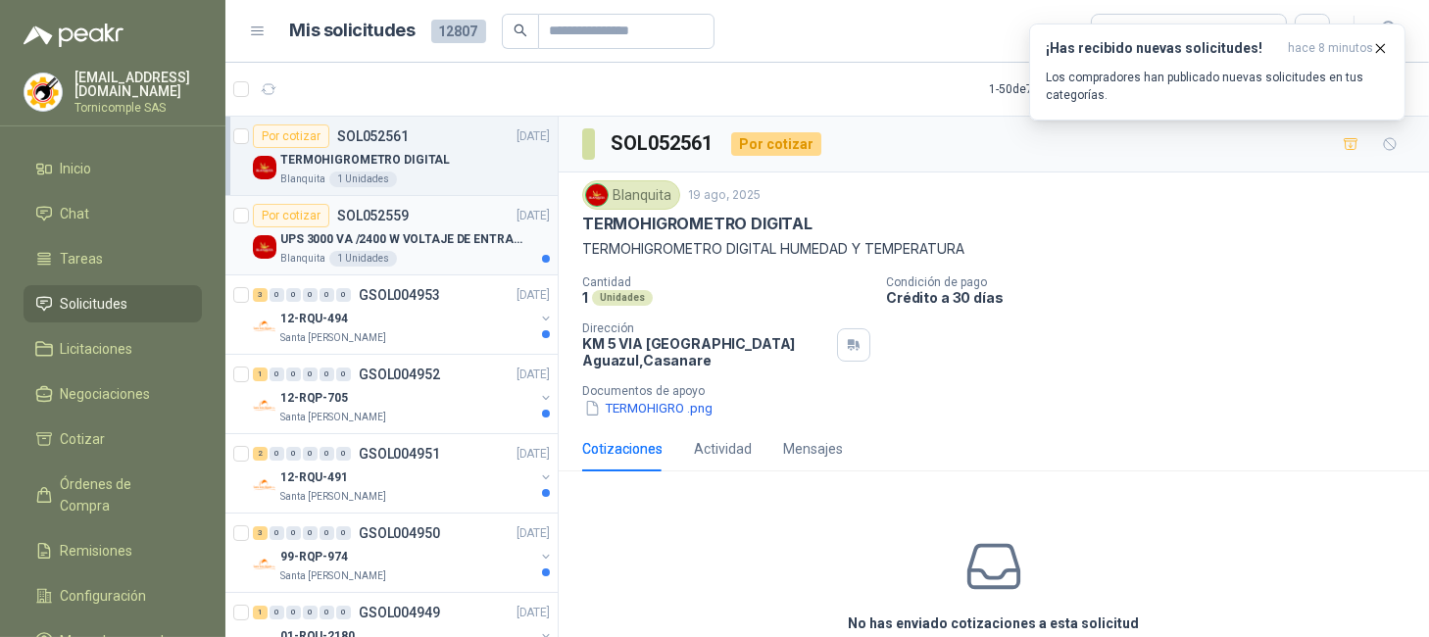
click at [385, 241] on p "UPS 3000 VA /2400 W VOLTAJE DE ENTRADA / SALIDA 12V ON LINE" at bounding box center [402, 239] width 244 height 19
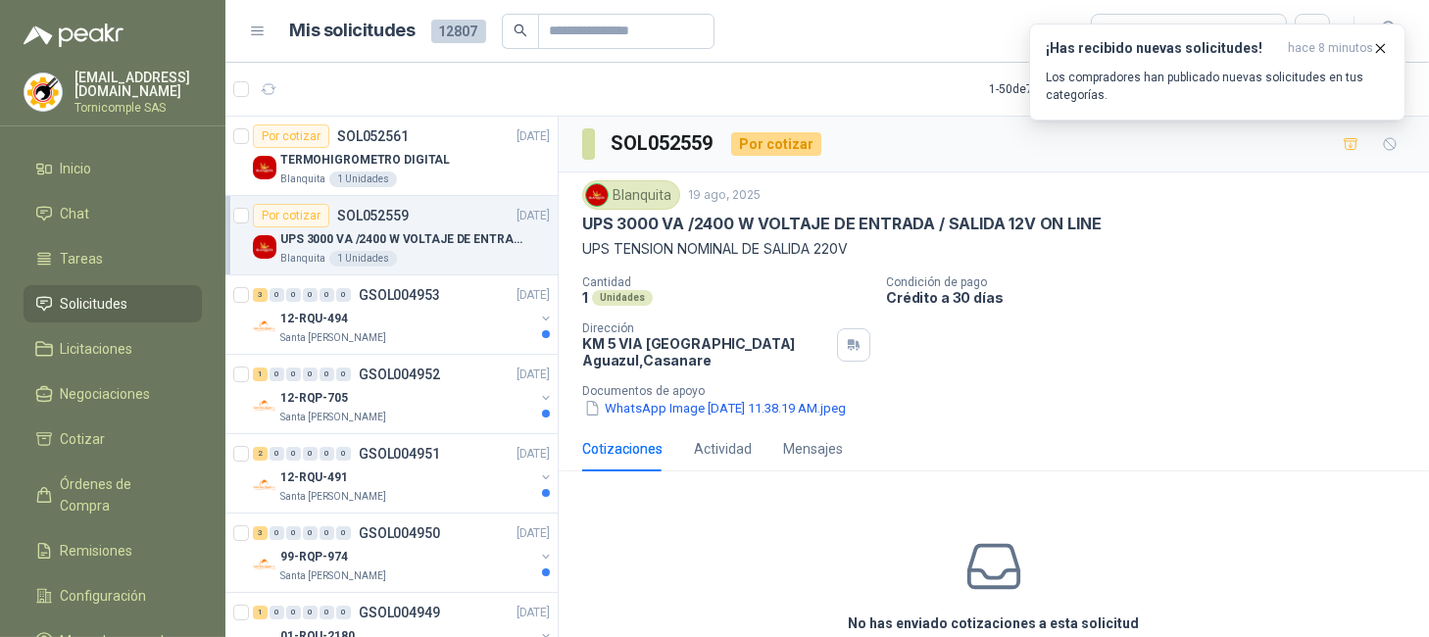
click at [111, 302] on span "Solicitudes" at bounding box center [95, 304] width 68 height 22
click at [116, 305] on span "Solicitudes" at bounding box center [95, 304] width 68 height 22
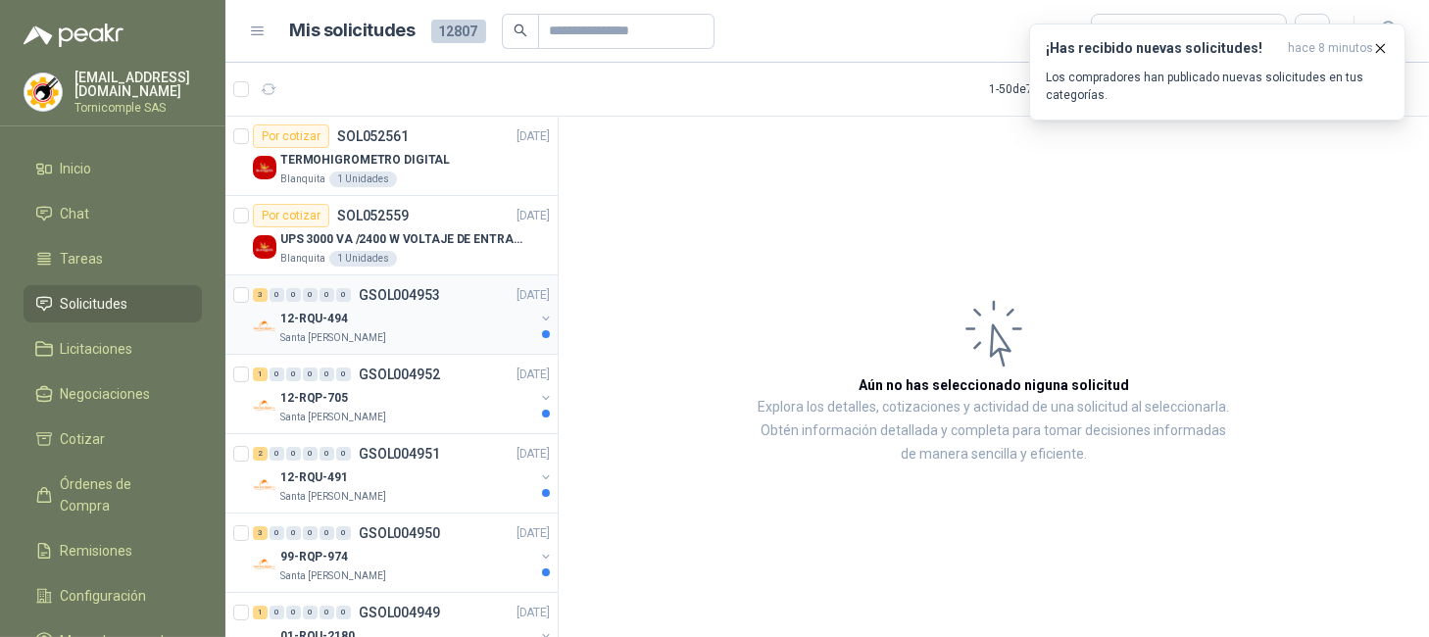
click at [405, 333] on div "Santa [PERSON_NAME]" at bounding box center [407, 338] width 254 height 16
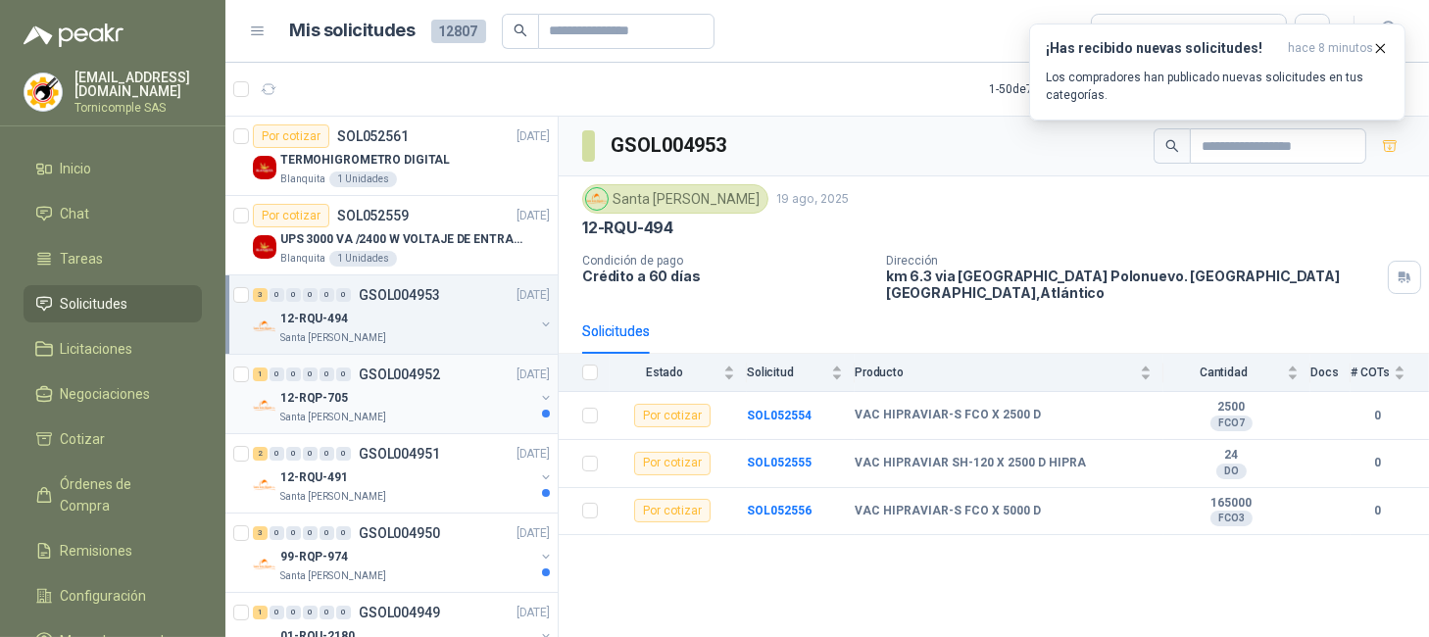
click at [415, 396] on div "12-RQP-705" at bounding box center [407, 398] width 254 height 24
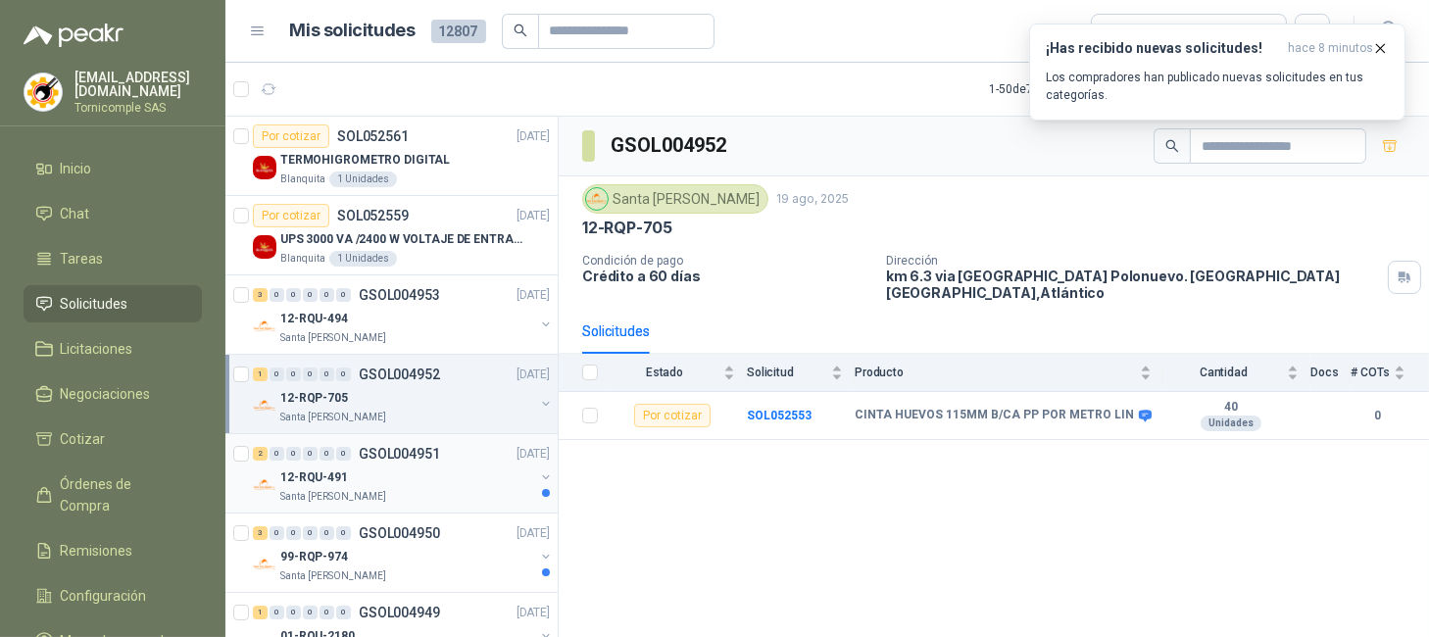
click at [396, 466] on div "12-RQU-491" at bounding box center [407, 478] width 254 height 24
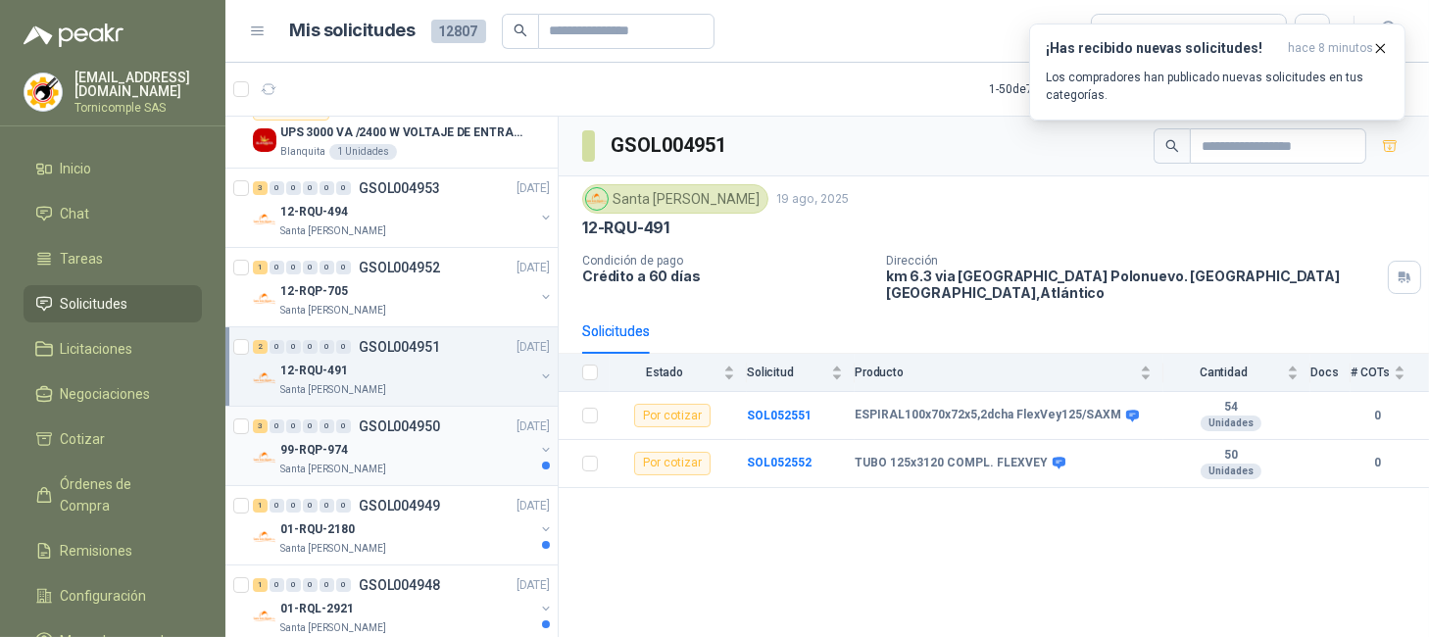
scroll to position [130, 0]
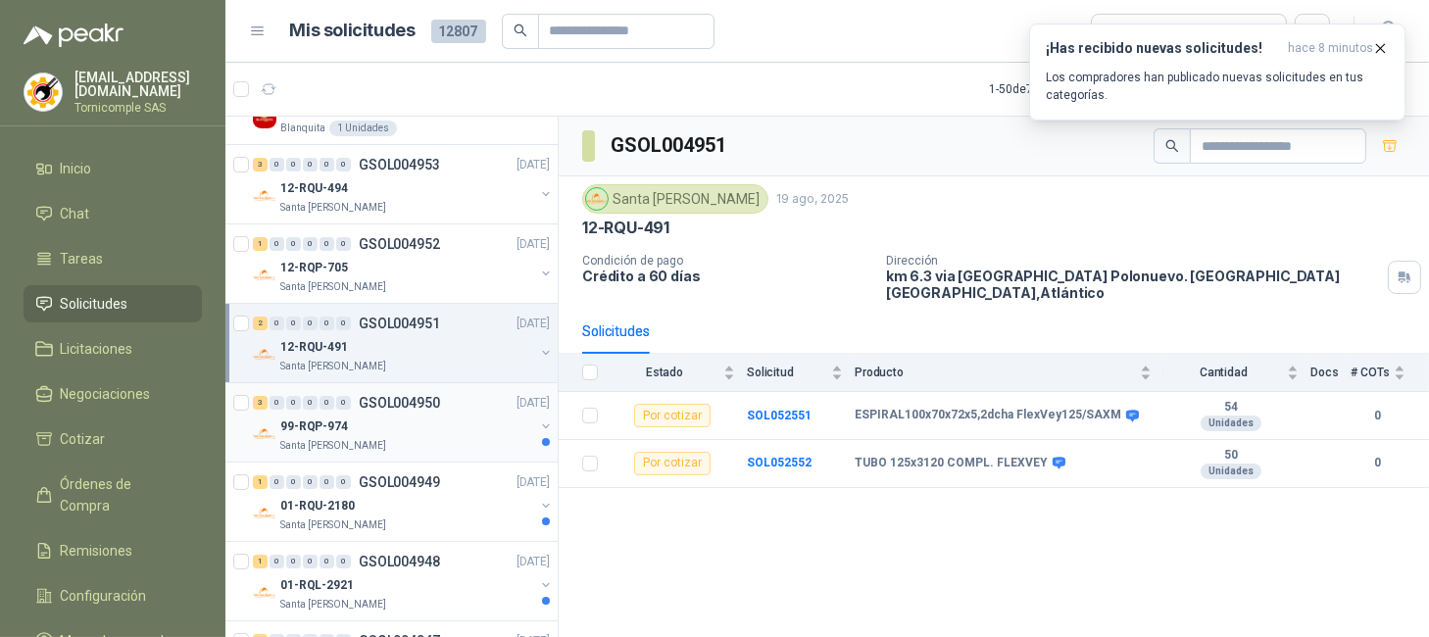
click at [416, 392] on div "3 0 0 0 0 0 GSOL004950 19/08/25" at bounding box center [403, 403] width 301 height 24
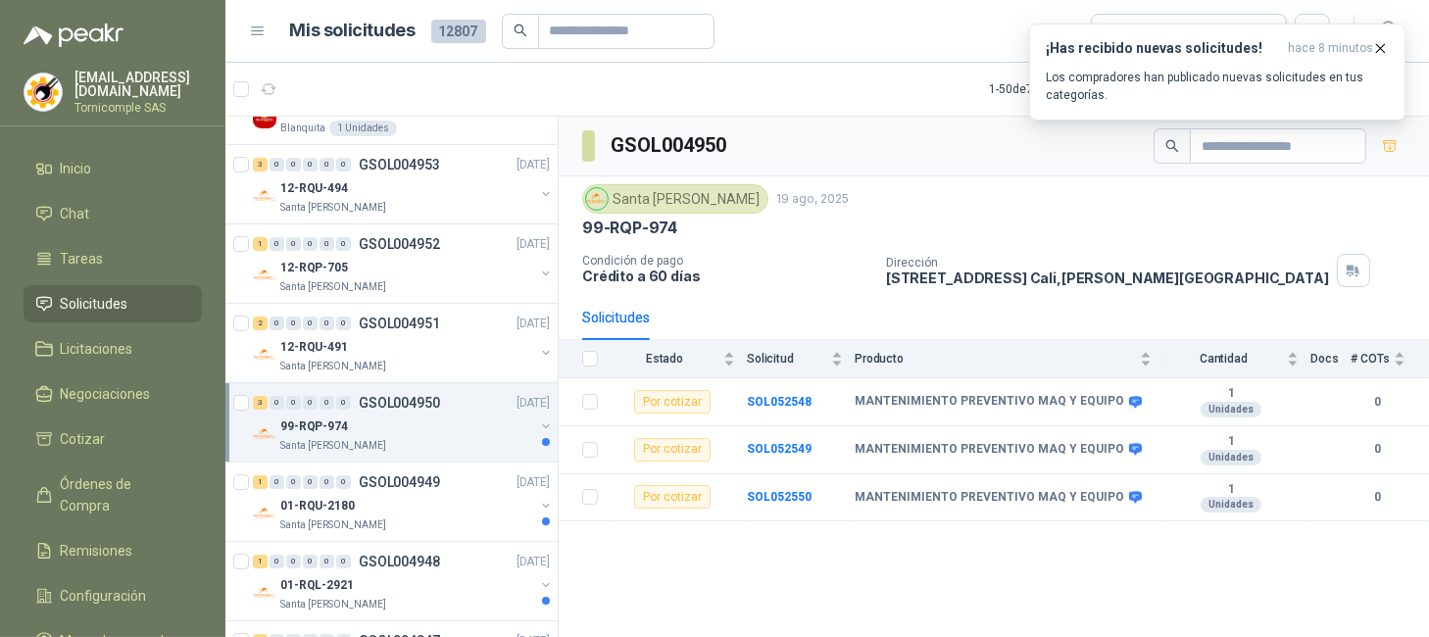
scroll to position [261, 0]
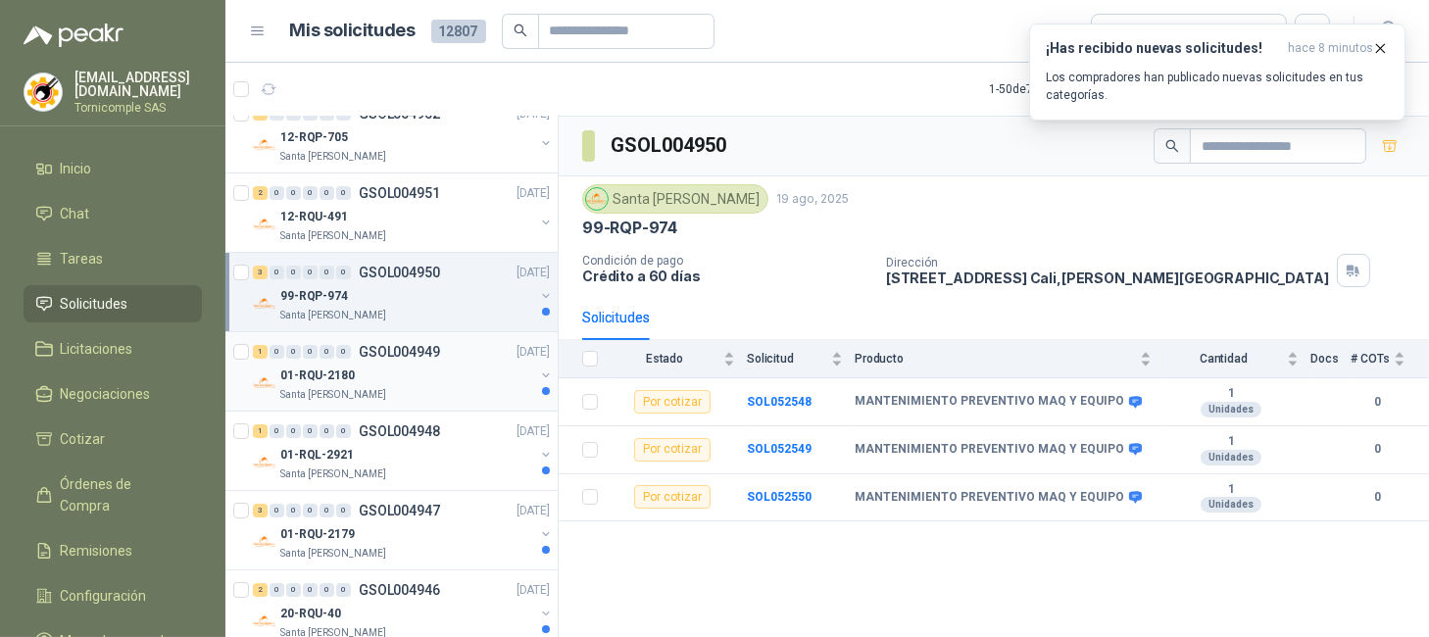
click at [439, 370] on div "01-RQU-2180" at bounding box center [407, 376] width 254 height 24
click at [422, 467] on div "Santa [PERSON_NAME]" at bounding box center [407, 475] width 254 height 16
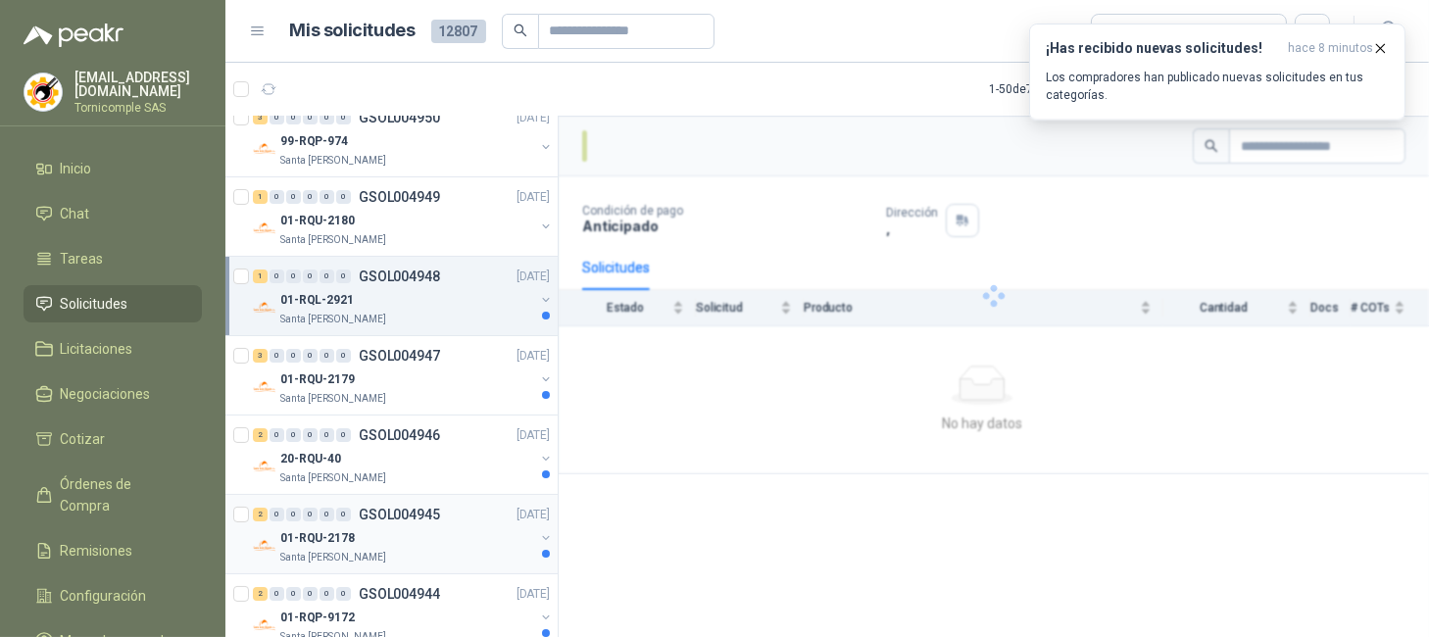
scroll to position [523, 0]
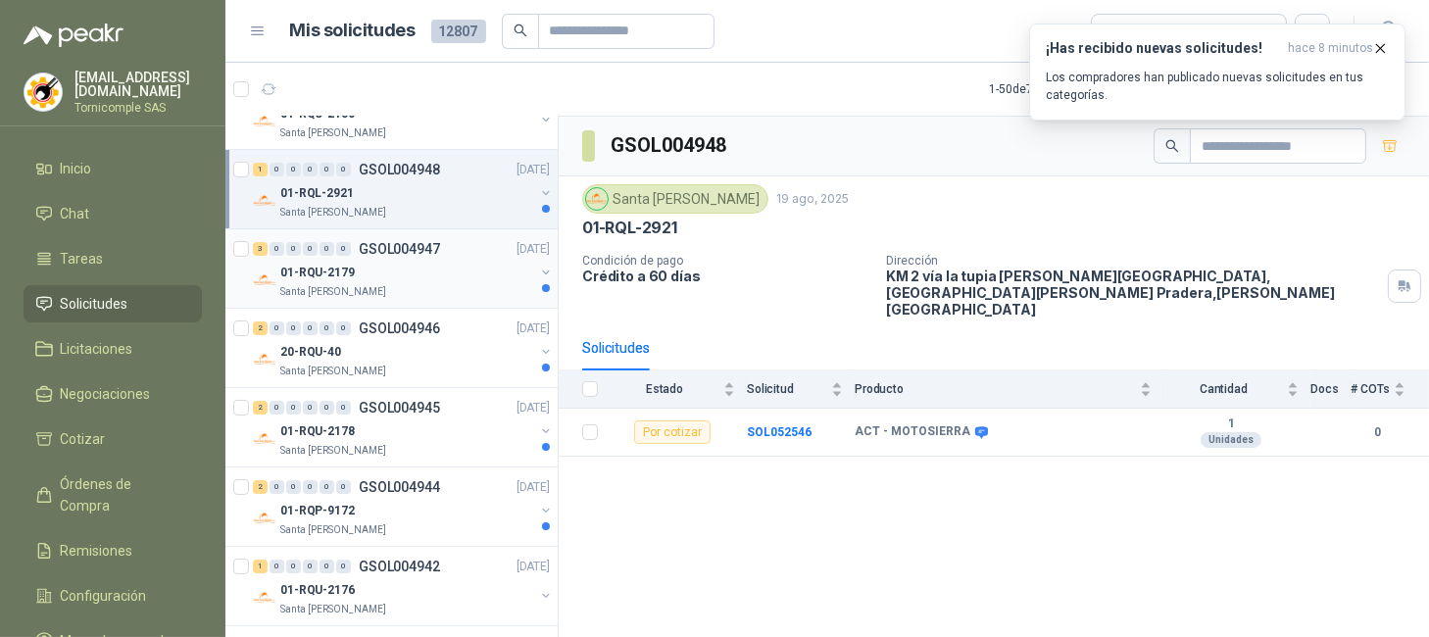
click at [435, 303] on div "3 0 0 0 0 0 GSOL004947 19/08/25 01-RQU-2179 Santa Anita Napoles" at bounding box center [391, 268] width 332 height 79
click at [364, 265] on div "01-RQU-2179" at bounding box center [407, 273] width 254 height 24
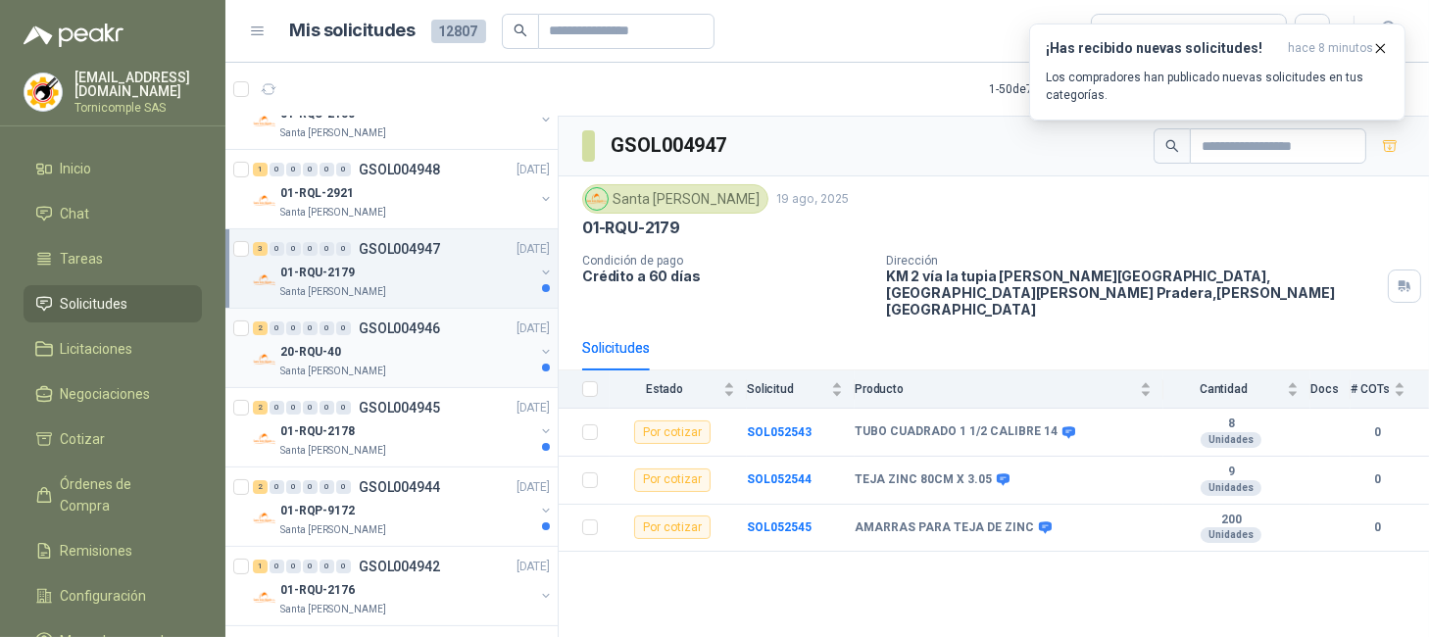
click at [377, 332] on p "GSOL004946" at bounding box center [399, 329] width 81 height 14
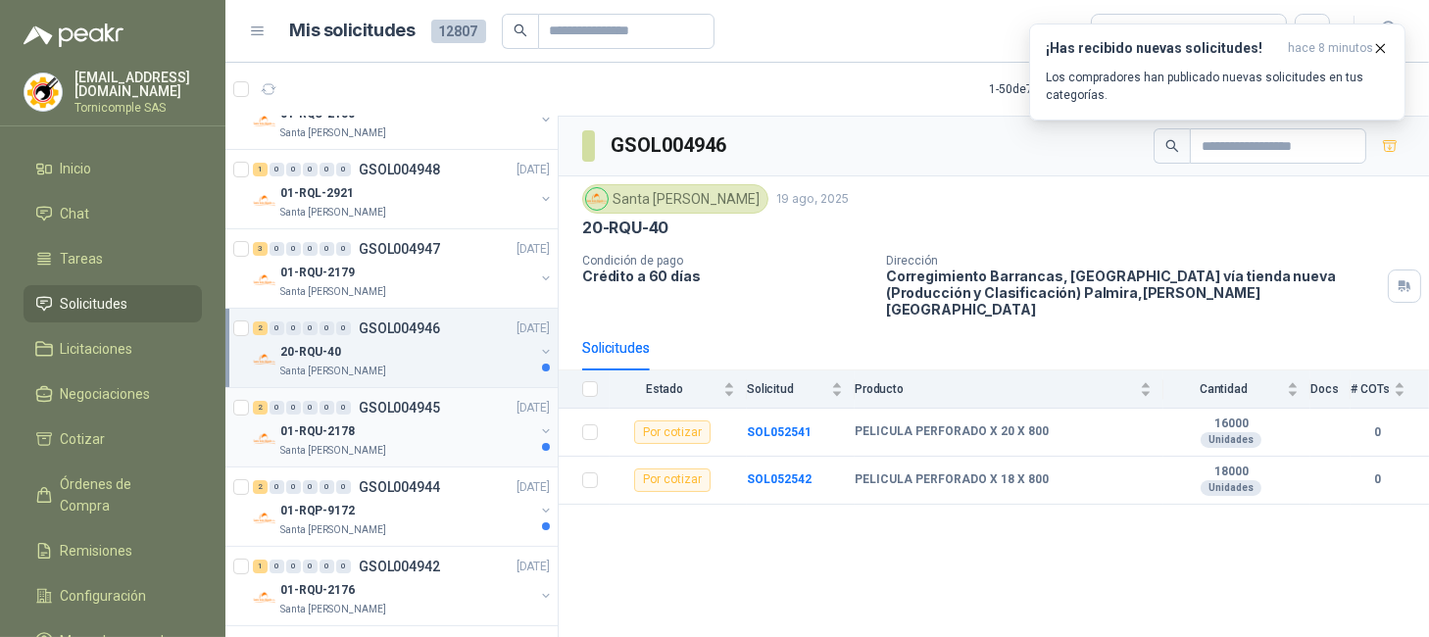
click at [340, 408] on div "0" at bounding box center [343, 408] width 15 height 14
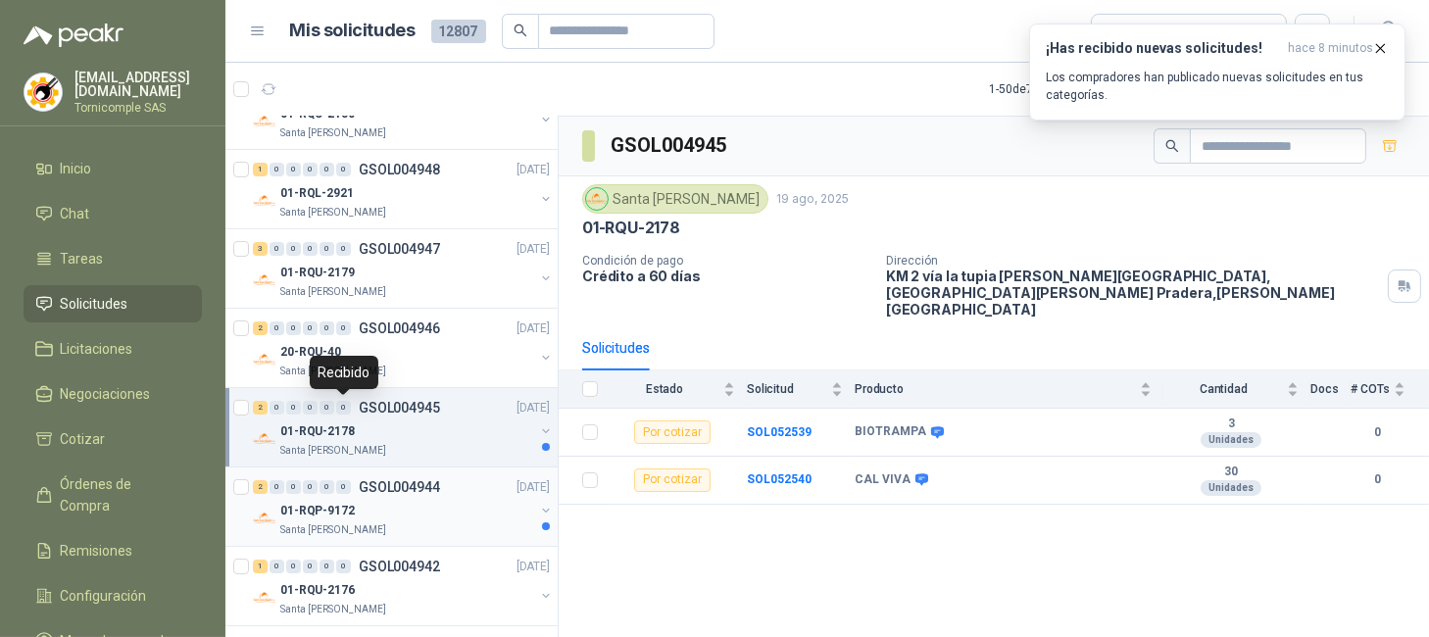
click at [357, 491] on div "2 0 0 0 0 0 GSOL004944" at bounding box center [346, 487] width 187 height 14
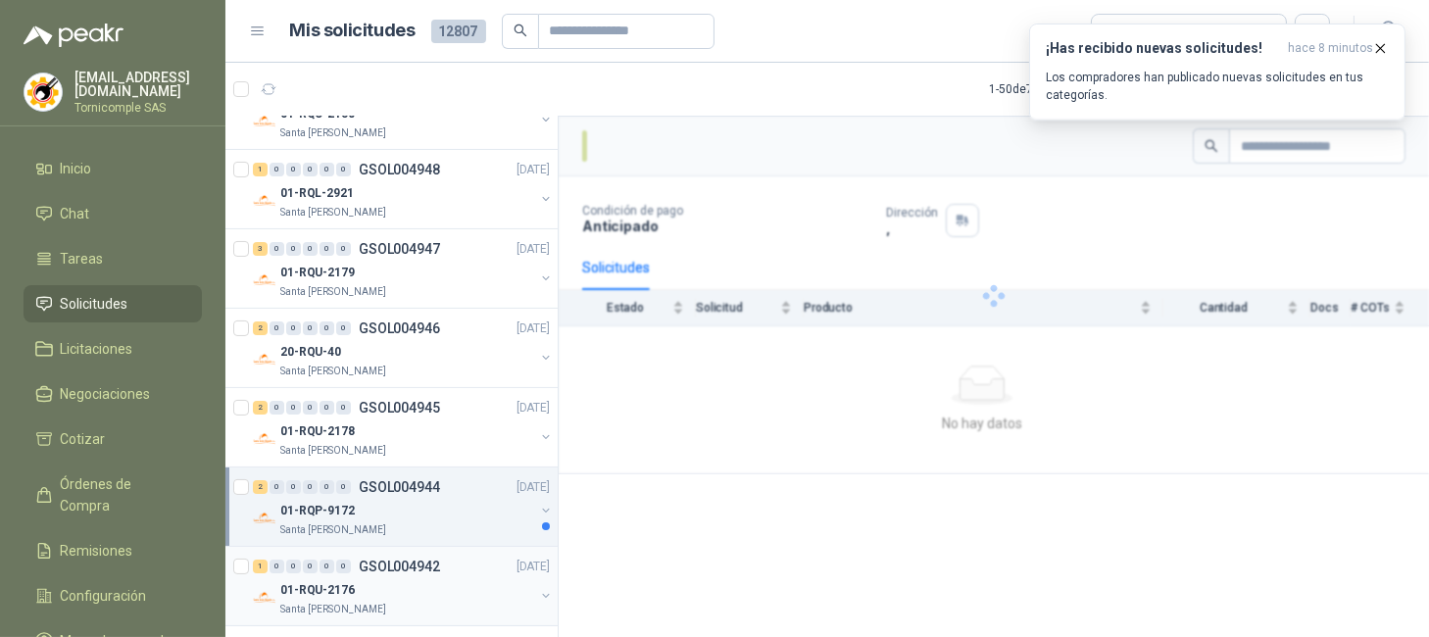
scroll to position [653, 0]
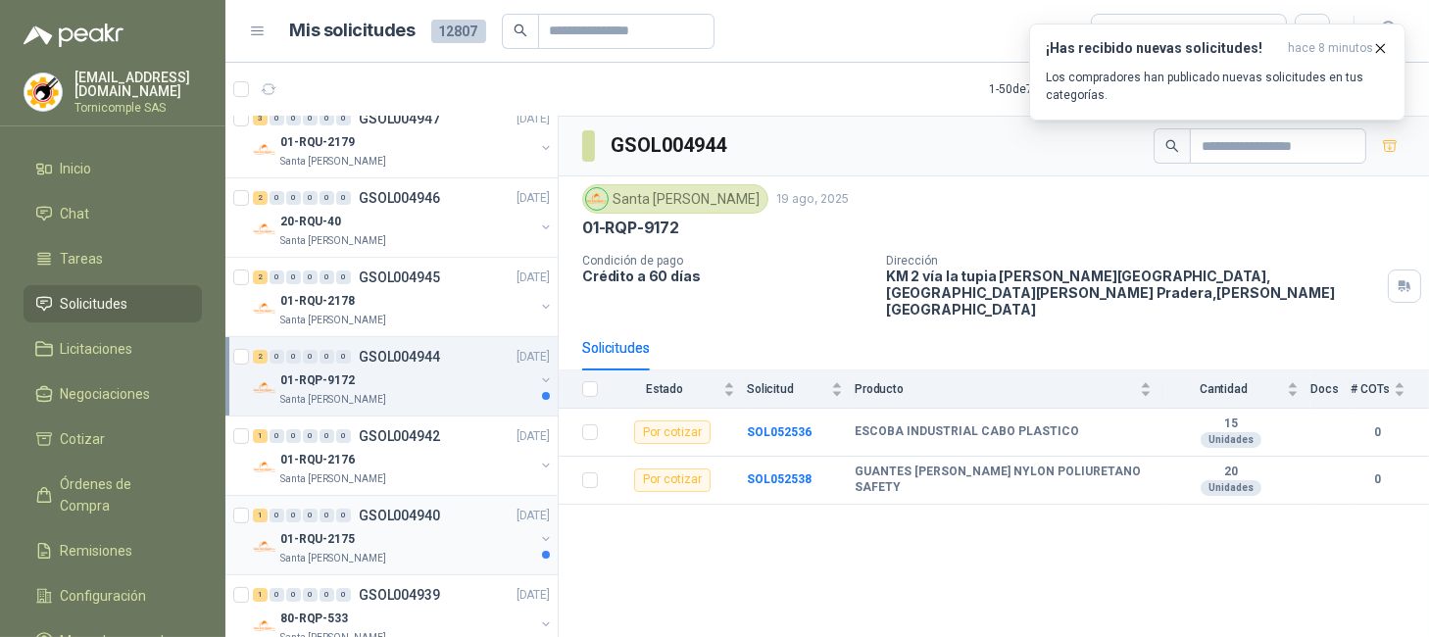
click at [443, 549] on div "01-RQU-2175" at bounding box center [407, 539] width 254 height 24
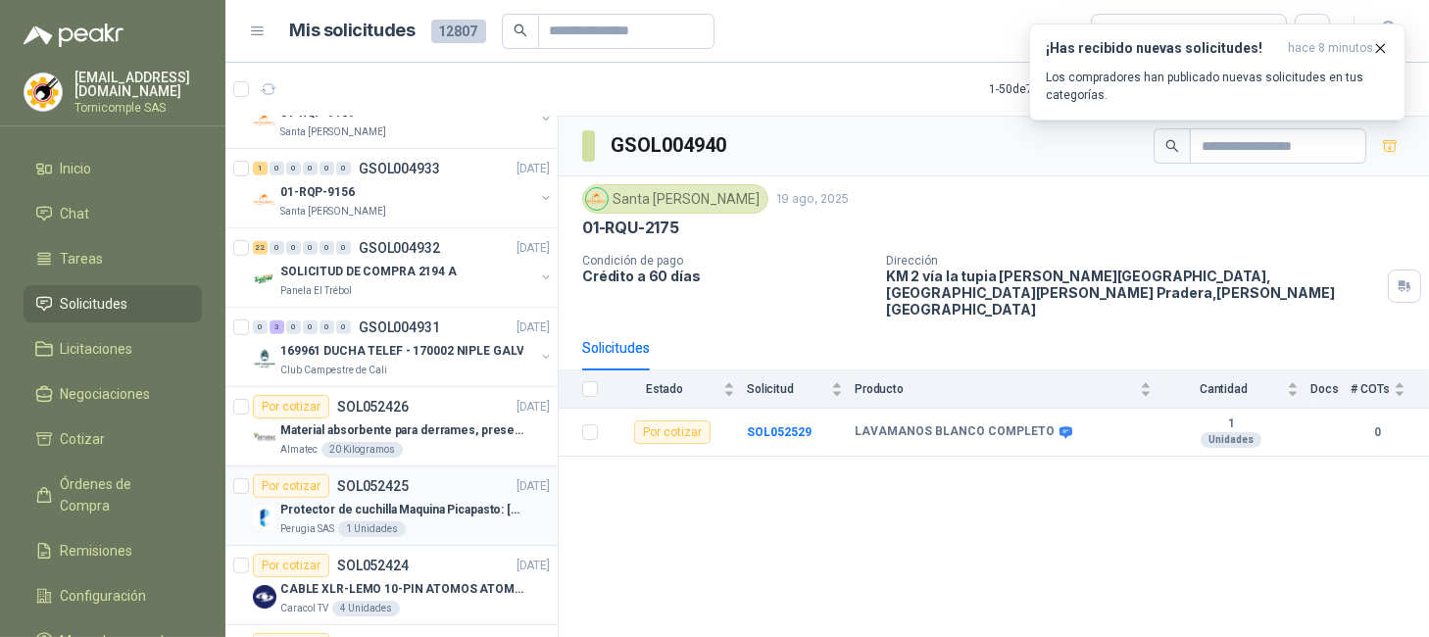
scroll to position [1569, 0]
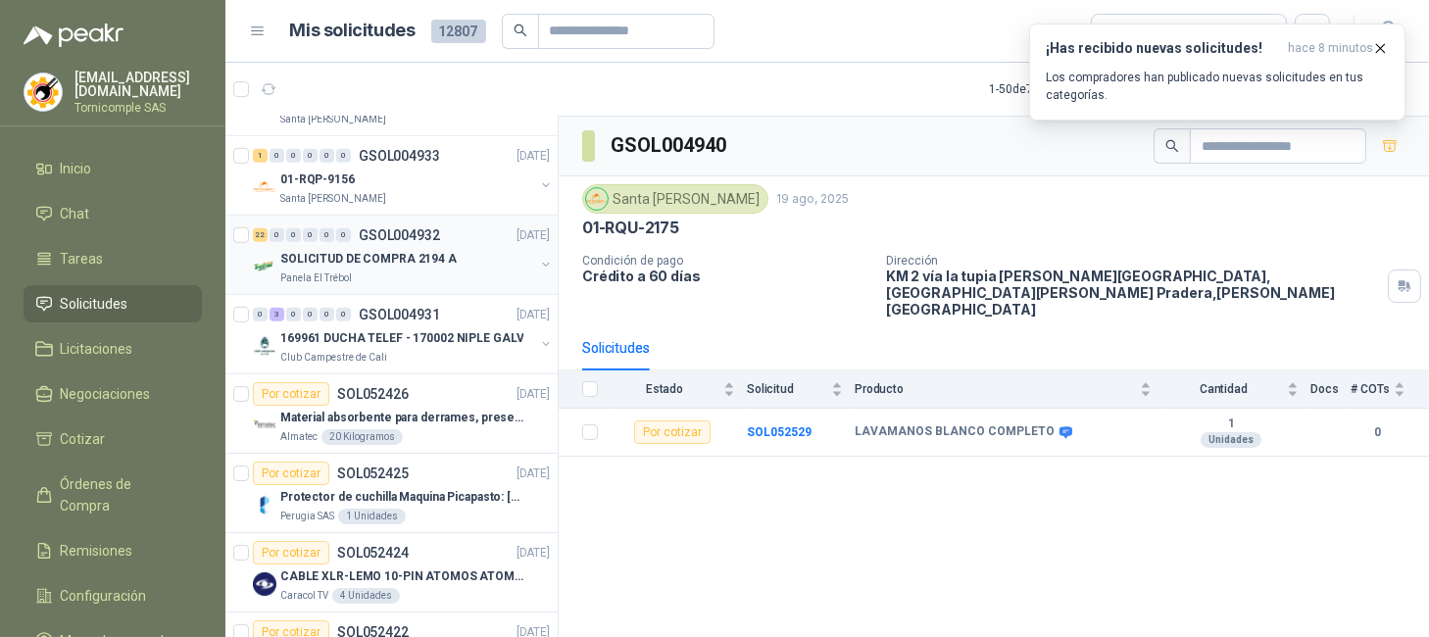
click at [322, 257] on p "SOLICITUD DE COMPRA 2194 A" at bounding box center [368, 259] width 176 height 19
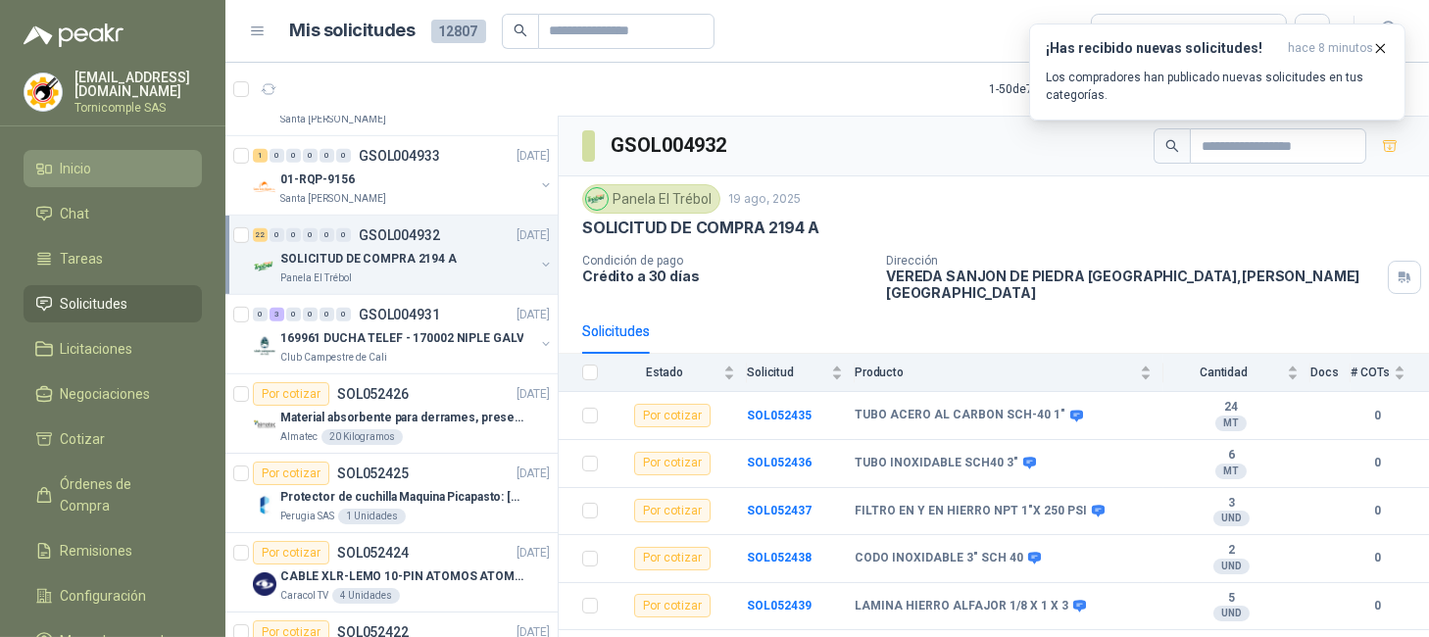
click at [137, 150] on link "Inicio" at bounding box center [113, 168] width 178 height 37
